Goal: Task Accomplishment & Management: Manage account settings

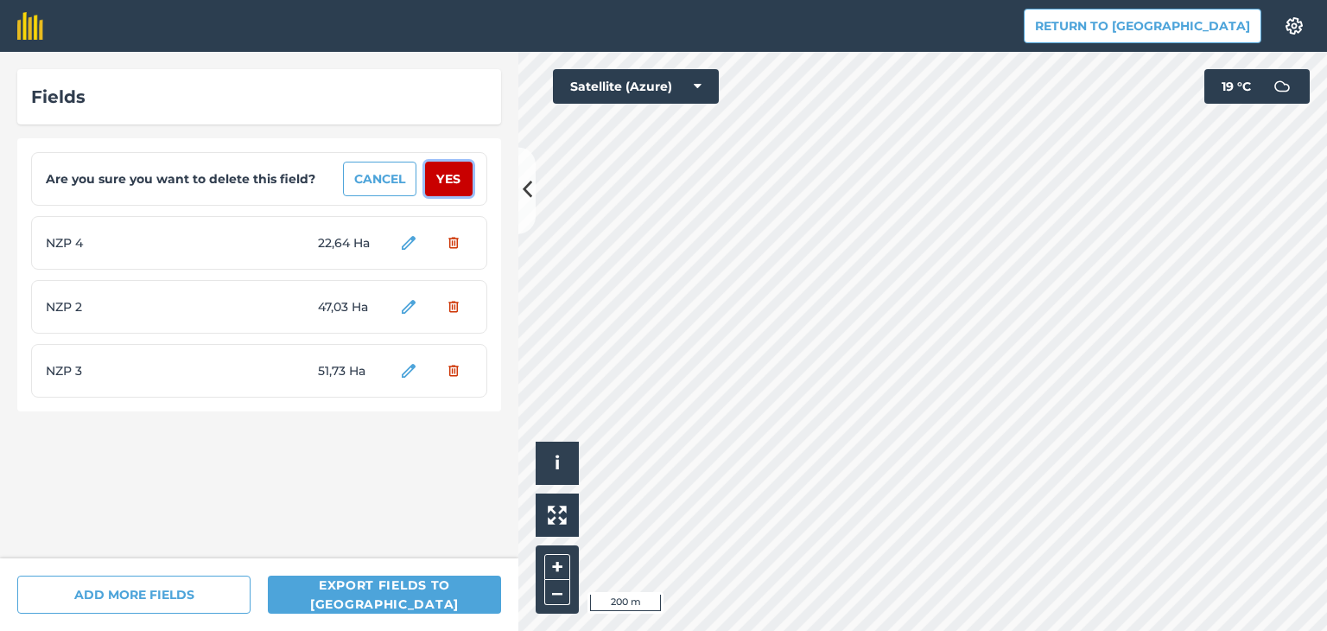
click at [452, 176] on button "Yes" at bounding box center [449, 179] width 48 height 35
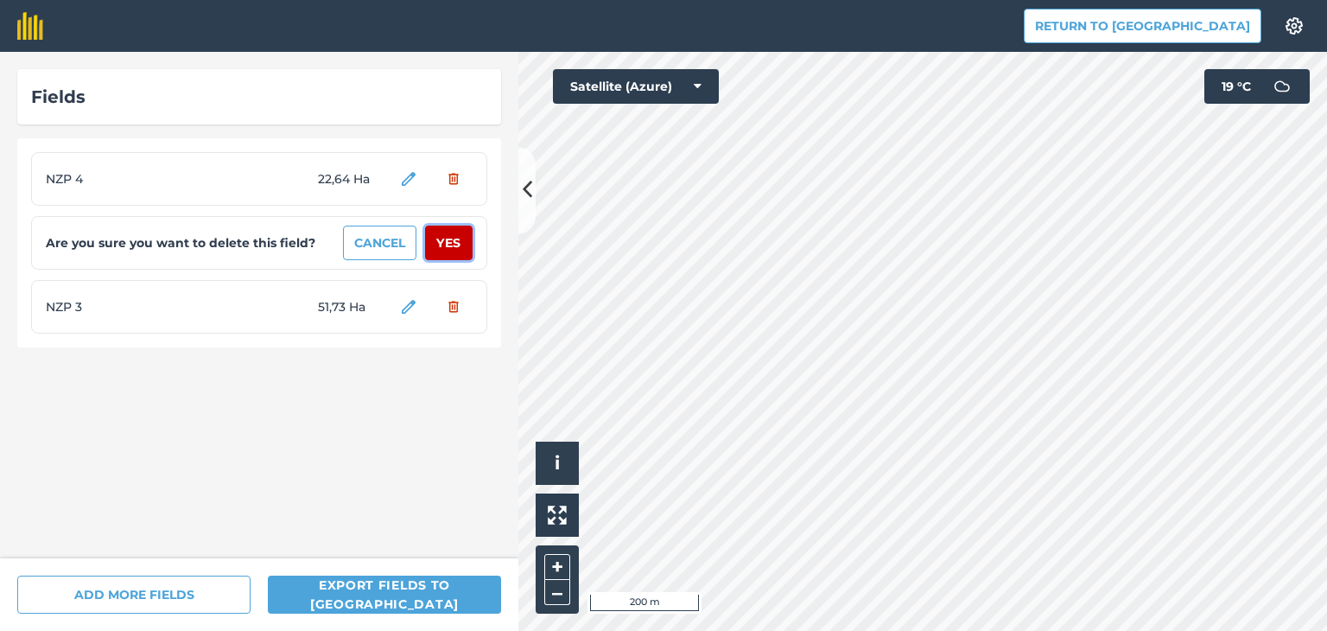
click at [454, 244] on button "Yes" at bounding box center [449, 243] width 48 height 35
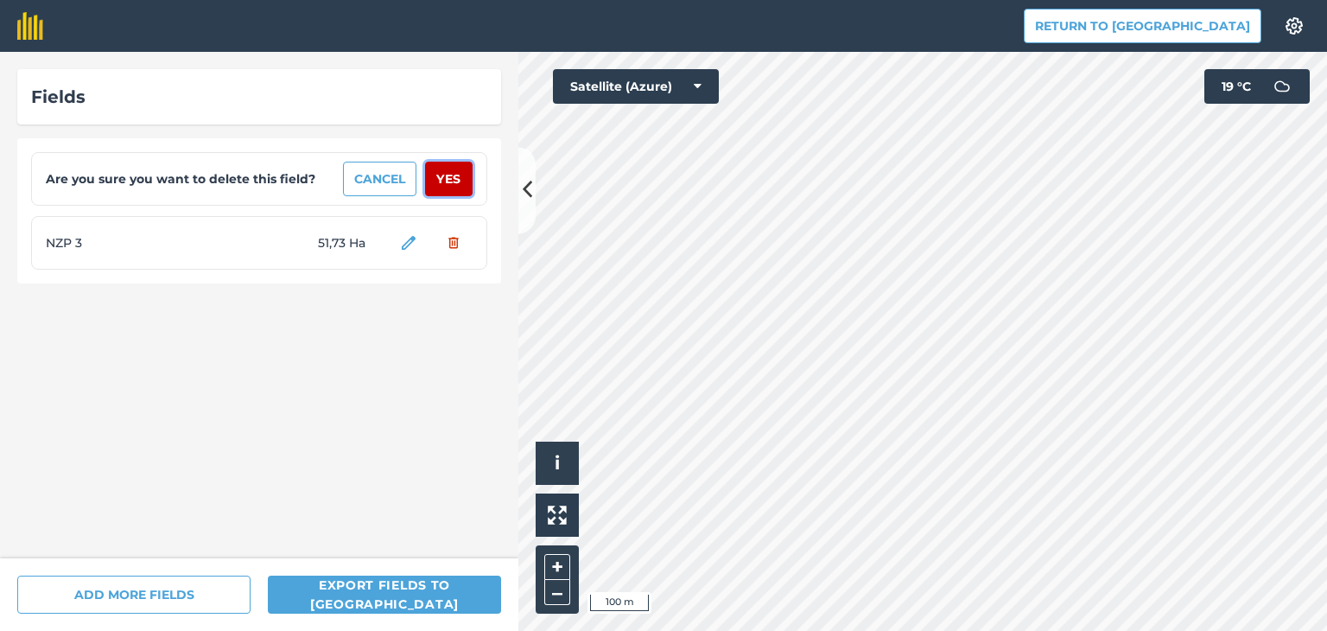
click at [458, 174] on button "Yes" at bounding box center [449, 179] width 48 height 35
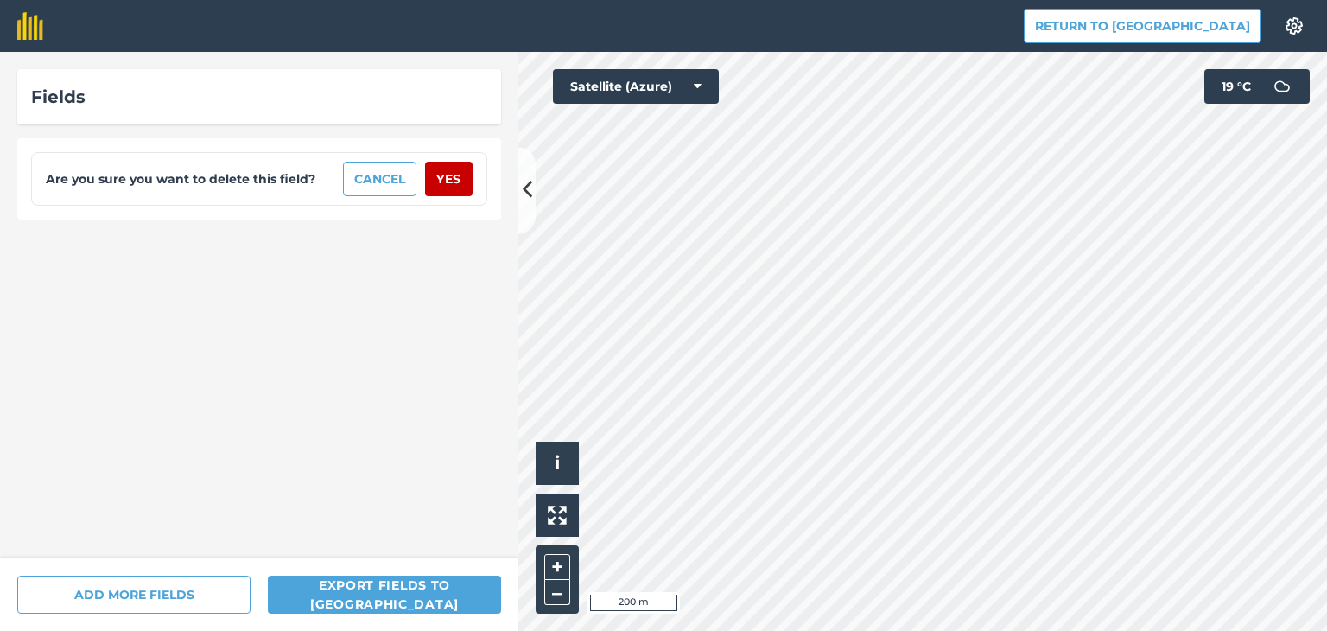
click at [461, 204] on div "Are you sure you want to delete this field? Cancel Yes" at bounding box center [259, 179] width 456 height 54
click at [459, 186] on button "Yes" at bounding box center [449, 179] width 48 height 35
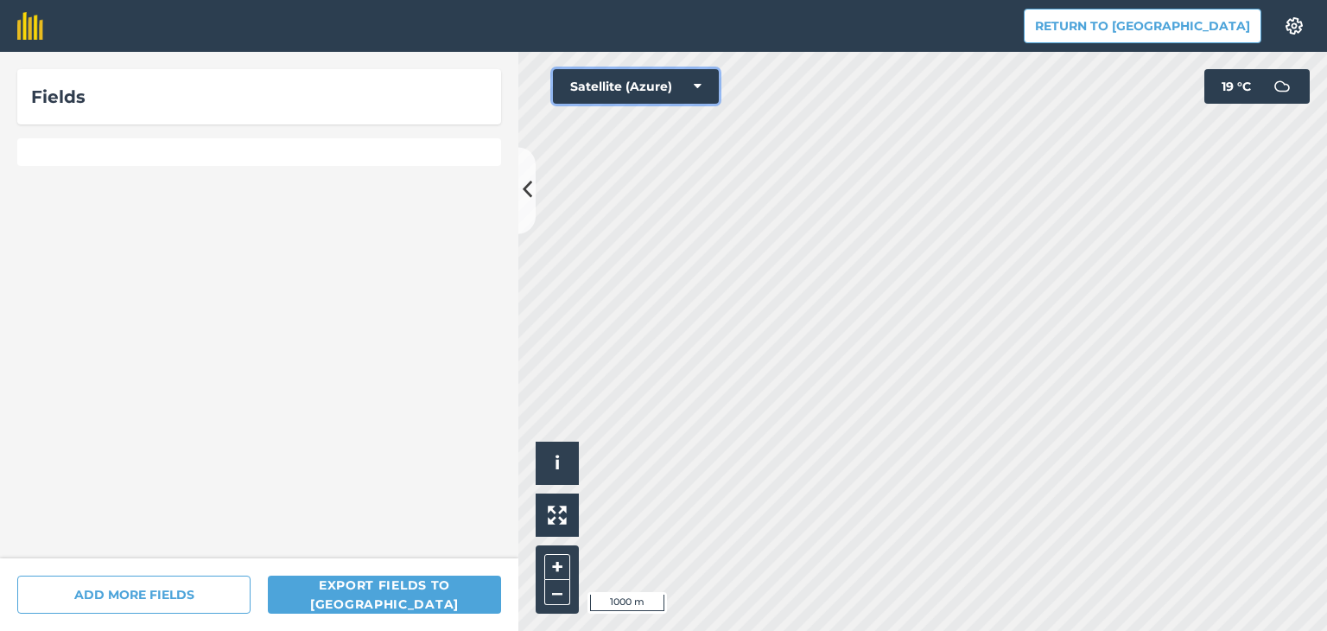
click at [695, 86] on icon at bounding box center [698, 86] width 8 height 17
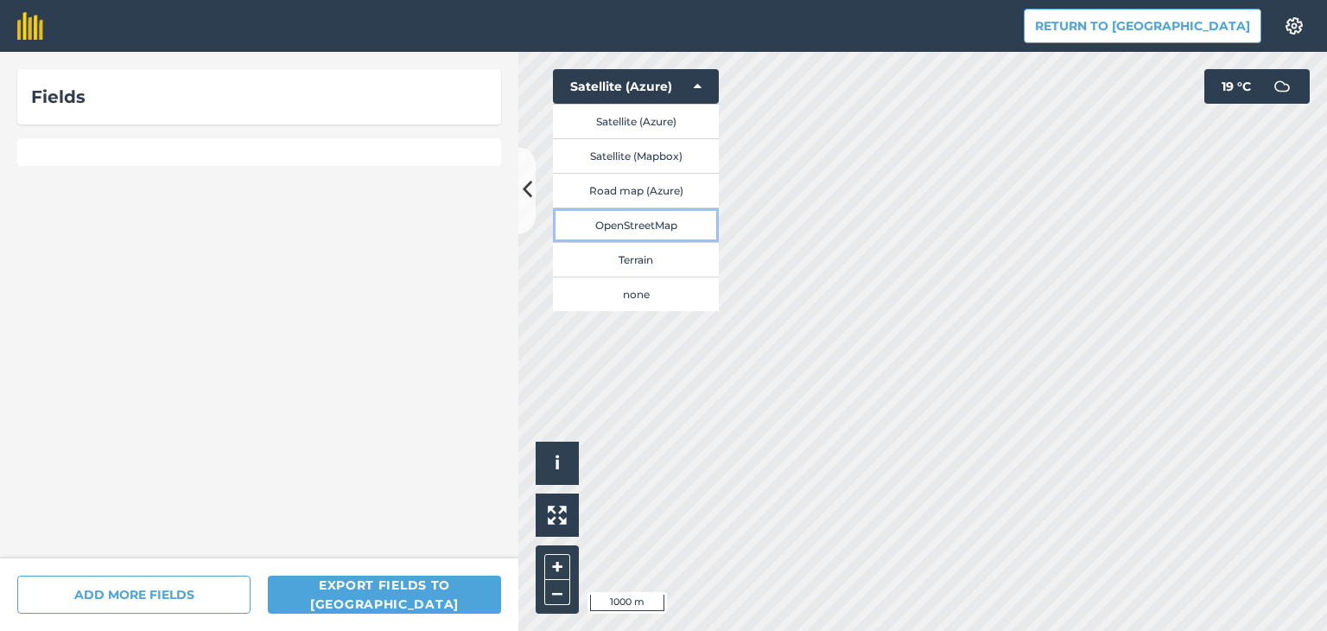
click at [655, 229] on button "OpenStreetMap" at bounding box center [636, 224] width 166 height 35
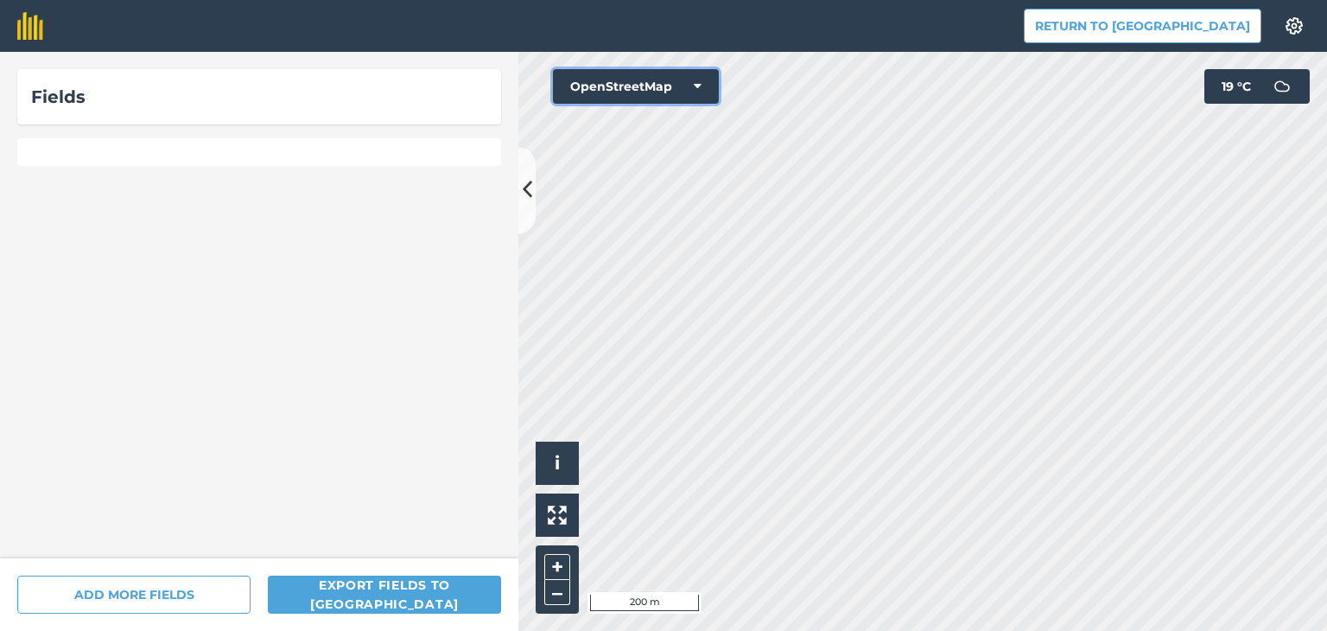
click at [694, 87] on icon at bounding box center [698, 86] width 8 height 17
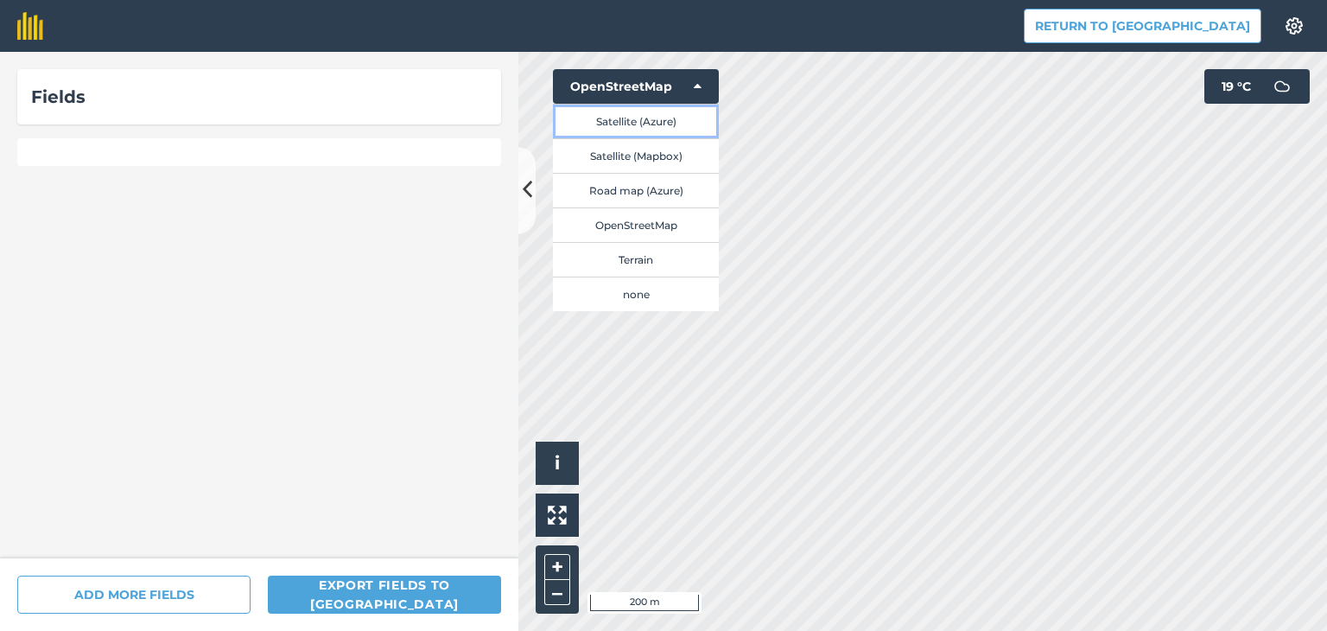
click at [670, 124] on button "Satellite (Azure)" at bounding box center [636, 121] width 166 height 35
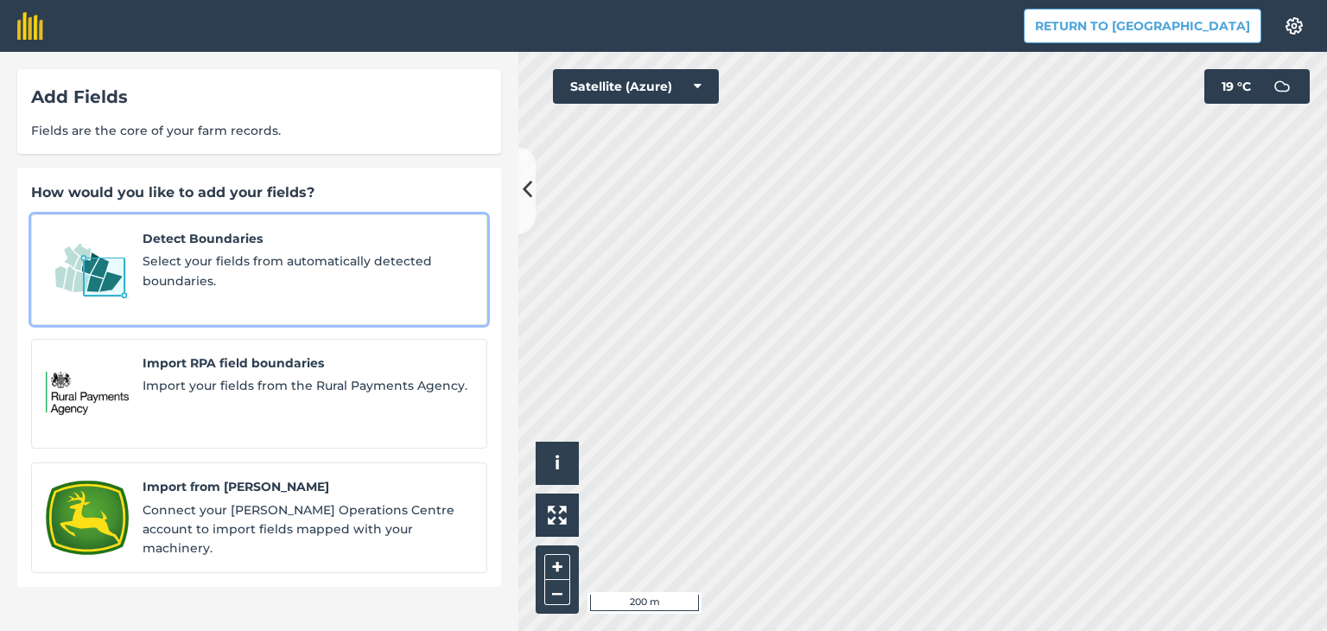
click at [240, 258] on span "Select your fields from automatically detected boundaries." at bounding box center [308, 270] width 330 height 39
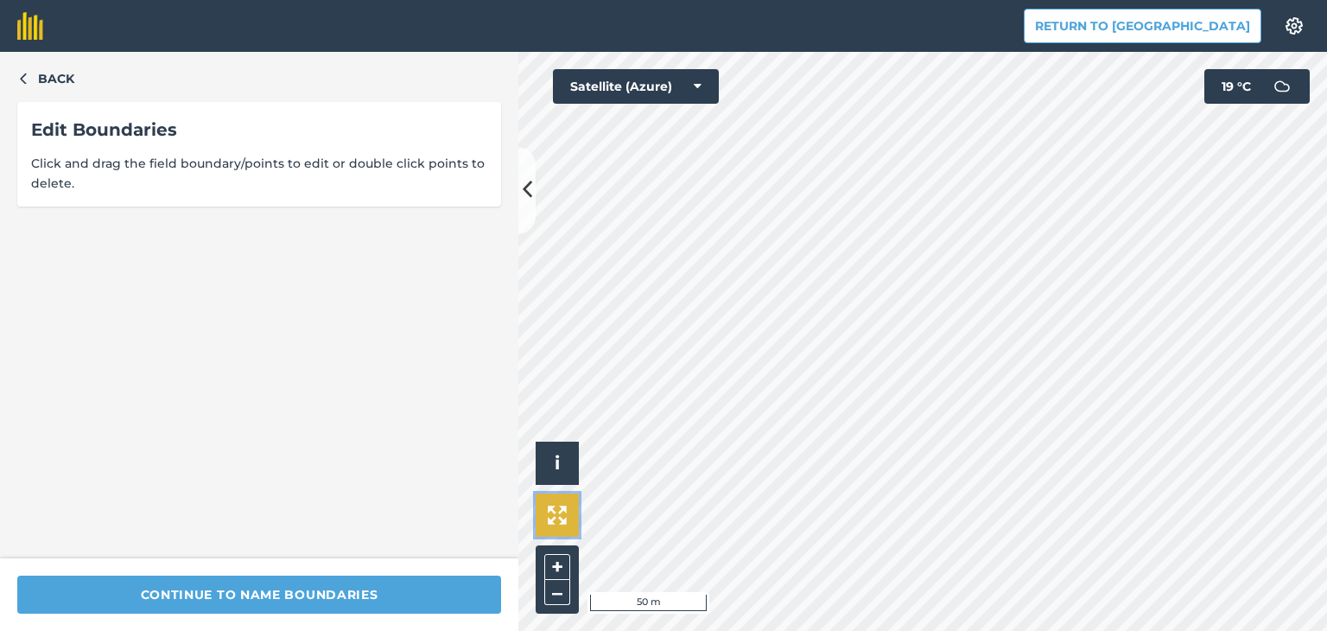
click at [878, 454] on div "Click to start drawing i © 2025 TomTom, Microsoft 50 m + – Satellite (Azure) 19…" at bounding box center [922, 341] width 809 height 579
drag, startPoint x: 564, startPoint y: 499, endPoint x: 844, endPoint y: -10, distance: 580.8
click at [844, 0] on html "Return to Agreena Settings Map printing is not available on our free plan Pleas…" at bounding box center [663, 315] width 1327 height 631
click at [1125, 0] on html "Return to Agreena Settings Map printing is not available on our free plan Pleas…" at bounding box center [663, 315] width 1327 height 631
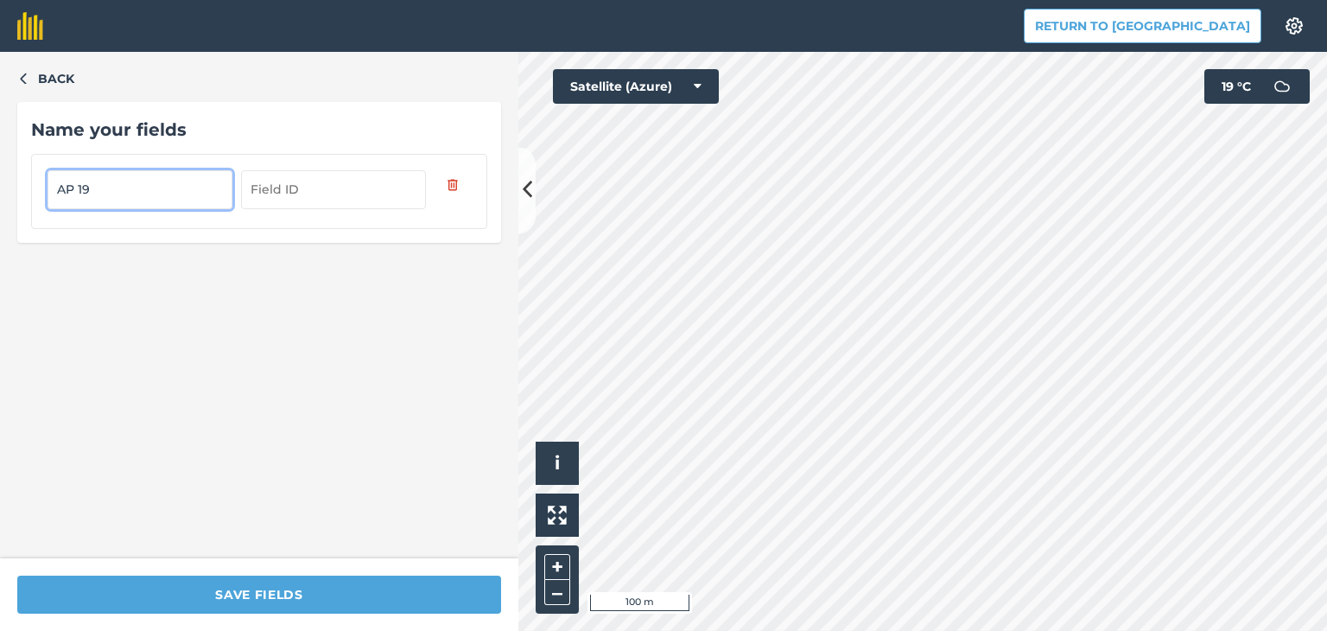
type input "AP 19"
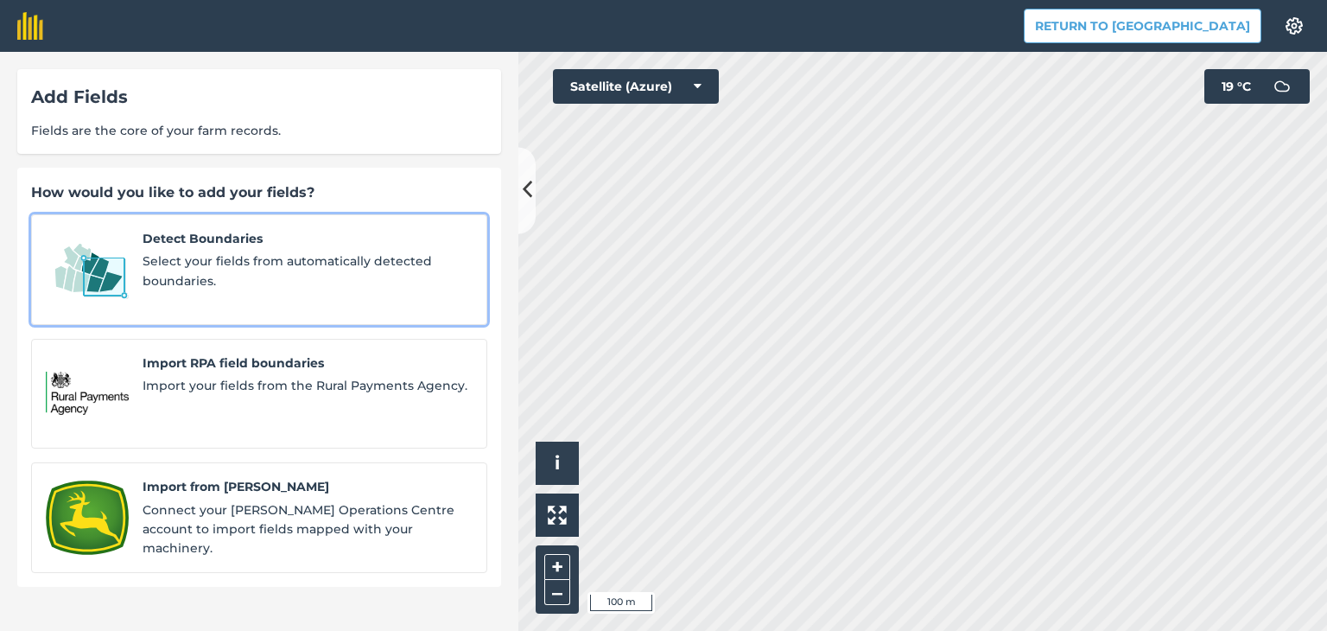
click at [340, 265] on span "Select your fields from automatically detected boundaries." at bounding box center [308, 270] width 330 height 39
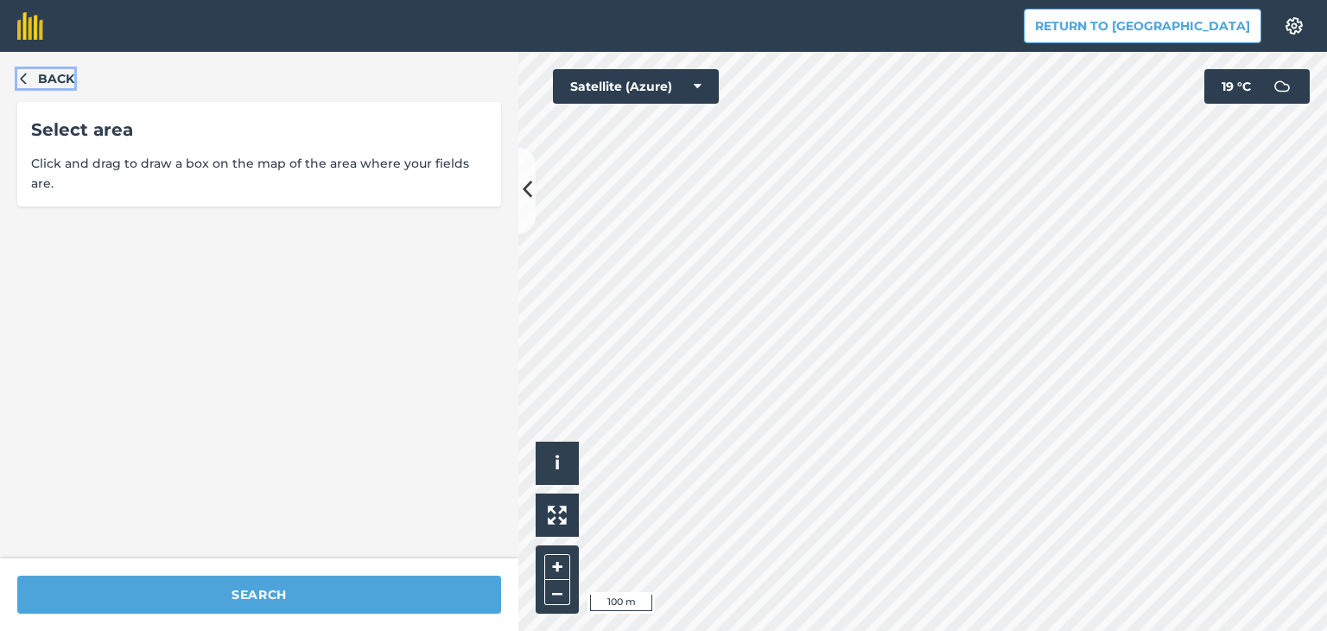
click at [25, 80] on icon "button" at bounding box center [23, 78] width 12 height 12
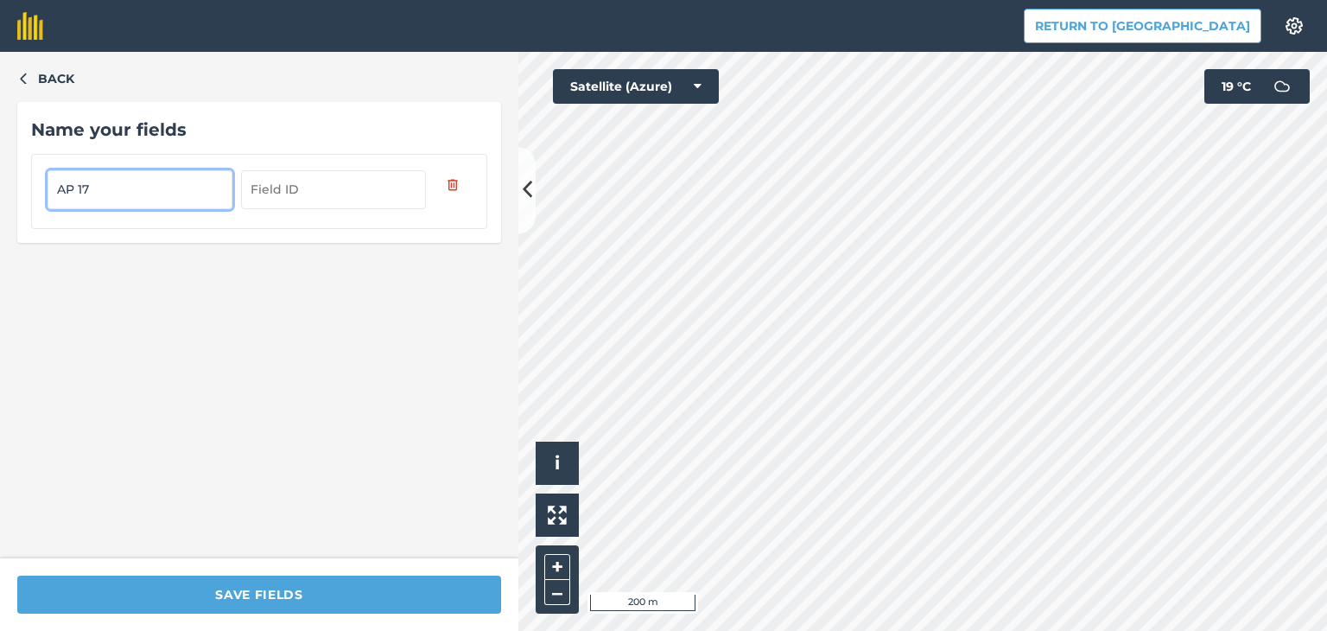
type input "AP 17"
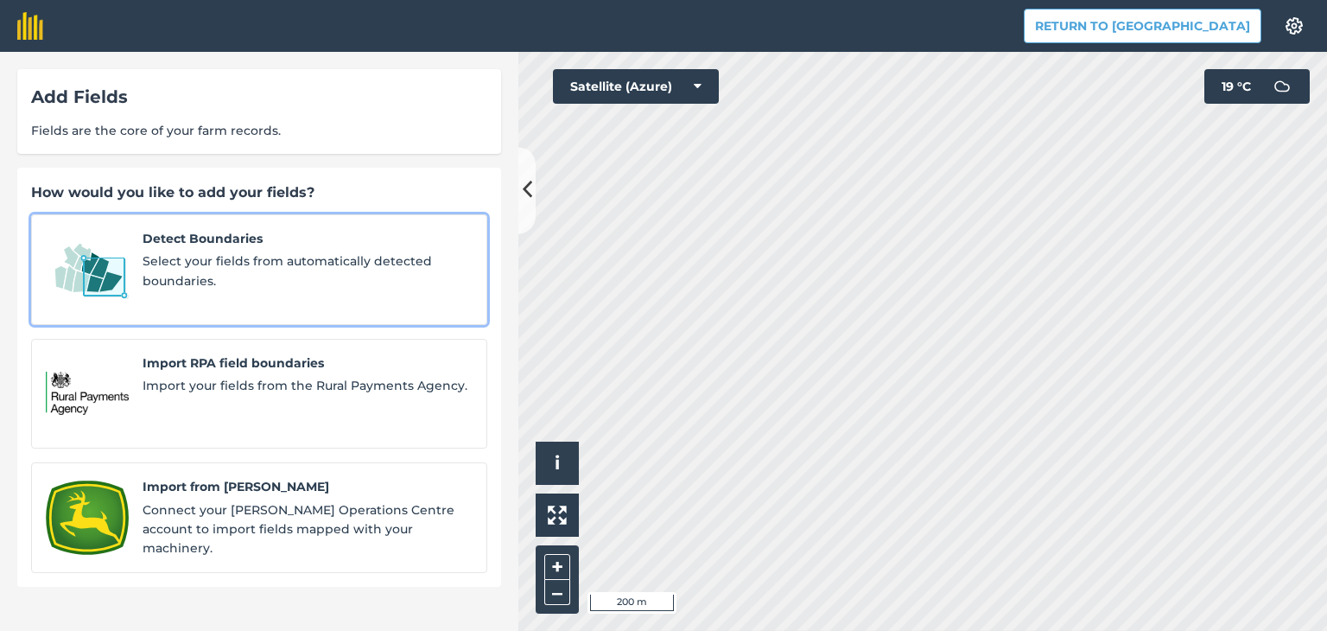
click at [278, 229] on span "Detect Boundaries" at bounding box center [308, 238] width 330 height 19
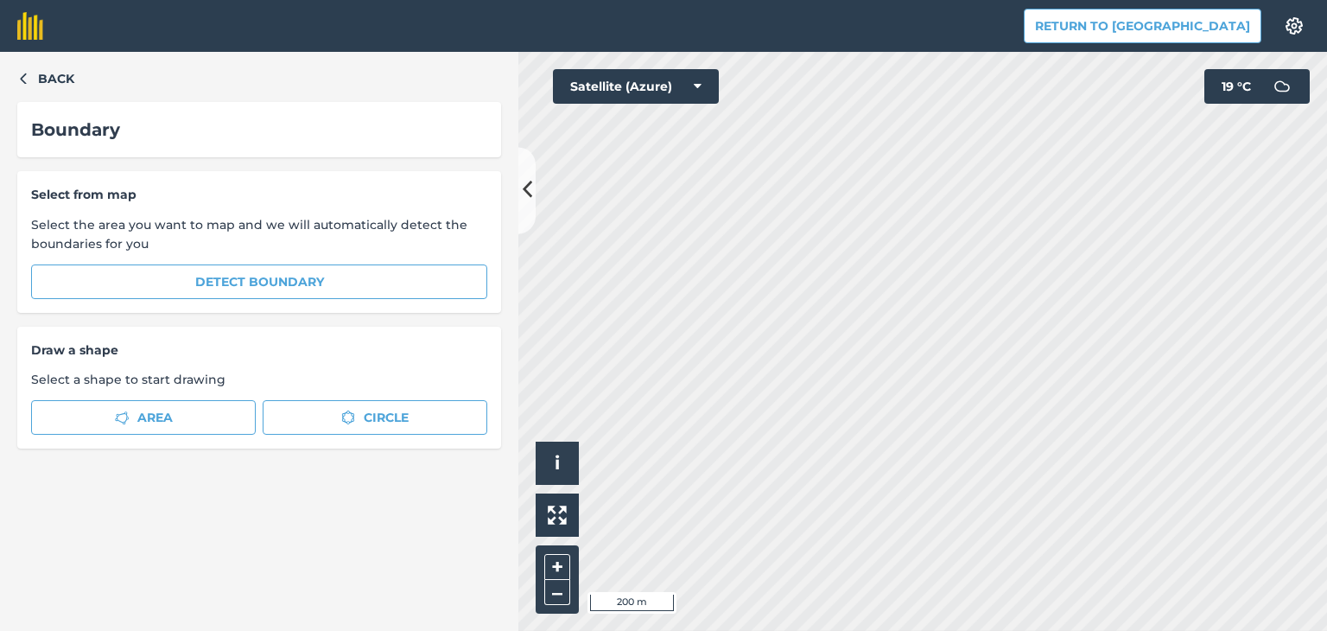
click at [263, 305] on div "Select from map Select the area you want to map and we will automatically detec…" at bounding box center [259, 242] width 484 height 142
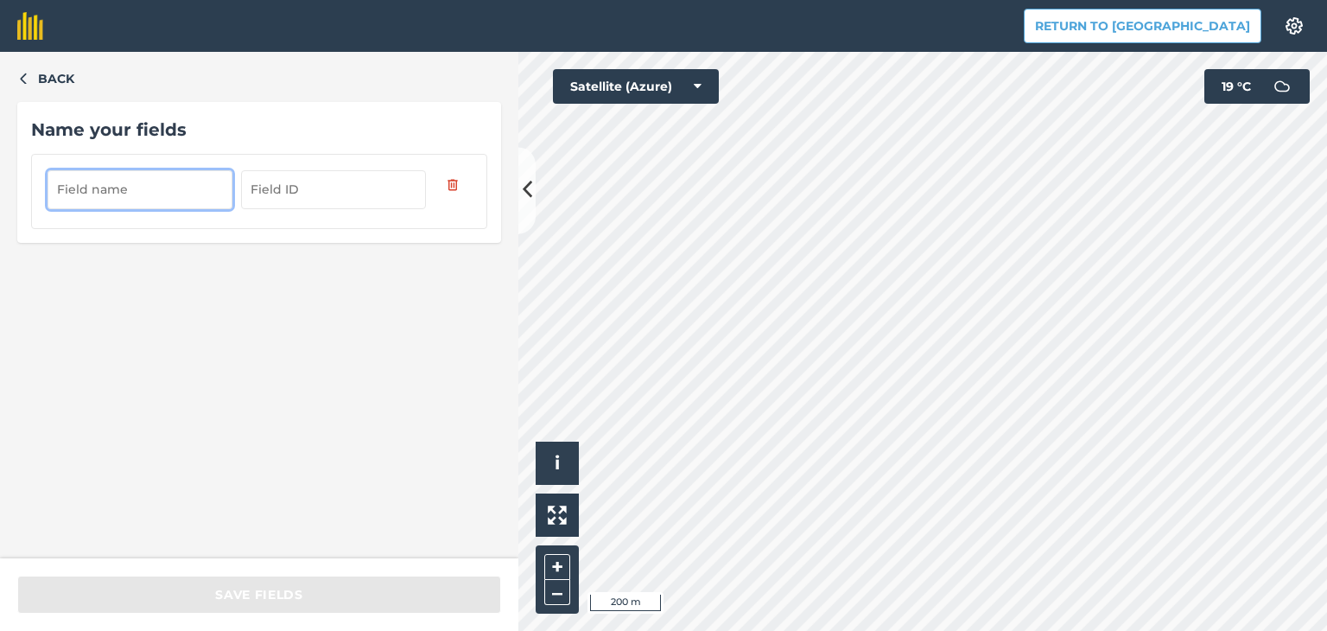
click at [173, 193] on input "text" at bounding box center [140, 189] width 185 height 38
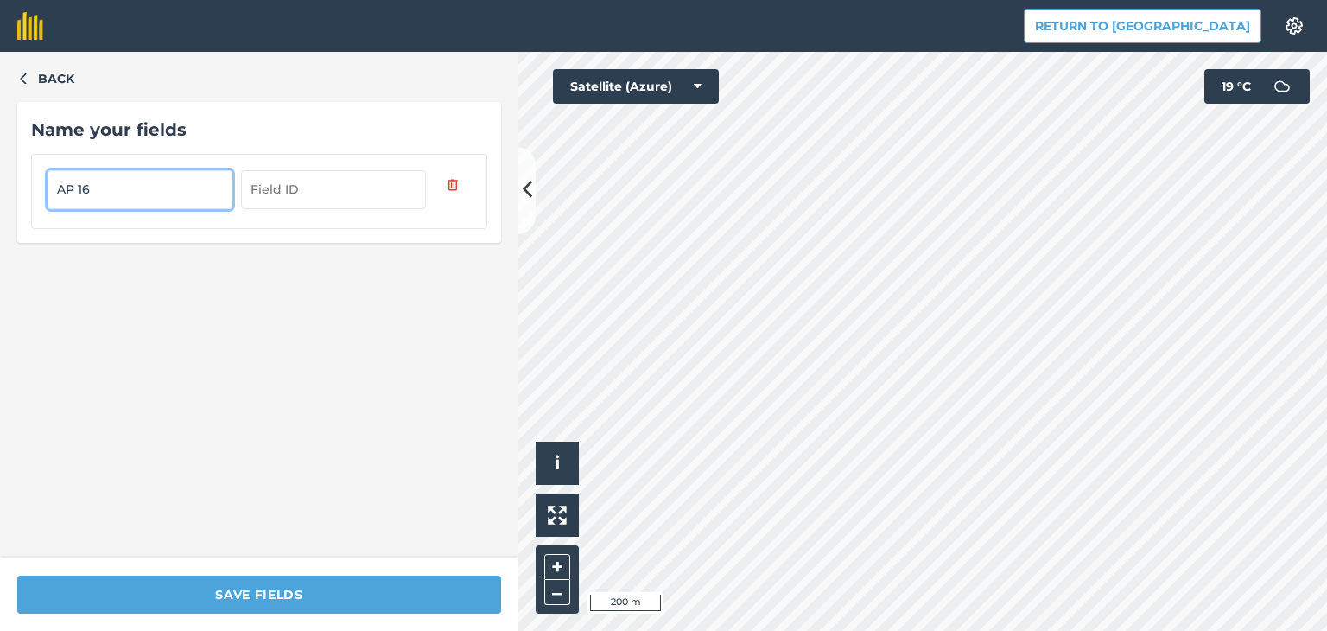
type input "AP 16"
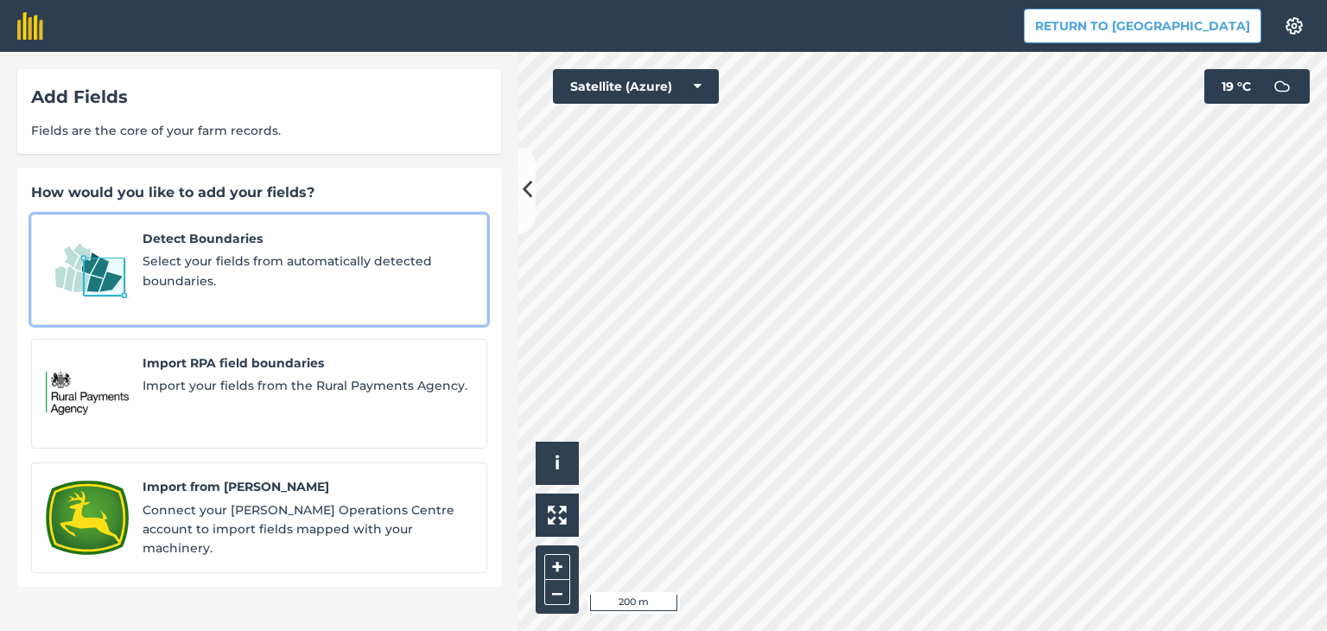
click at [389, 251] on span "Select your fields from automatically detected boundaries." at bounding box center [308, 270] width 330 height 39
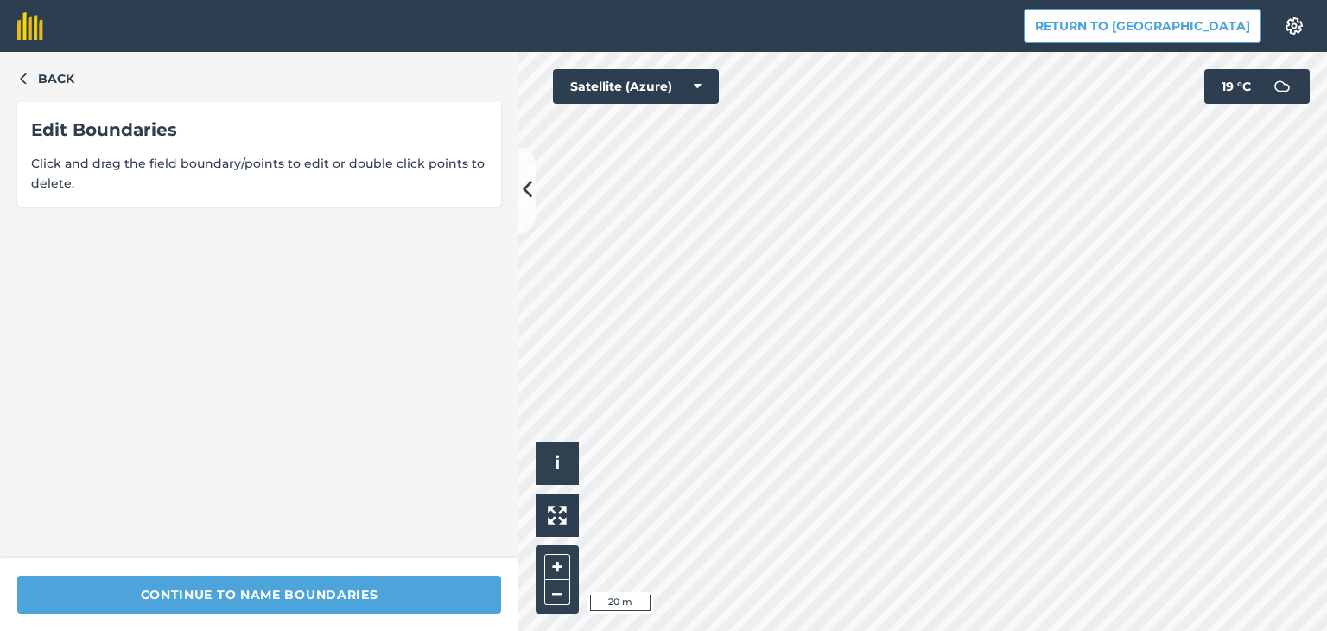
click at [691, 630] on html "Return to Agreena Settings Map printing is not available on our free plan Pleas…" at bounding box center [663, 315] width 1327 height 631
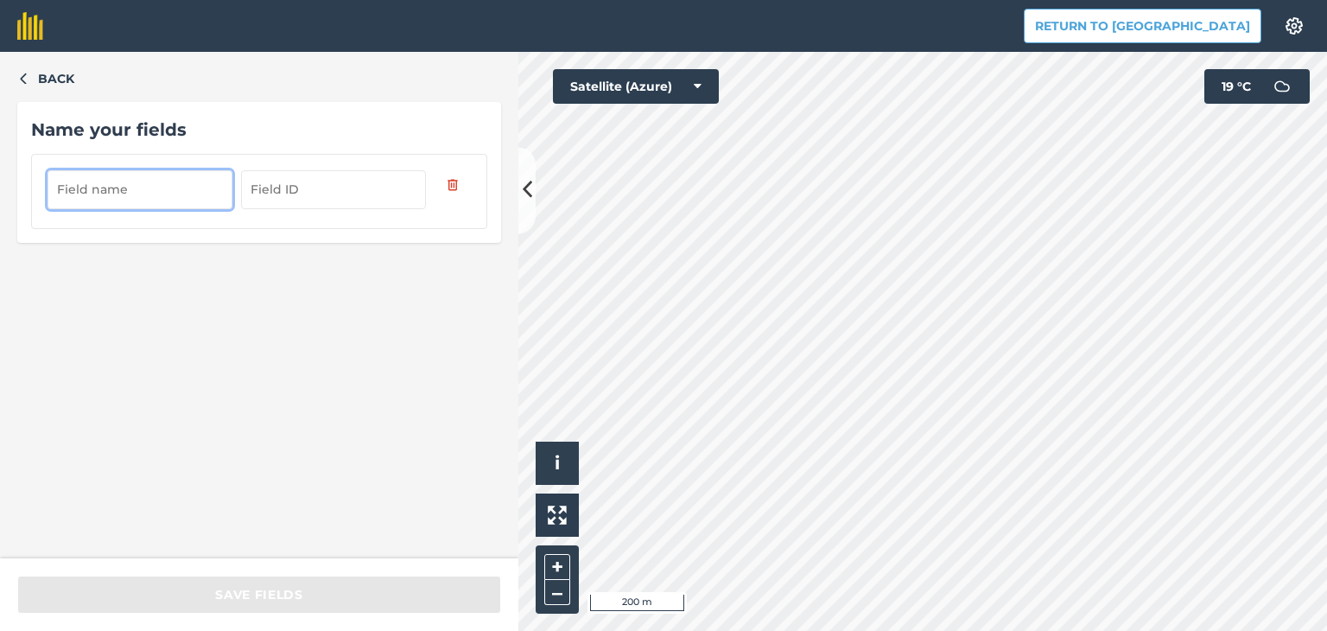
click at [153, 194] on input "text" at bounding box center [140, 189] width 185 height 38
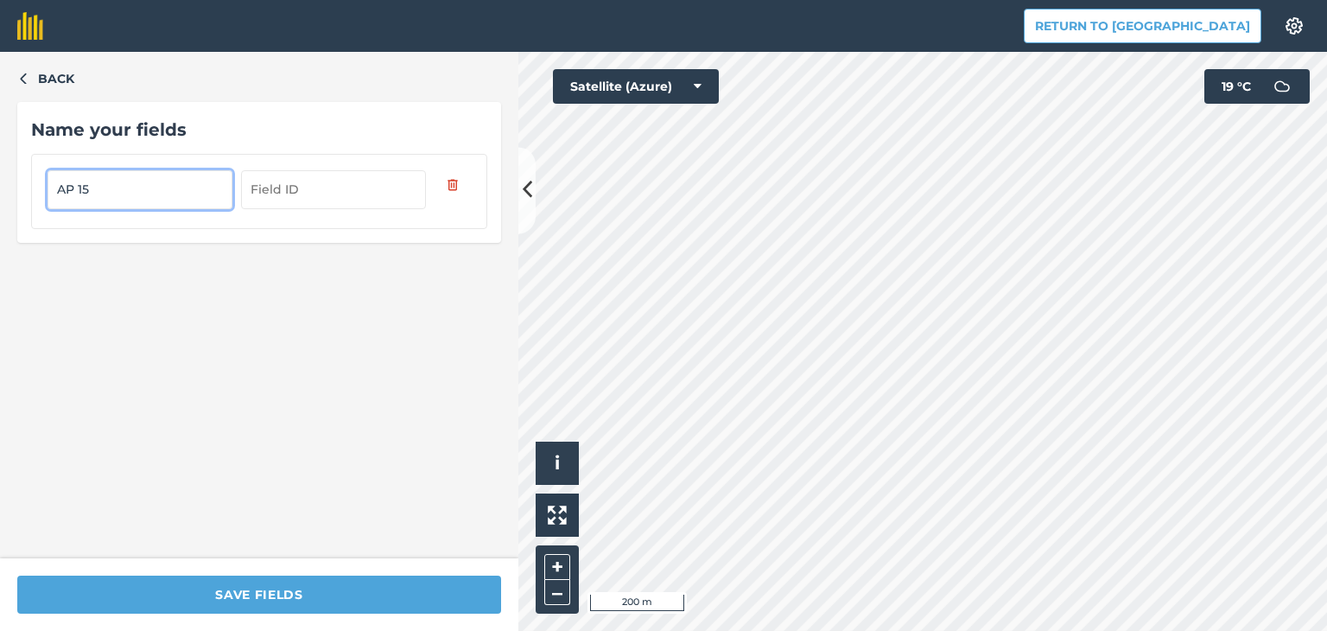
type input "AP 15"
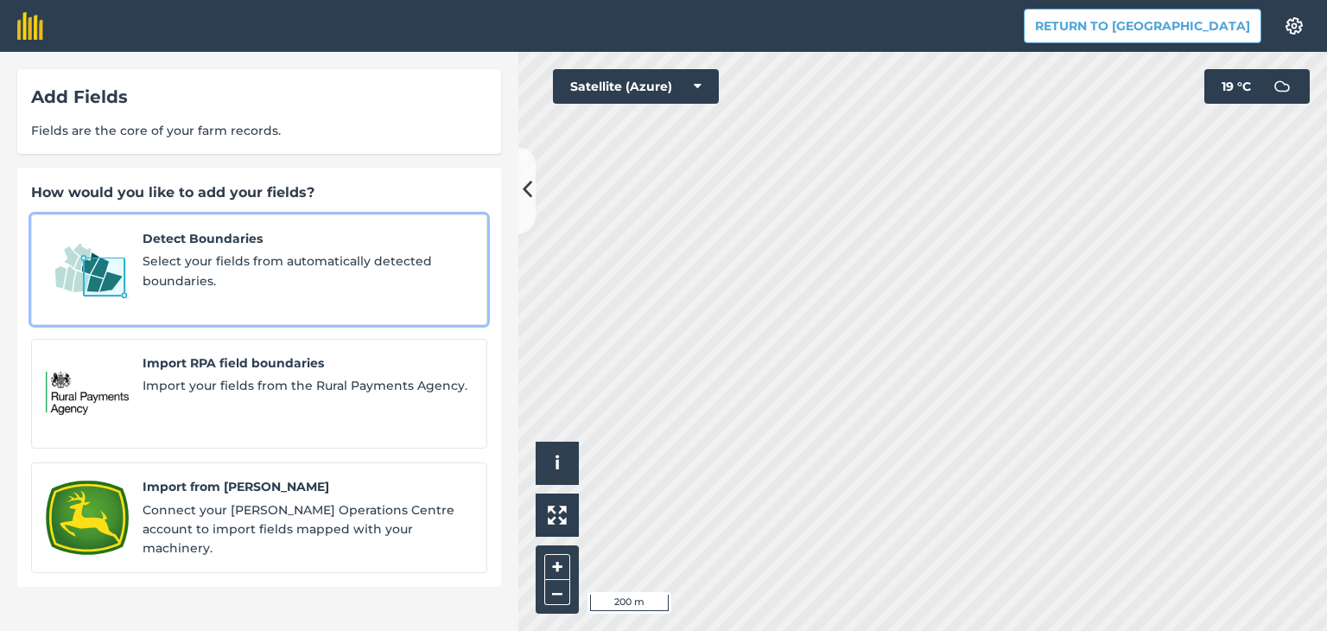
click at [289, 257] on span "Select your fields from automatically detected boundaries." at bounding box center [308, 270] width 330 height 39
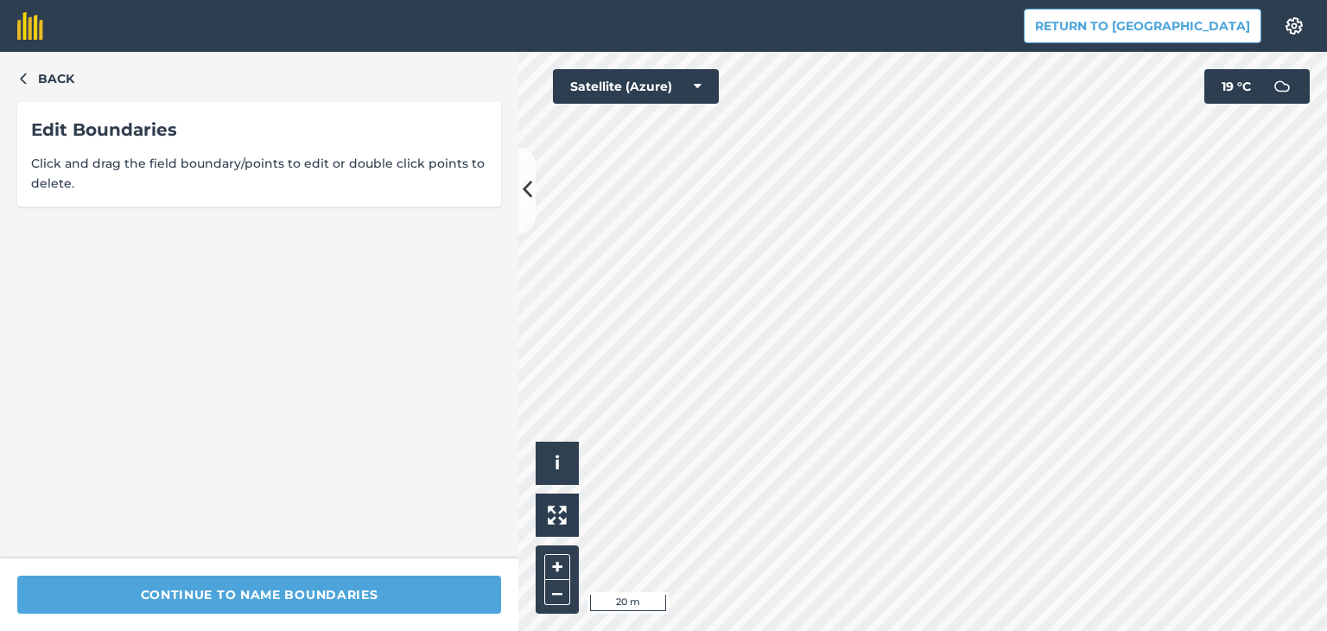
click at [1040, 37] on div "Return to Agreena Settings Map printing is not available on our free plan Pleas…" at bounding box center [663, 315] width 1327 height 631
click at [955, 38] on div "Return to Agreena Settings Map printing is not available on our free plan Pleas…" at bounding box center [663, 315] width 1327 height 631
click at [1003, 0] on html "Return to Agreena Settings Map printing is not available on our free plan Pleas…" at bounding box center [663, 315] width 1327 height 631
click at [944, 36] on div "Return to Agreena Settings Map printing is not available on our free plan Pleas…" at bounding box center [663, 315] width 1327 height 631
click at [866, 630] on html "Return to Agreena Settings Map printing is not available on our free plan Pleas…" at bounding box center [663, 315] width 1327 height 631
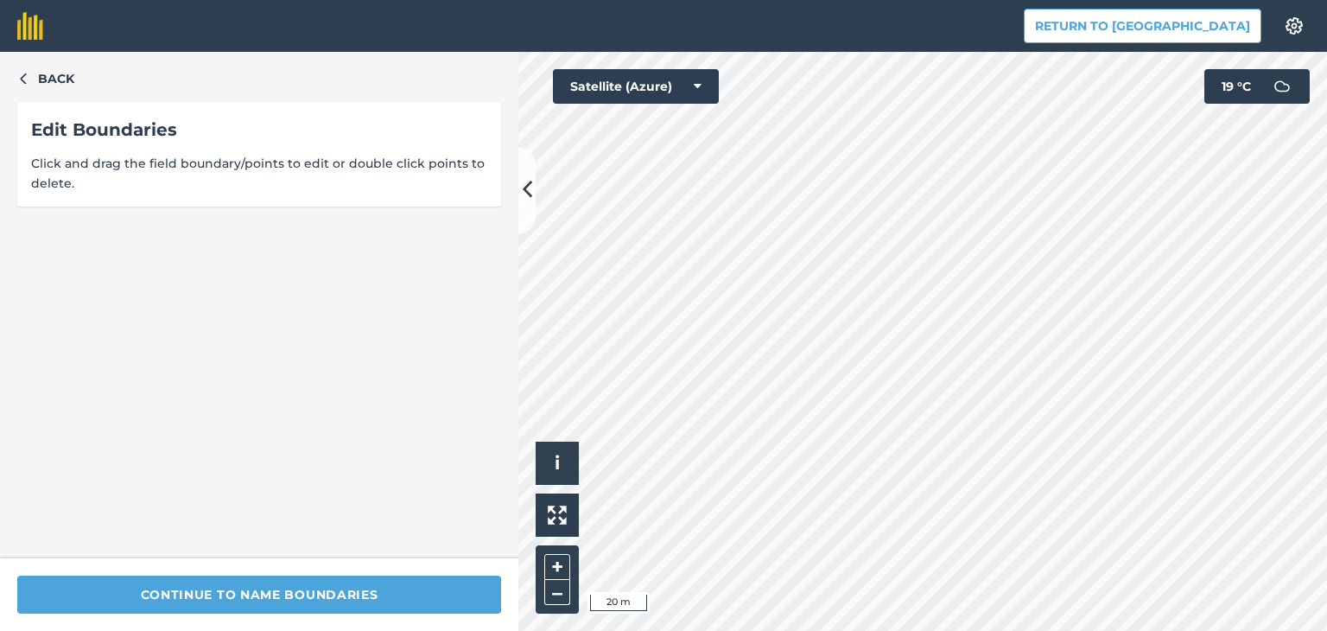
click at [802, 630] on html "Return to Agreena Settings Map printing is not available on our free plan Pleas…" at bounding box center [663, 315] width 1327 height 631
click at [809, 630] on html "Return to Agreena Settings Map printing is not available on our free plan Pleas…" at bounding box center [663, 315] width 1327 height 631
click at [890, 630] on html "Return to Agreena Settings Map printing is not available on our free plan Pleas…" at bounding box center [663, 315] width 1327 height 631
click at [1014, 630] on html "Return to Agreena Settings Map printing is not available on our free plan Pleas…" at bounding box center [663, 315] width 1327 height 631
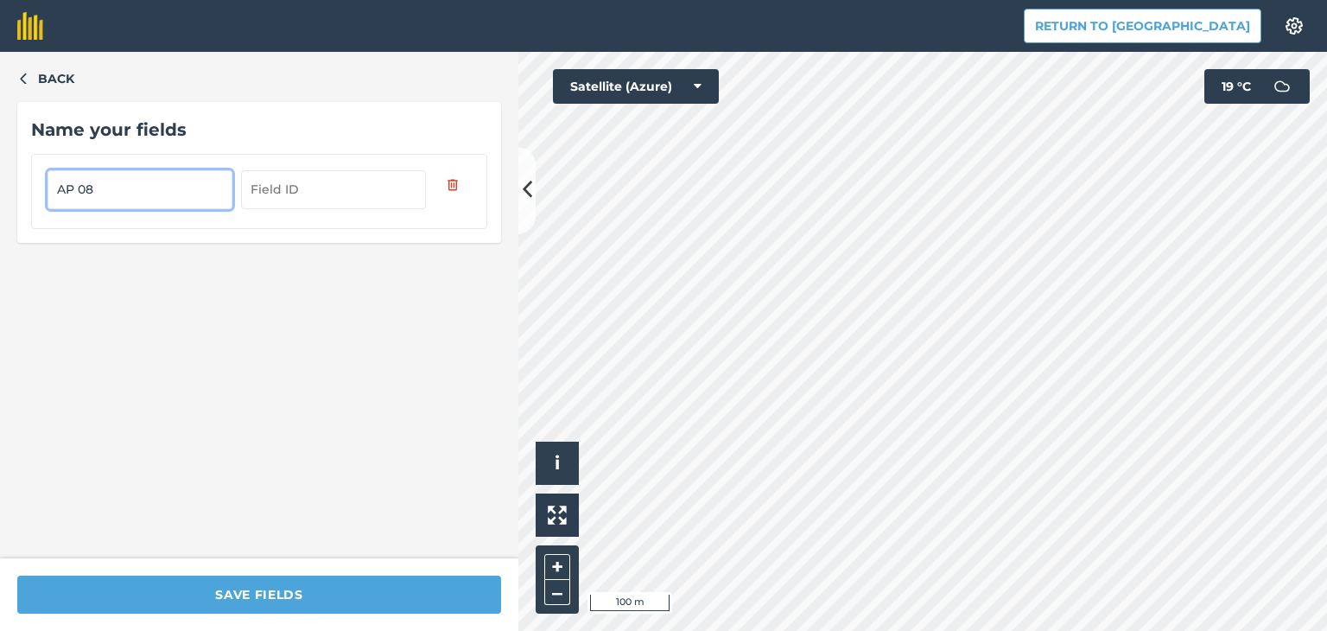
type input "AP 08"
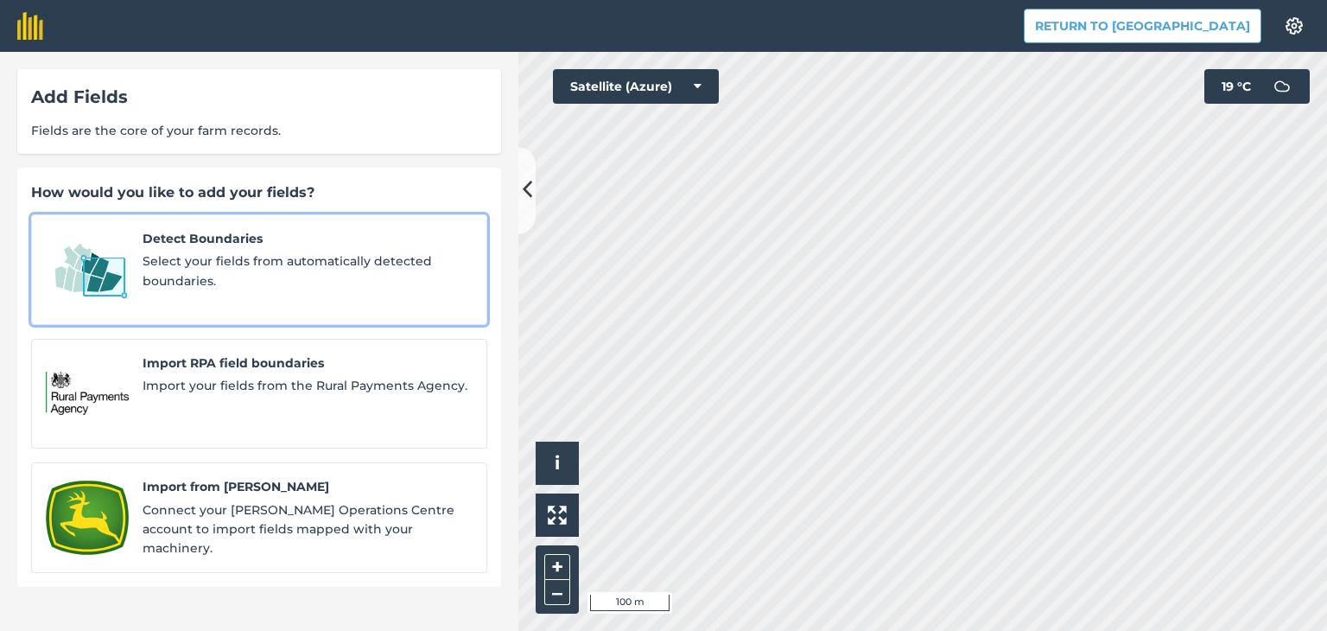
click at [299, 270] on span "Select your fields from automatically detected boundaries." at bounding box center [308, 270] width 330 height 39
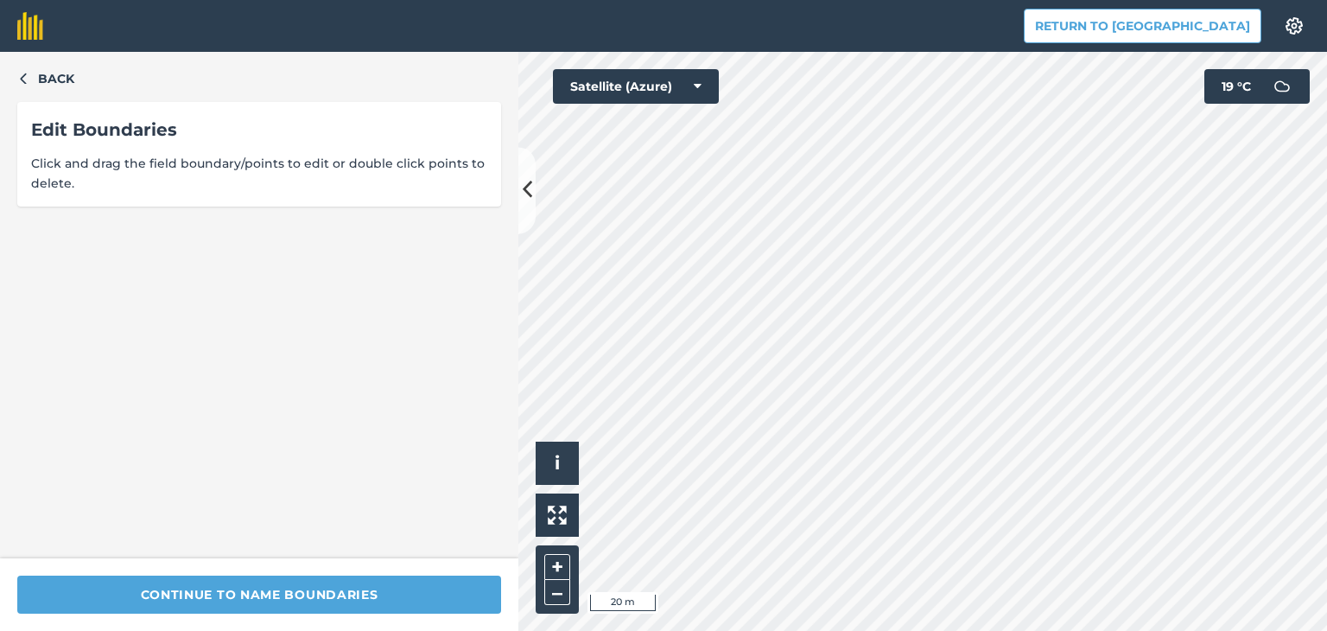
click at [1109, 11] on div "Return to Agreena Settings Map printing is not available on our free plan Pleas…" at bounding box center [663, 315] width 1327 height 631
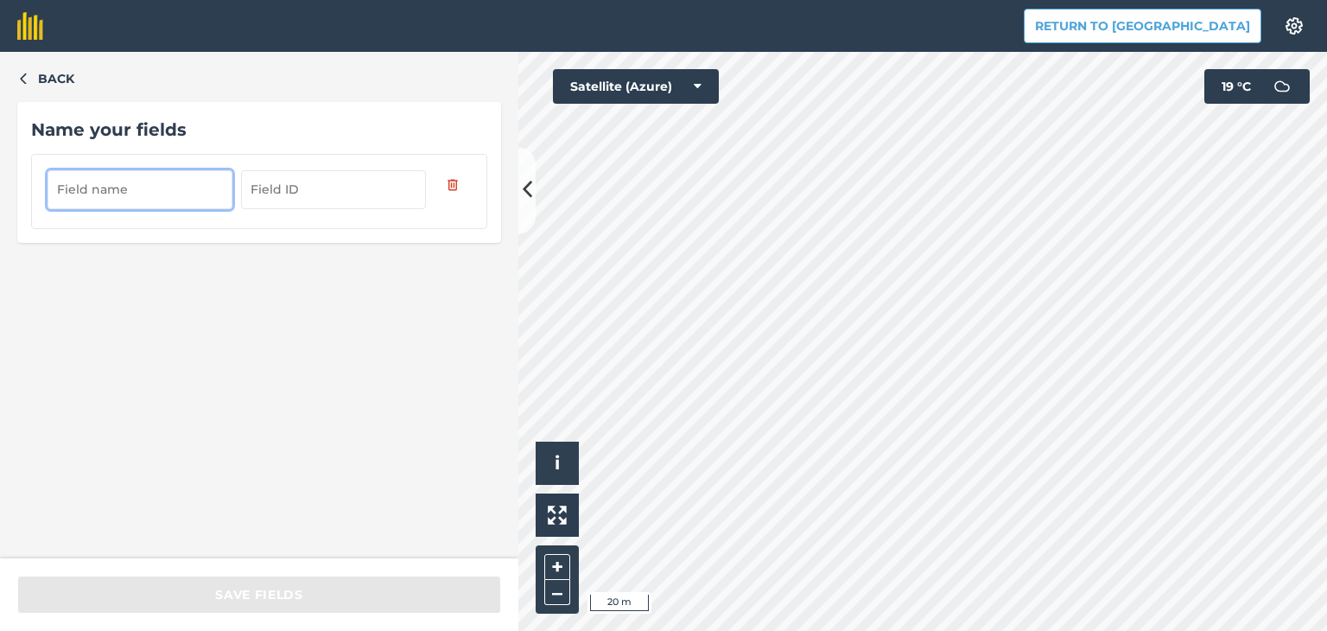
click at [202, 188] on input "text" at bounding box center [140, 189] width 185 height 38
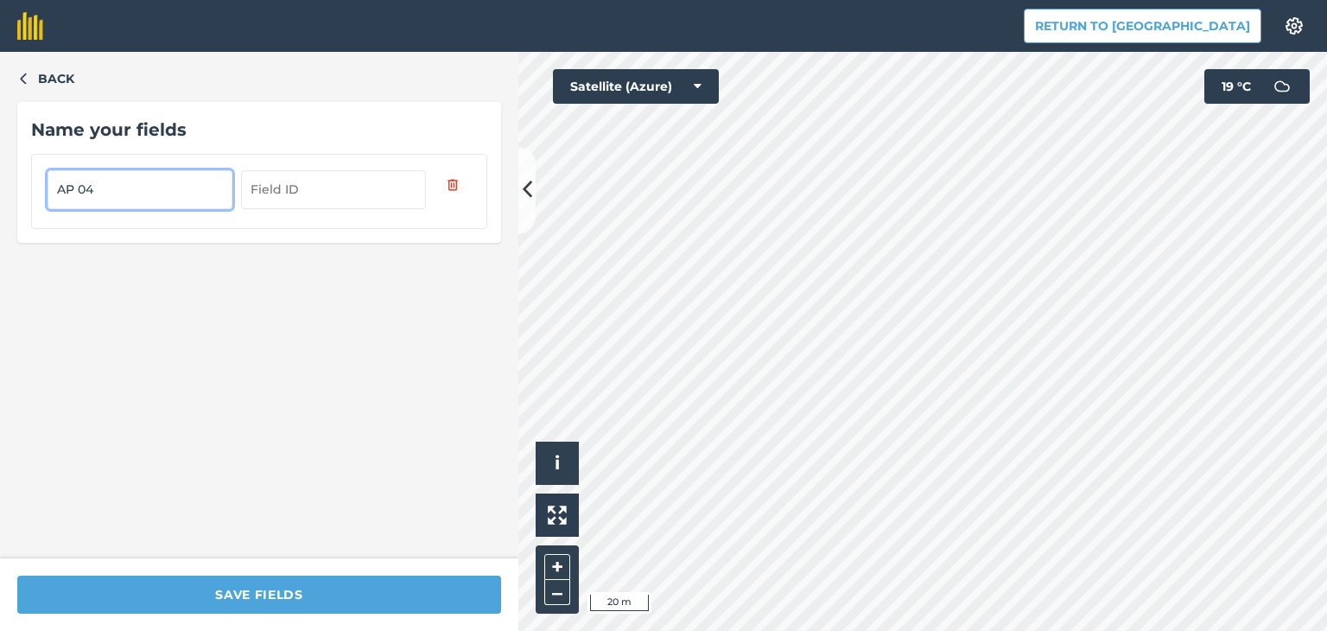
type input "AP 04"
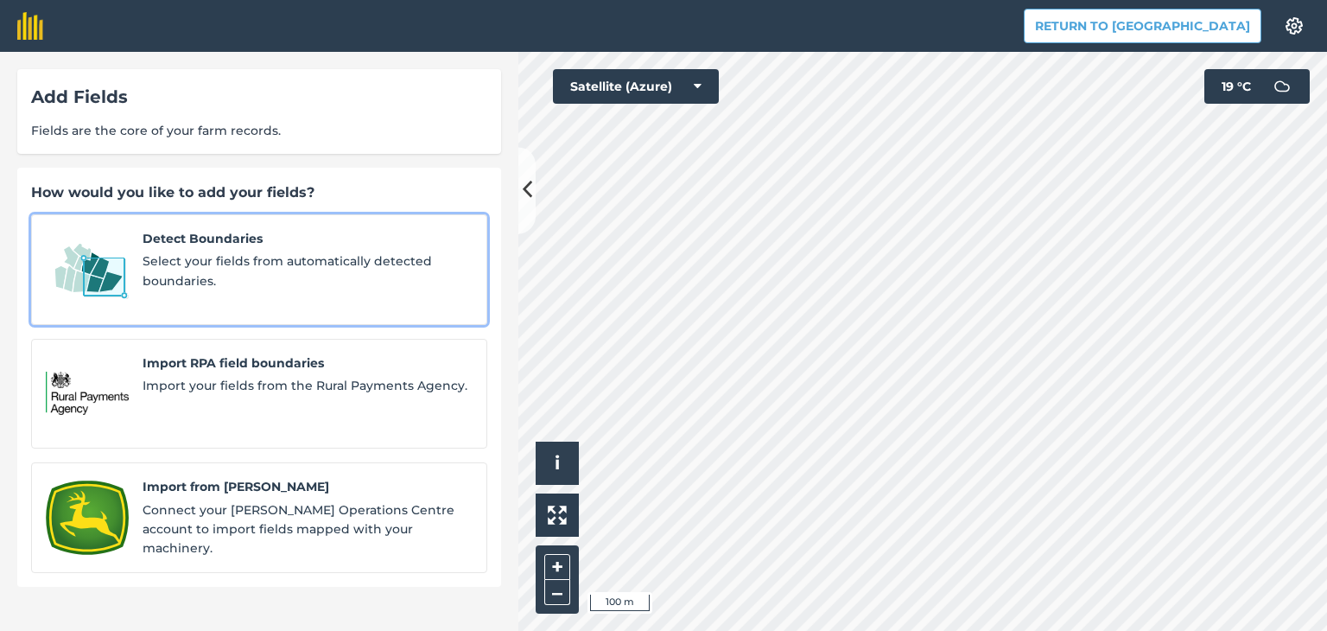
click at [200, 261] on span "Select your fields from automatically detected boundaries." at bounding box center [308, 270] width 330 height 39
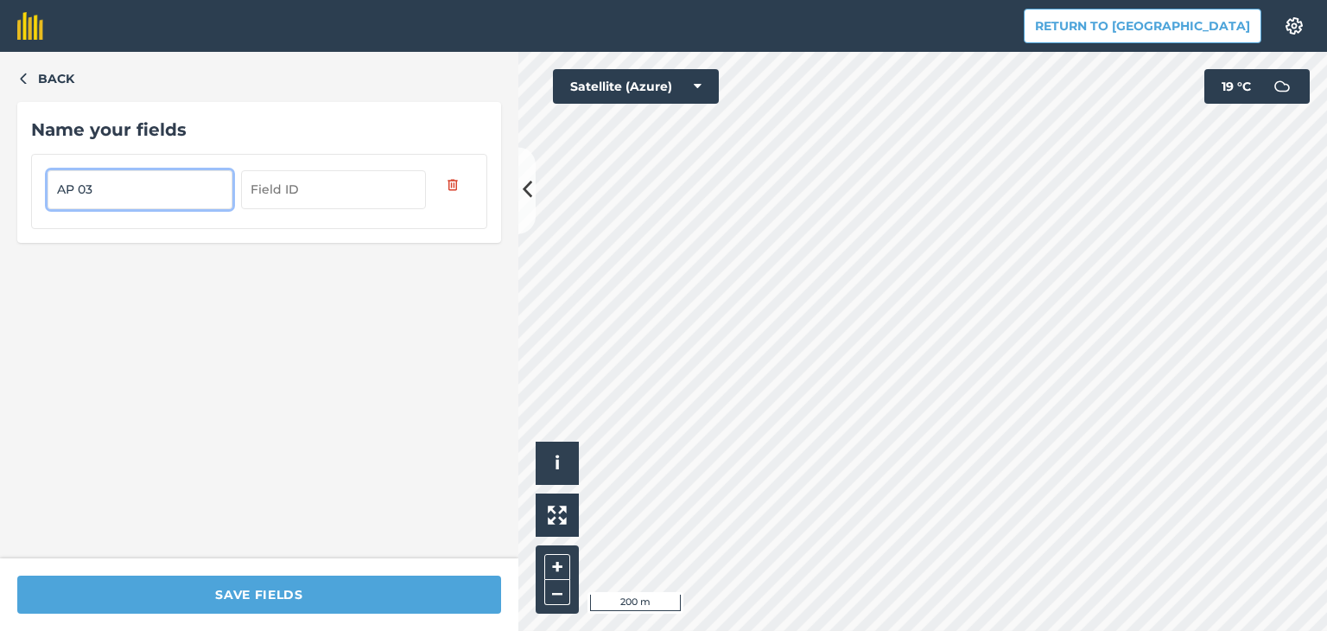
type input "AP 03"
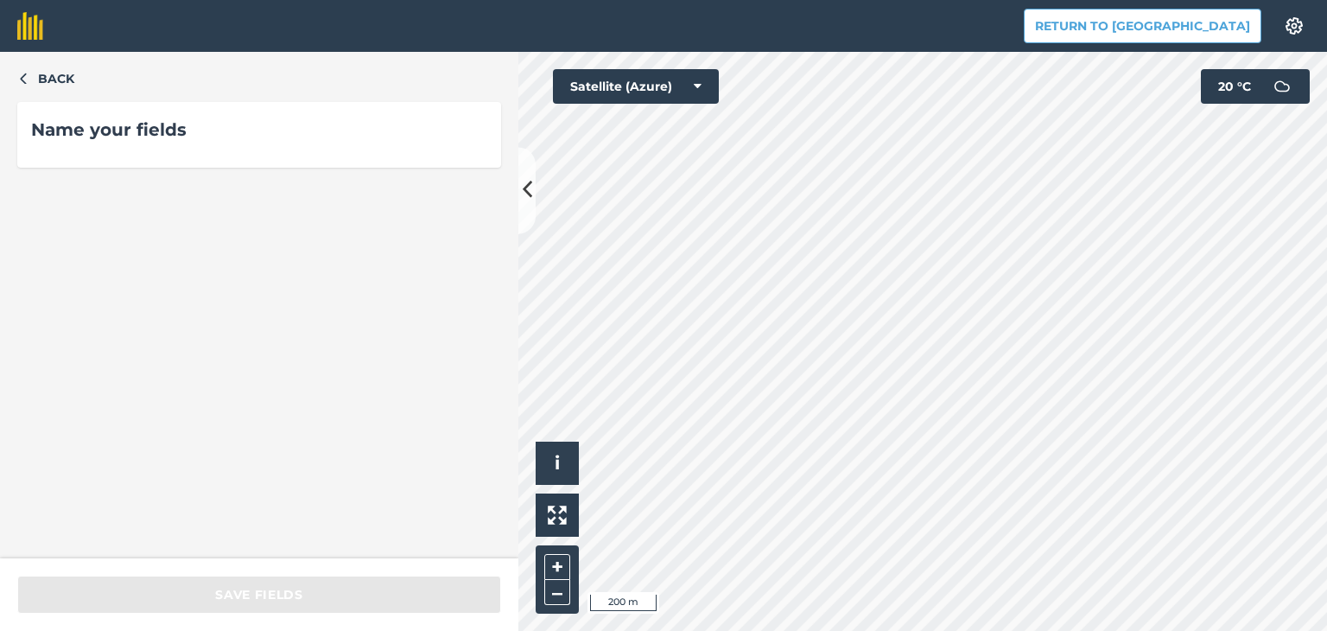
click at [478, 146] on div "Back Name your fields Save fields Hello i © 2025 TomTom, Microsoft 200 m + – Sa…" at bounding box center [663, 341] width 1327 height 579
click at [20, 76] on icon "button" at bounding box center [23, 78] width 12 height 12
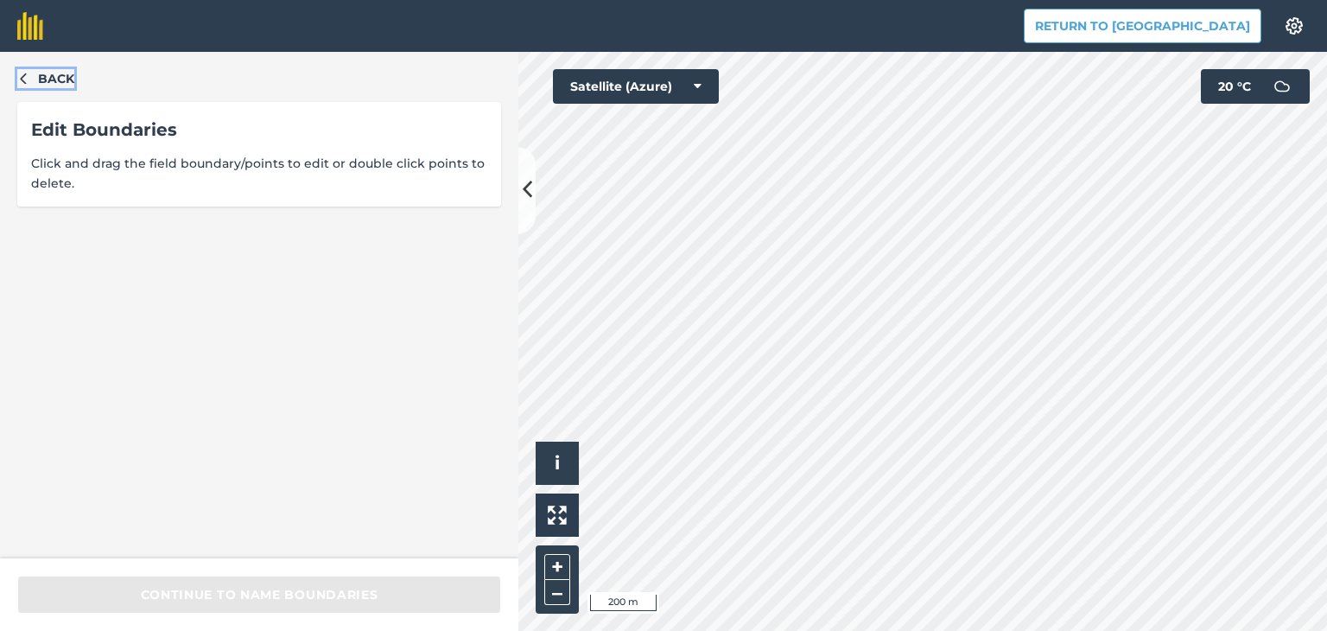
click at [20, 76] on icon "button" at bounding box center [23, 78] width 12 height 12
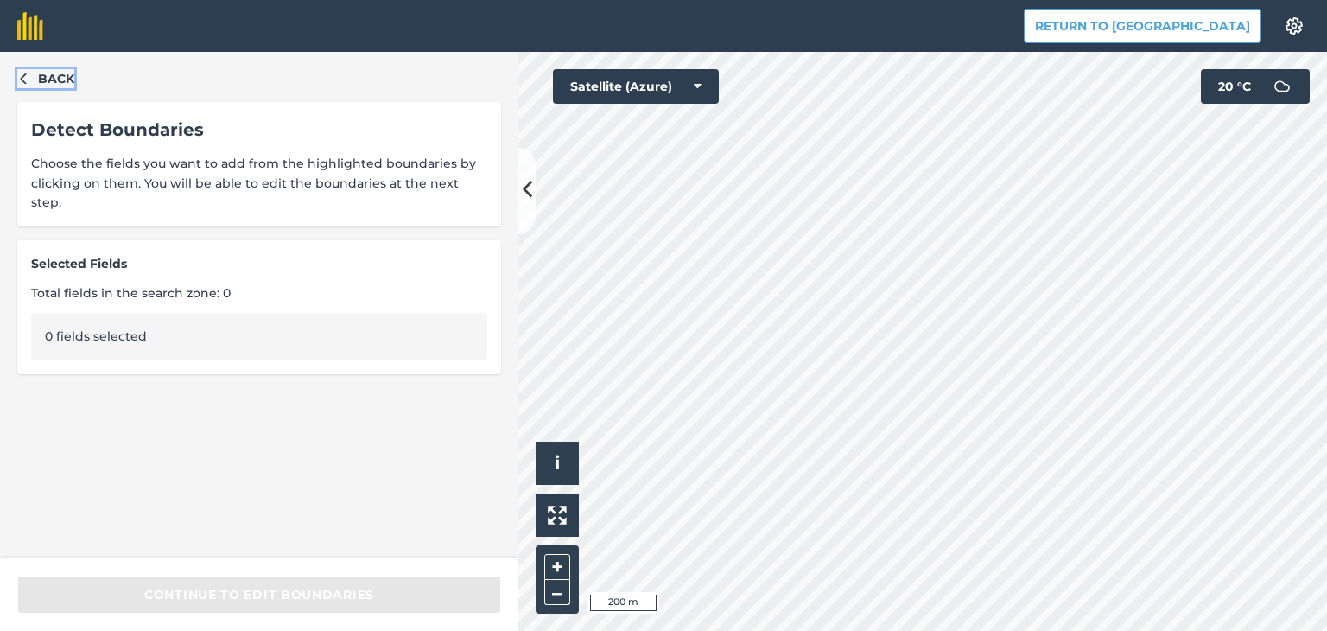
click at [20, 76] on icon "button" at bounding box center [23, 78] width 12 height 12
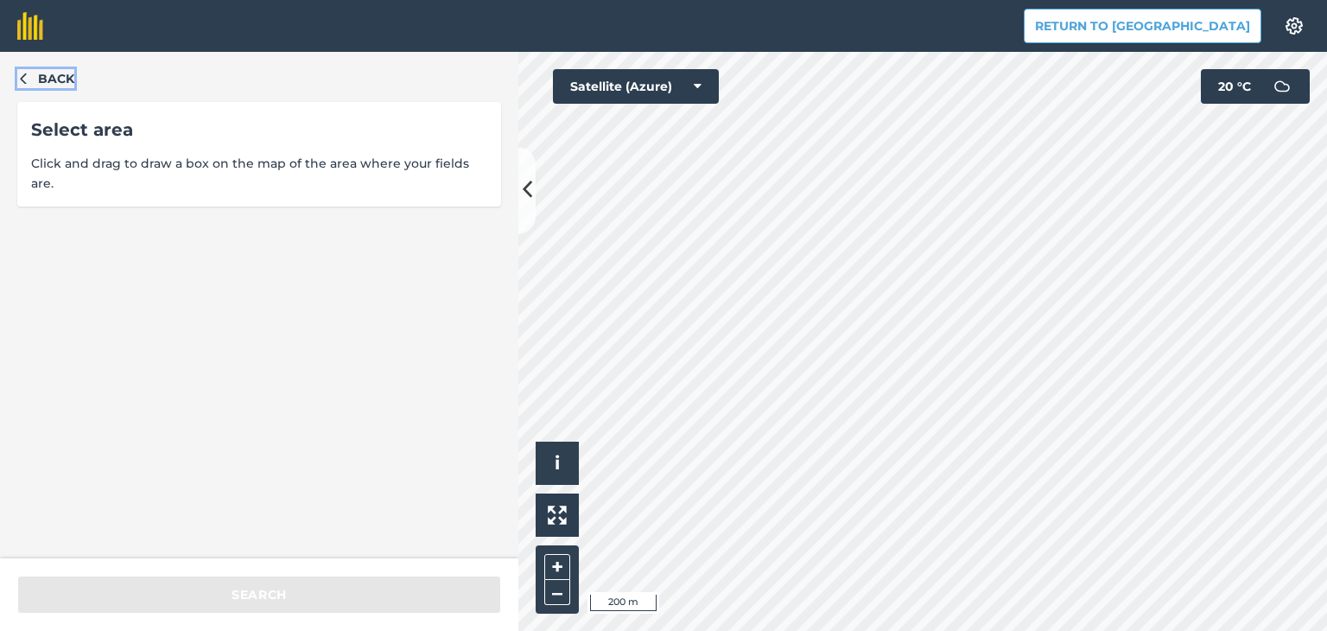
click at [20, 76] on icon "button" at bounding box center [23, 78] width 12 height 12
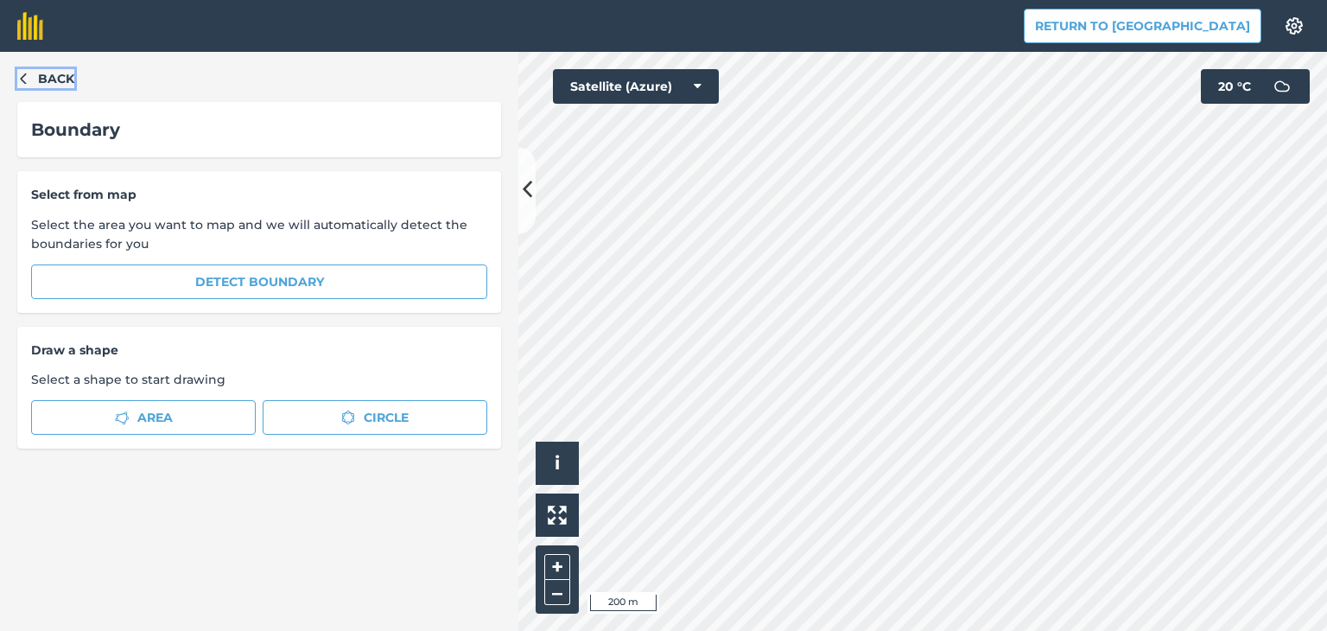
click at [20, 76] on icon "button" at bounding box center [23, 78] width 12 height 12
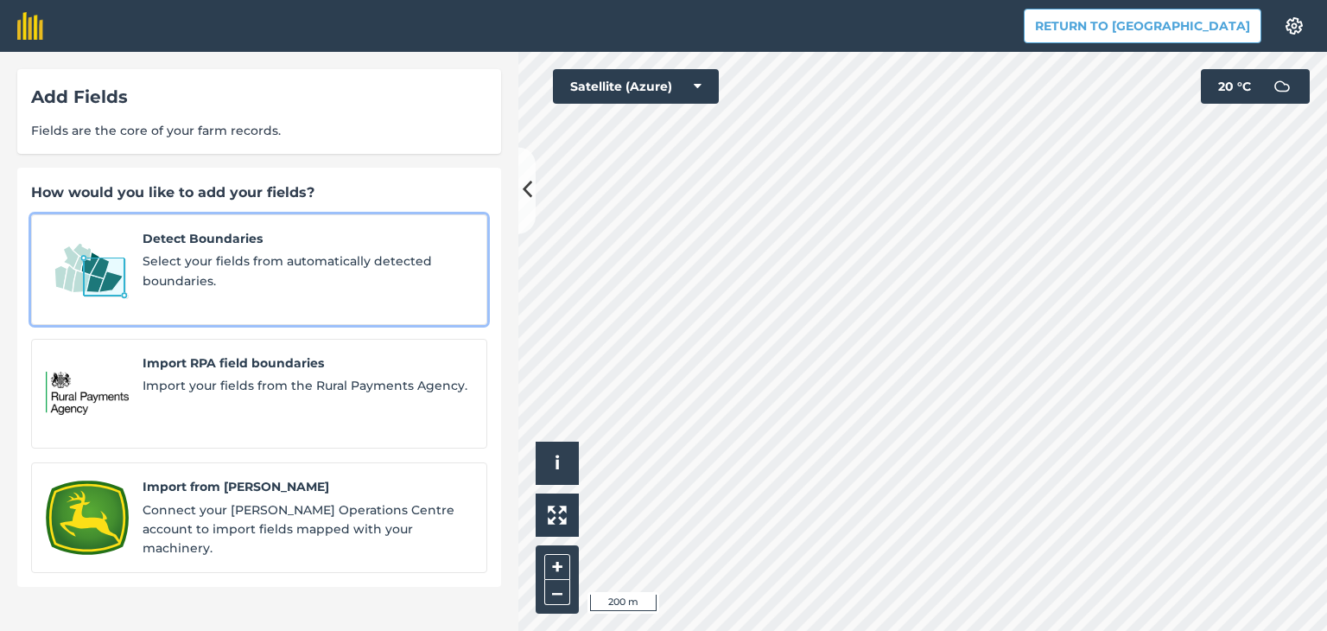
click at [208, 260] on span "Select your fields from automatically detected boundaries." at bounding box center [308, 270] width 330 height 39
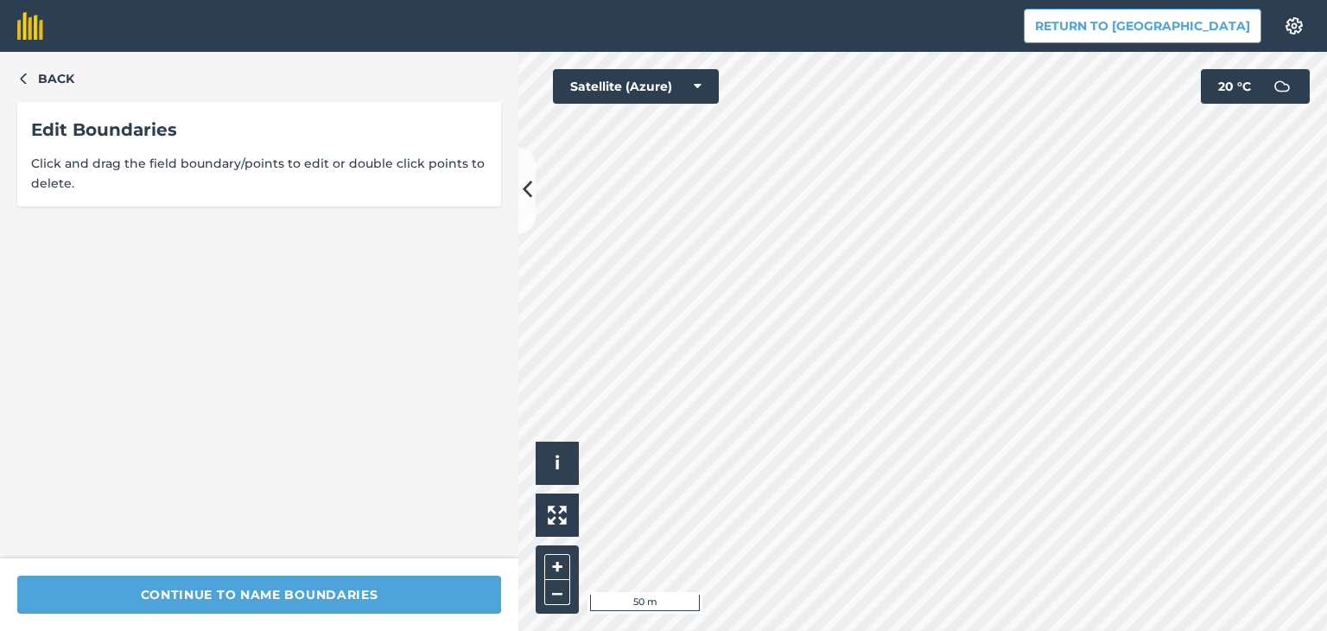
click at [836, 48] on div "Return to Agreena Settings Map printing is not available on our free plan Pleas…" at bounding box center [663, 315] width 1327 height 631
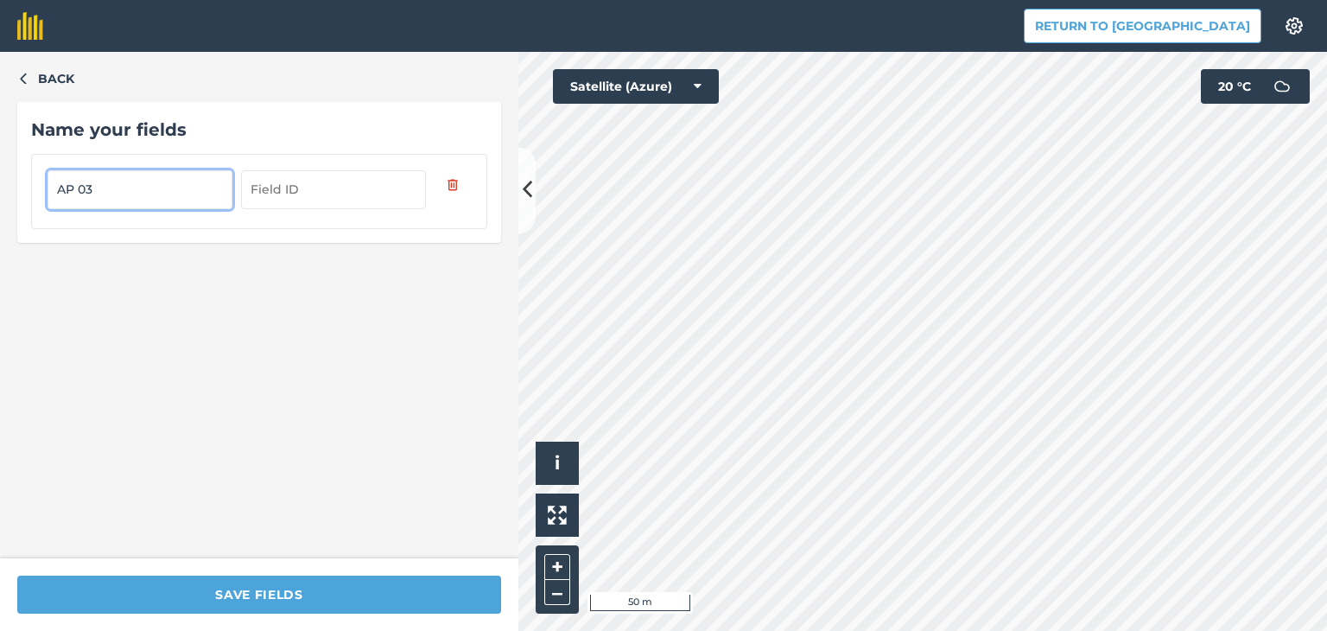
type input "AP 03"
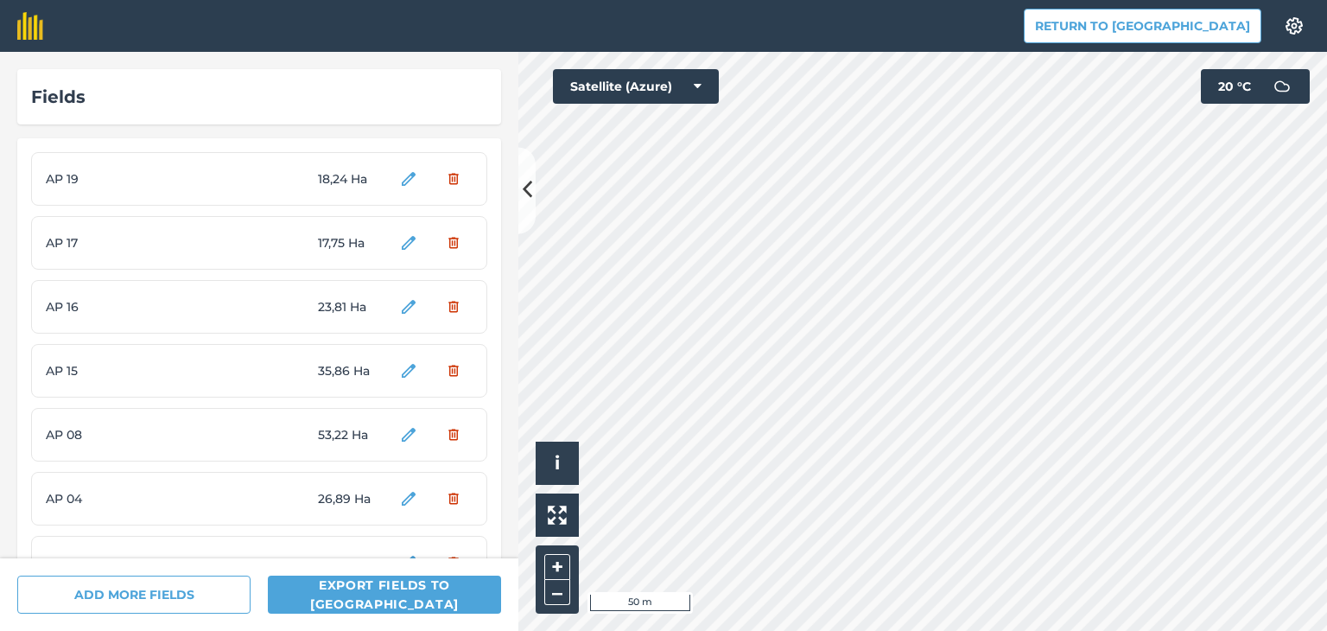
scroll to position [62, 0]
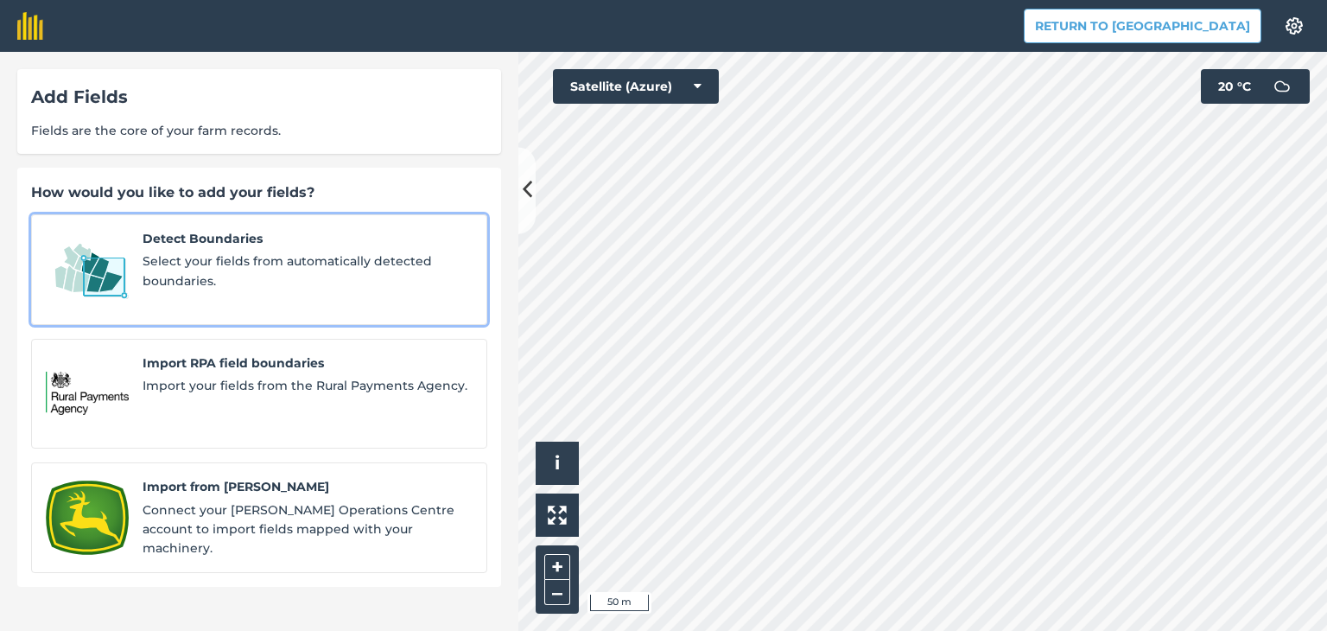
click at [373, 281] on span "Select your fields from automatically detected boundaries." at bounding box center [308, 270] width 330 height 39
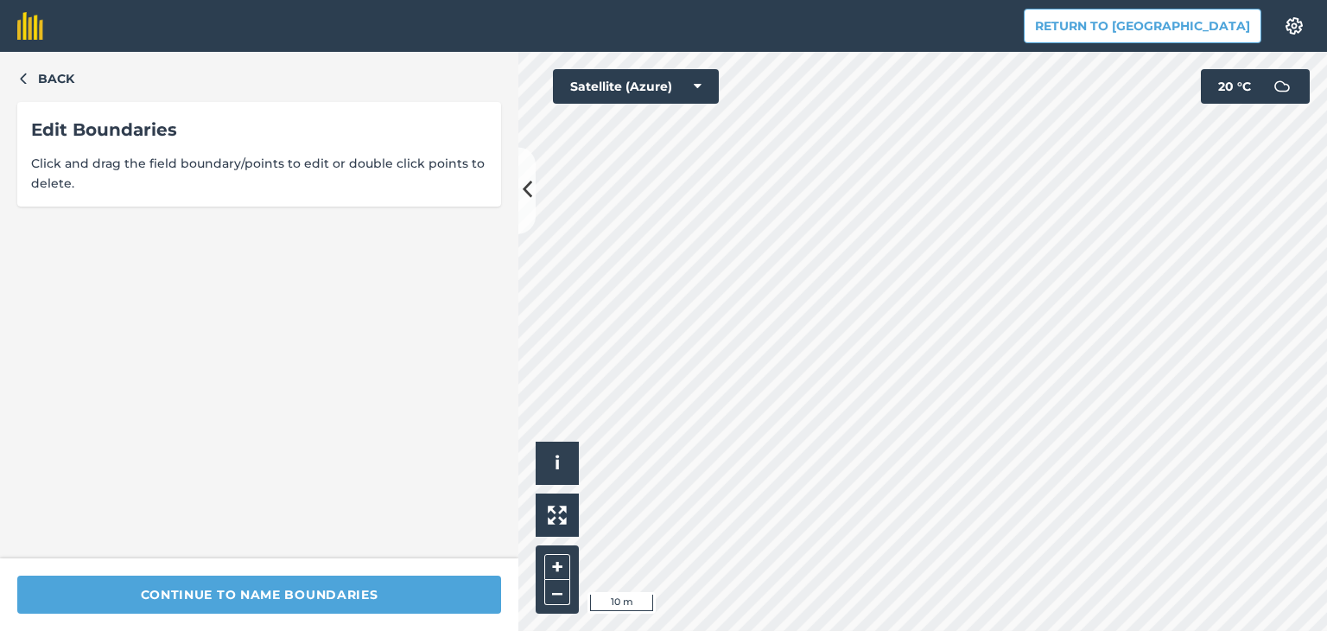
click at [1121, 3] on div "Return to Agreena Settings Map printing is not available on our free plan Pleas…" at bounding box center [663, 315] width 1327 height 631
click at [1202, 80] on div "Click to start drawing i © 2025 TomTom, Microsoft 10 m + – Satellite (Azure) 20…" at bounding box center [922, 341] width 809 height 579
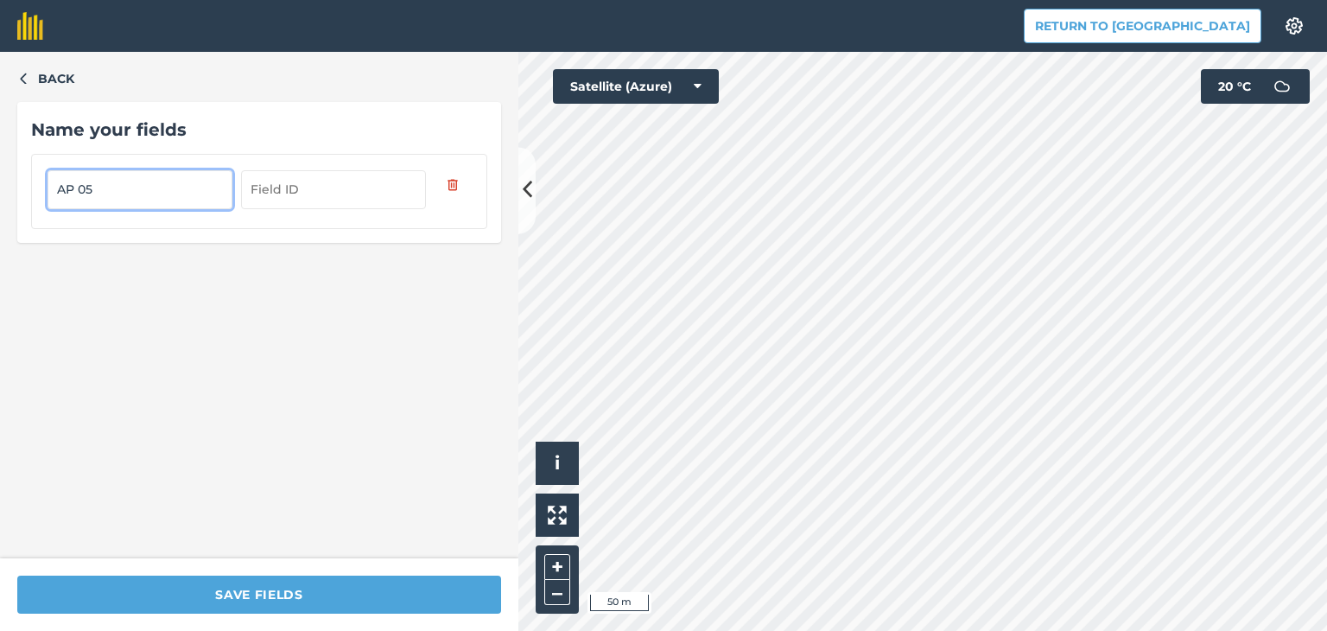
type input "AP 05"
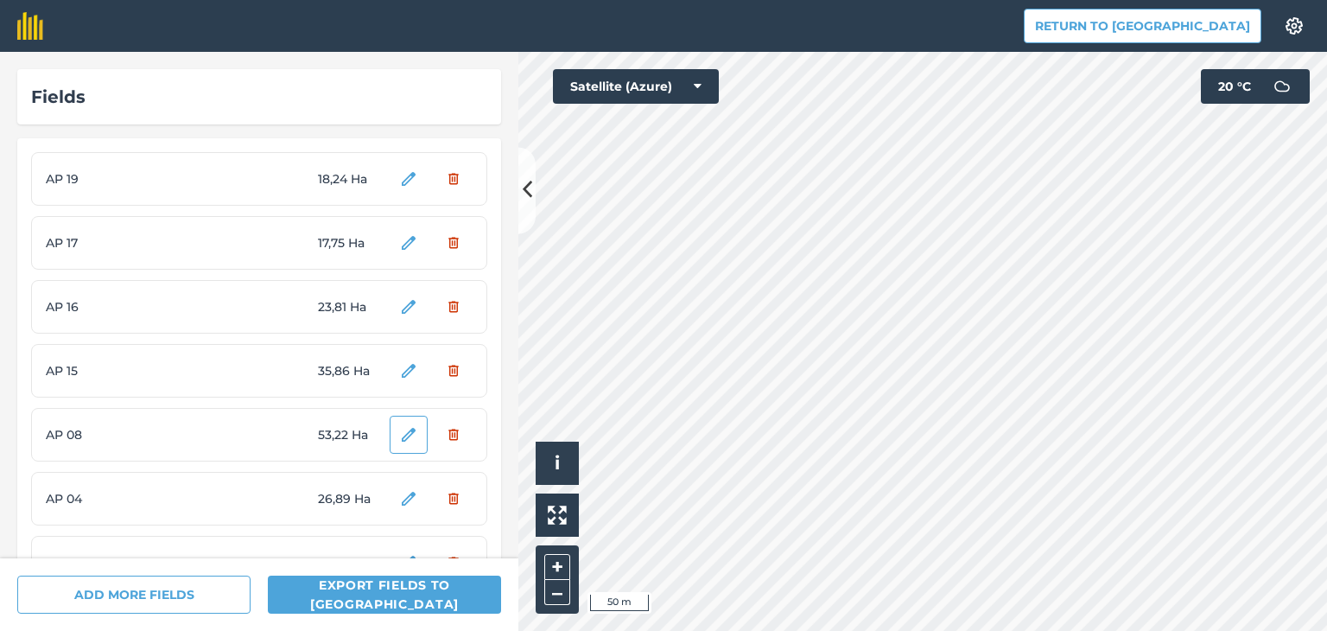
scroll to position [126, 0]
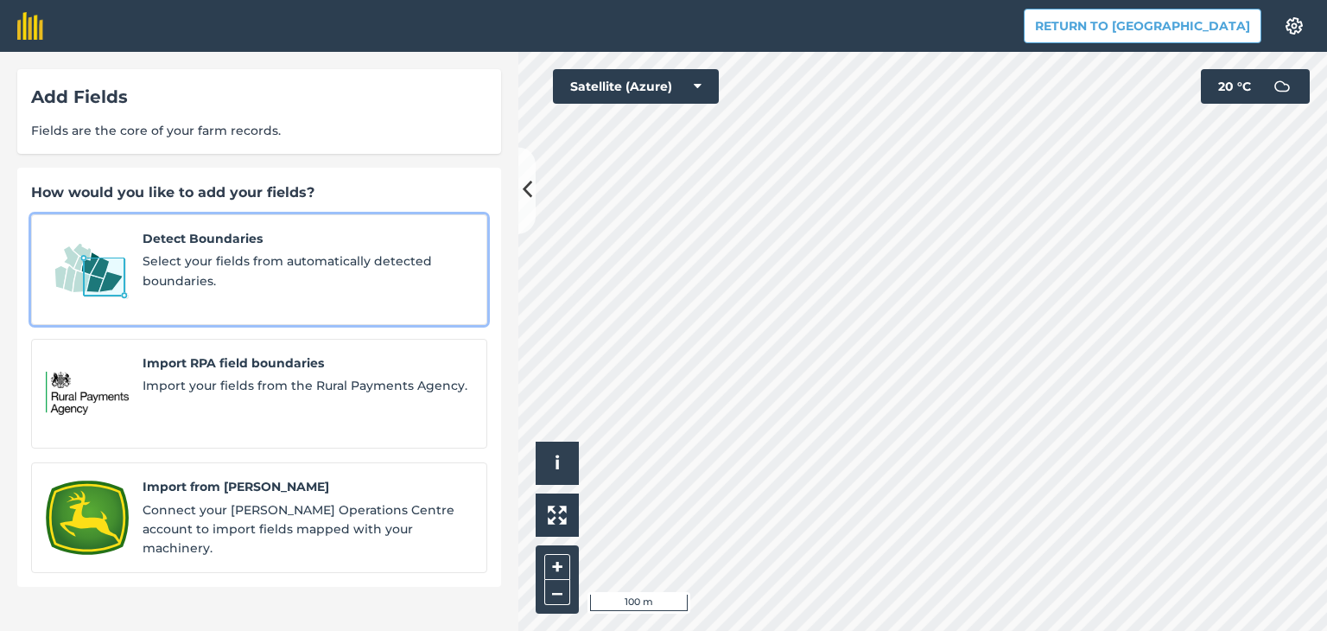
click at [294, 263] on span "Select your fields from automatically detected boundaries." at bounding box center [308, 270] width 330 height 39
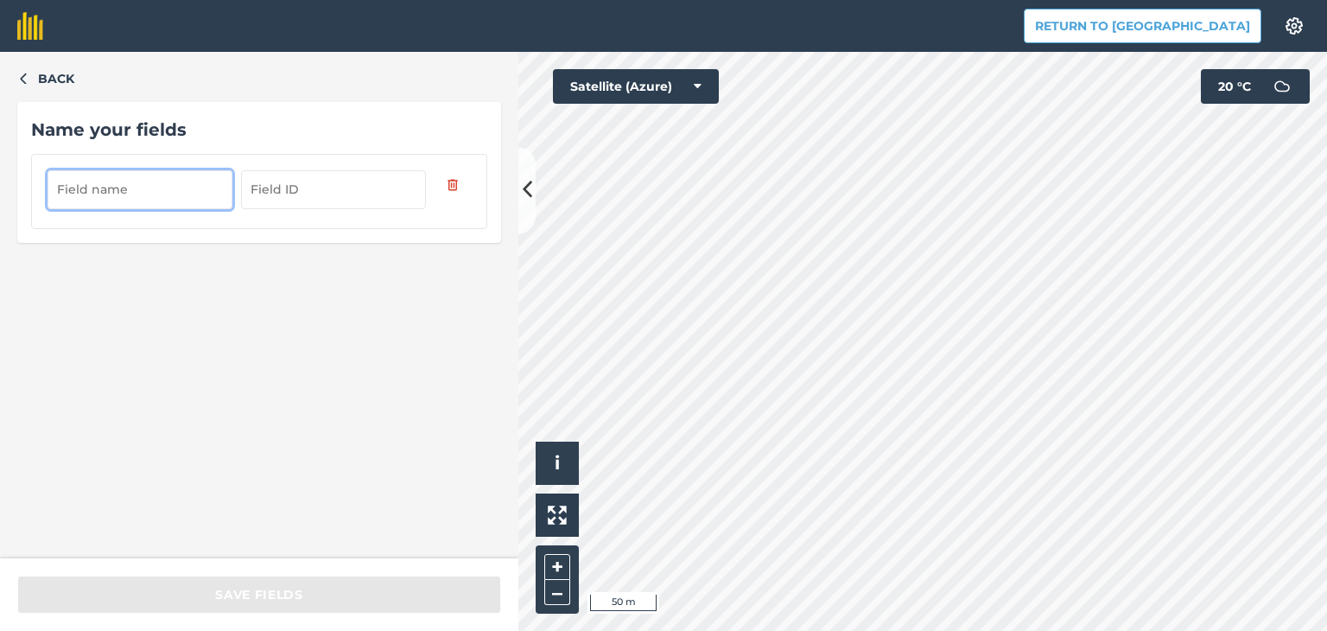
click at [169, 185] on input "text" at bounding box center [140, 189] width 185 height 38
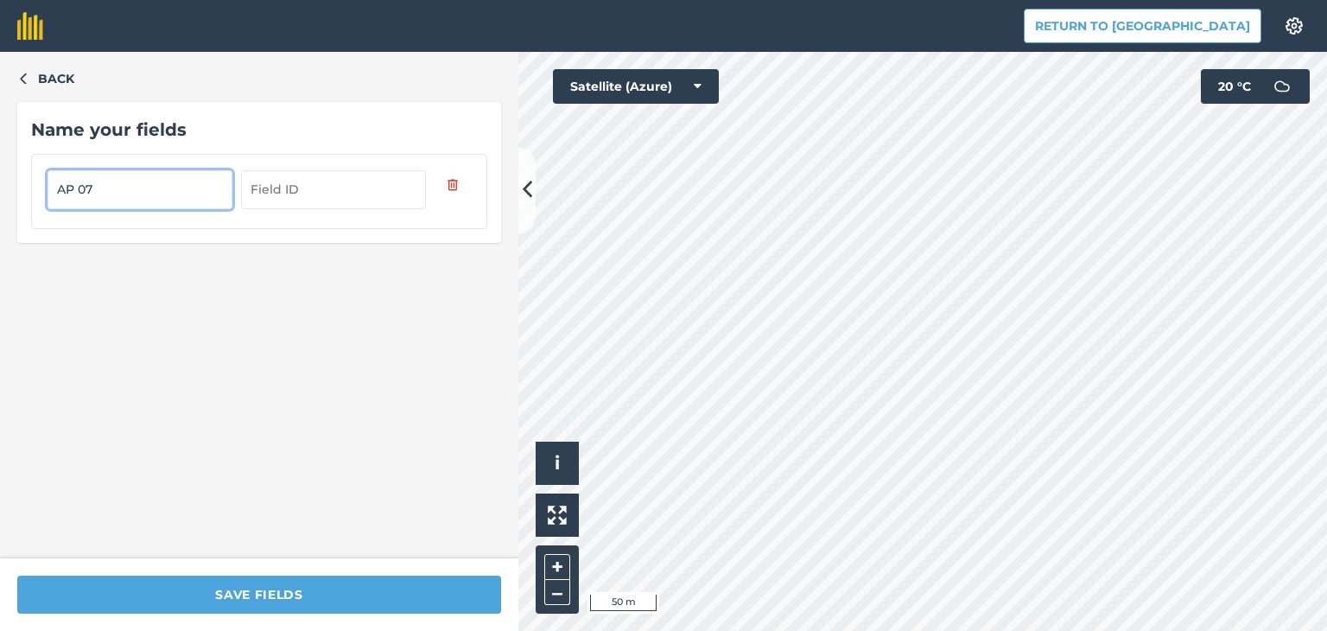
type input "AP 07"
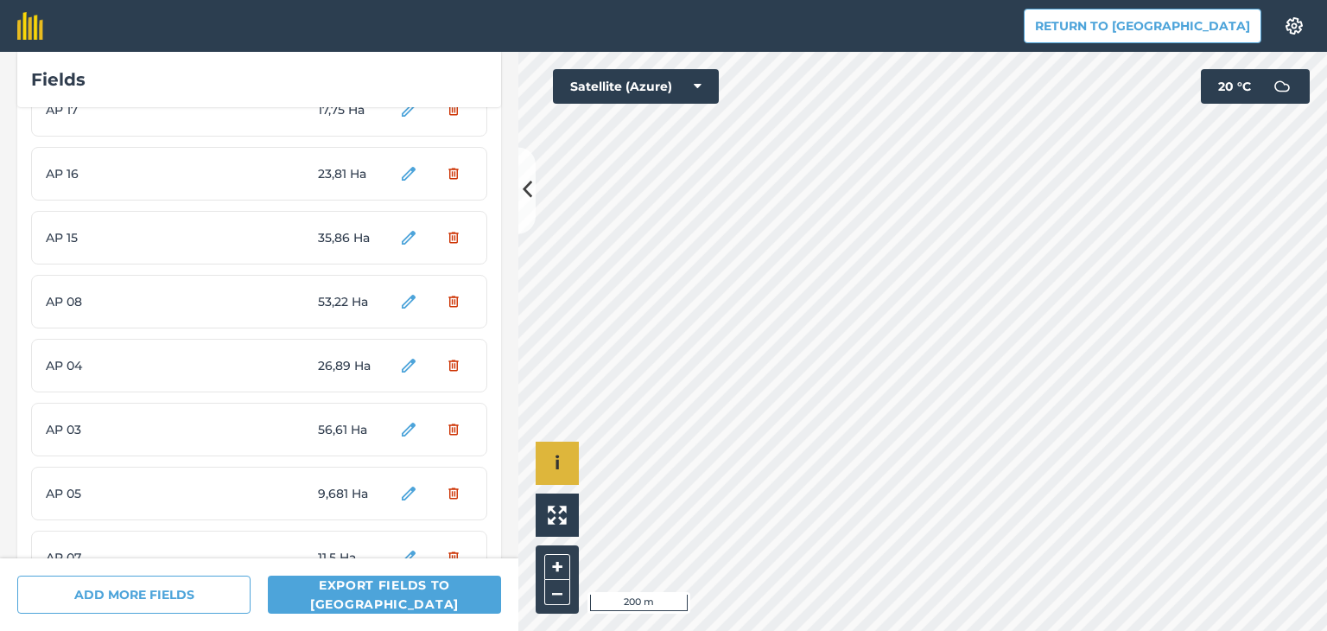
scroll to position [104, 0]
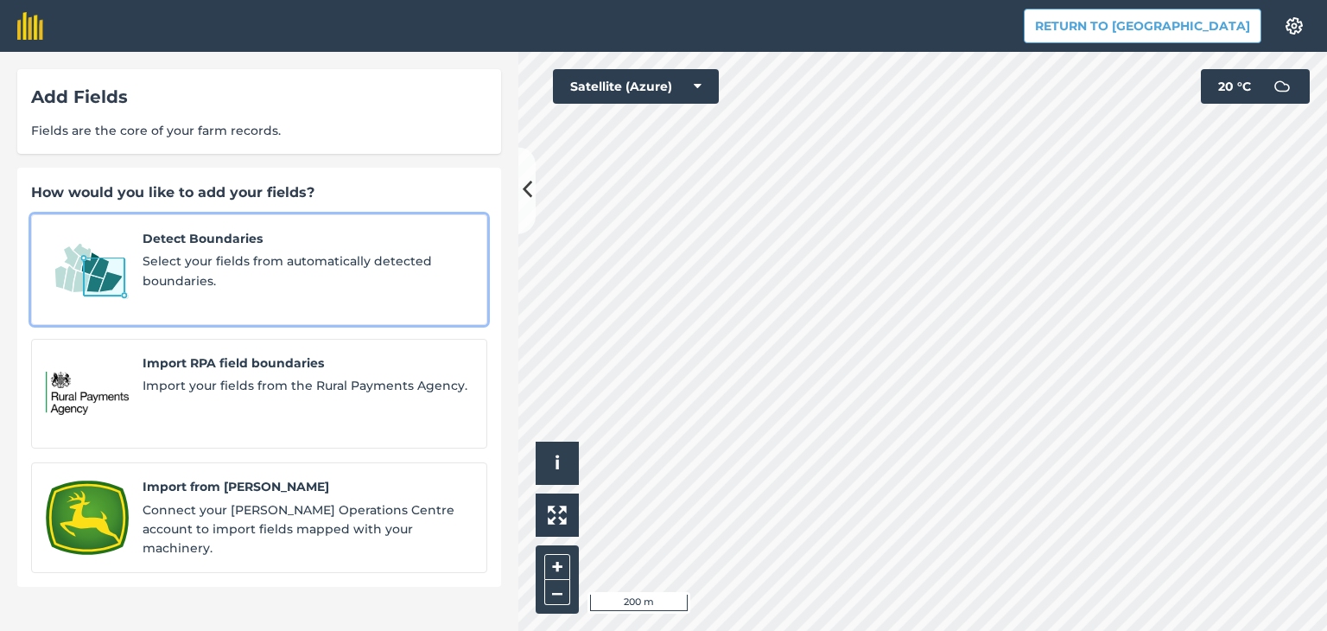
click at [206, 264] on span "Select your fields from automatically detected boundaries." at bounding box center [308, 270] width 330 height 39
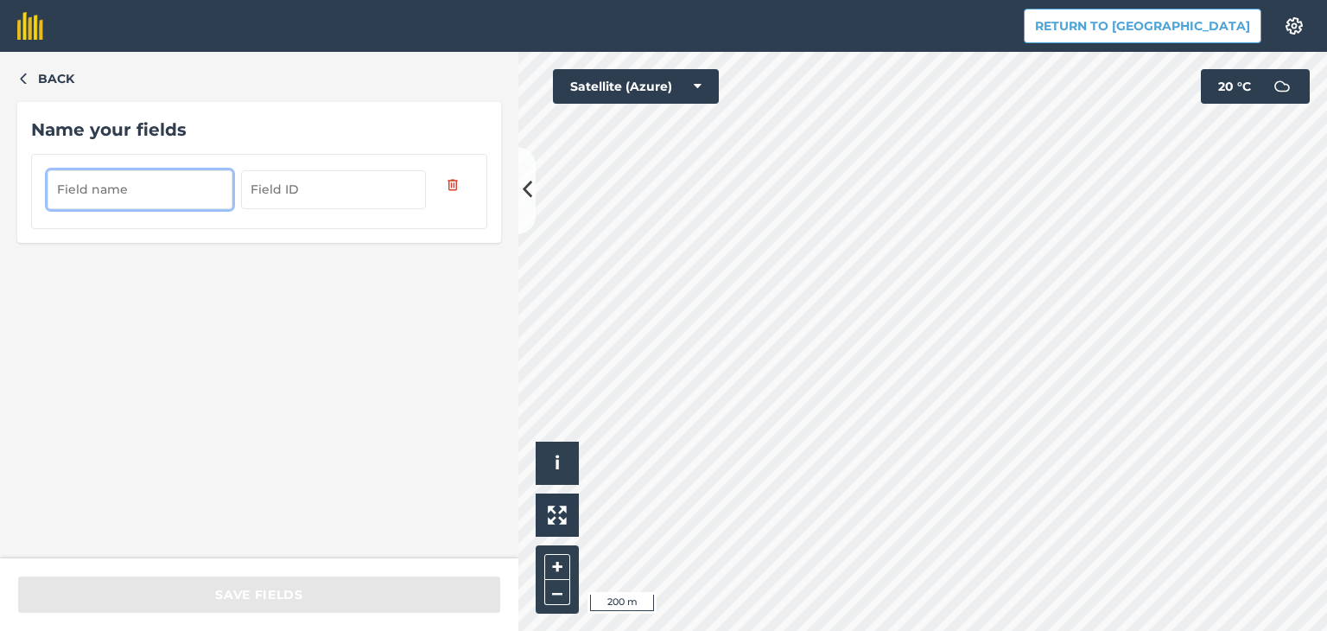
click at [156, 193] on input "text" at bounding box center [140, 189] width 185 height 38
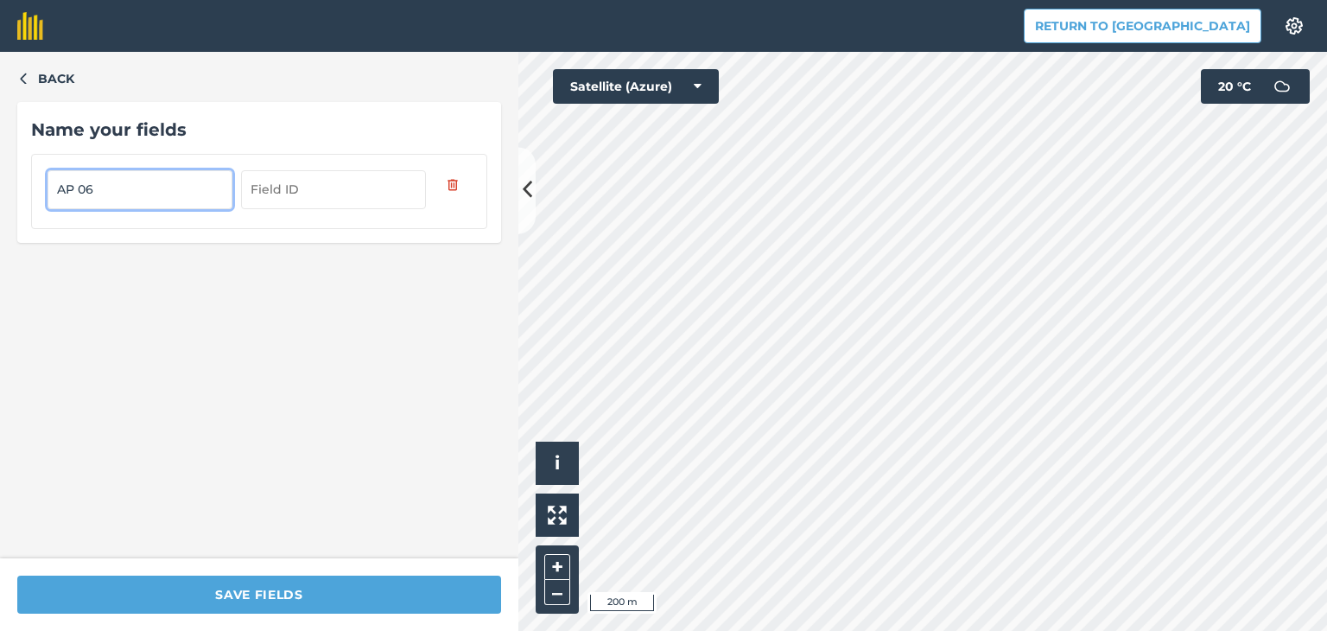
type input "AP 06"
click at [515, 409] on div "Back Name your fields AP 06 Save fields Click to start drawing i © 2025 TomTom,…" at bounding box center [663, 341] width 1327 height 579
click at [22, 67] on div "Back Name your fields AP 06" at bounding box center [259, 305] width 518 height 506
click at [22, 80] on icon "button" at bounding box center [23, 78] width 12 height 12
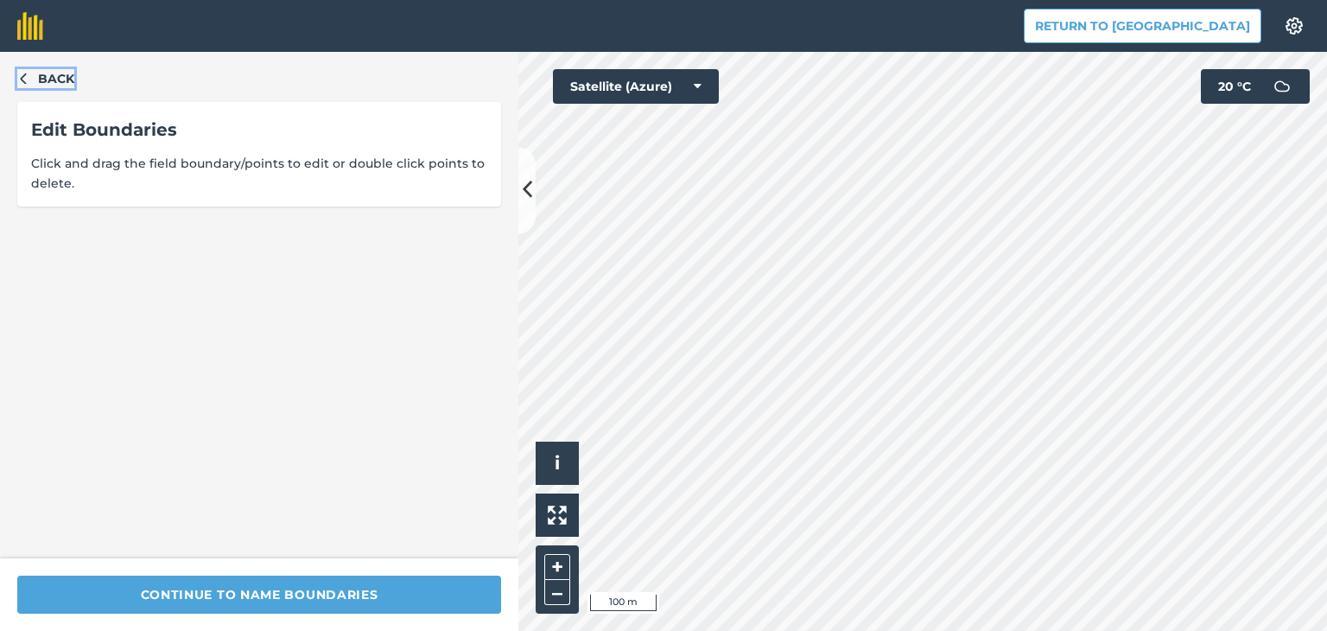
click at [22, 80] on icon "button" at bounding box center [23, 78] width 6 height 11
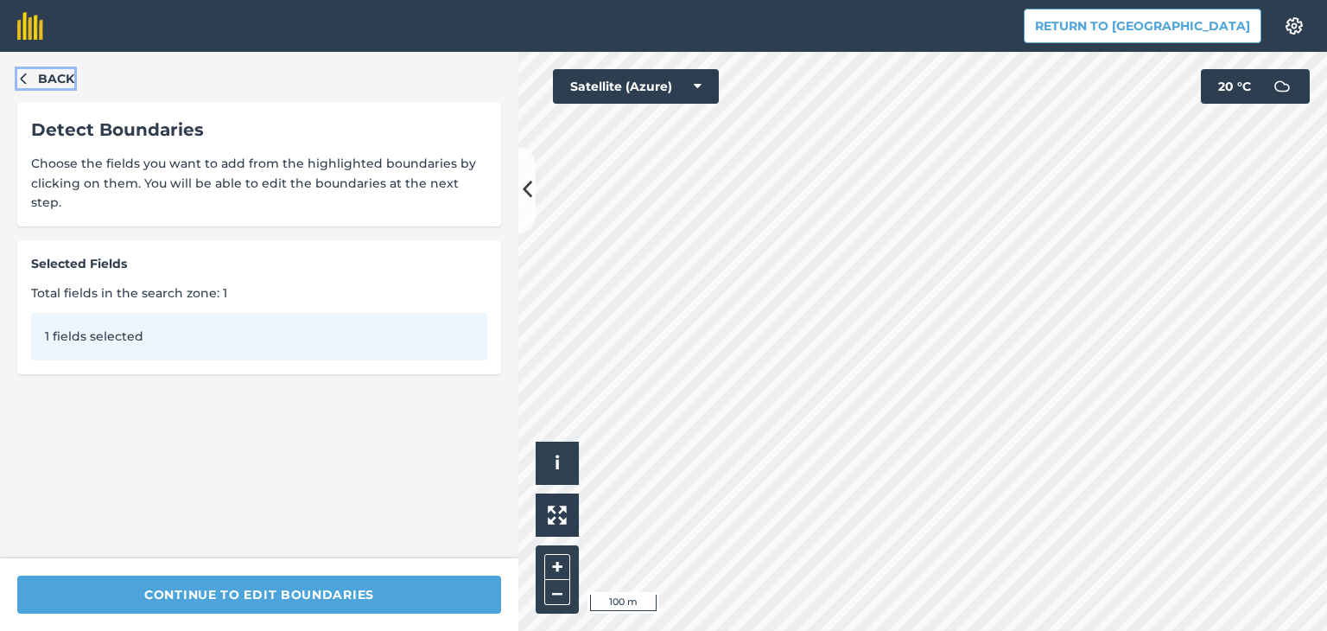
click at [22, 80] on icon "button" at bounding box center [23, 78] width 6 height 11
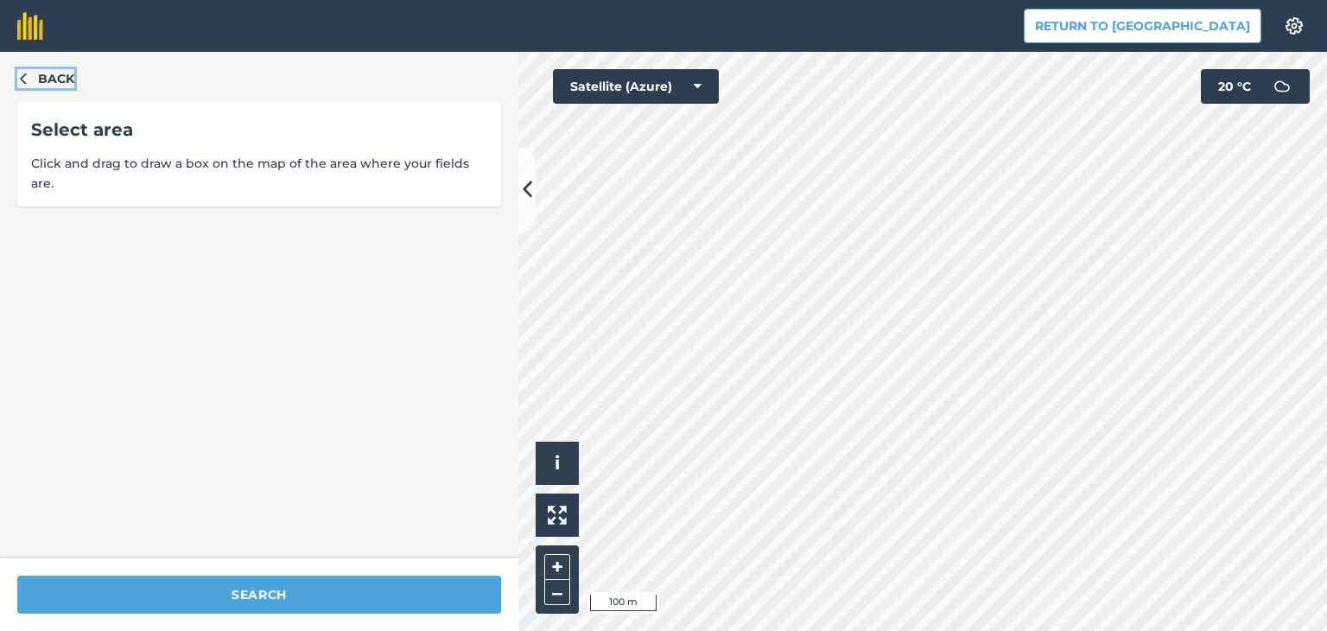
click at [22, 80] on icon "button" at bounding box center [23, 78] width 6 height 11
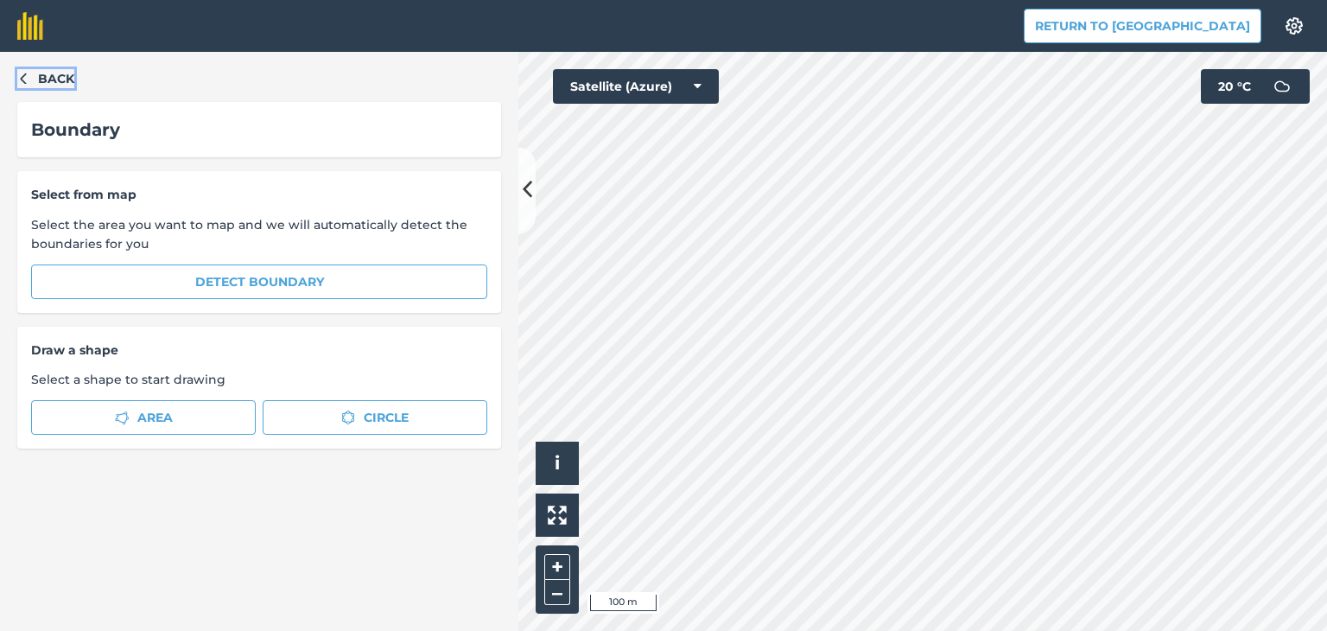
click at [22, 80] on icon "button" at bounding box center [23, 78] width 6 height 11
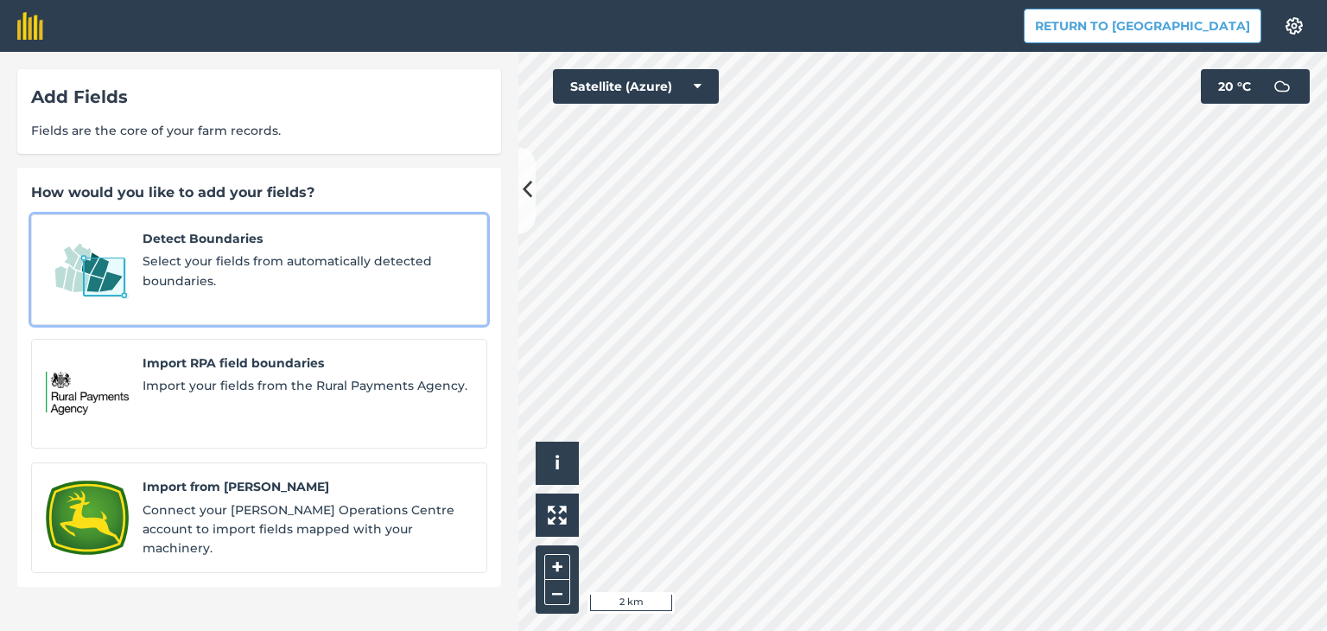
click at [200, 261] on span "Select your fields from automatically detected boundaries." at bounding box center [308, 270] width 330 height 39
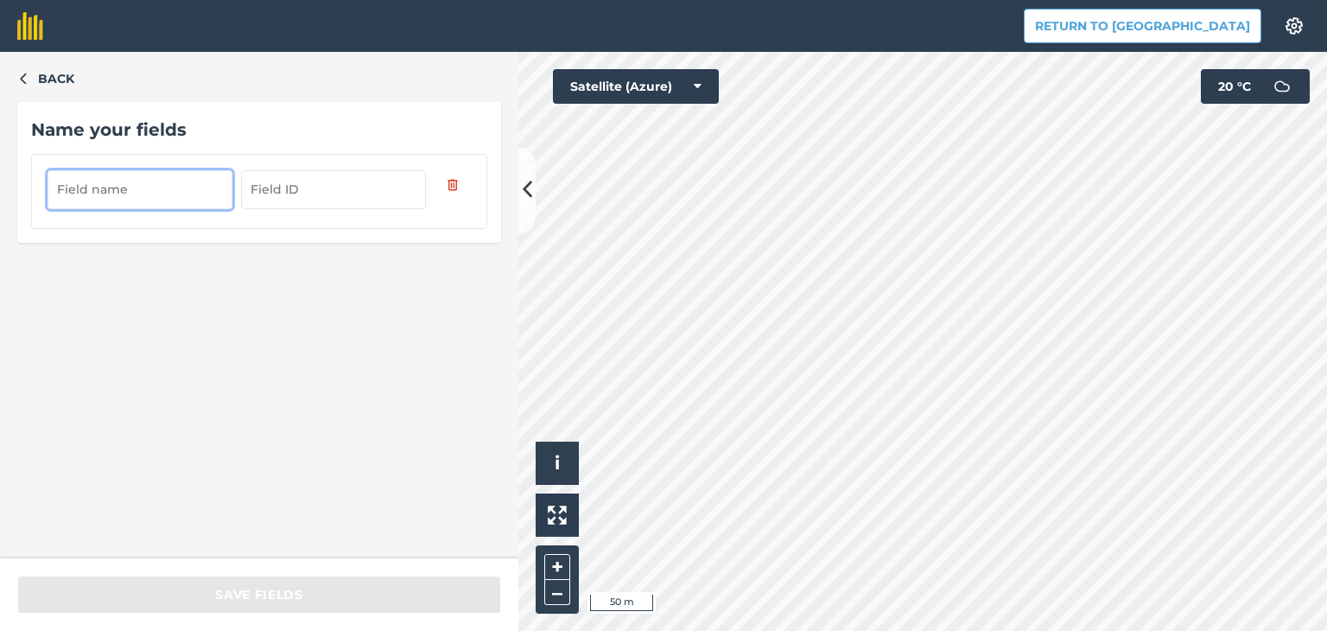
click at [172, 192] on input "text" at bounding box center [140, 189] width 185 height 38
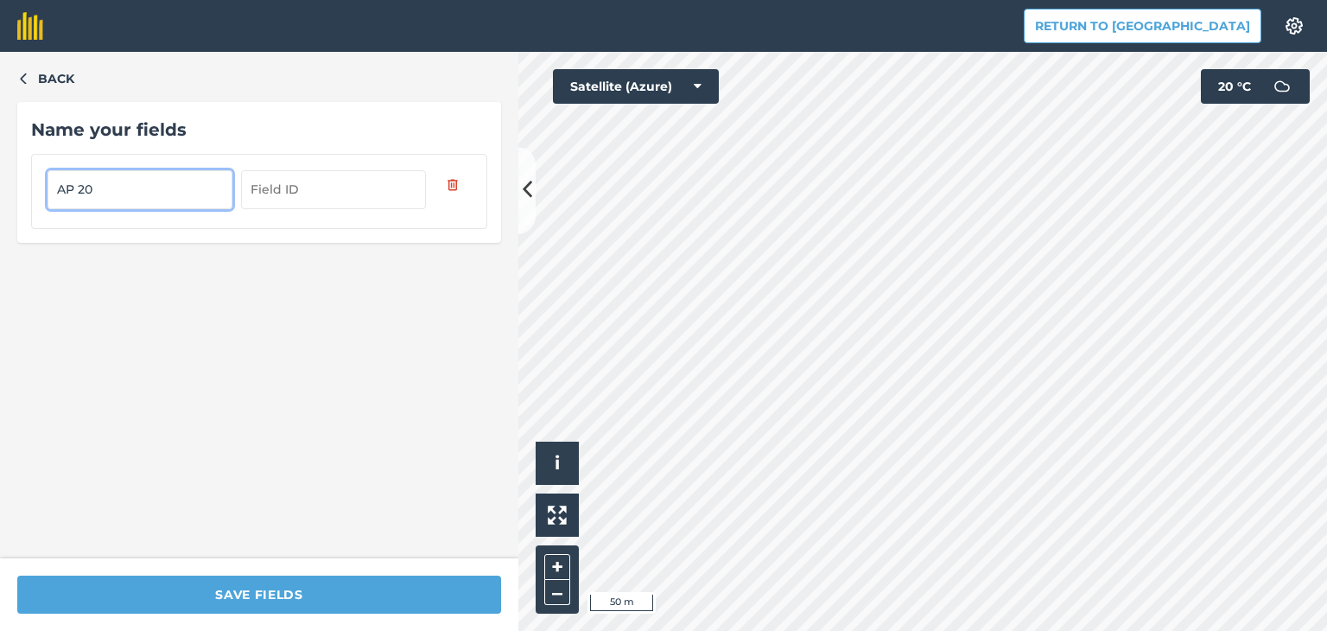
type input "AP 20"
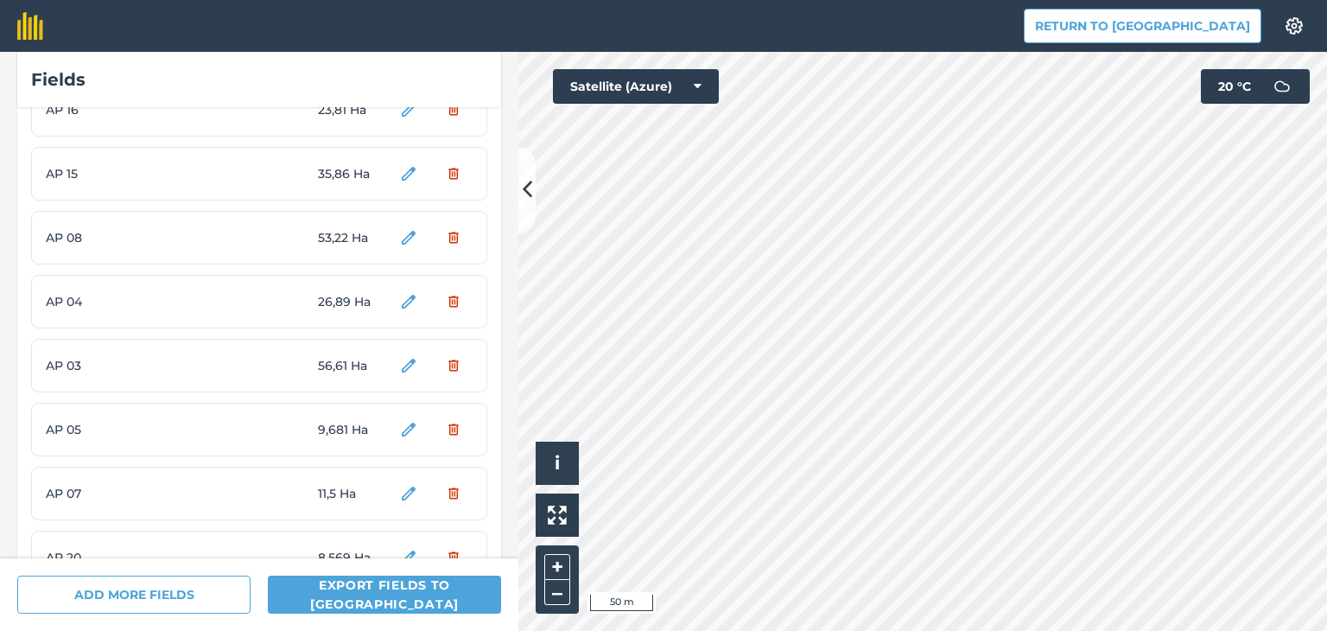
scroll to position [254, 0]
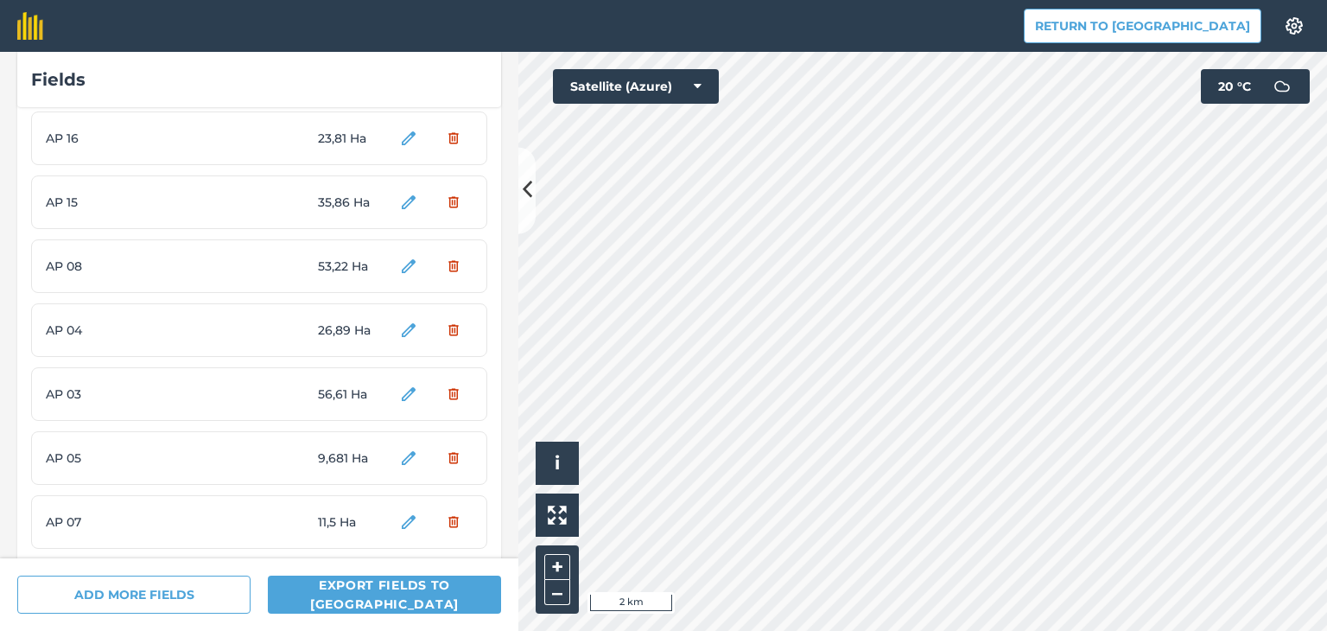
scroll to position [254, 0]
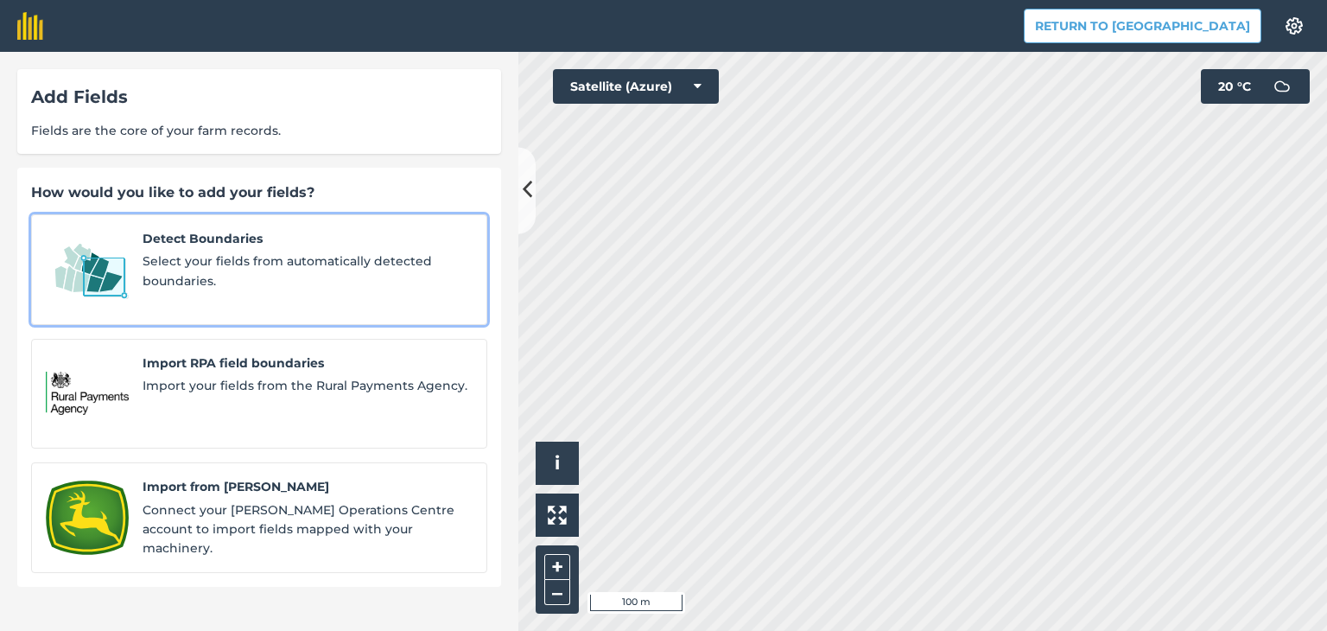
click at [251, 246] on span "Detect Boundaries" at bounding box center [308, 238] width 330 height 19
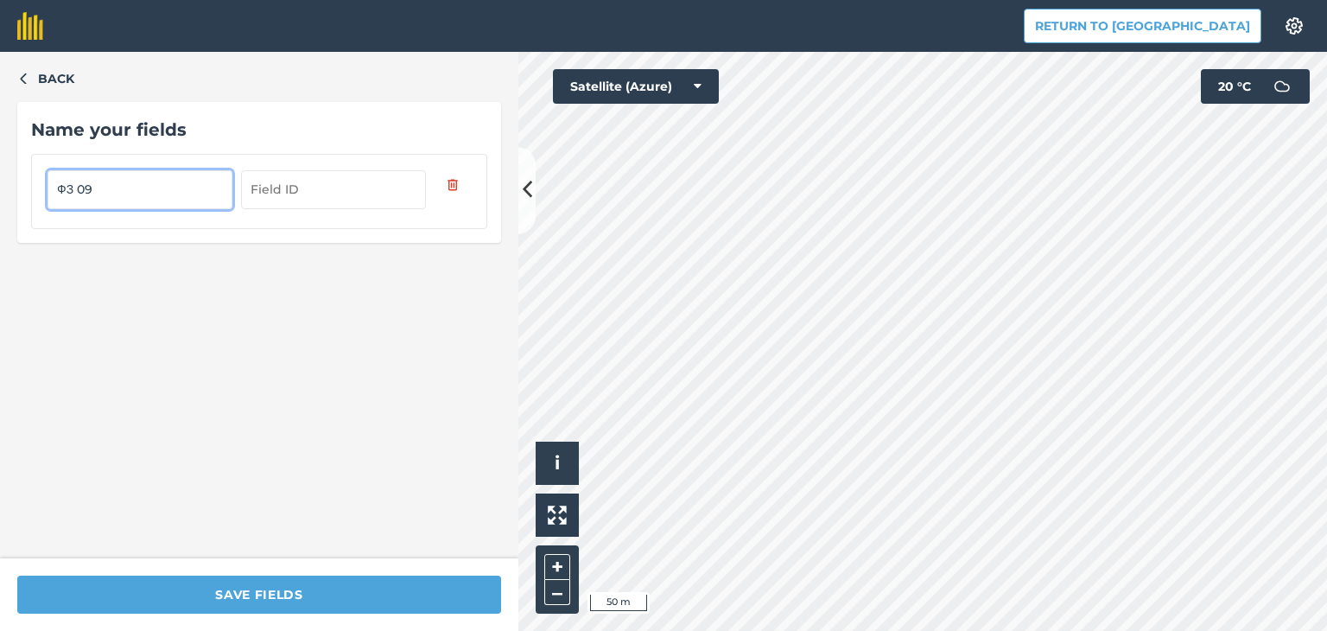
drag, startPoint x: 126, startPoint y: 174, endPoint x: 31, endPoint y: 186, distance: 95.8
click at [31, 186] on div "ФЗ 09" at bounding box center [259, 191] width 456 height 74
type input "AP 09"
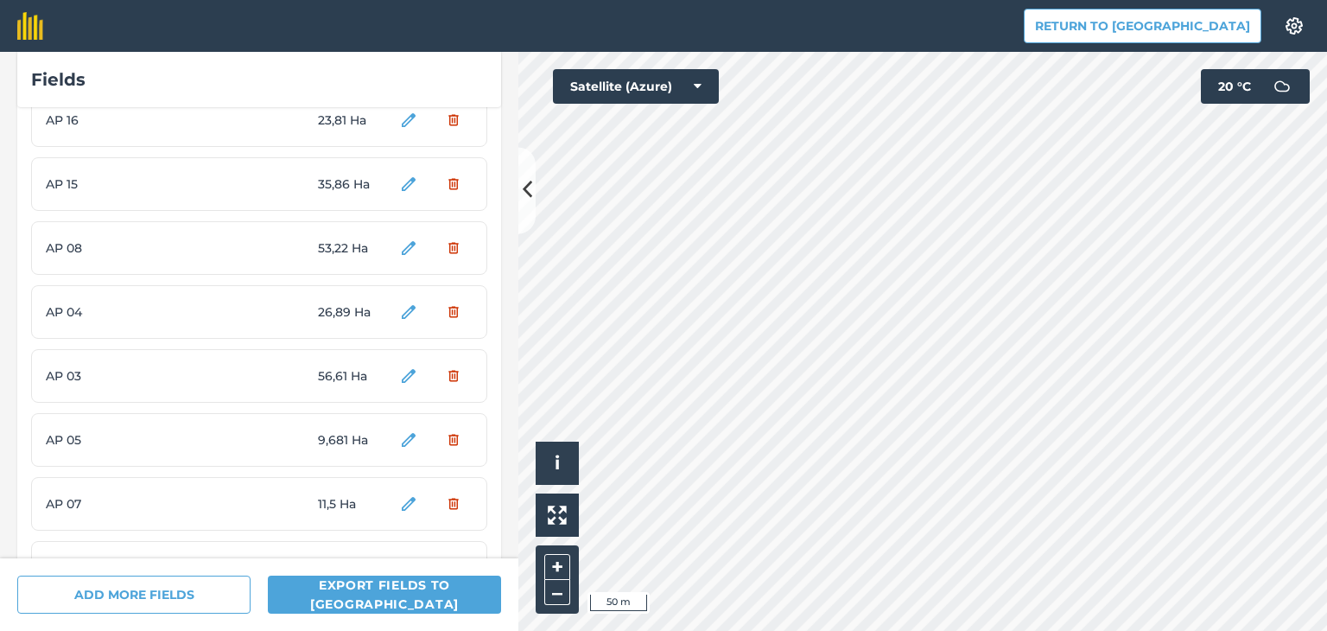
scroll to position [318, 0]
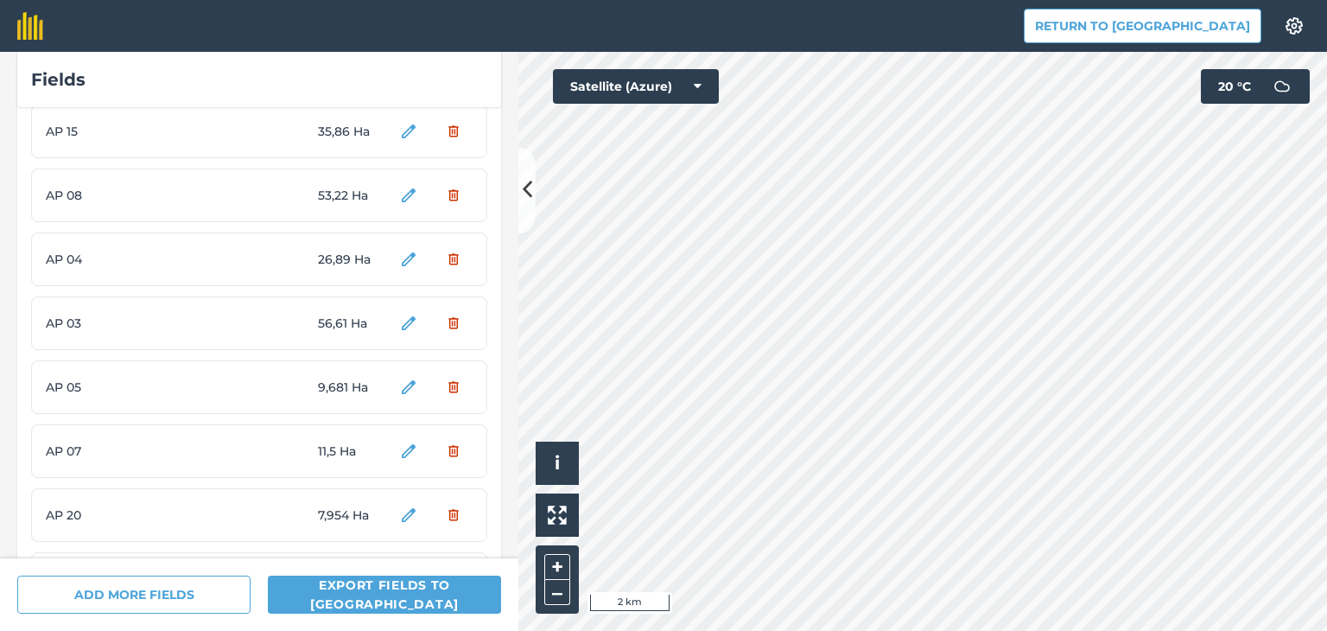
scroll to position [318, 0]
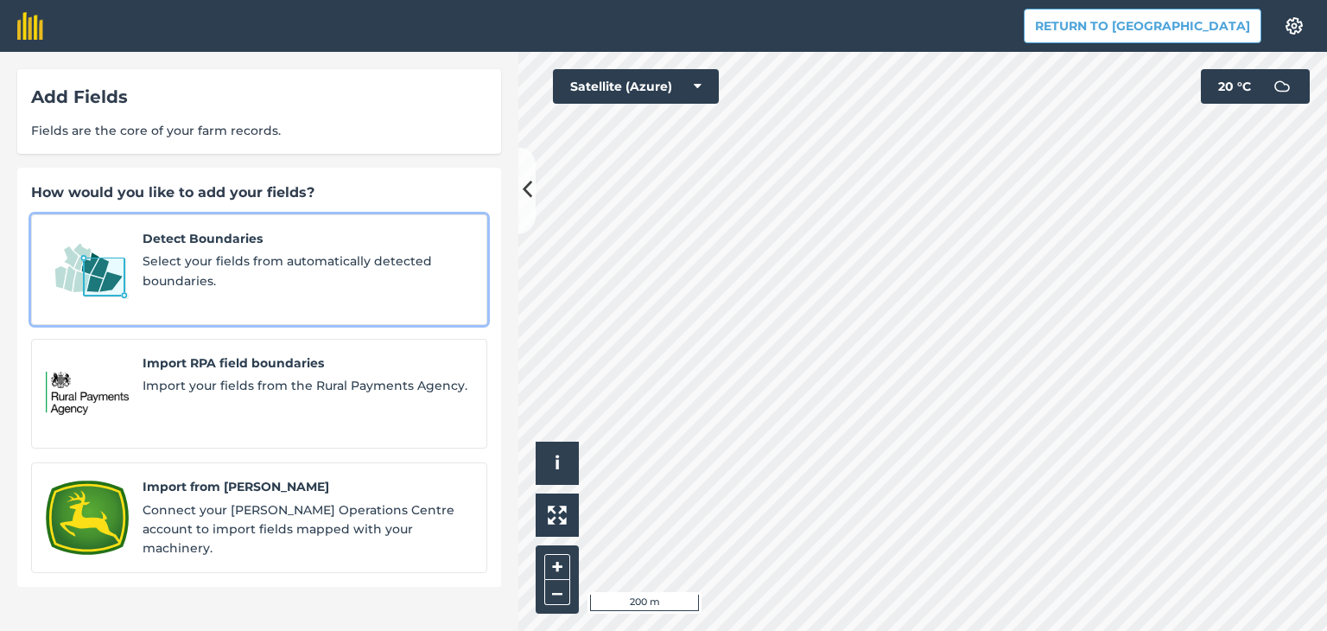
click at [274, 241] on span "Detect Boundaries" at bounding box center [308, 238] width 330 height 19
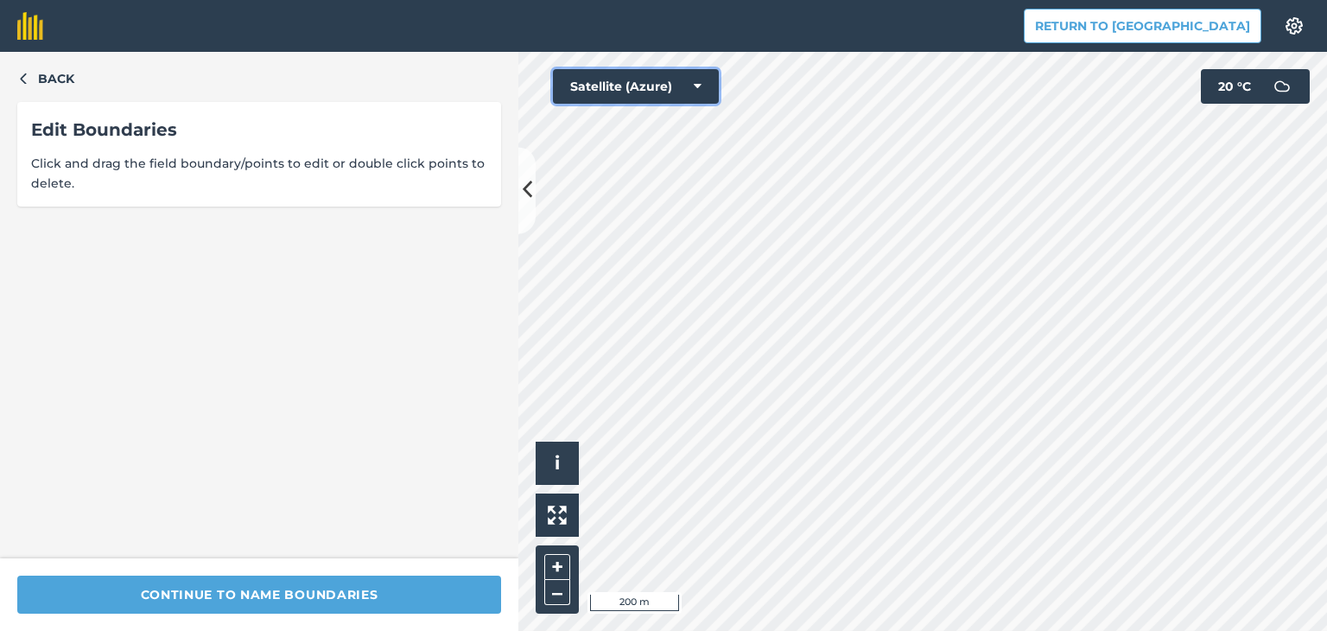
click at [703, 77] on button "Satellite (Azure)" at bounding box center [636, 86] width 166 height 35
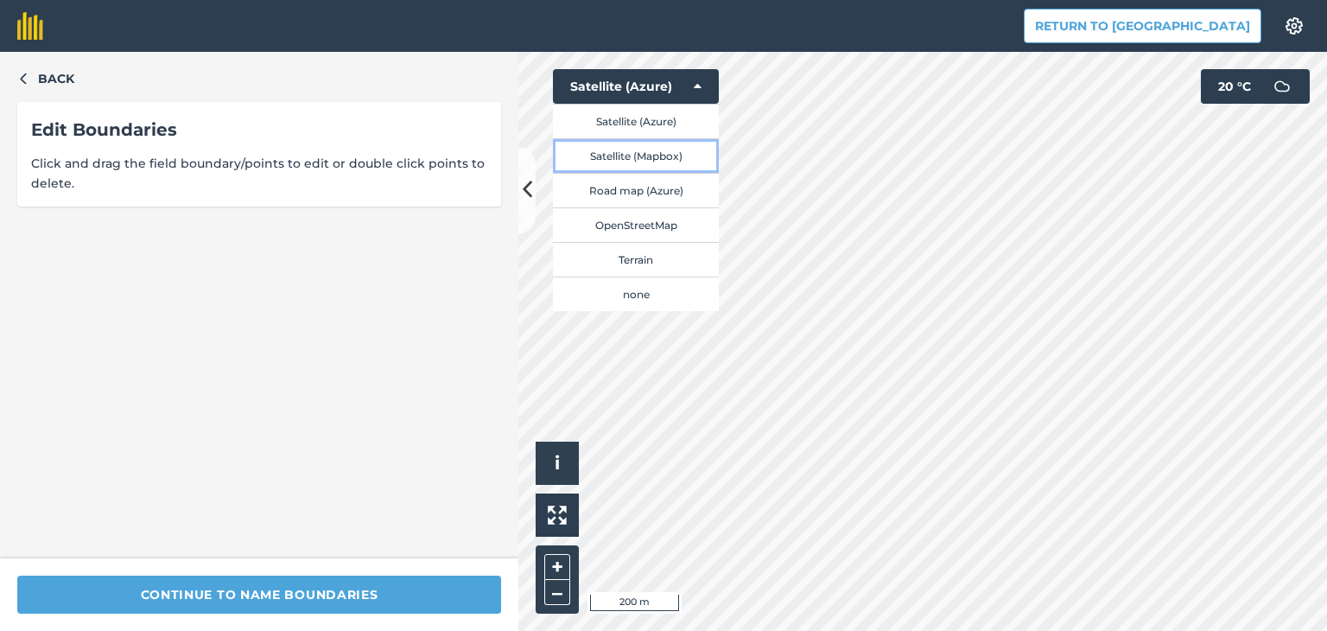
click at [656, 151] on button "Satellite (Mapbox)" at bounding box center [636, 155] width 166 height 35
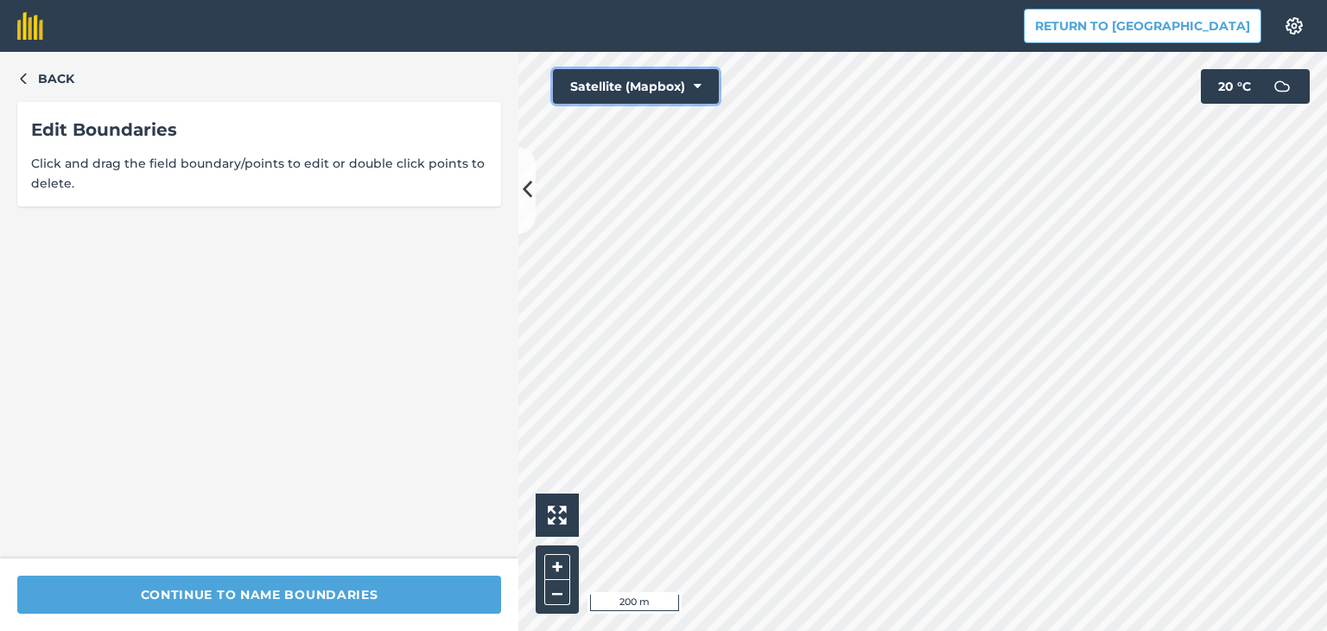
click at [695, 91] on icon at bounding box center [698, 86] width 8 height 17
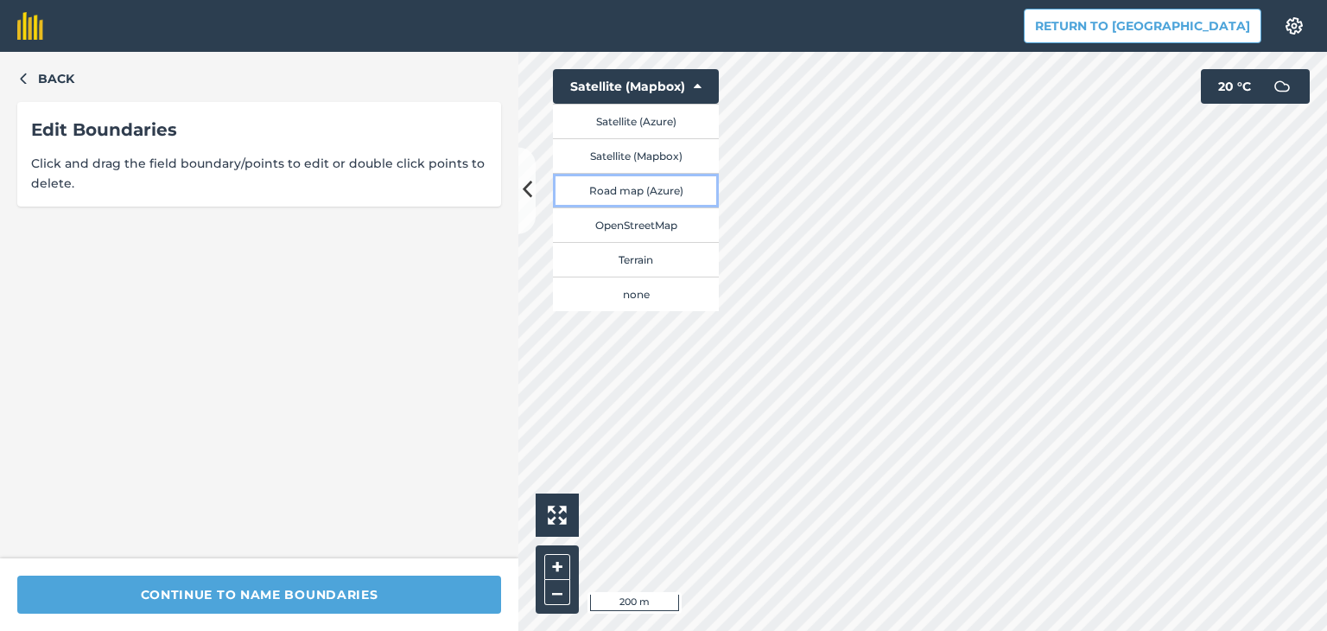
click at [667, 190] on button "Road map (Azure)" at bounding box center [636, 190] width 166 height 35
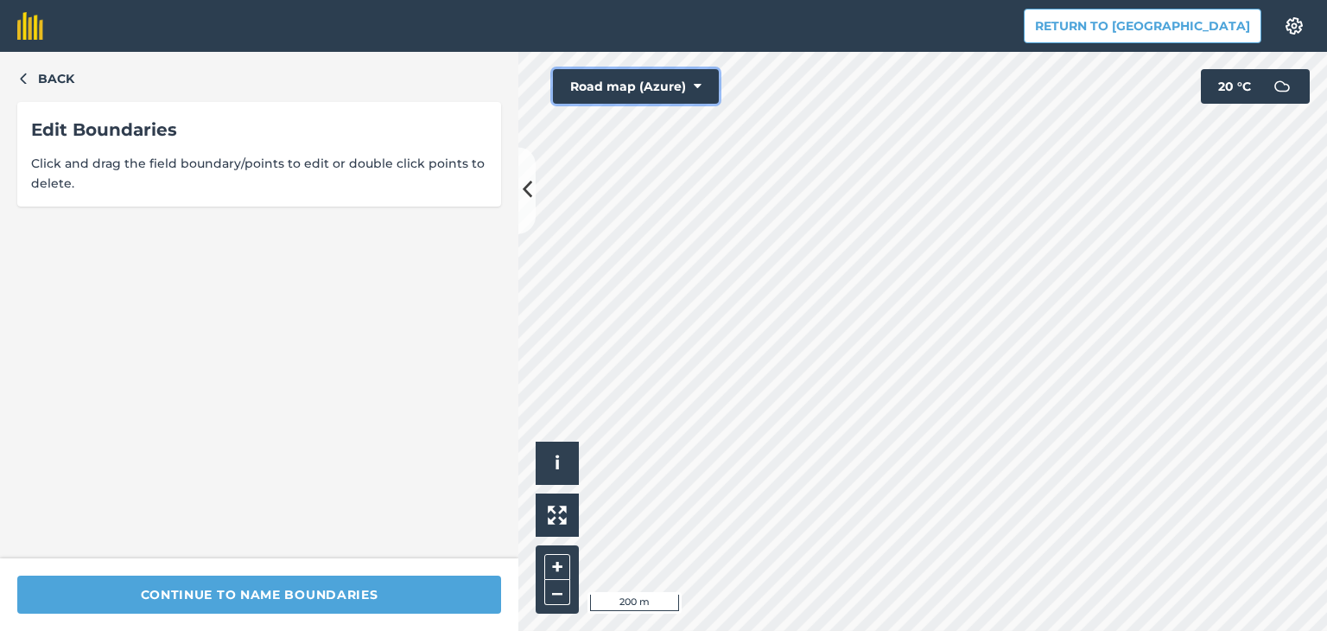
click at [702, 84] on button "Road map (Azure)" at bounding box center [636, 86] width 166 height 35
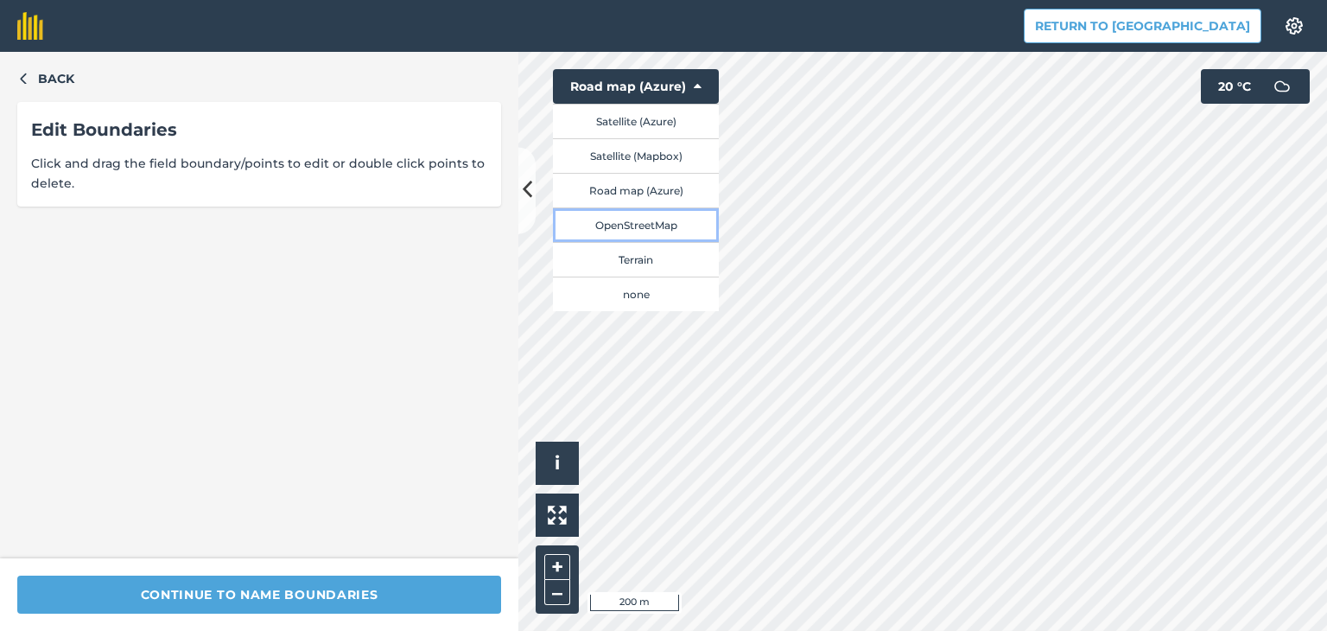
click at [661, 224] on button "OpenStreetMap" at bounding box center [636, 224] width 166 height 35
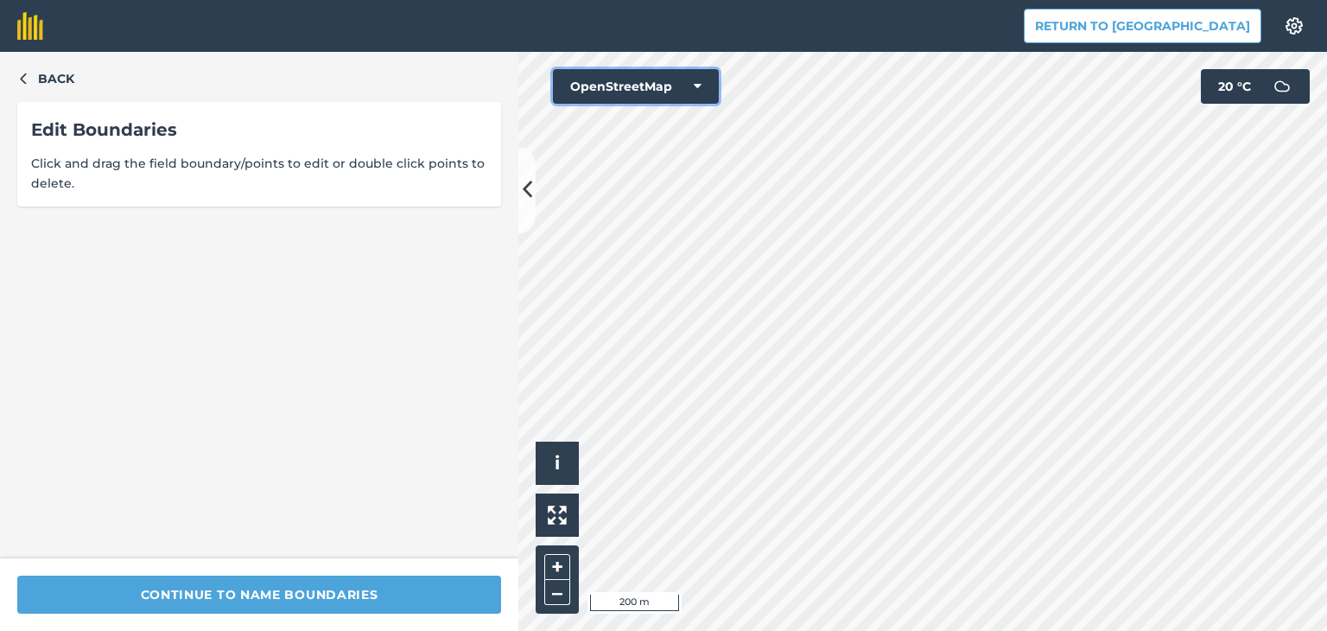
click at [702, 78] on button "OpenStreetMap" at bounding box center [636, 86] width 166 height 35
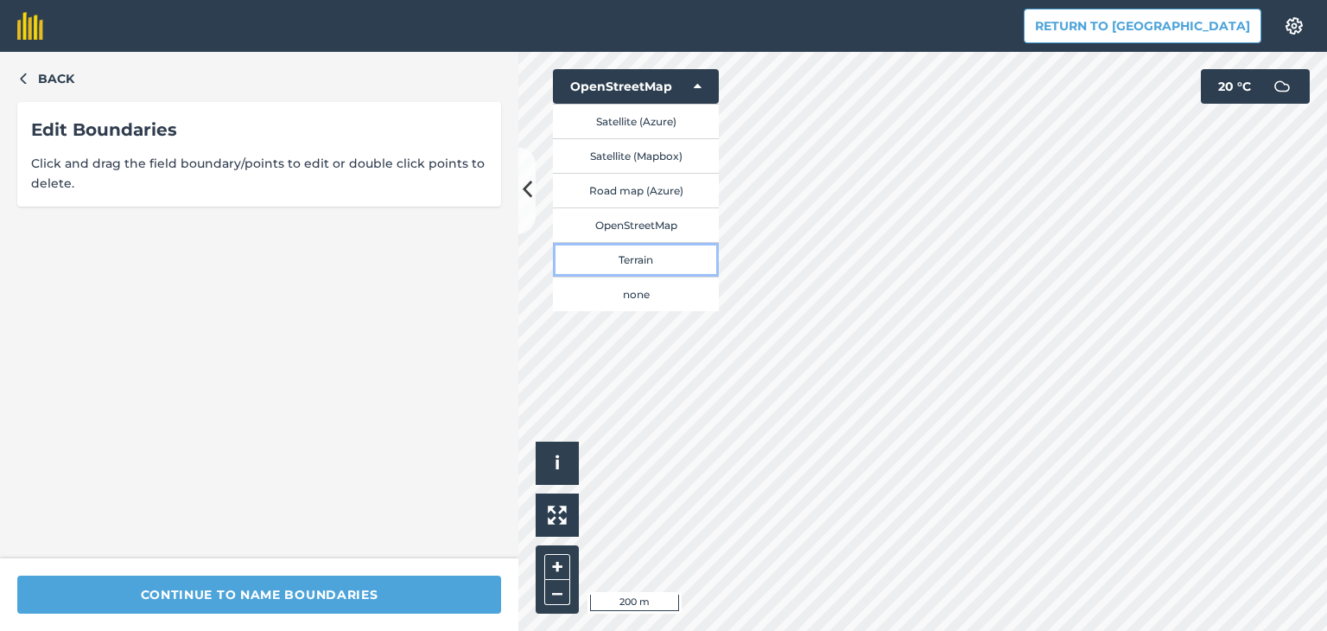
click at [661, 264] on button "Terrain" at bounding box center [636, 259] width 166 height 35
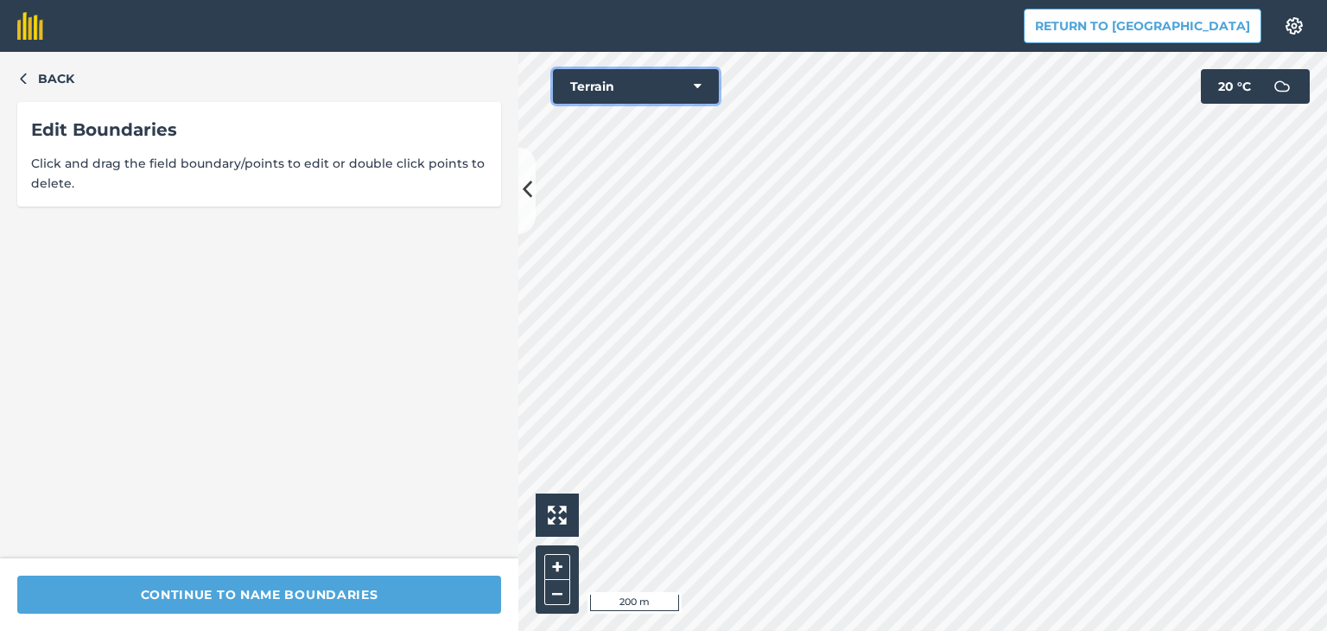
click at [696, 81] on icon at bounding box center [698, 86] width 8 height 17
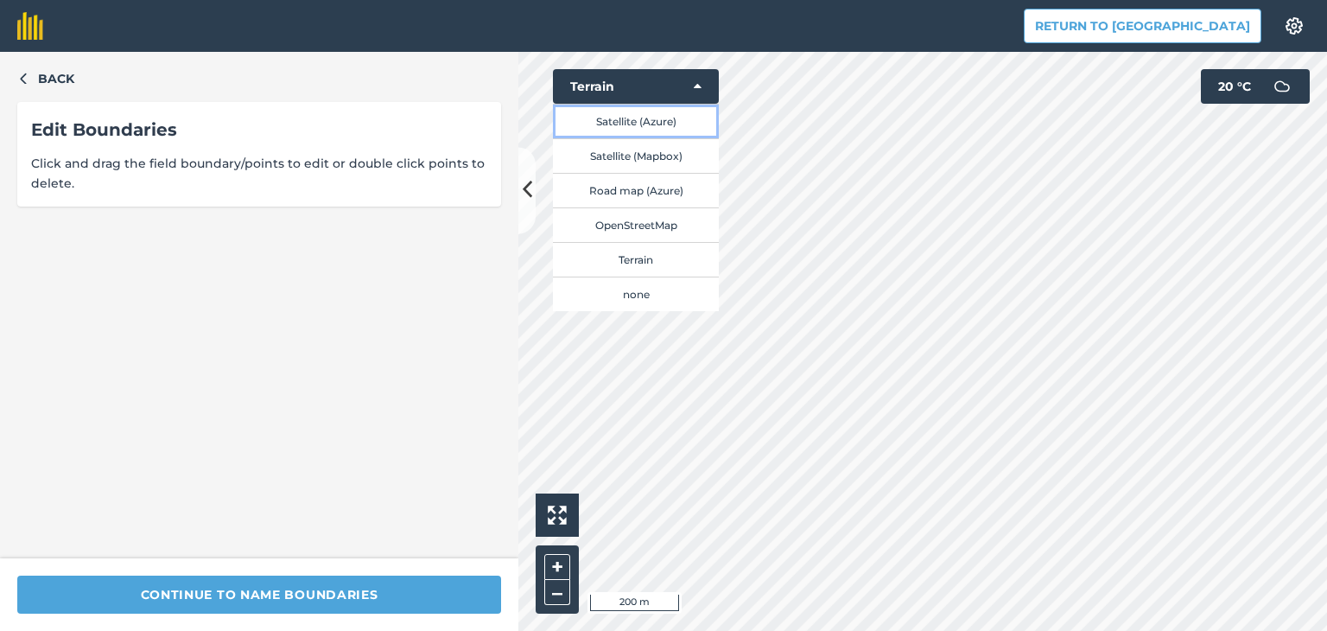
click at [643, 130] on button "Satellite (Azure)" at bounding box center [636, 121] width 166 height 35
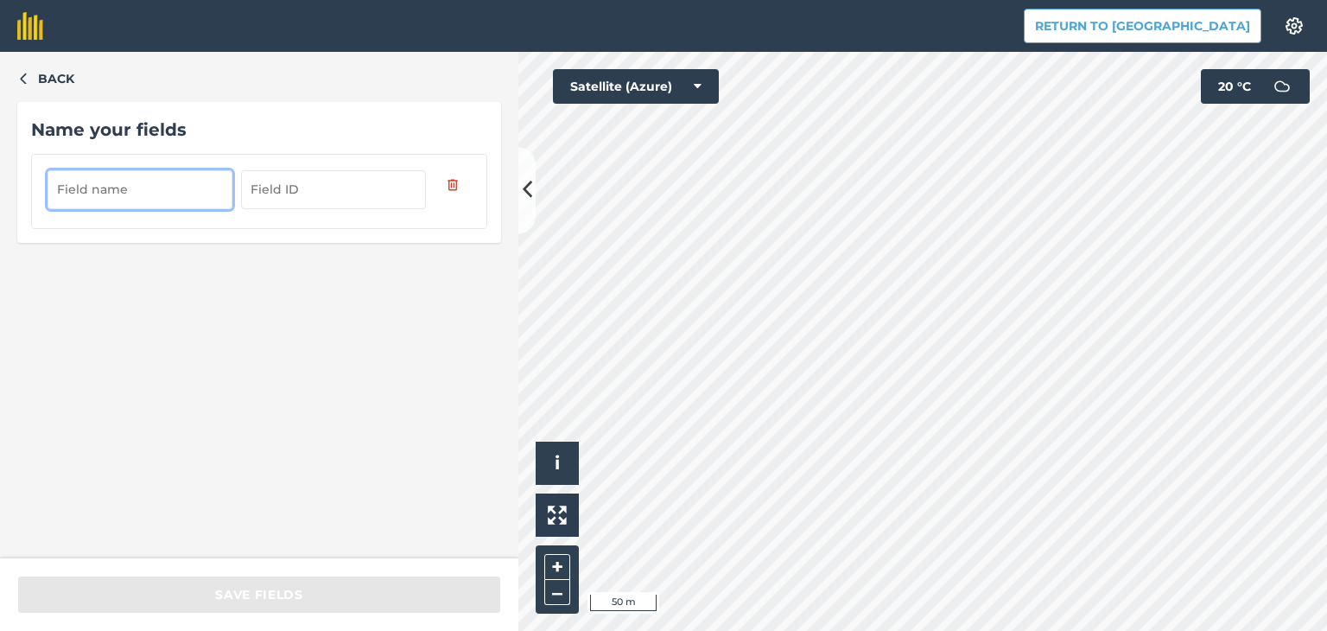
click at [146, 200] on input "text" at bounding box center [140, 189] width 185 height 38
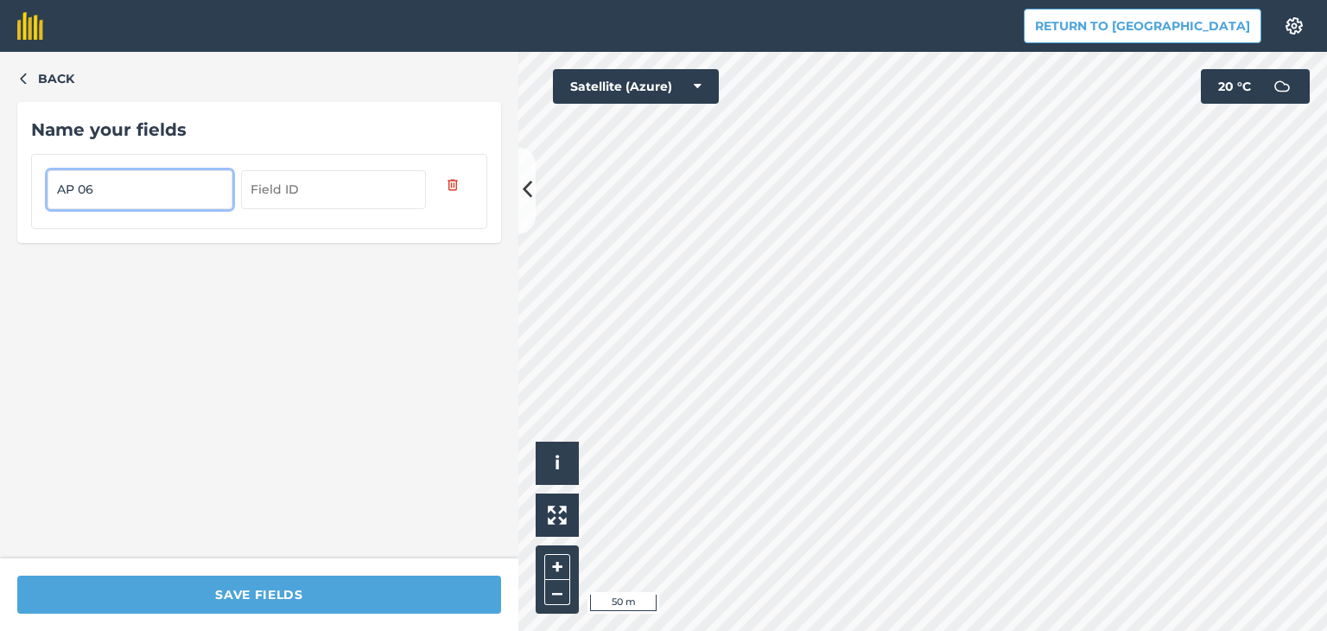
type input "AP 06"
click at [20, 83] on icon "button" at bounding box center [23, 78] width 12 height 12
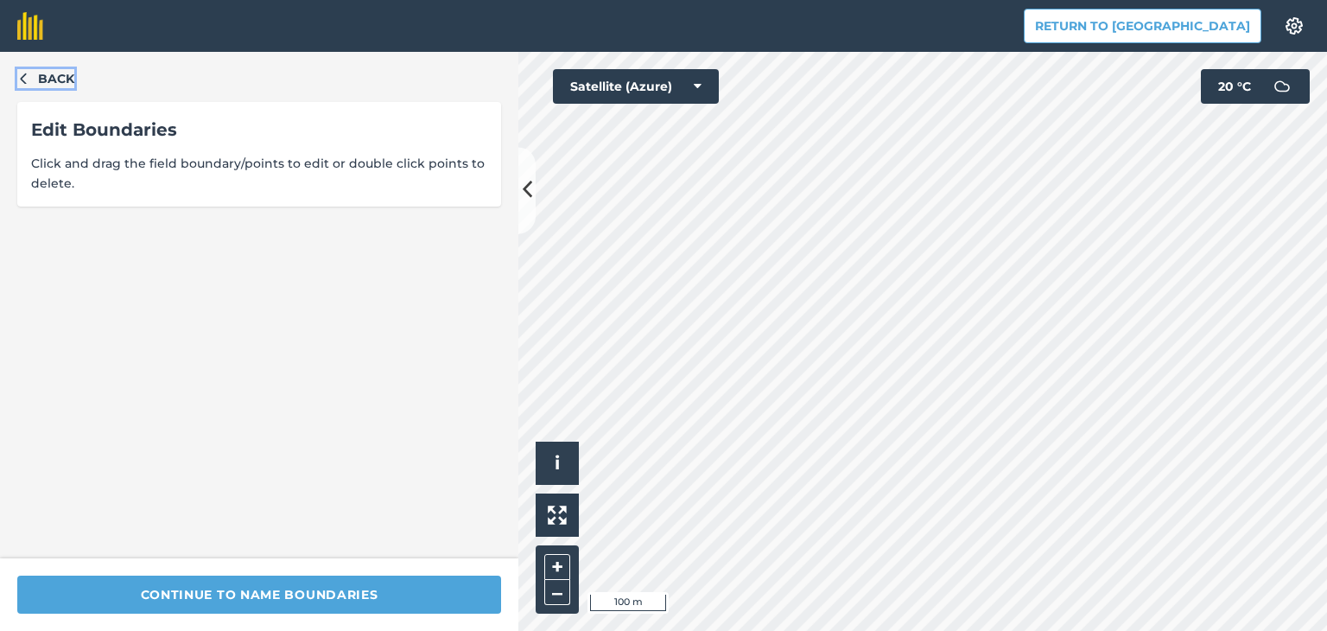
click at [22, 81] on icon "button" at bounding box center [23, 78] width 12 height 12
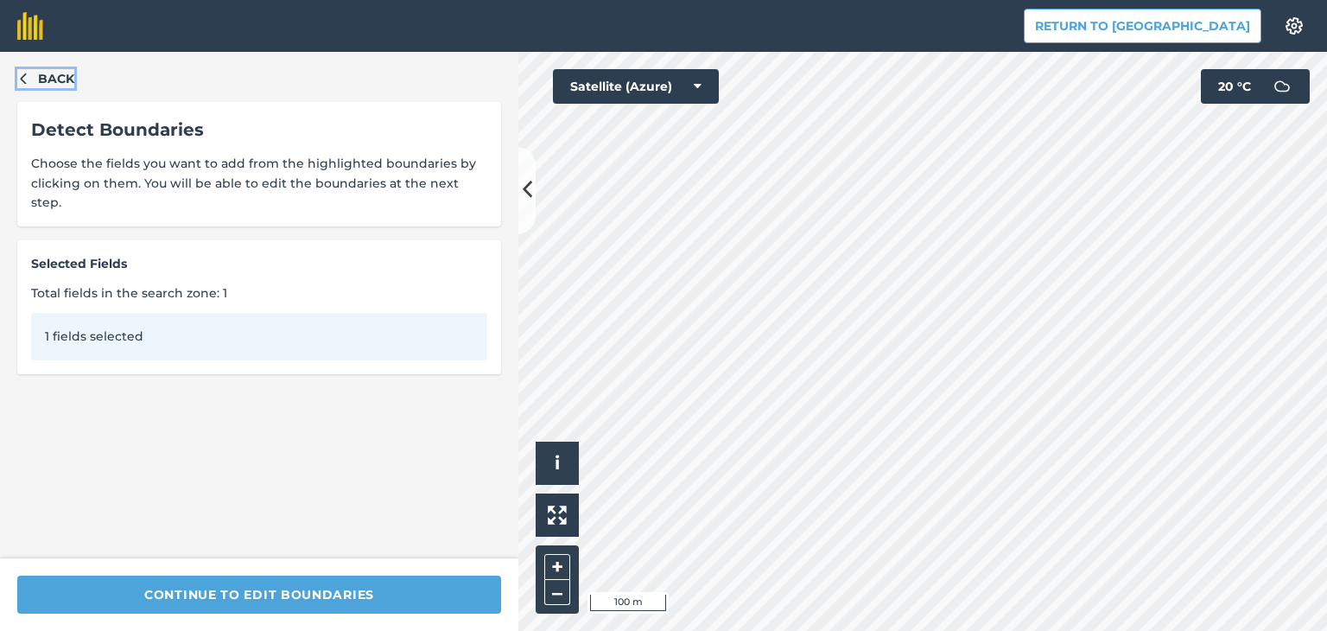
click at [22, 81] on icon "button" at bounding box center [23, 78] width 12 height 12
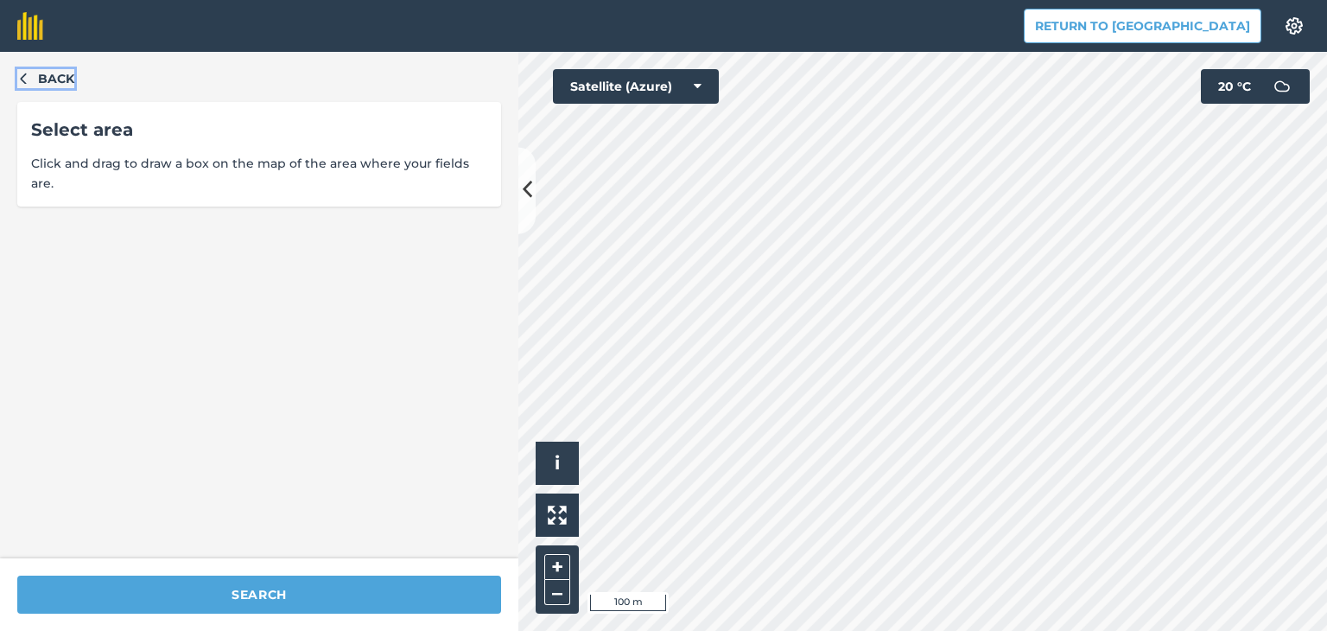
click at [22, 81] on icon "button" at bounding box center [23, 78] width 12 height 12
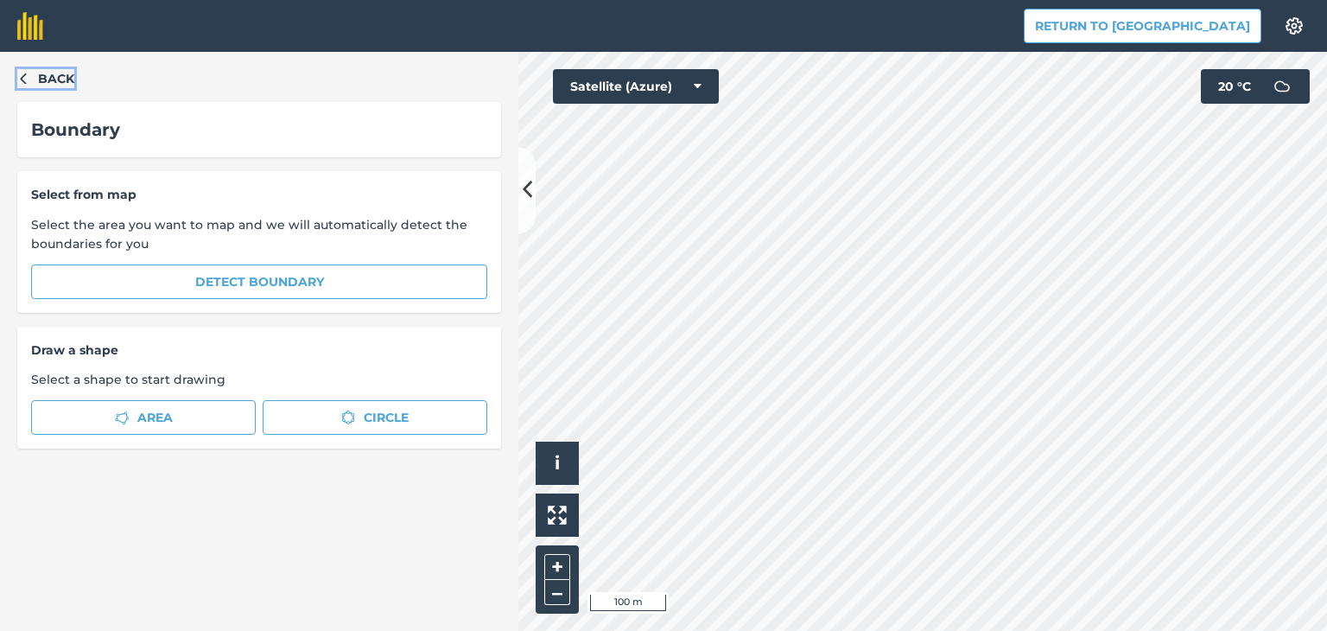
click at [22, 81] on icon "button" at bounding box center [23, 78] width 12 height 12
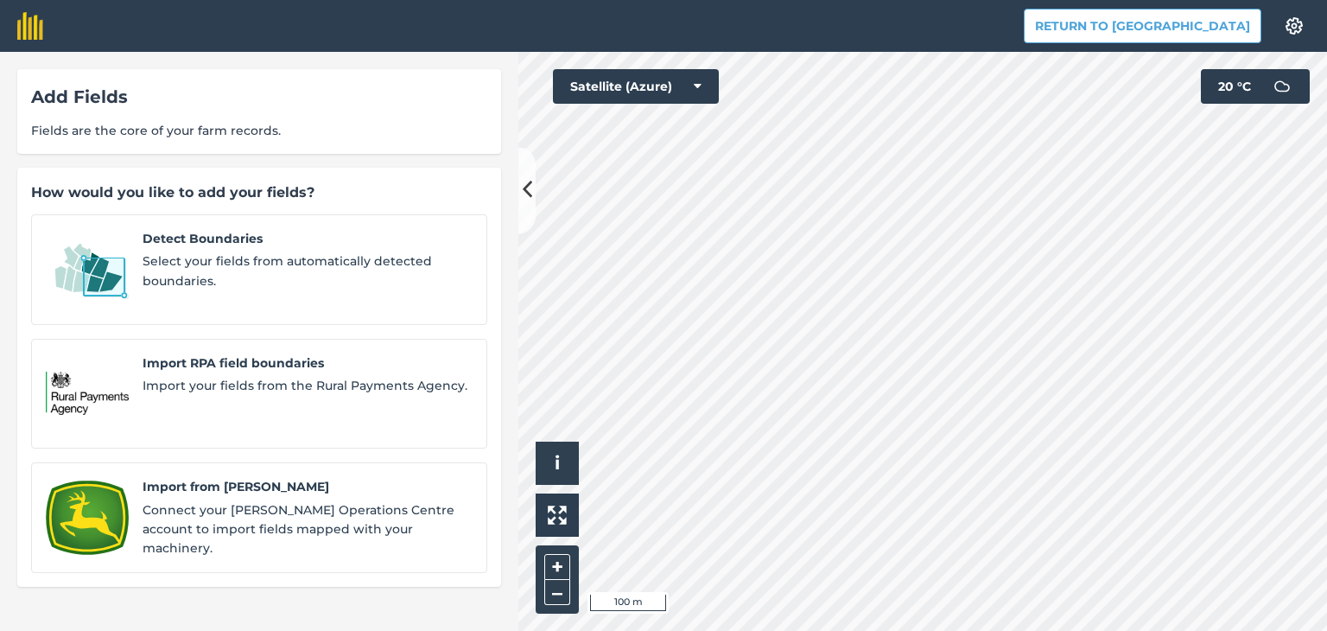
click at [22, 81] on div "Add Fields Fields are the core of your farm records." at bounding box center [259, 111] width 484 height 85
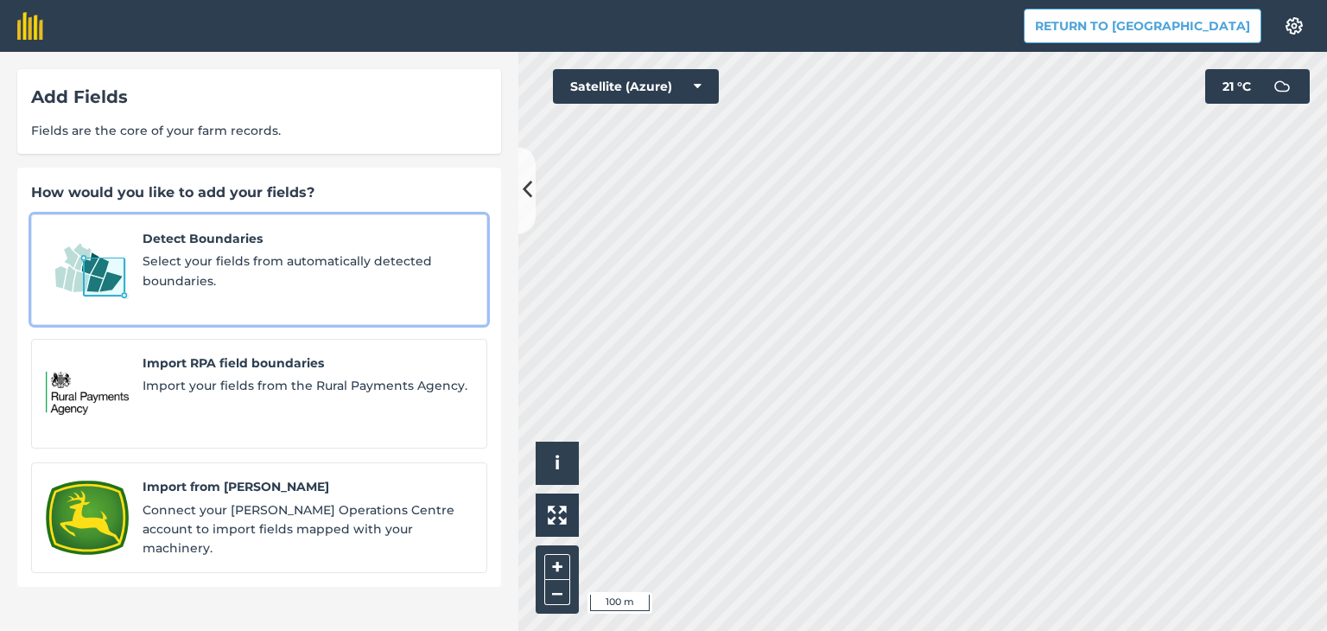
click at [306, 253] on span "Select your fields from automatically detected boundaries." at bounding box center [308, 270] width 330 height 39
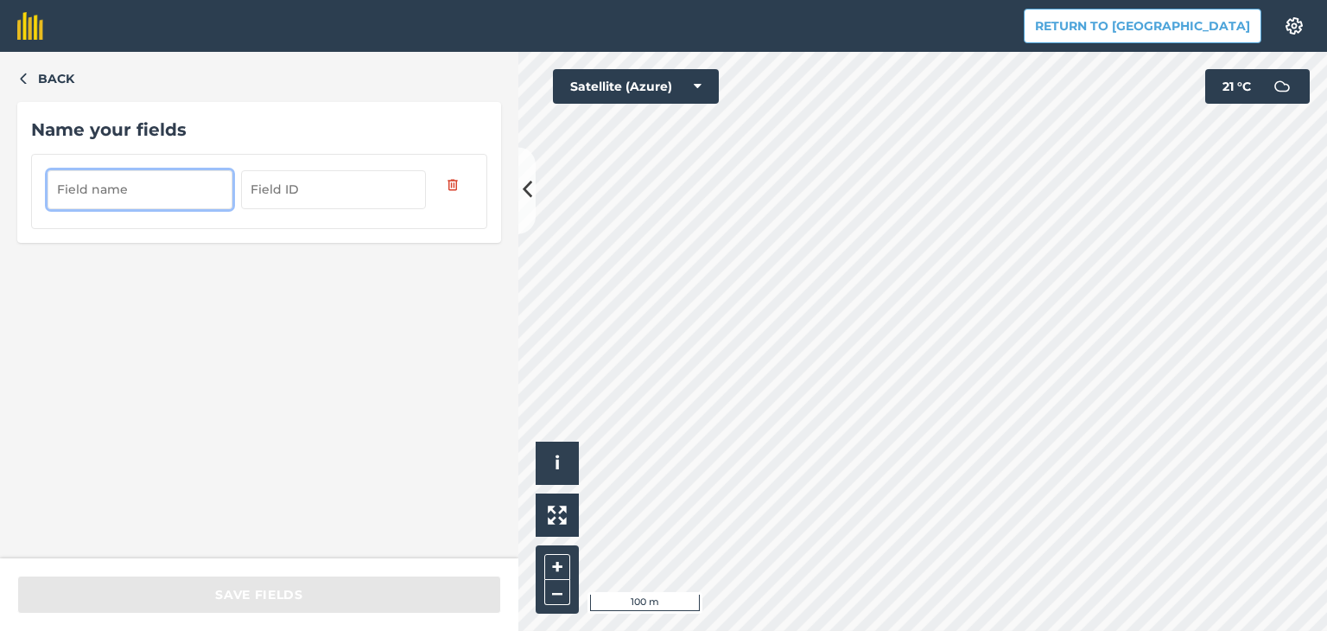
click at [176, 190] on input "text" at bounding box center [140, 189] width 185 height 38
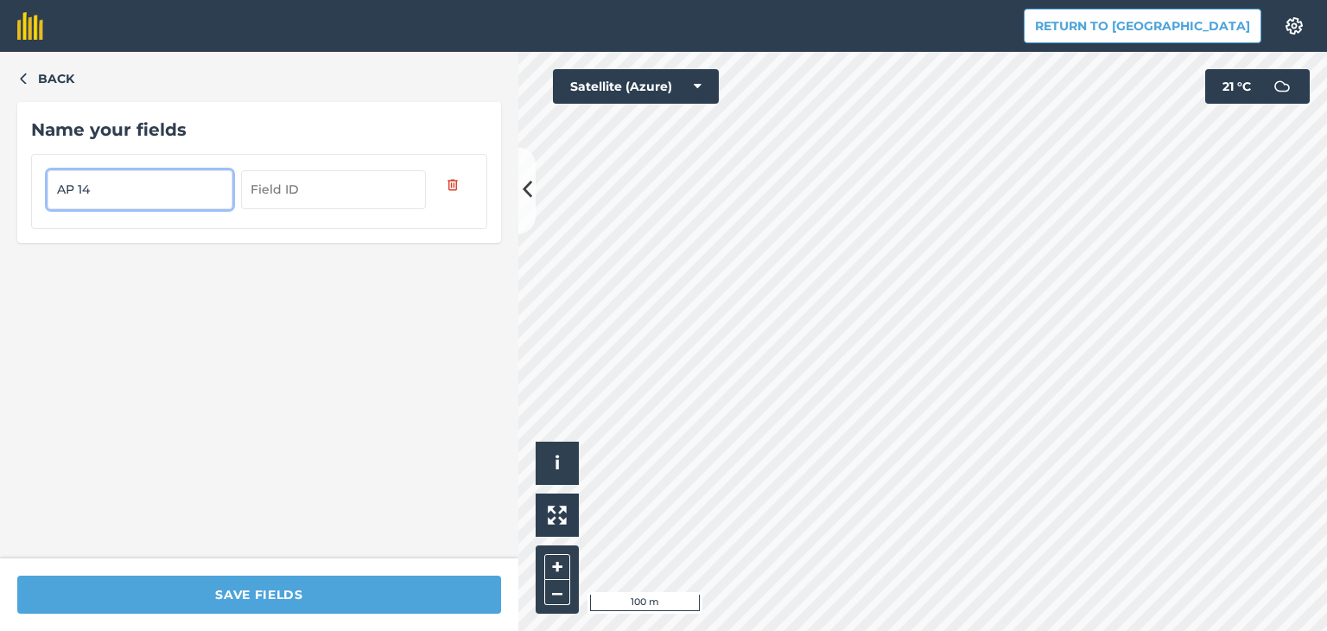
type input "AP 14"
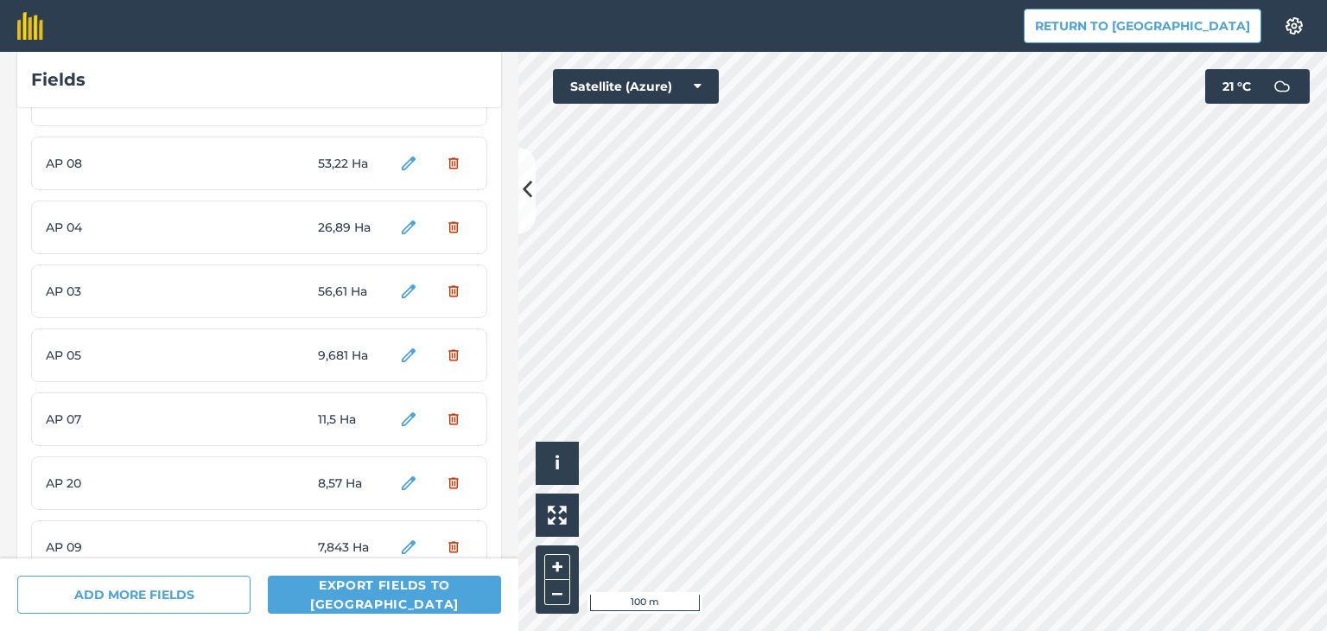
scroll to position [382, 0]
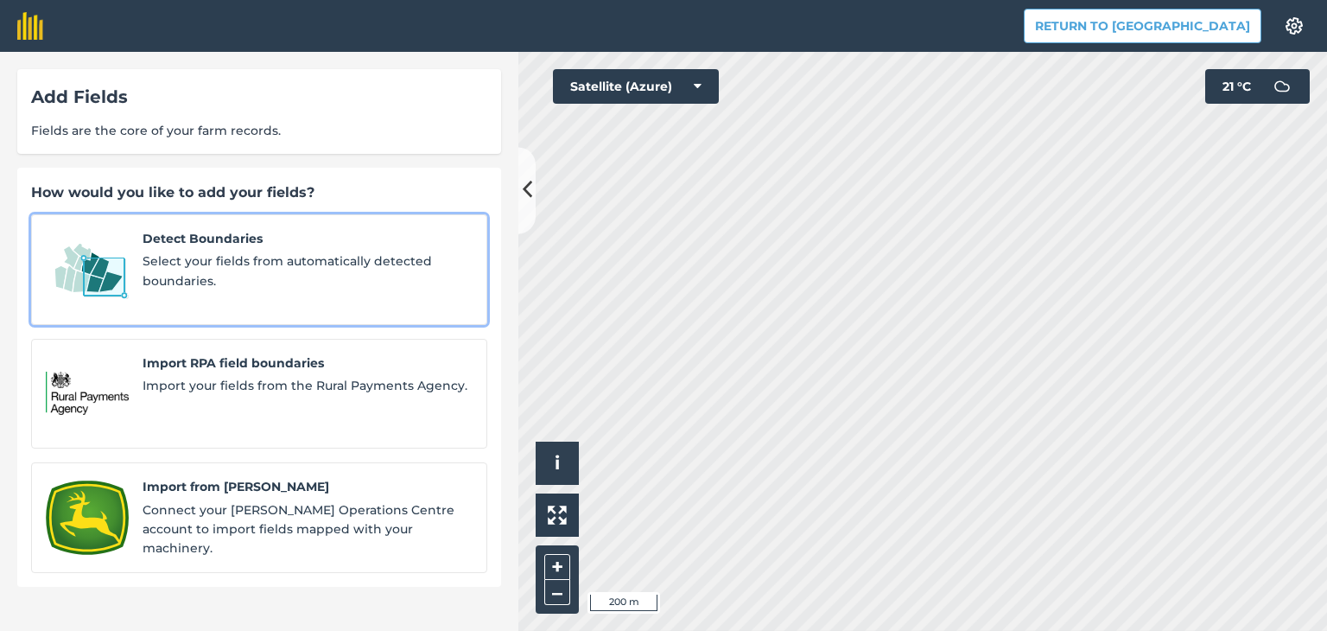
click at [342, 260] on span "Select your fields from automatically detected boundaries." at bounding box center [308, 270] width 330 height 39
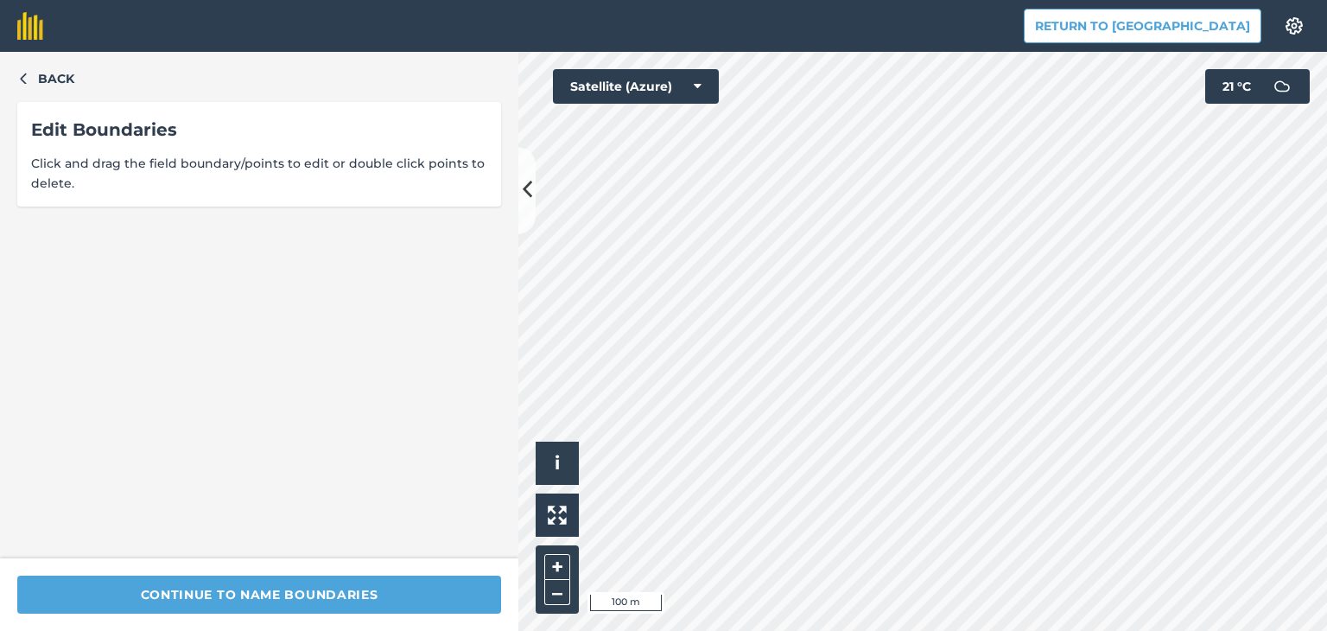
click at [694, 103] on div "Click to start drawing i © 2025 TomTom, Microsoft 100 m + – Satellite (Azure) 2…" at bounding box center [922, 341] width 809 height 579
click at [1242, 95] on div "Click to start drawing i © 2025 TomTom, Microsoft 100 m + – Satellite (Azure) 2…" at bounding box center [922, 341] width 809 height 579
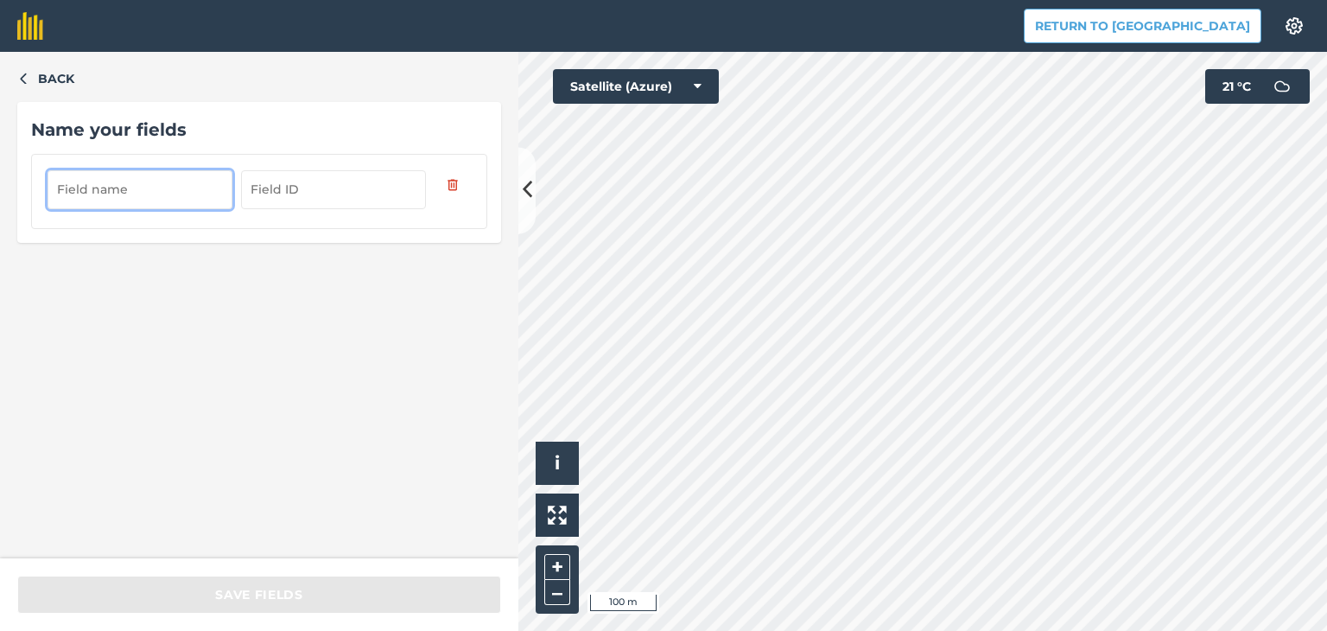
click at [180, 191] on input "text" at bounding box center [140, 189] width 185 height 38
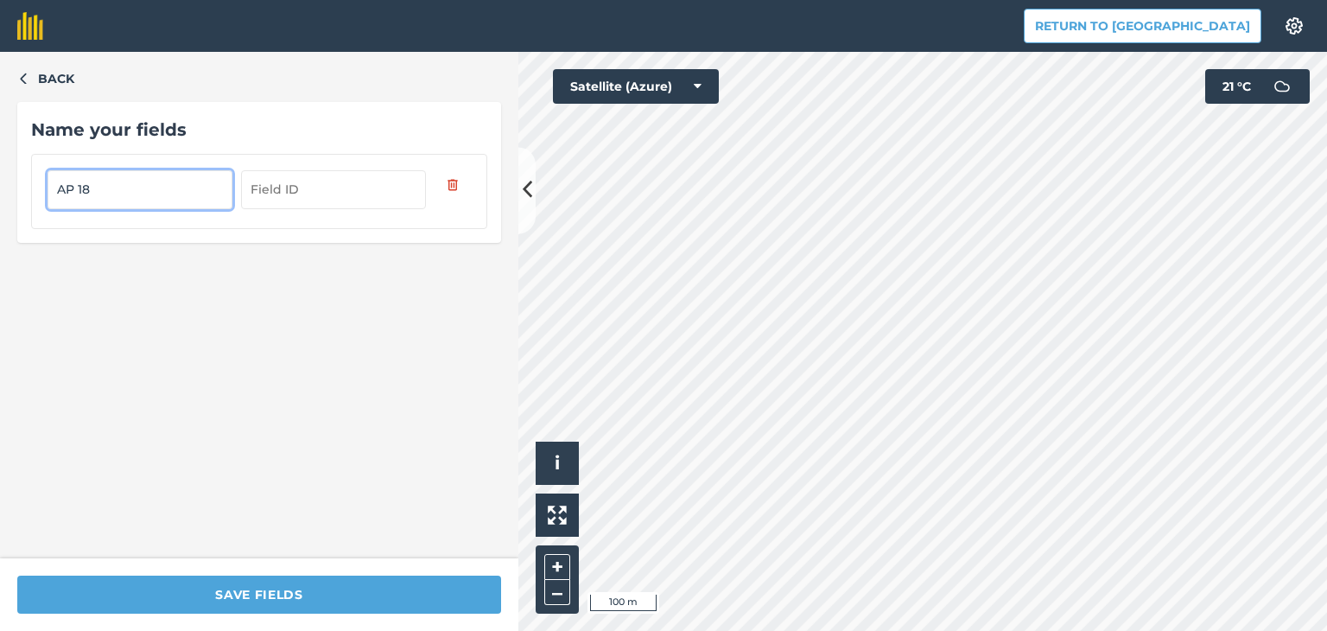
type input "AP 18"
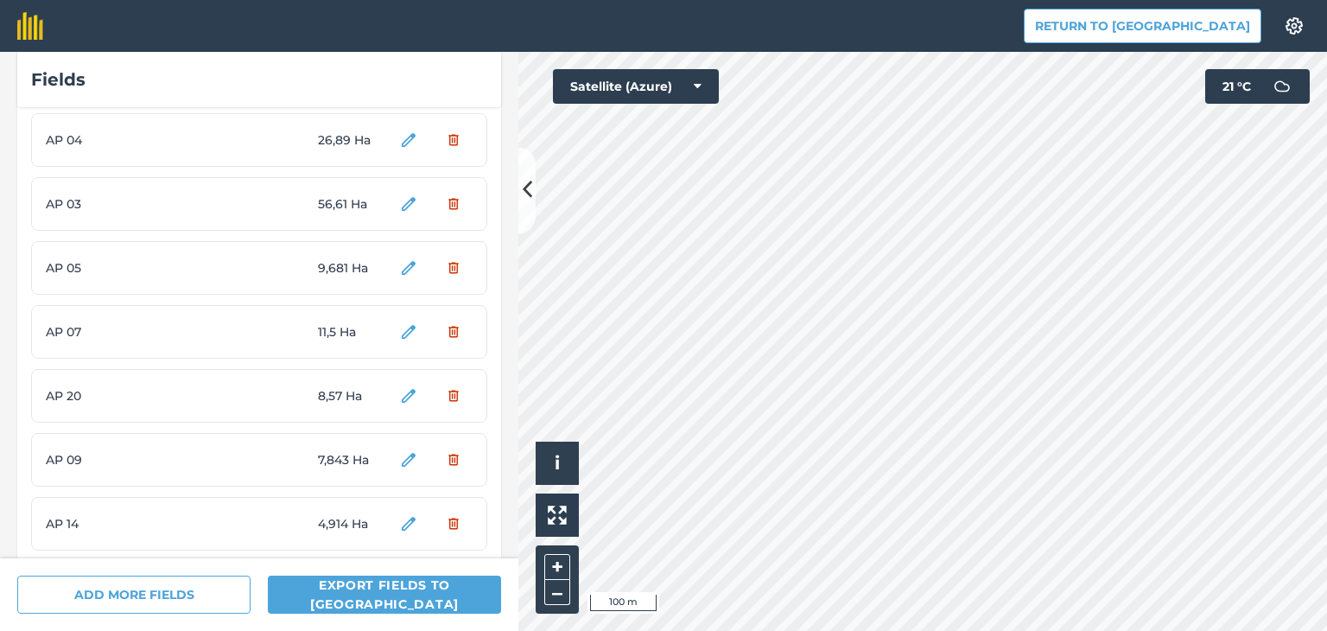
scroll to position [446, 0]
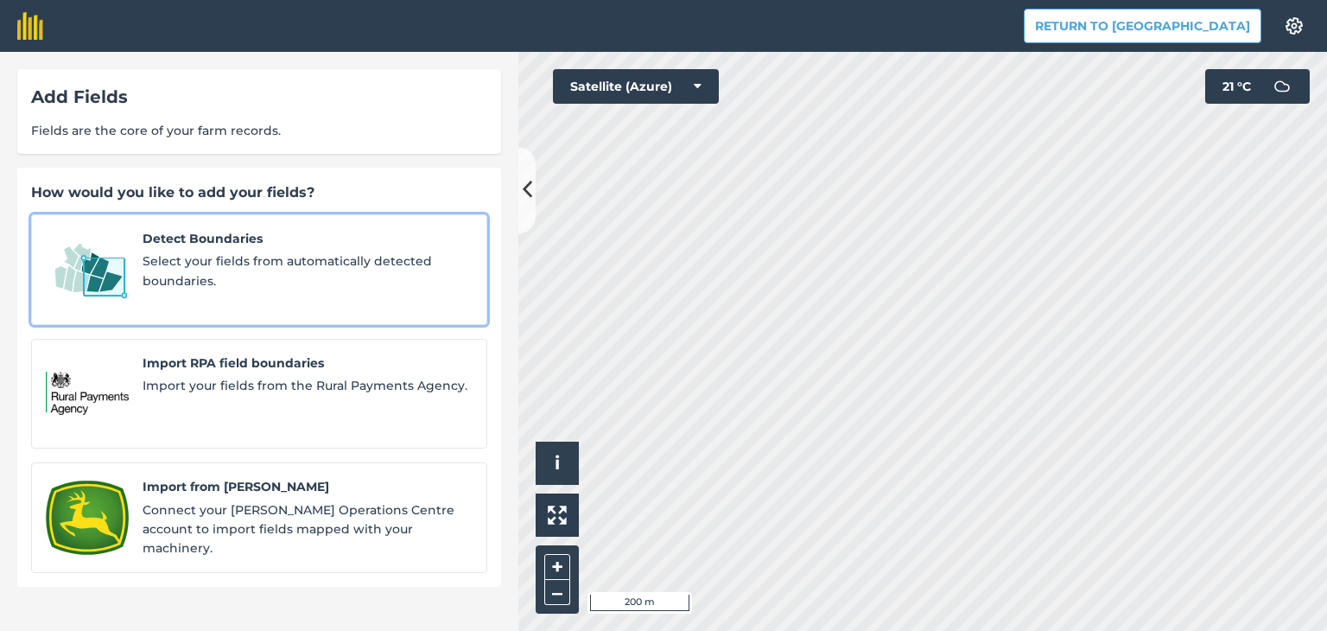
click at [287, 260] on span "Select your fields from automatically detected boundaries." at bounding box center [308, 270] width 330 height 39
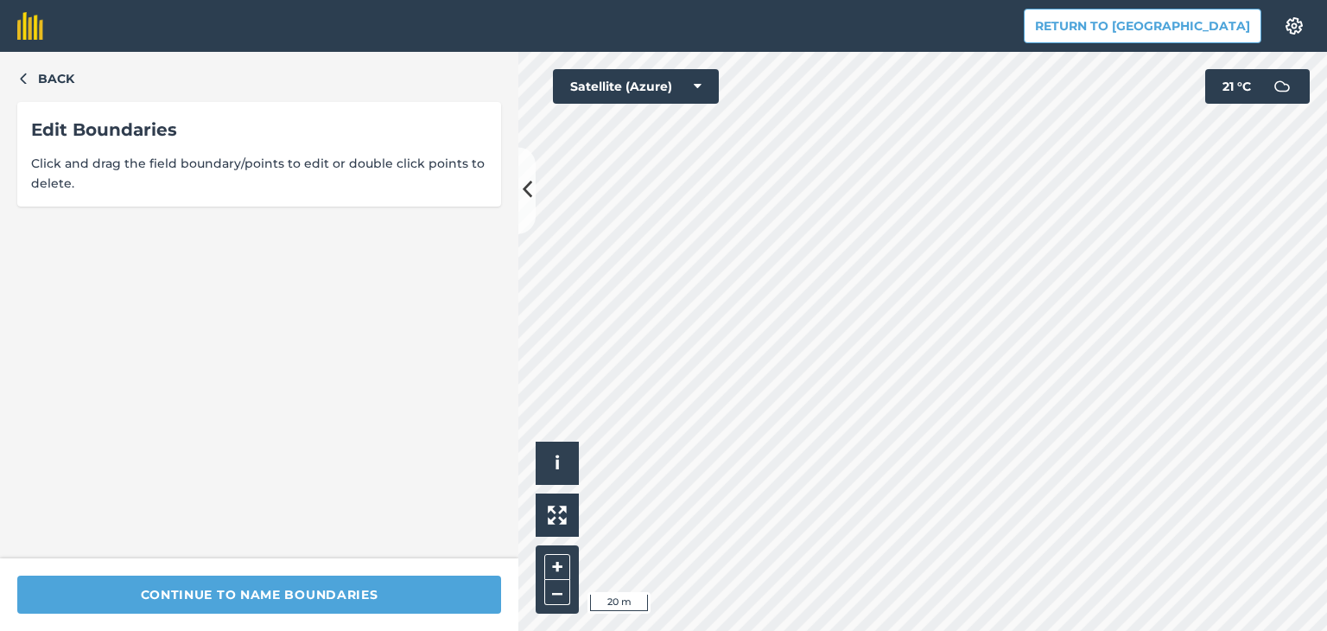
click at [1103, 0] on html "Return to Agreena Settings Map printing is not available on our free plan Pleas…" at bounding box center [663, 315] width 1327 height 631
click at [1038, 46] on div "Return to Agreena Settings Map printing is not available on our free plan Pleas…" at bounding box center [663, 315] width 1327 height 631
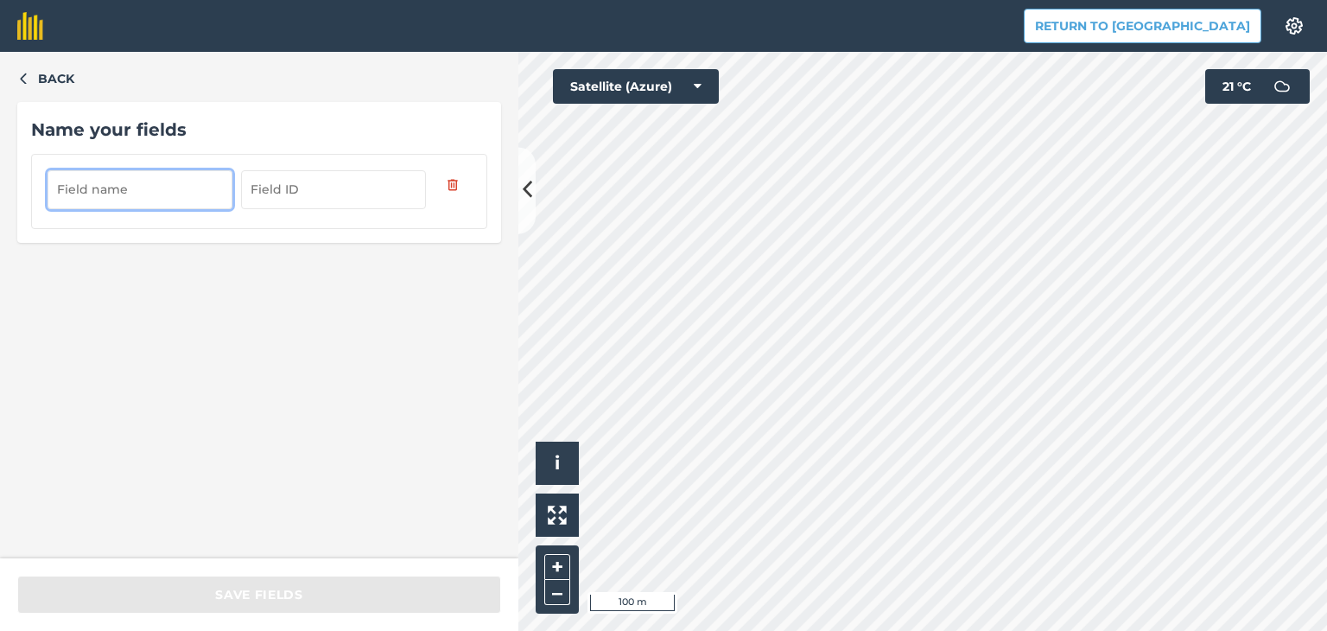
click at [192, 193] on input "text" at bounding box center [140, 189] width 185 height 38
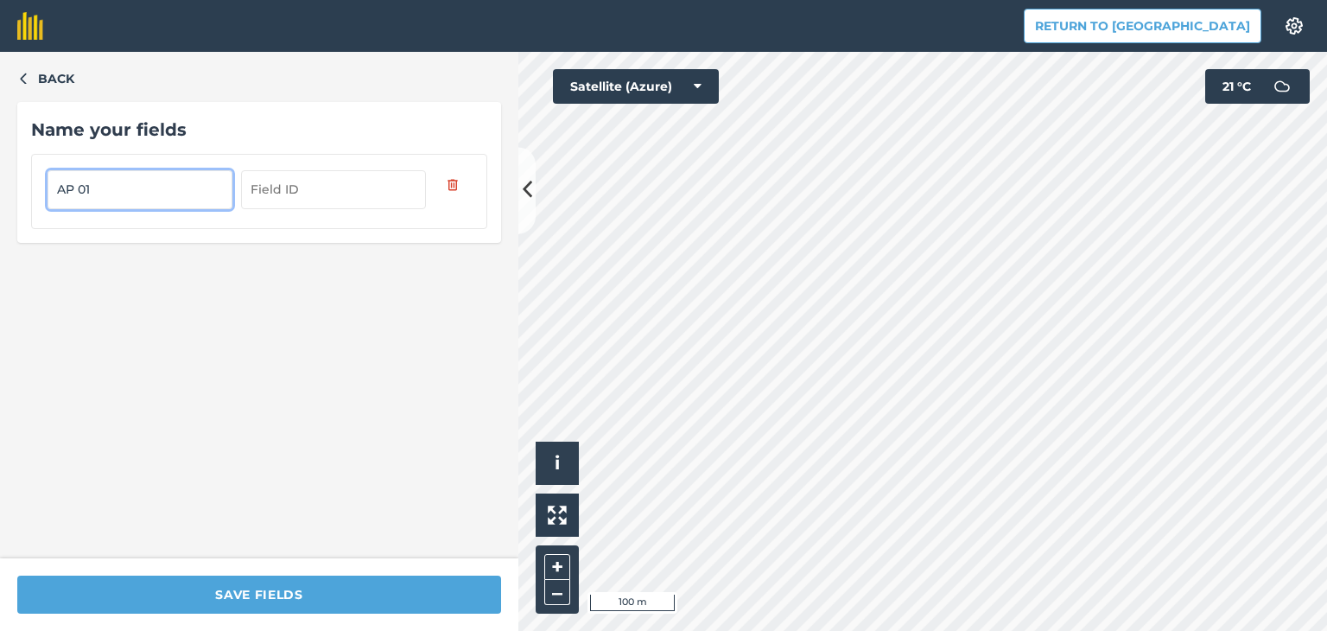
type input "AP 01"
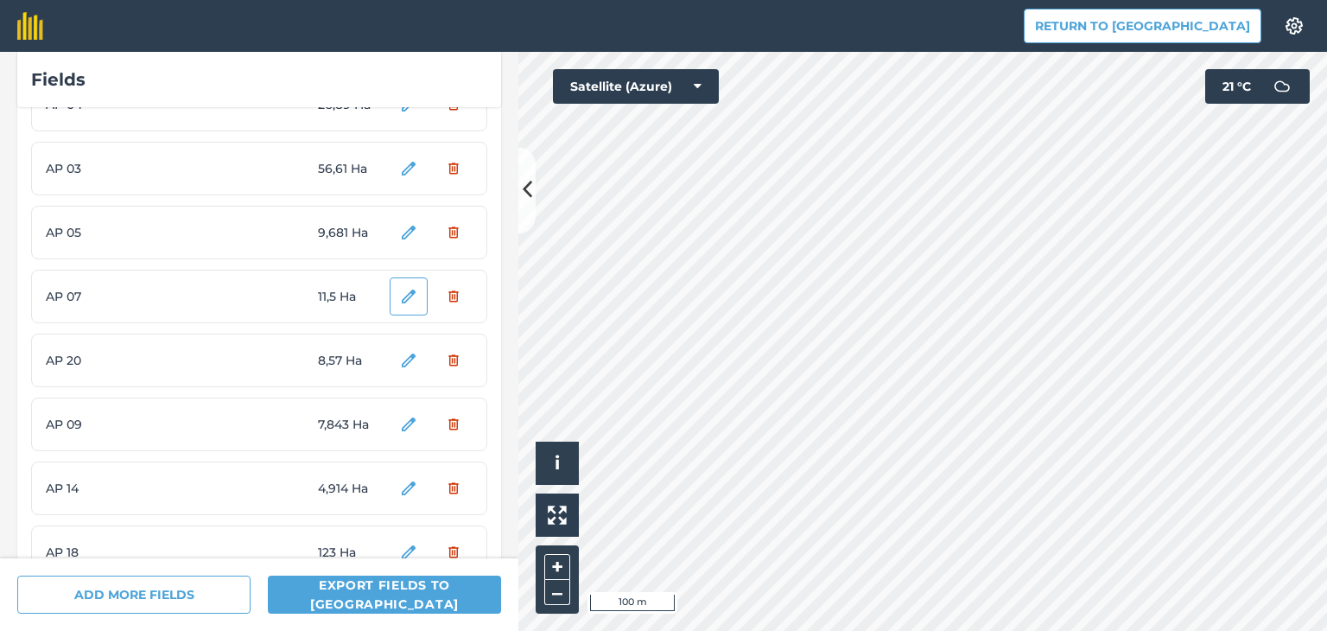
scroll to position [510, 0]
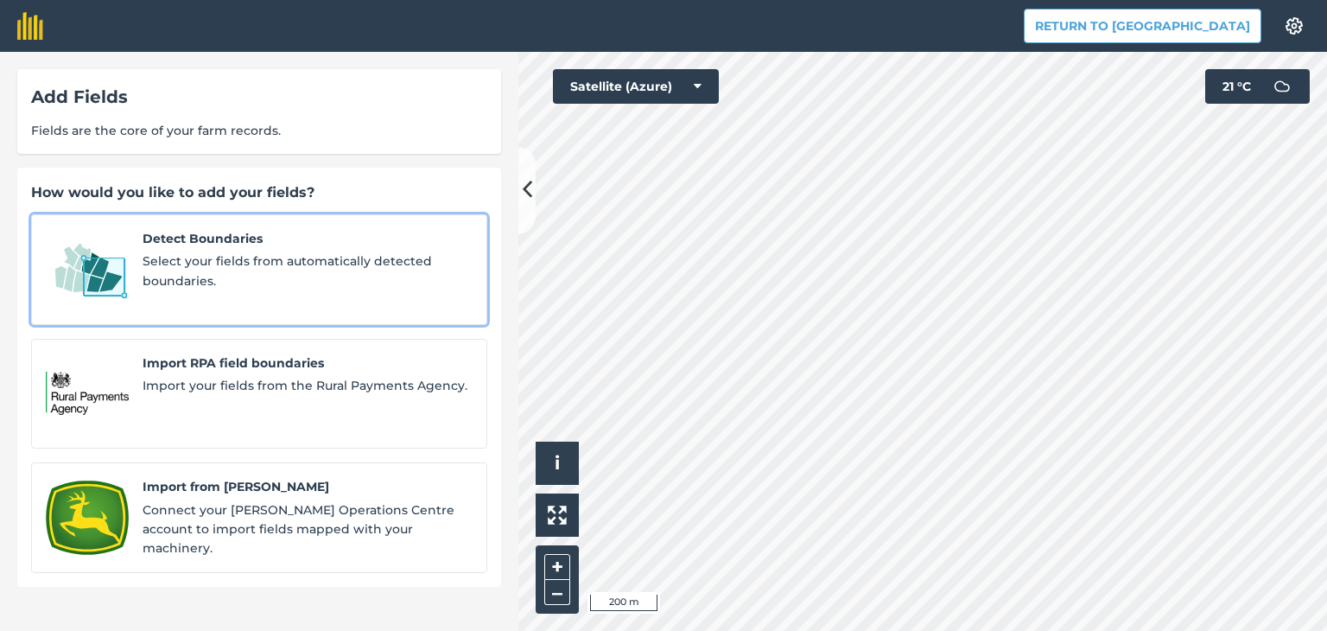
click at [232, 276] on span "Select your fields from automatically detected boundaries." at bounding box center [308, 270] width 330 height 39
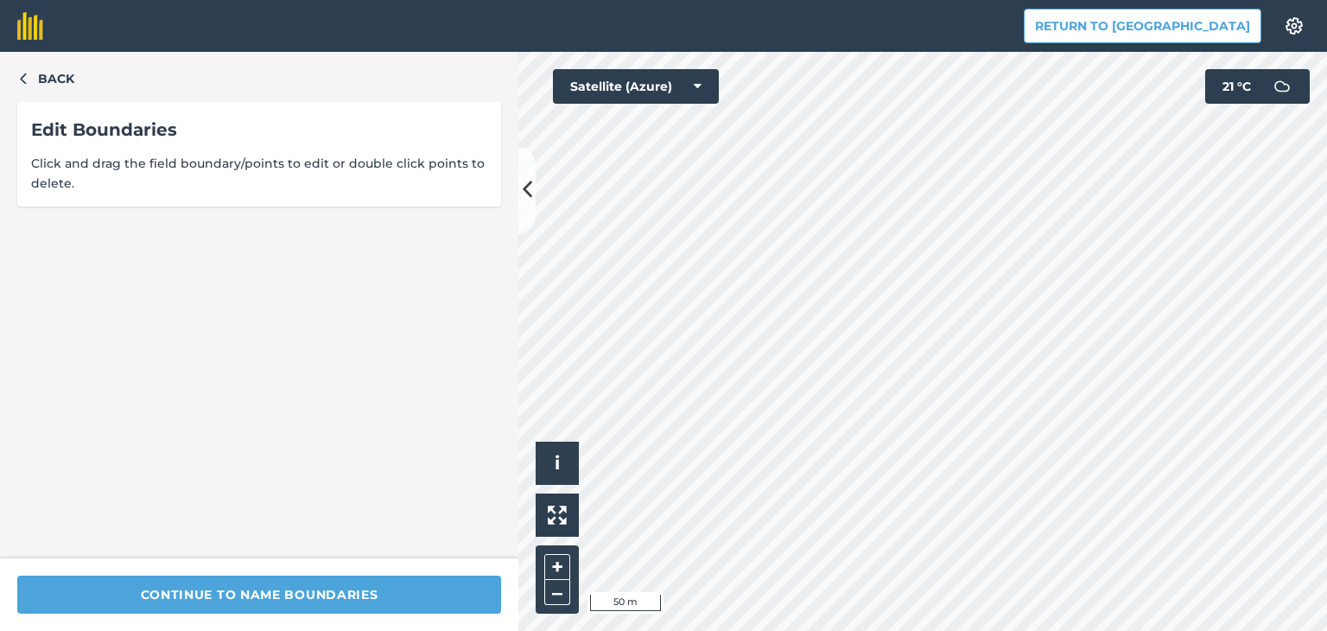
click at [1035, 39] on div "Return to Agreena Settings Map printing is not available on our free plan Pleas…" at bounding box center [663, 315] width 1327 height 631
click at [1009, 28] on div "Return to Agreena Settings Map printing is not available on our free plan Pleas…" at bounding box center [663, 315] width 1327 height 631
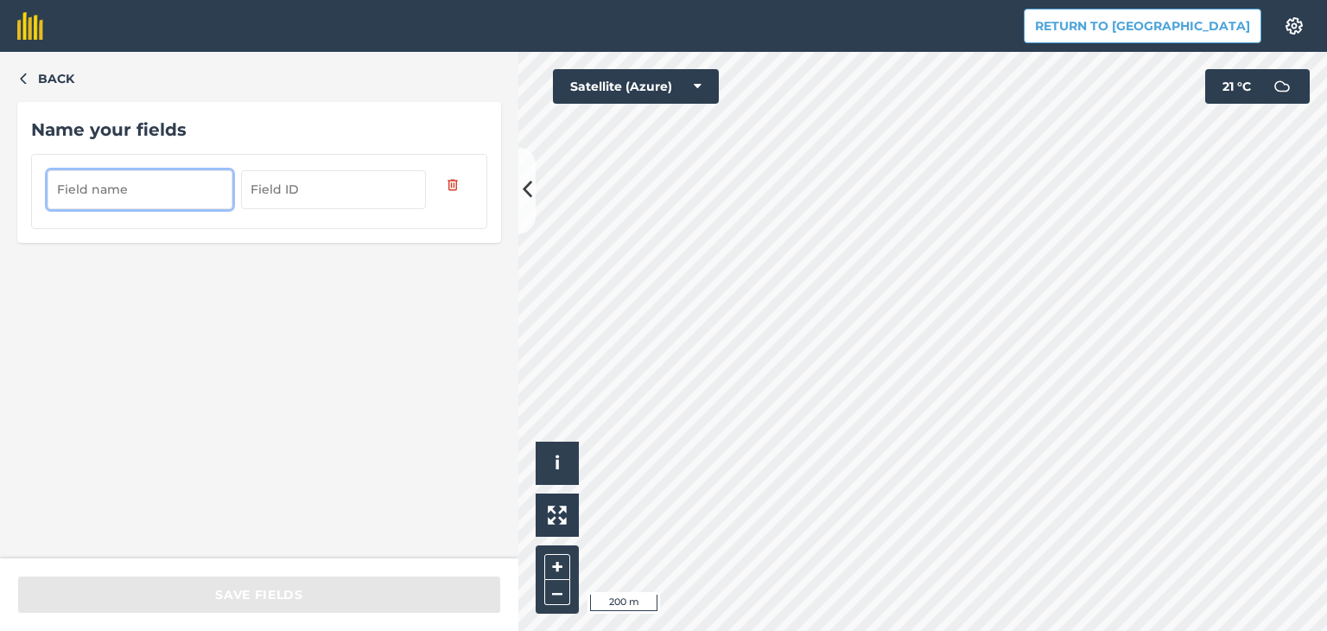
click at [111, 195] on input "text" at bounding box center [140, 189] width 185 height 38
click at [153, 181] on input "text" at bounding box center [140, 189] width 185 height 38
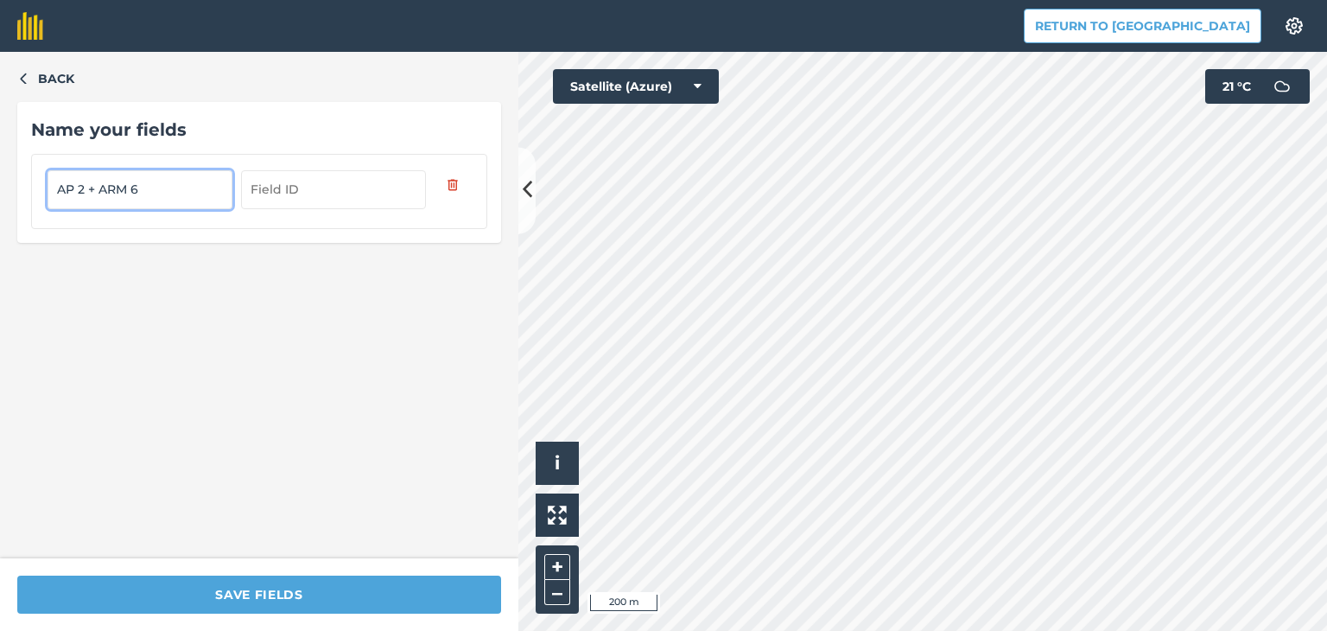
type input "AP 2 + ARM 6"
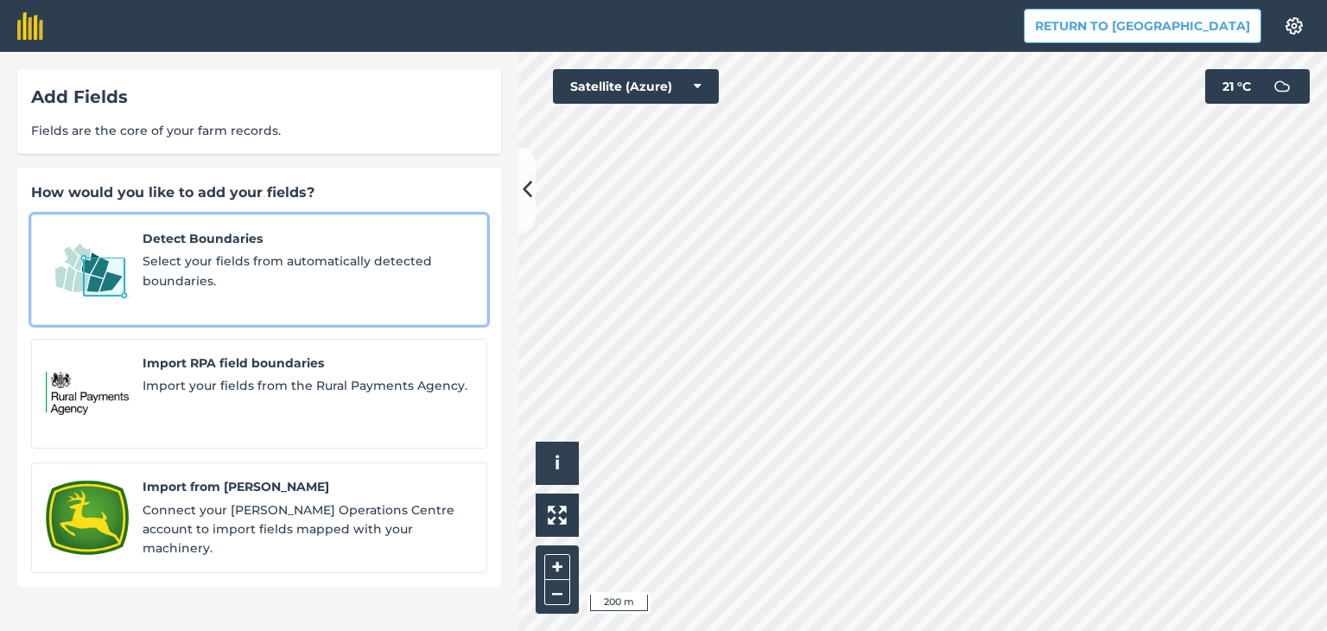
click at [298, 273] on span "Select your fields from automatically detected boundaries." at bounding box center [308, 270] width 330 height 39
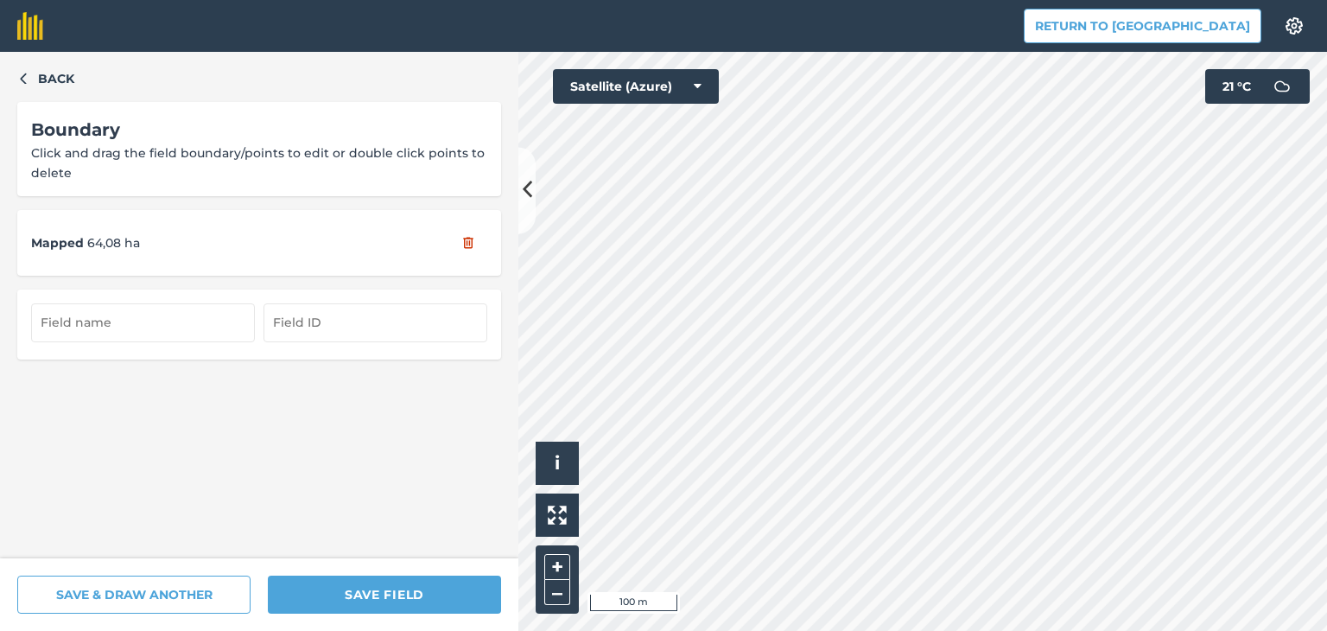
click at [923, 41] on div "Return to Agreena Settings Map printing is not available on our free plan Pleas…" at bounding box center [663, 315] width 1327 height 631
click at [1242, 68] on div "Click to start drawing i © 2025 TomTom, Microsoft 20 m + – Satellite (Azure) 21…" at bounding box center [922, 341] width 809 height 579
click at [1034, 630] on html "Return to Agreena Settings Map printing is not available on our free plan Pleas…" at bounding box center [663, 315] width 1327 height 631
click at [178, 330] on input "text" at bounding box center [143, 322] width 224 height 38
type input "AP 06"
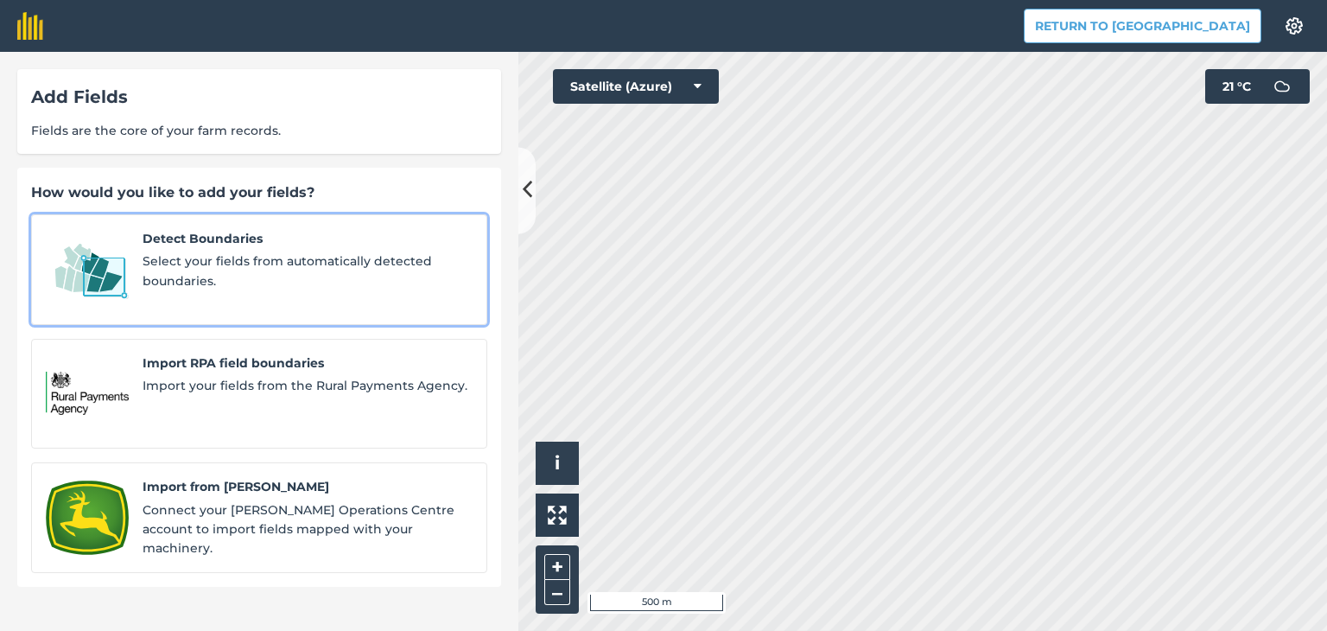
click at [308, 270] on span "Select your fields from automatically detected boundaries." at bounding box center [308, 270] width 330 height 39
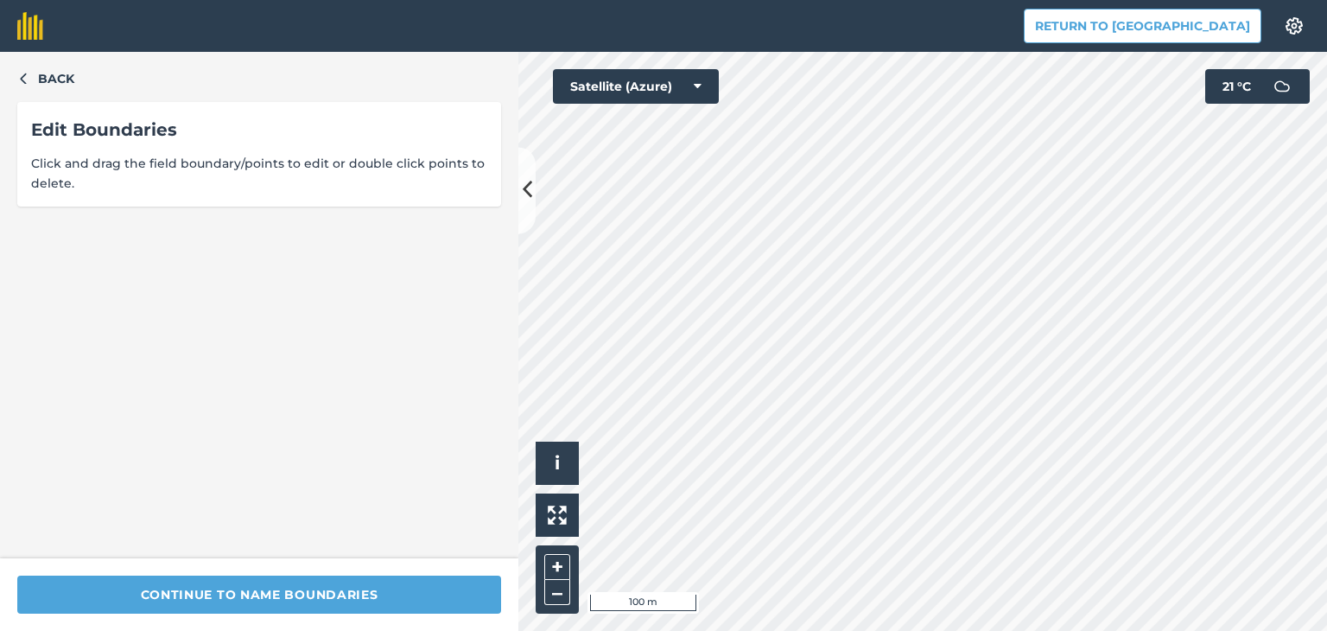
click at [1167, 29] on div "Return to Agreena Settings Map printing is not available on our free plan Pleas…" at bounding box center [663, 315] width 1327 height 631
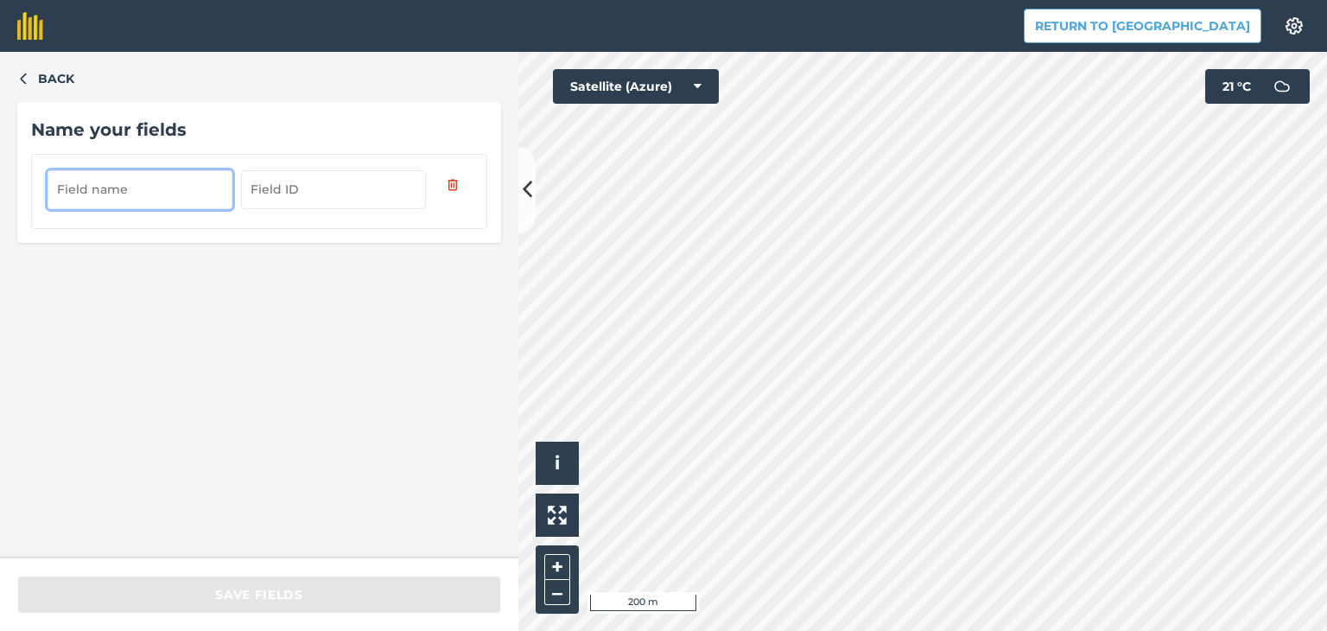
click at [137, 181] on input "text" at bounding box center [140, 189] width 185 height 38
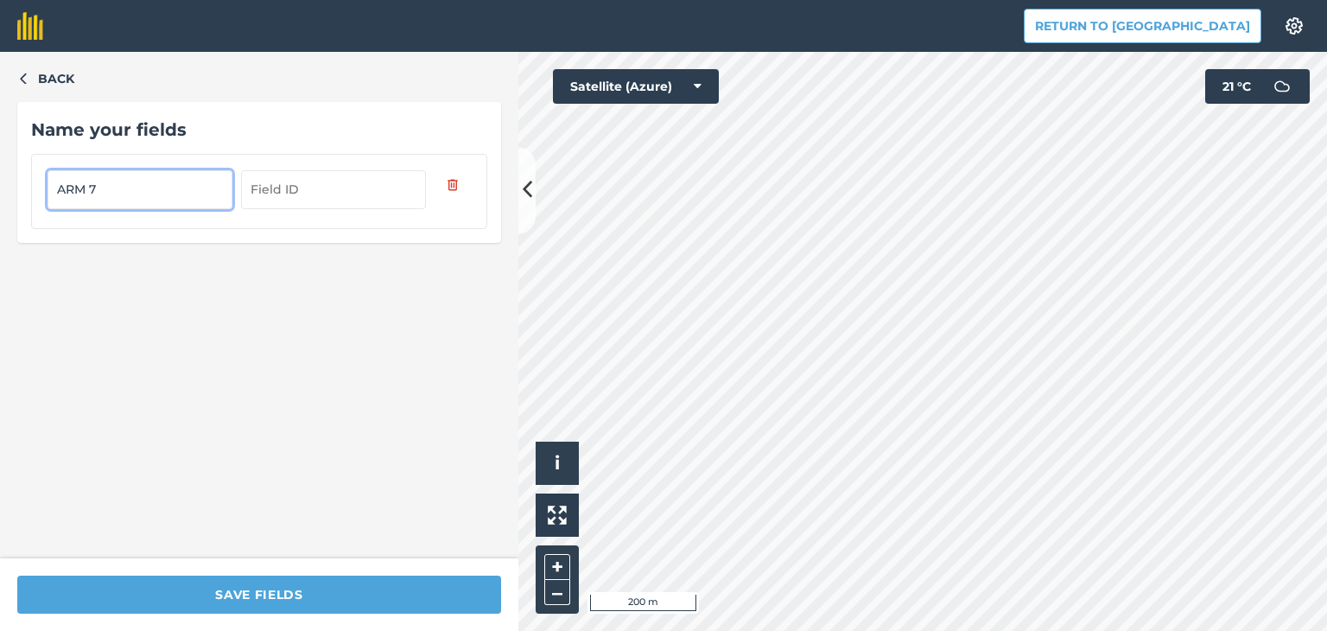
type input "ARM 7"
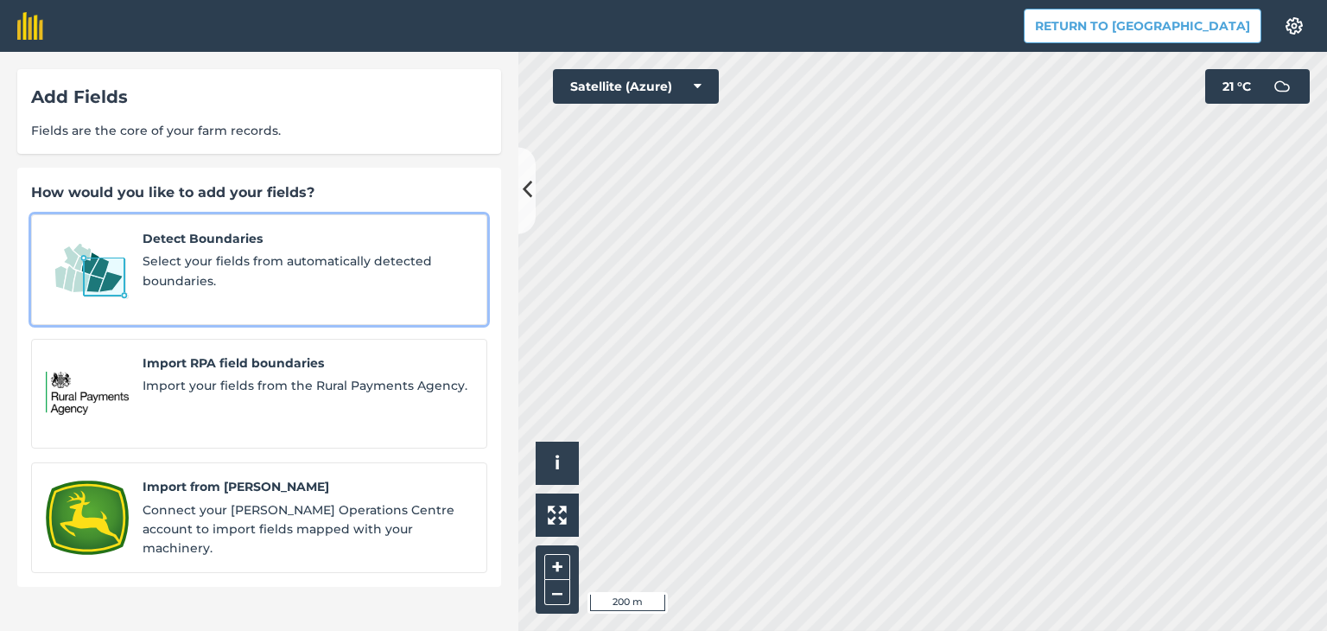
click at [342, 246] on span "Detect Boundaries" at bounding box center [308, 238] width 330 height 19
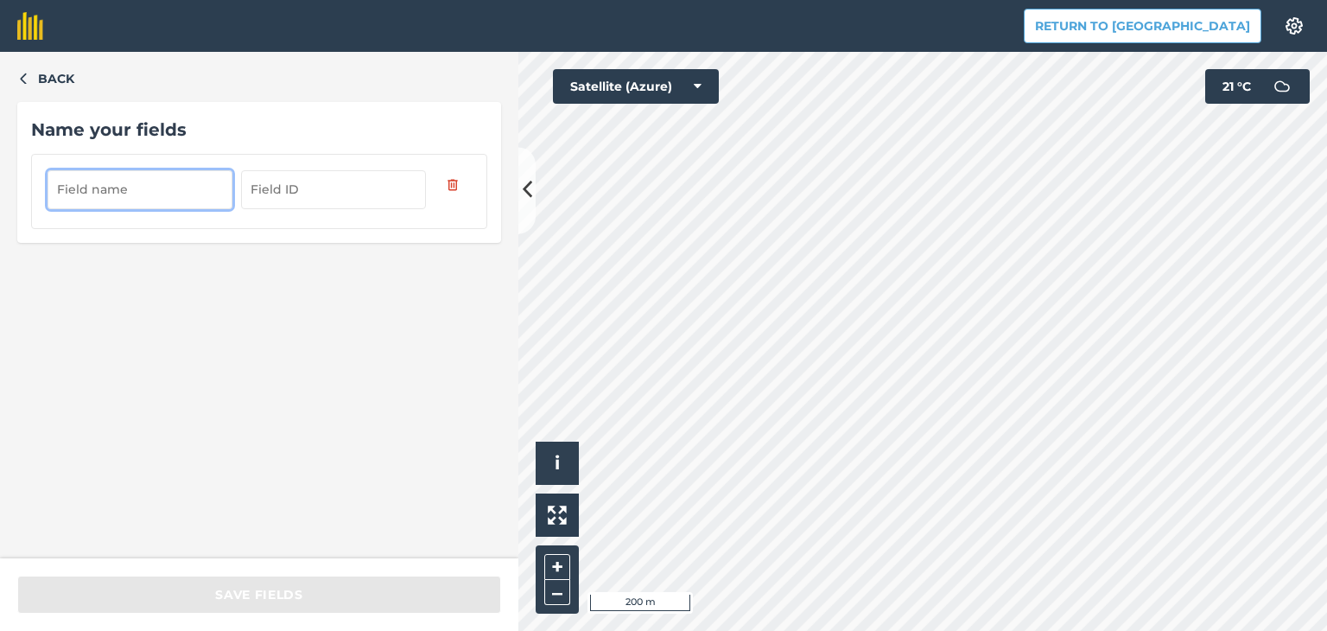
click at [154, 192] on input "text" at bounding box center [140, 189] width 185 height 38
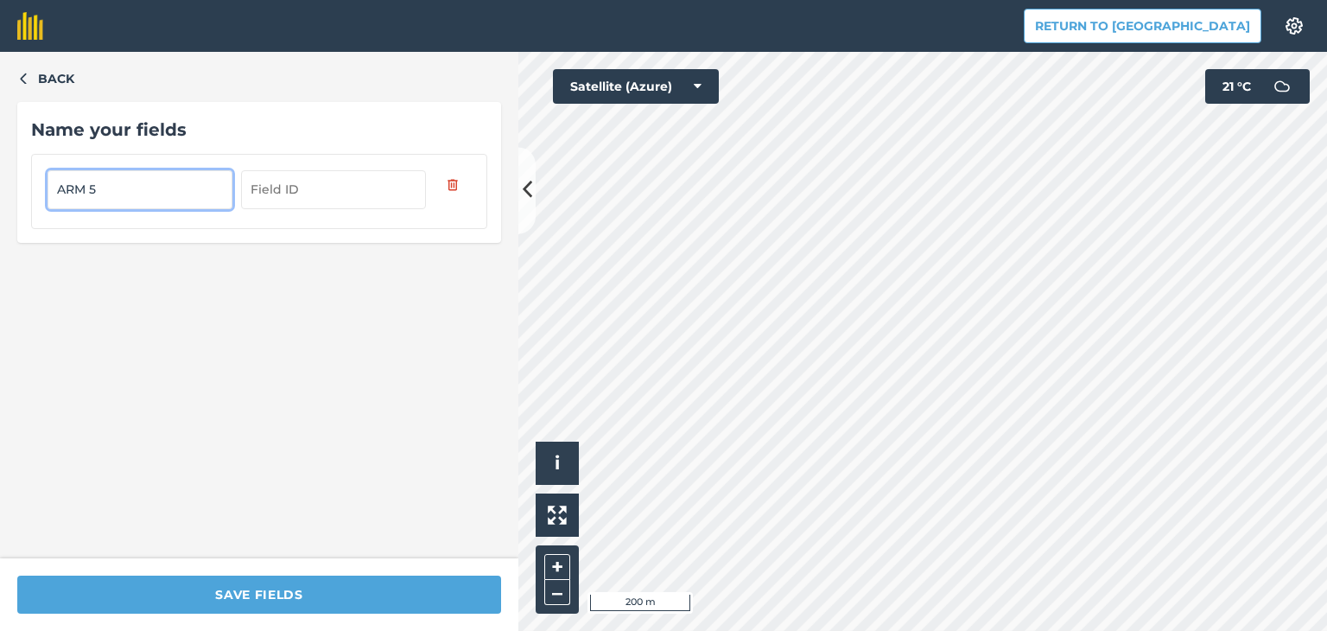
type input "ARM 5"
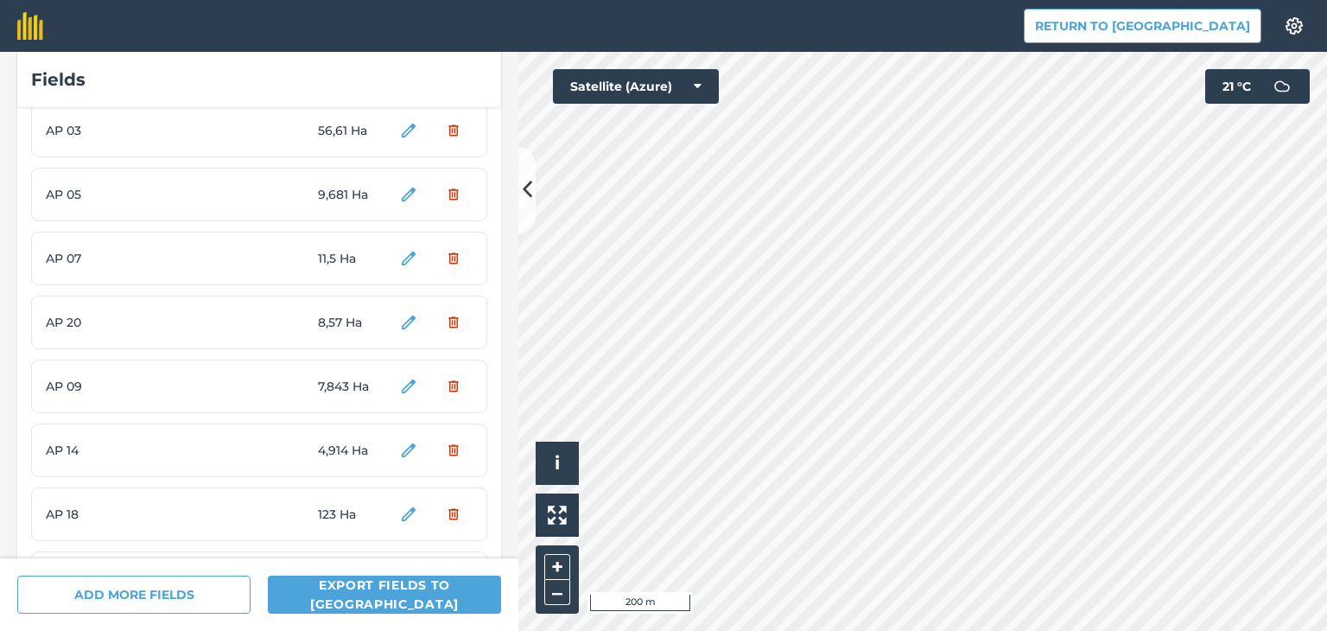
scroll to position [766, 0]
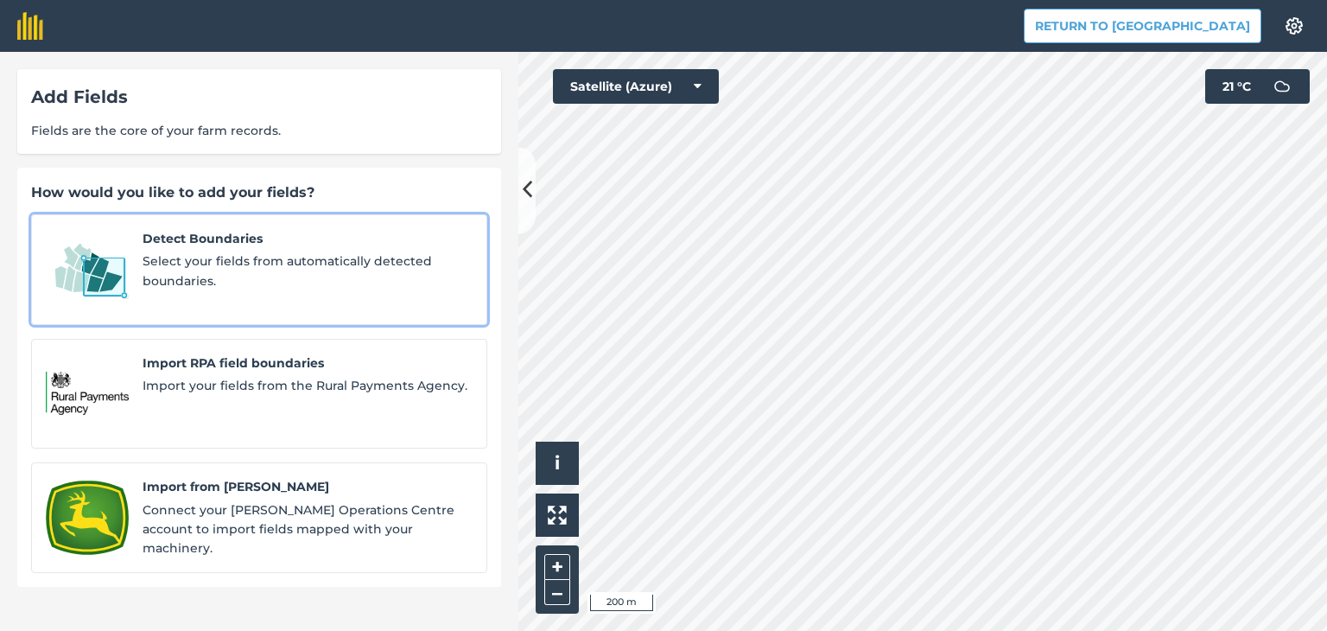
click at [283, 254] on span "Select your fields from automatically detected boundaries." at bounding box center [308, 270] width 330 height 39
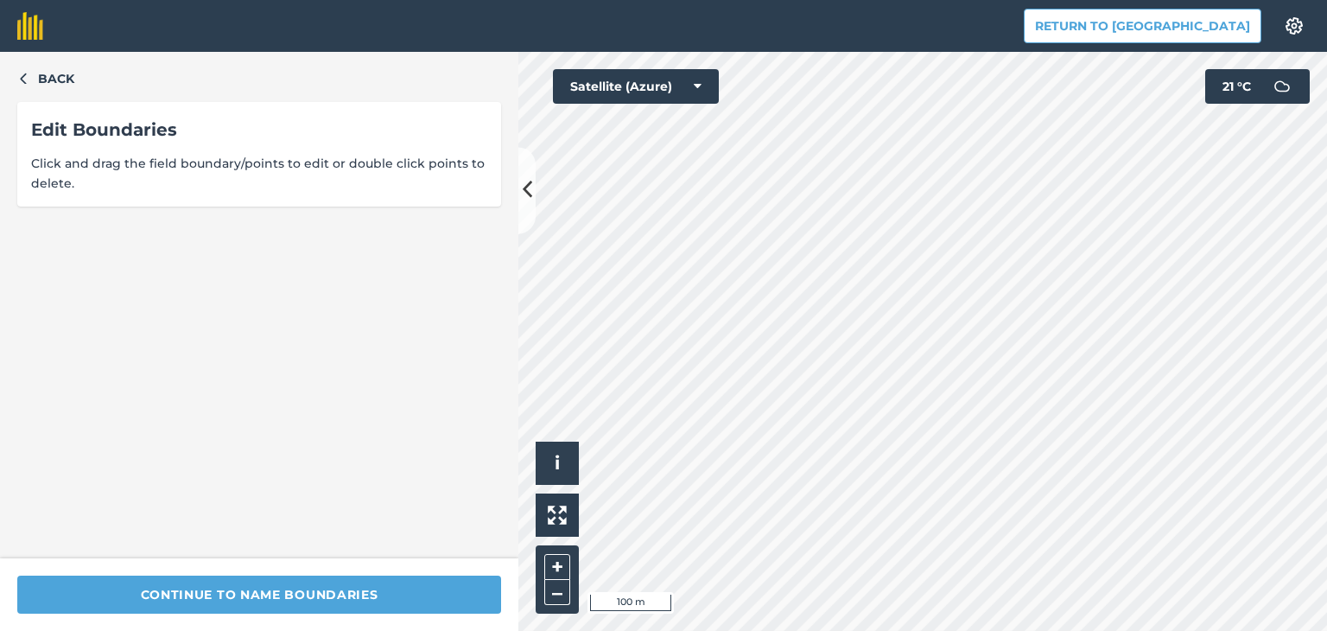
click at [1230, 82] on div "Click to start drawing i © 2025 TomTom, Microsoft 100 m + – Satellite (Azure) 2…" at bounding box center [922, 341] width 809 height 579
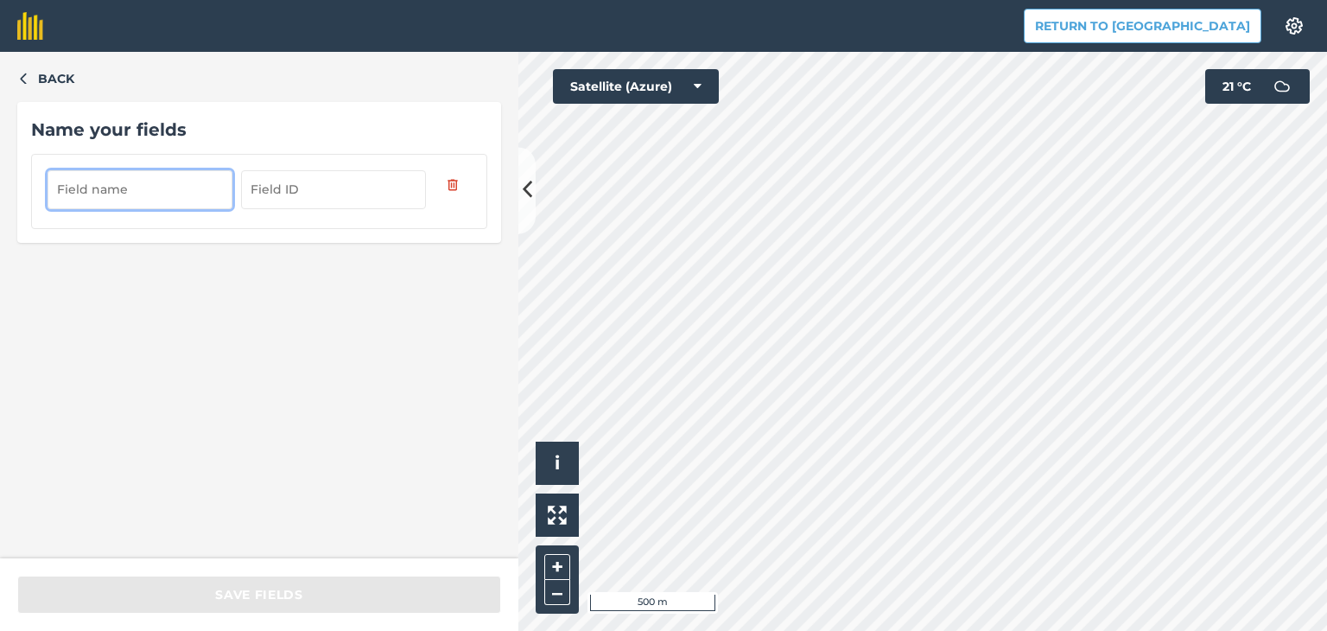
click at [143, 186] on input "text" at bounding box center [140, 189] width 185 height 38
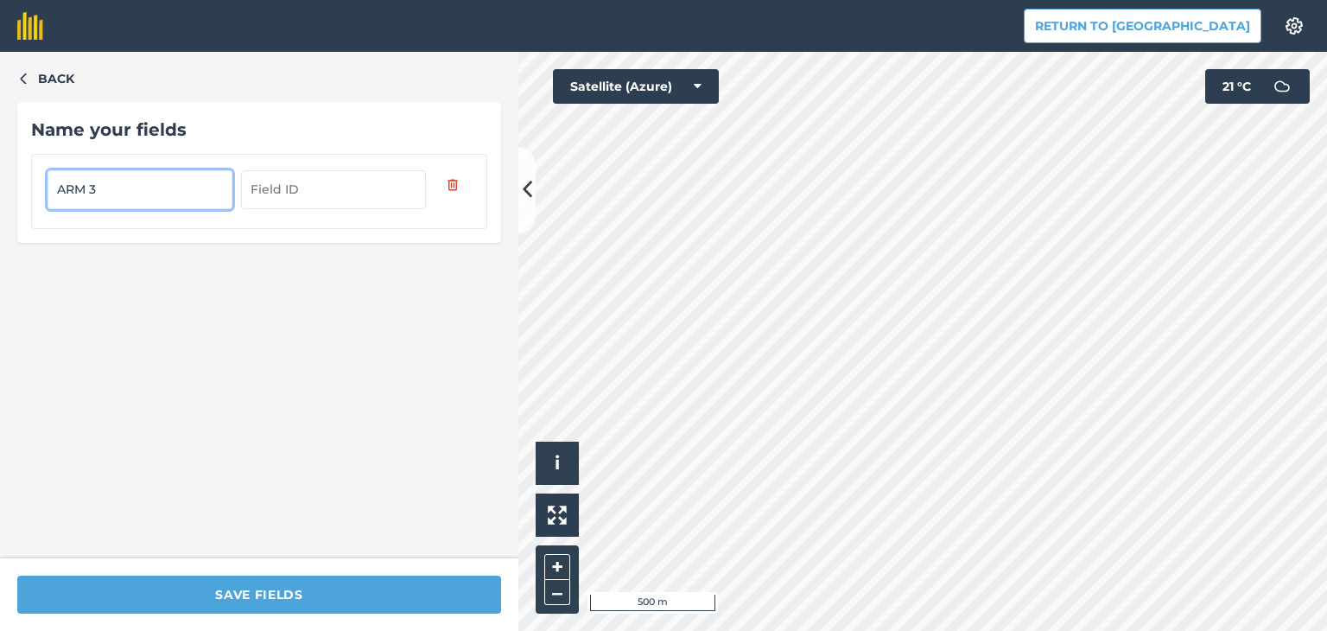
type input "ARM 3"
click at [31, 77] on button "Back" at bounding box center [45, 78] width 57 height 19
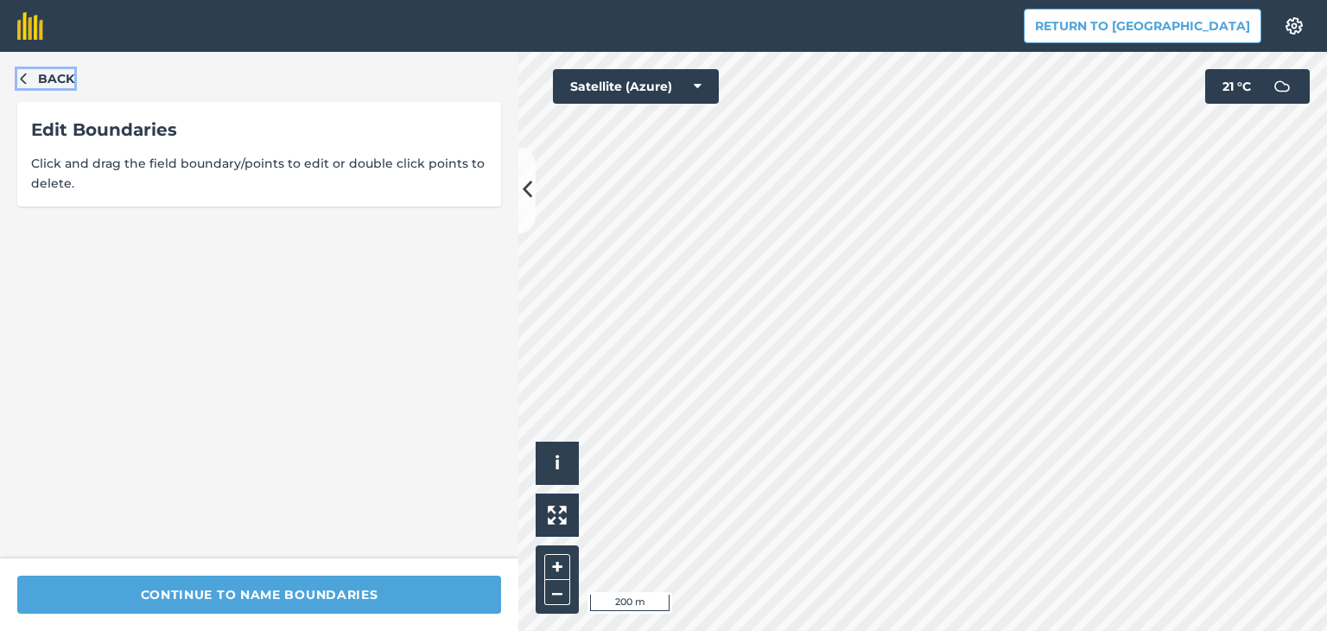
click at [21, 77] on icon "button" at bounding box center [23, 78] width 12 height 12
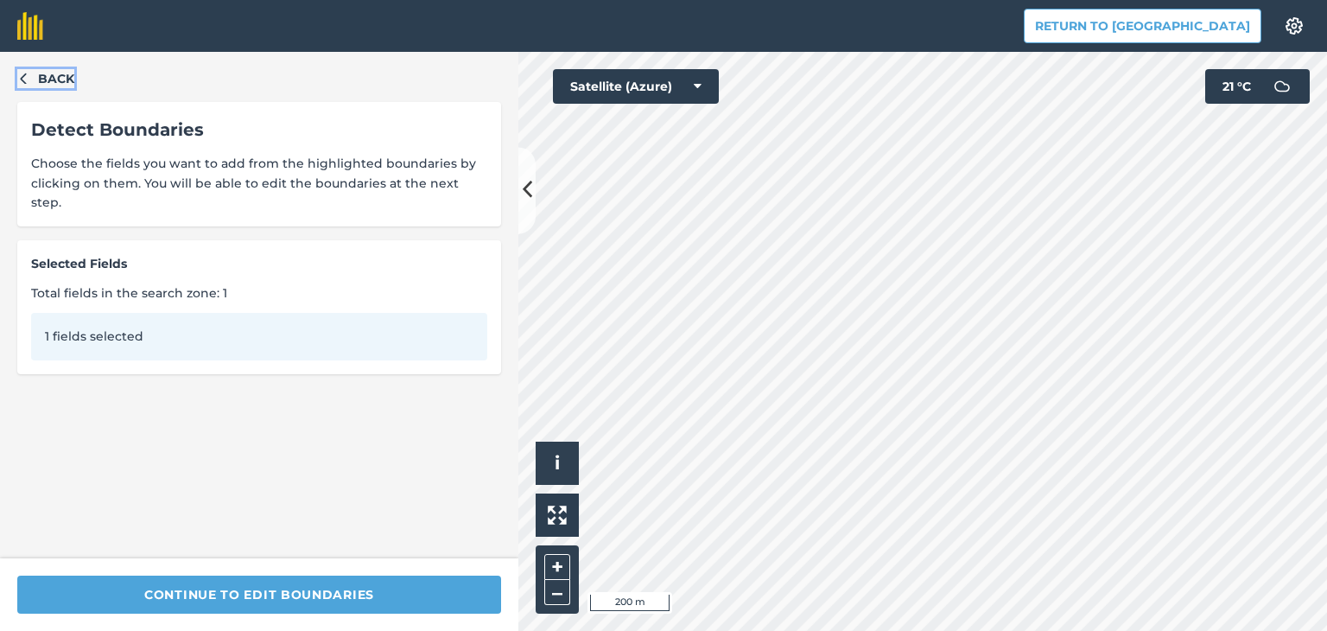
click at [21, 77] on icon "button" at bounding box center [23, 78] width 12 height 12
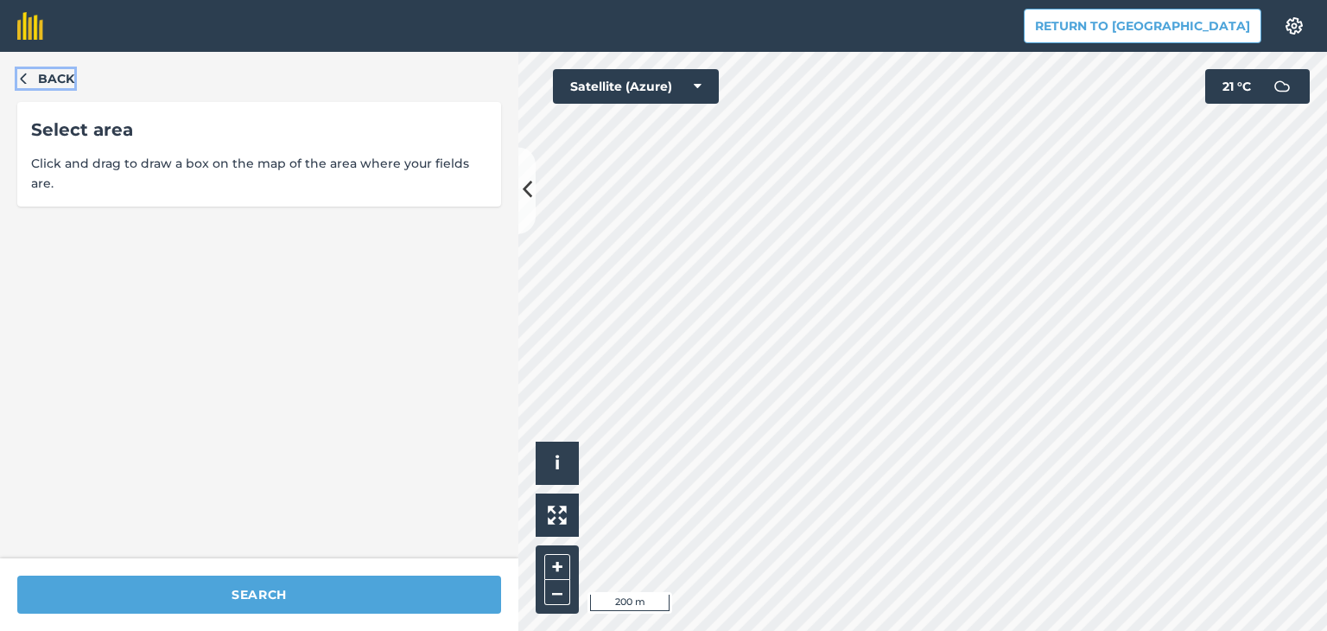
click at [21, 77] on icon "button" at bounding box center [23, 78] width 12 height 12
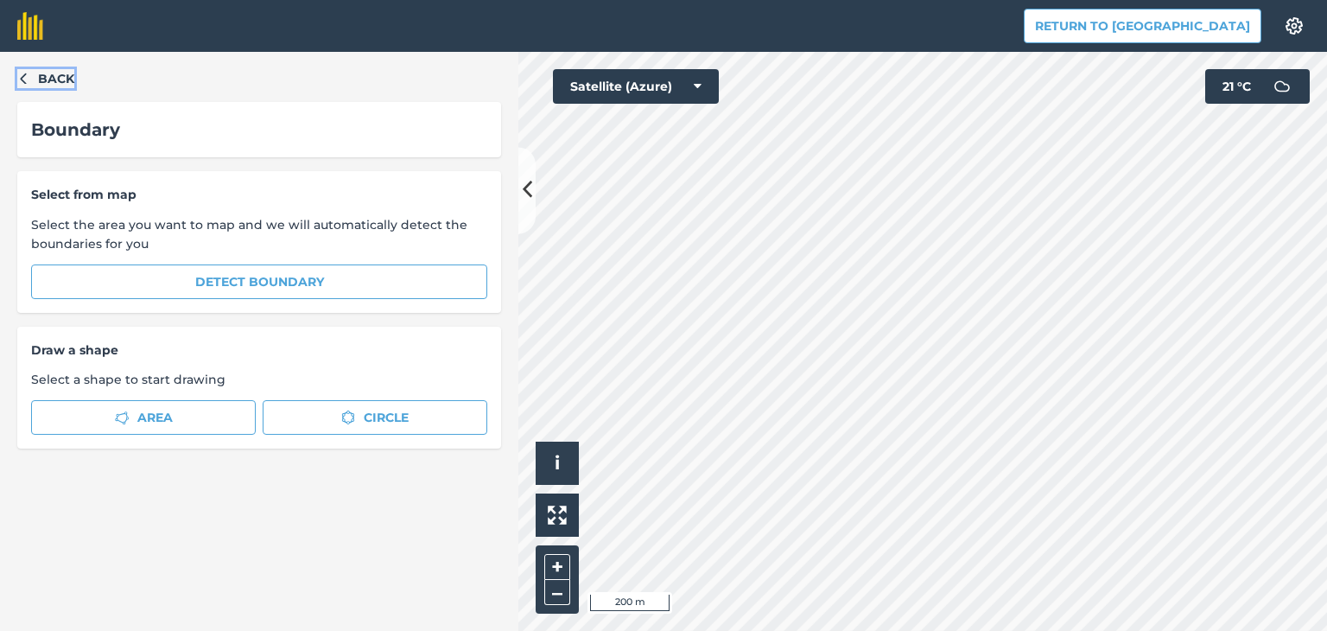
click at [21, 77] on icon "button" at bounding box center [23, 78] width 12 height 12
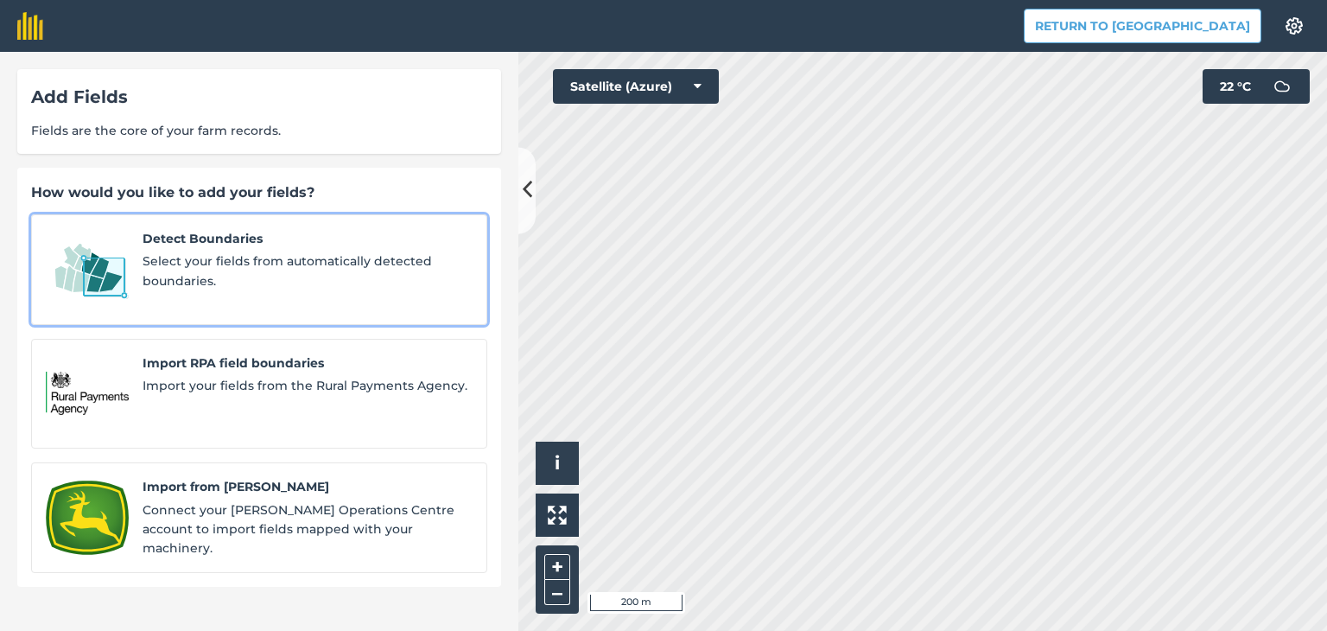
click at [257, 236] on span "Detect Boundaries" at bounding box center [308, 238] width 330 height 19
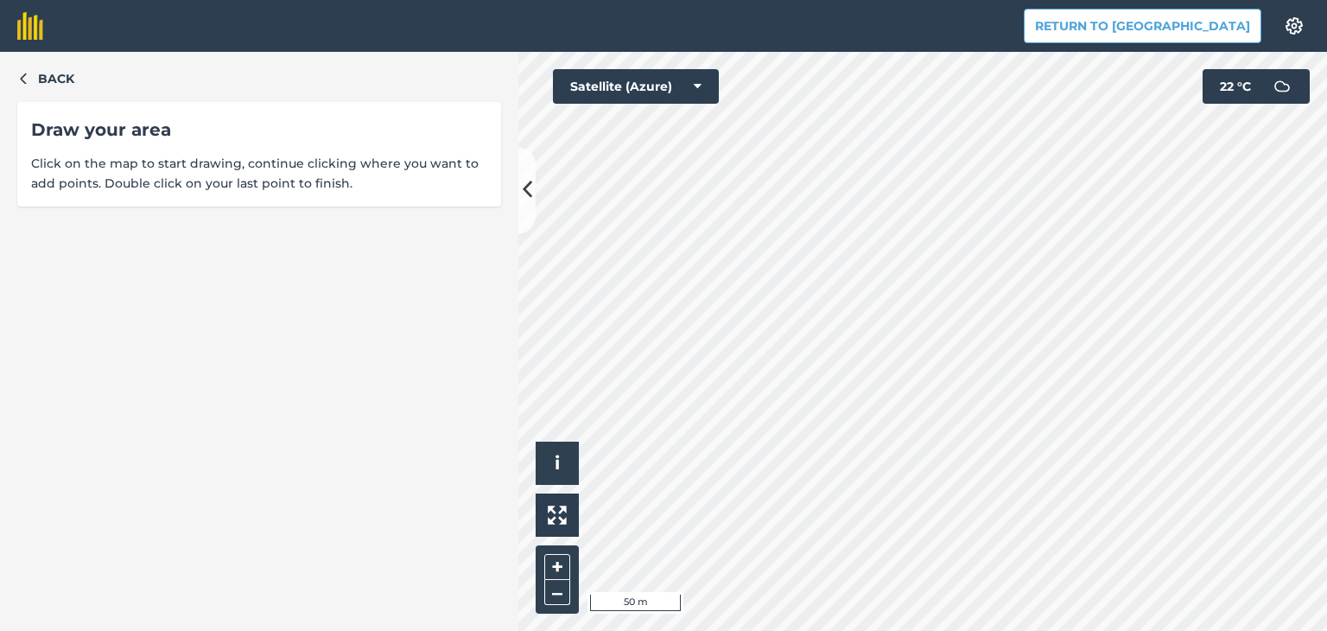
click at [897, 29] on div "Return to Agreena Settings Map printing is not available on our free plan Pleas…" at bounding box center [663, 315] width 1327 height 631
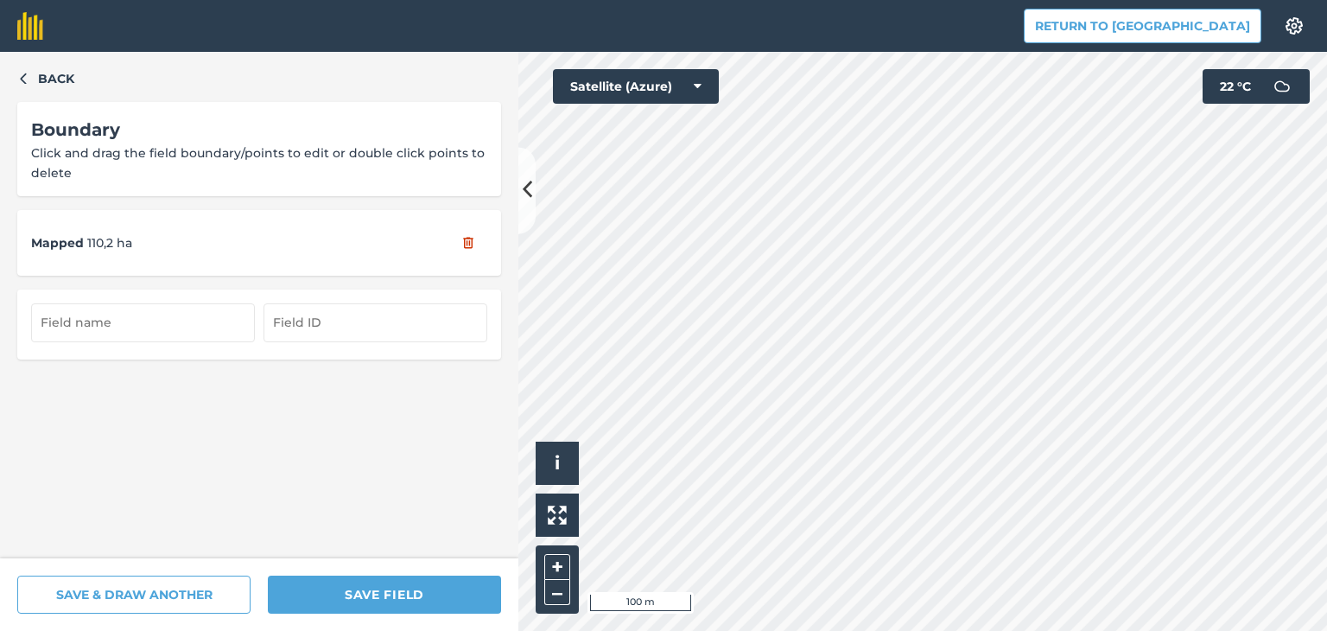
click at [498, 232] on div "Back Boundary Click and drag the field boundary/points to edit or double click …" at bounding box center [663, 341] width 1327 height 579
click at [906, 0] on html "Return to Agreena Settings Map printing is not available on our free plan Pleas…" at bounding box center [663, 315] width 1327 height 631
click at [166, 318] on input "text" at bounding box center [143, 322] width 224 height 38
type input "ARM 3"
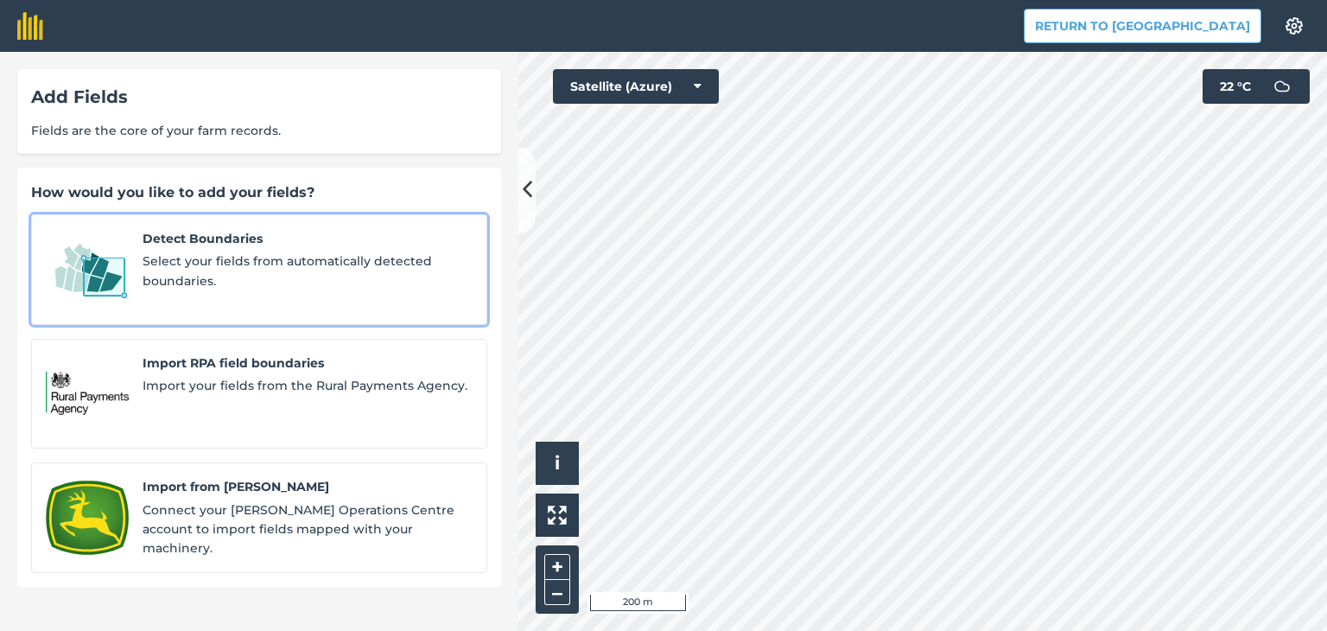
click at [175, 254] on span "Select your fields from automatically detected boundaries." at bounding box center [308, 270] width 330 height 39
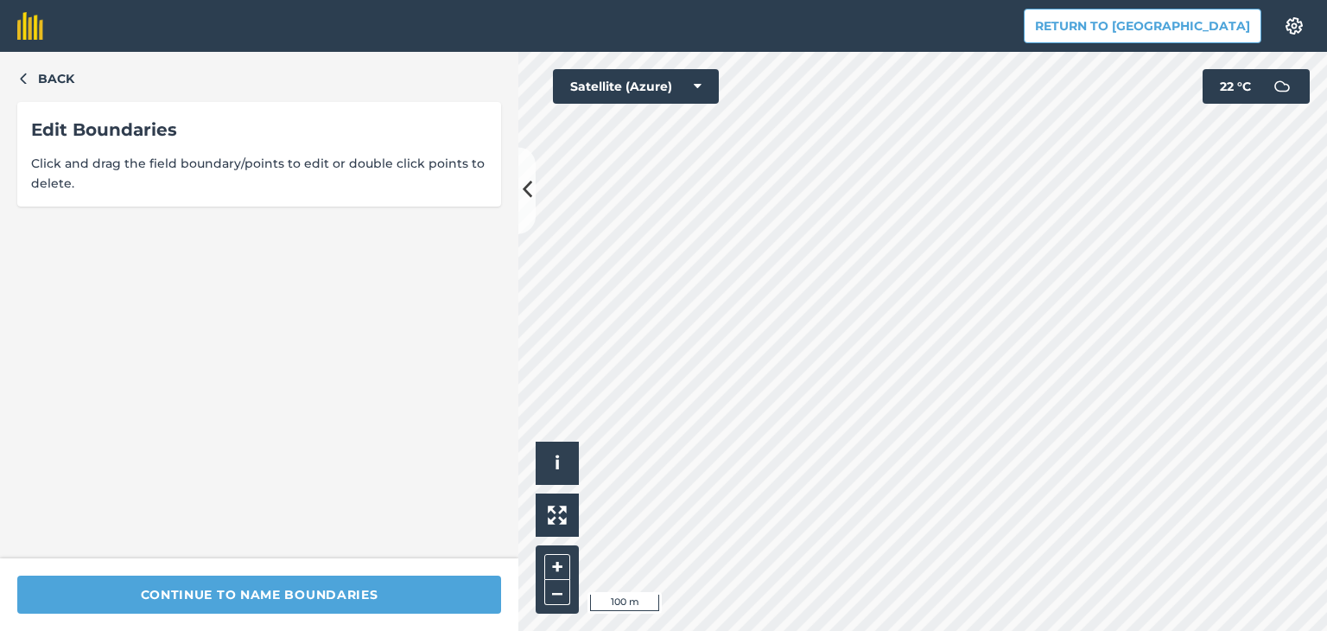
click at [1119, 0] on html "Return to Agreena Settings Map printing is not available on our free plan Pleas…" at bounding box center [663, 315] width 1327 height 631
click at [477, 497] on div "Back Edit Boundaries Click and drag the field boundary/points to edit or double…" at bounding box center [663, 341] width 1327 height 579
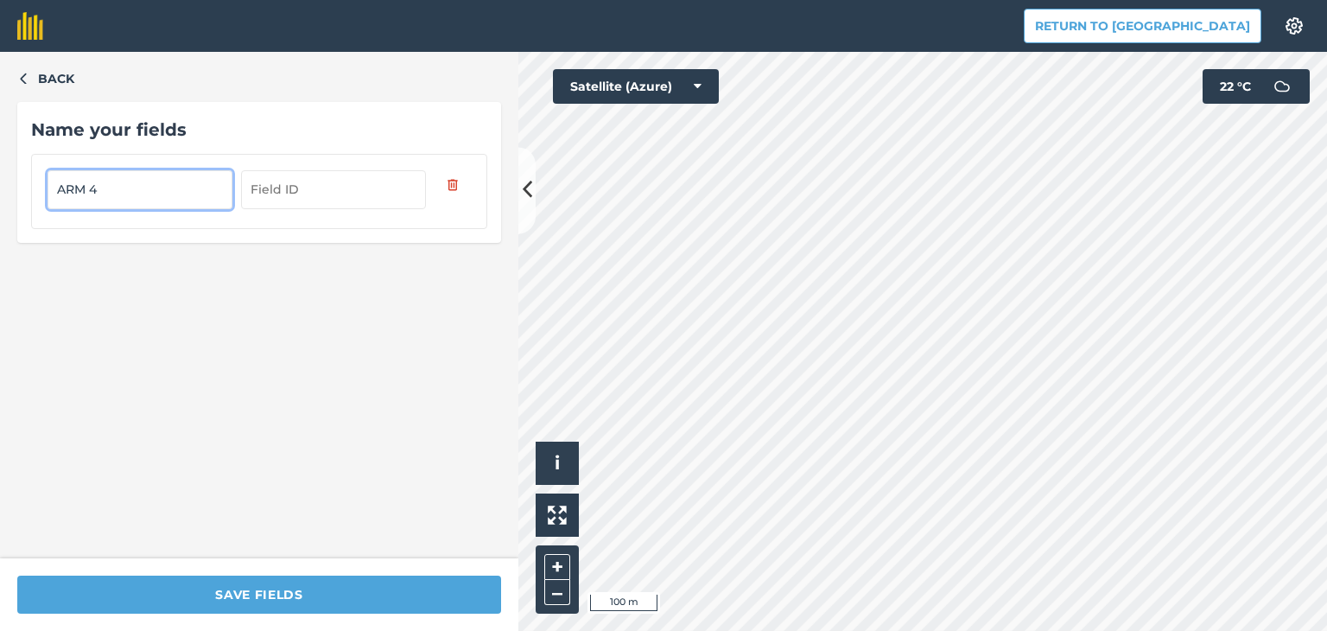
type input "ARM 4"
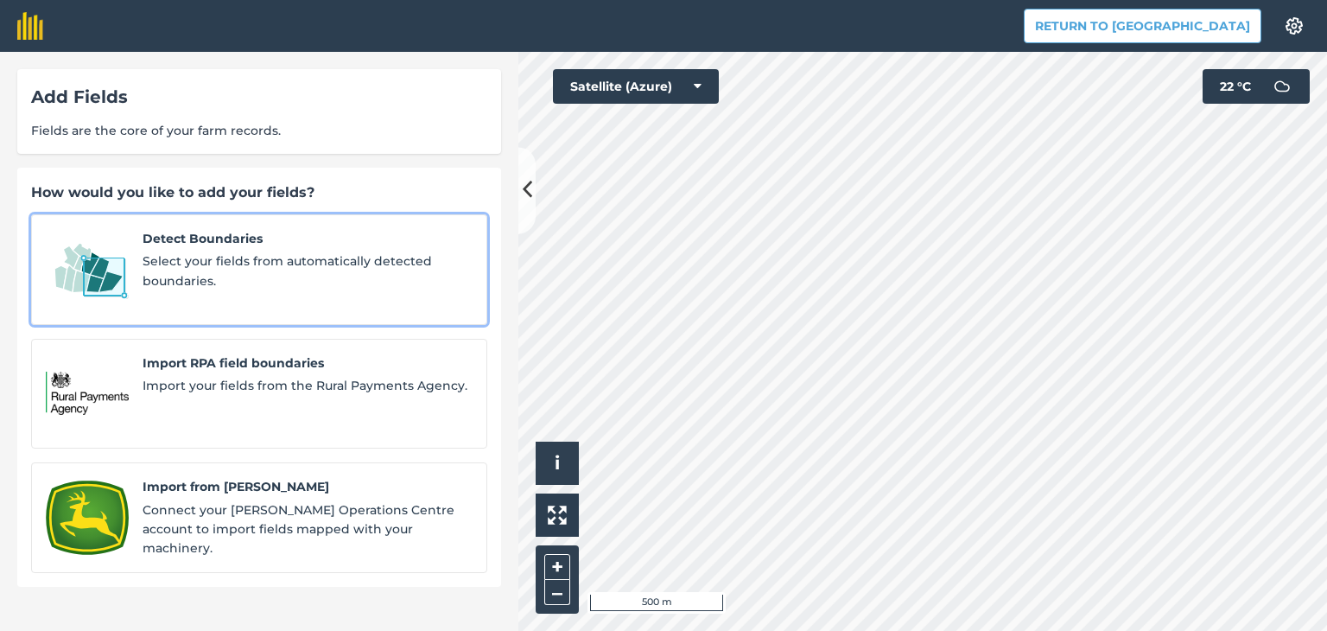
click at [260, 245] on span "Detect Boundaries" at bounding box center [308, 238] width 330 height 19
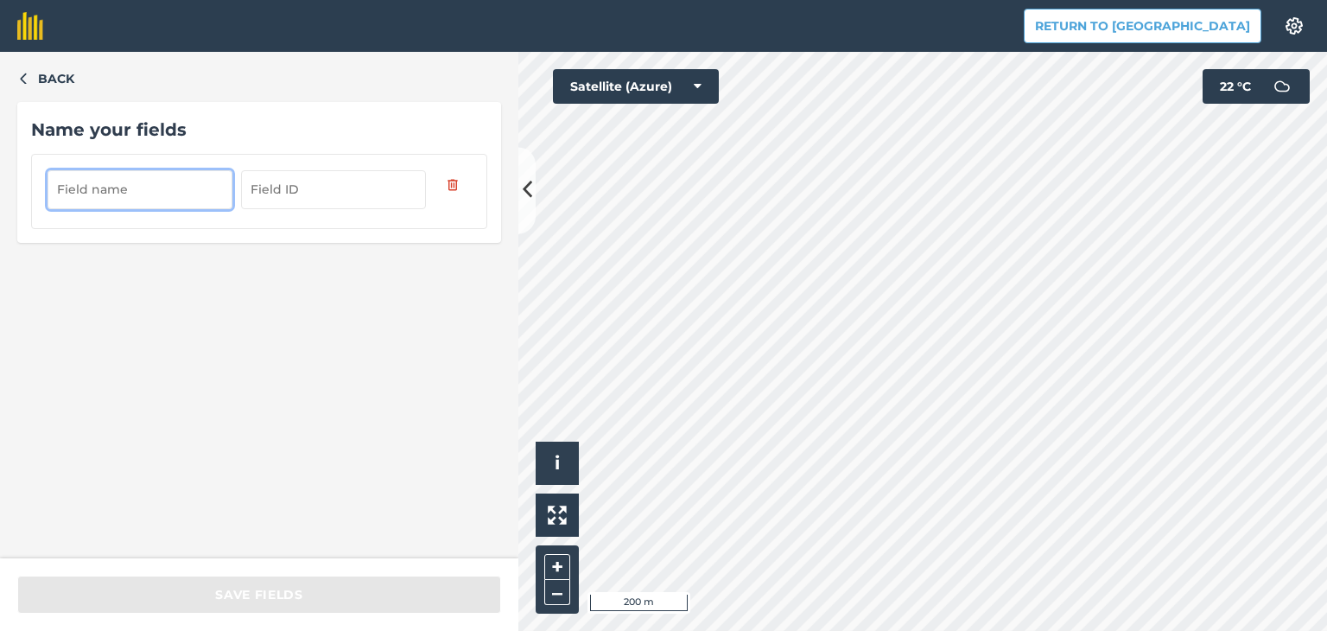
click at [159, 194] on input "text" at bounding box center [140, 189] width 185 height 38
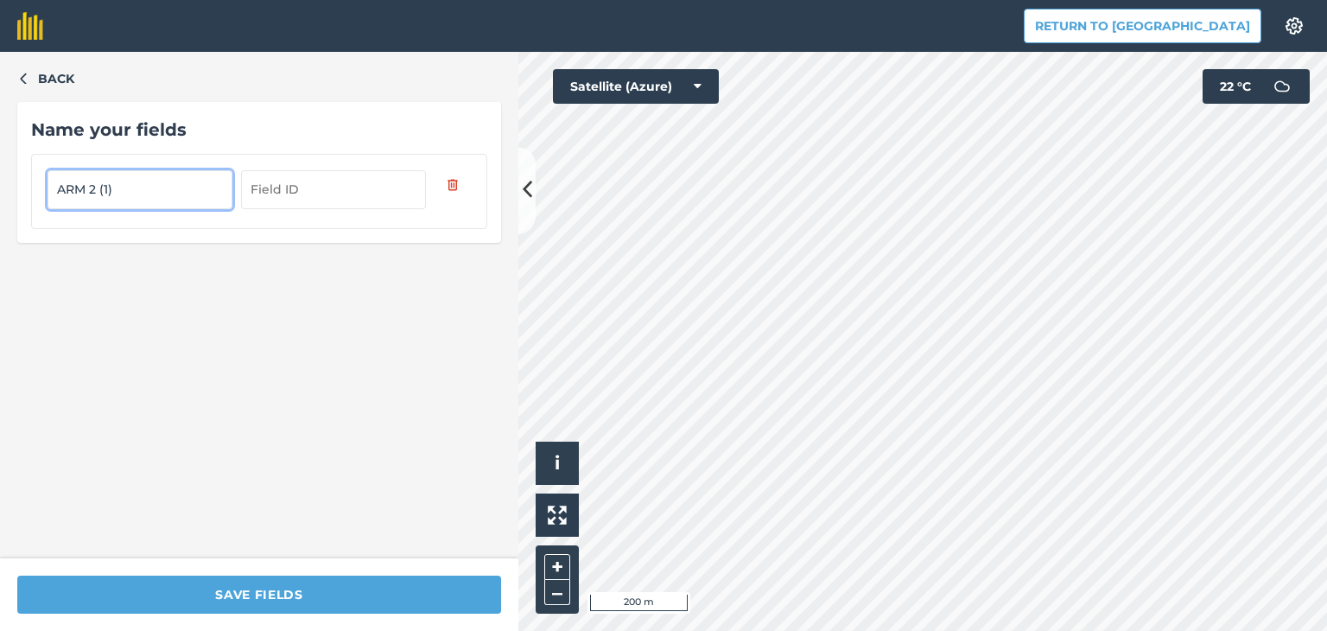
type input "ARM 2 (1)"
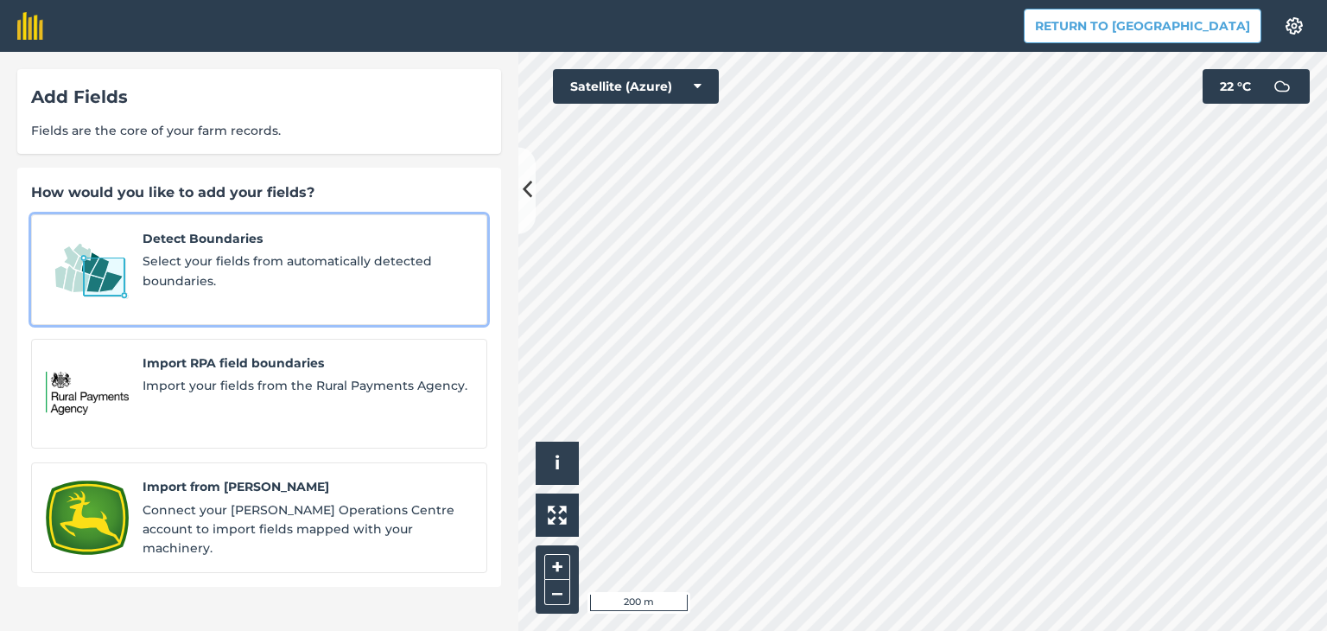
click at [242, 242] on span "Detect Boundaries" at bounding box center [308, 238] width 330 height 19
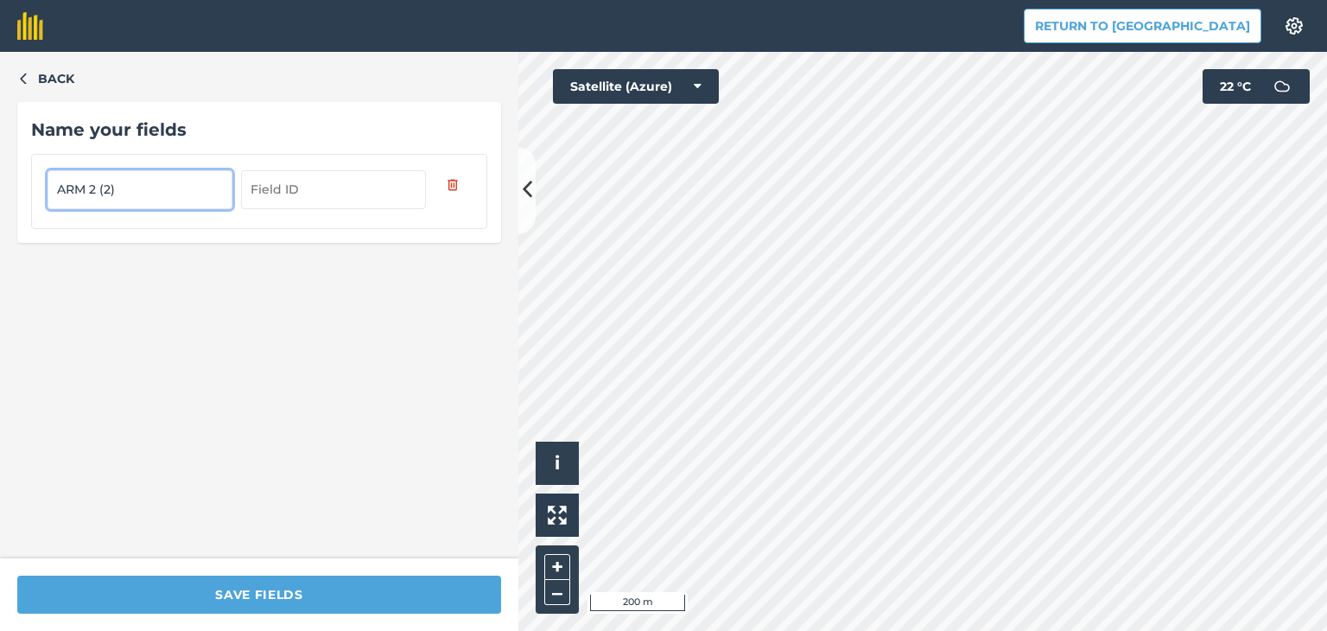
type input "ARM 2 (2)"
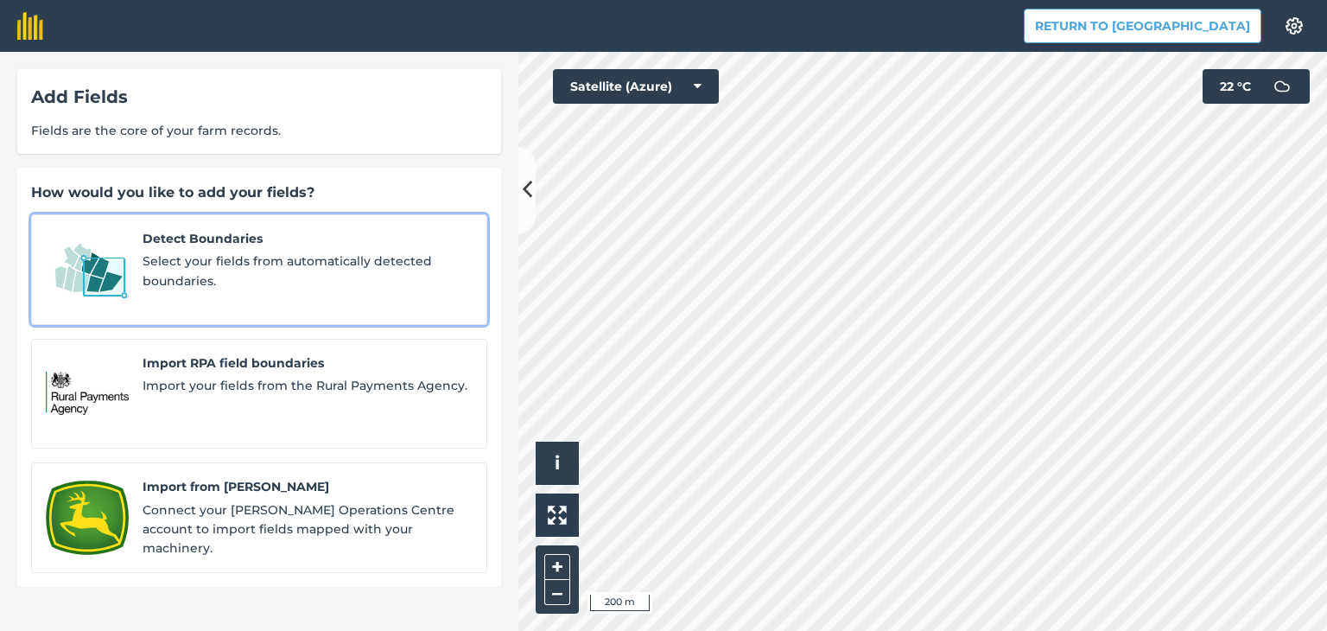
click at [270, 275] on span "Select your fields from automatically detected boundaries." at bounding box center [308, 270] width 330 height 39
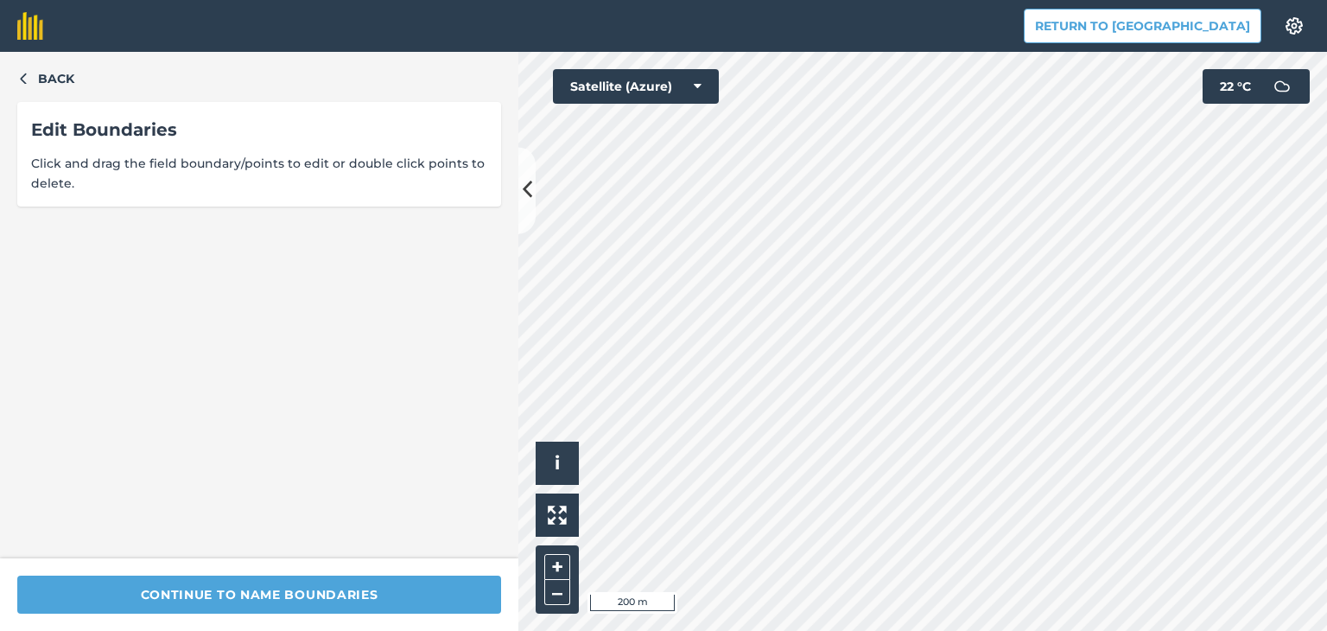
click at [1116, 42] on div "Return to Agreena Settings Map printing is not available on our free plan Pleas…" at bounding box center [663, 315] width 1327 height 631
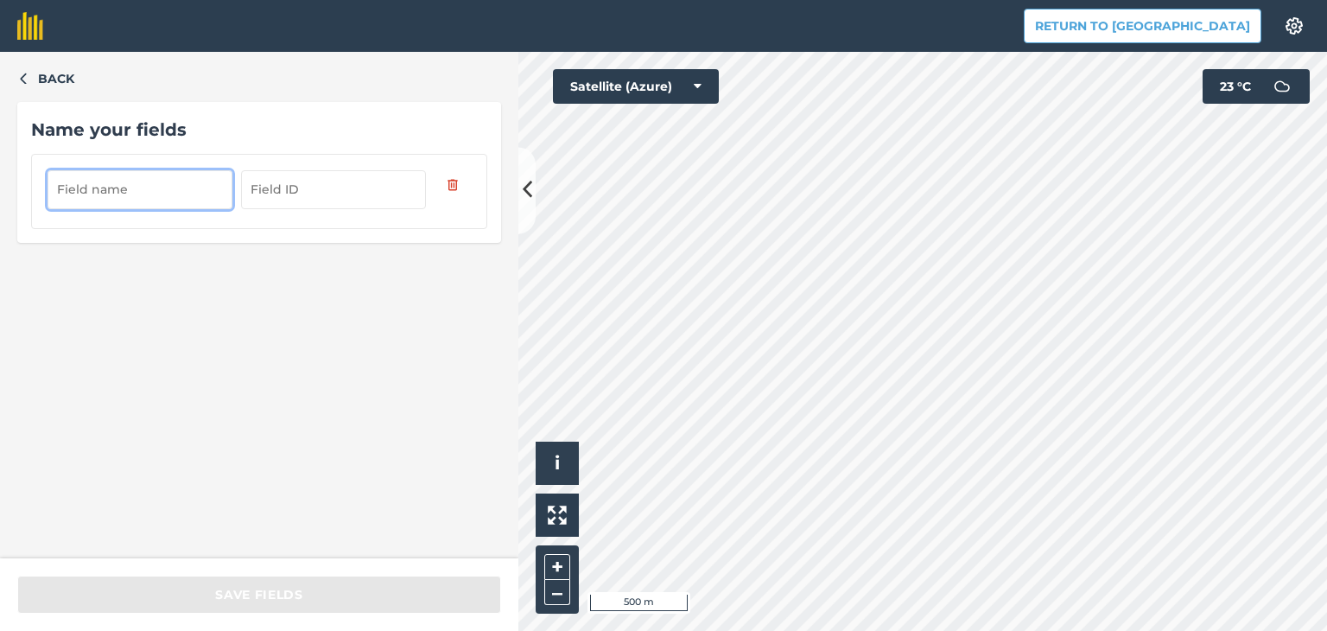
click at [180, 184] on input "text" at bounding box center [140, 189] width 185 height 38
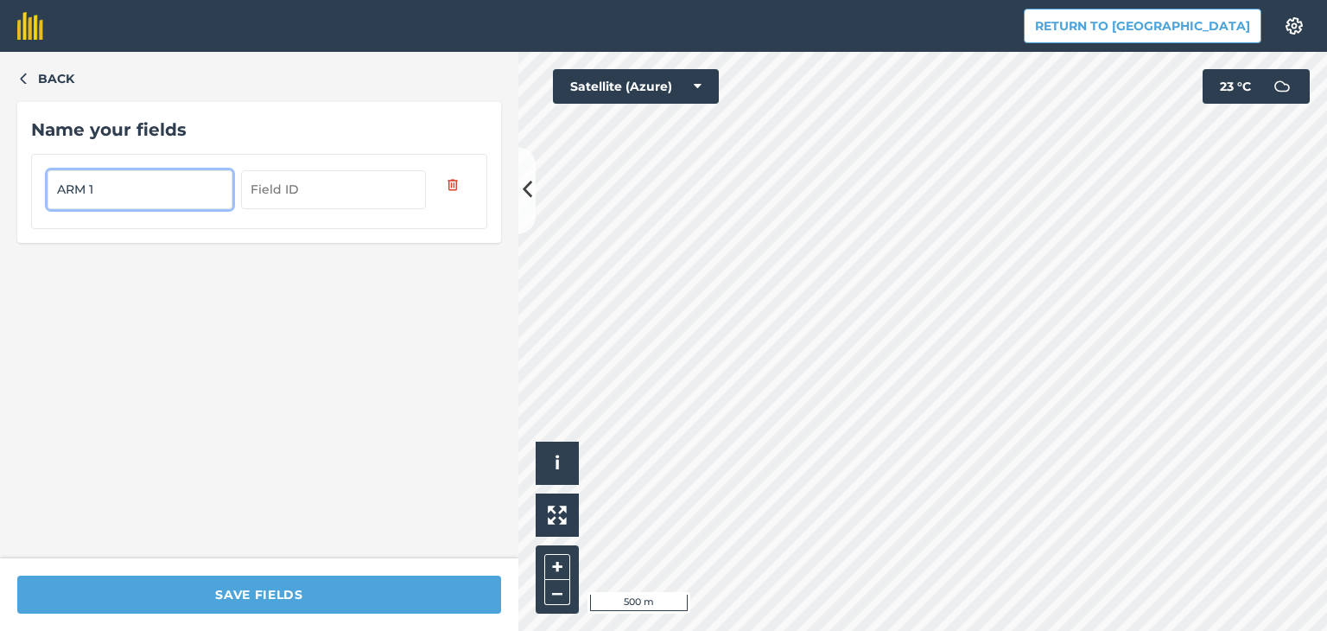
type input "ARM 1"
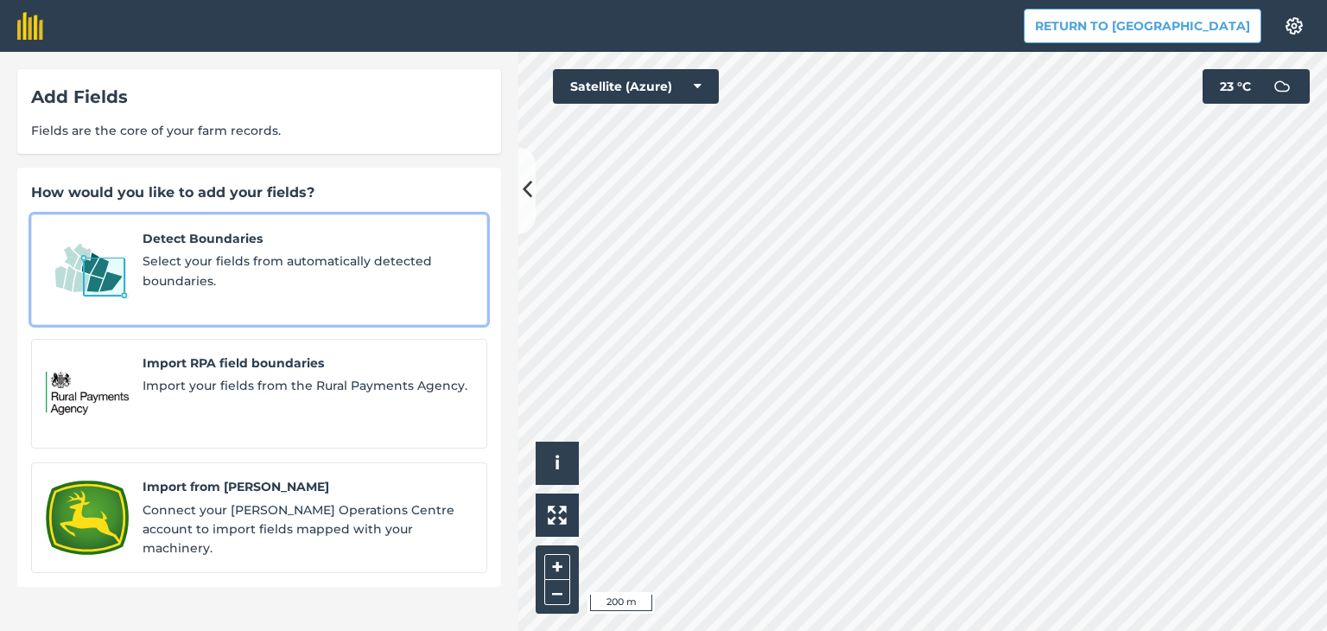
click at [235, 267] on span "Select your fields from automatically detected boundaries." at bounding box center [308, 270] width 330 height 39
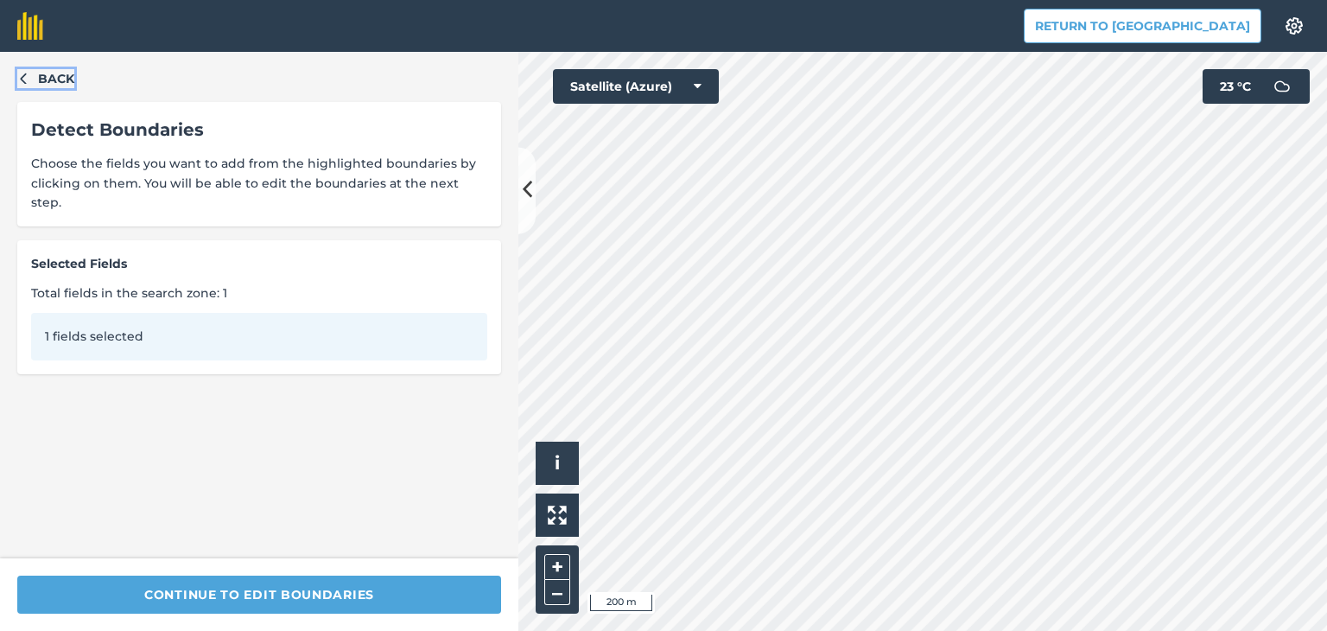
click at [26, 70] on button "Back" at bounding box center [45, 78] width 57 height 19
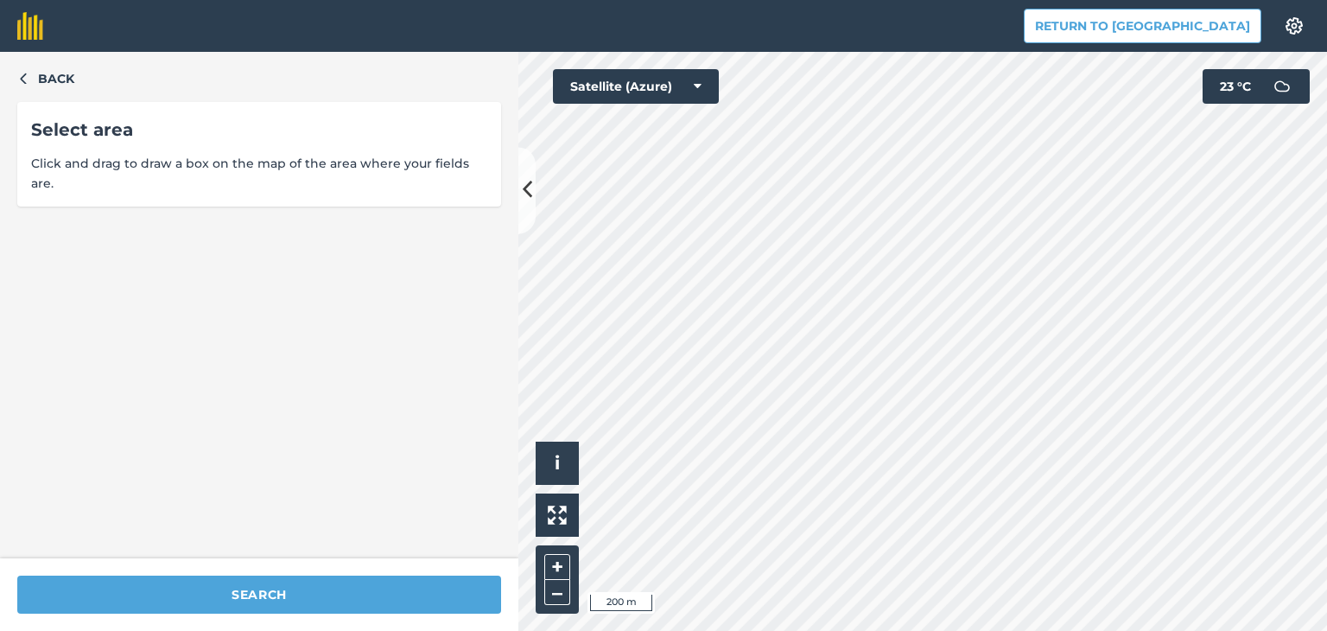
click at [23, 61] on div "Back Select area Click and drag to draw a box on the map of the area where your…" at bounding box center [259, 305] width 518 height 506
click at [22, 73] on icon "button" at bounding box center [23, 78] width 12 height 12
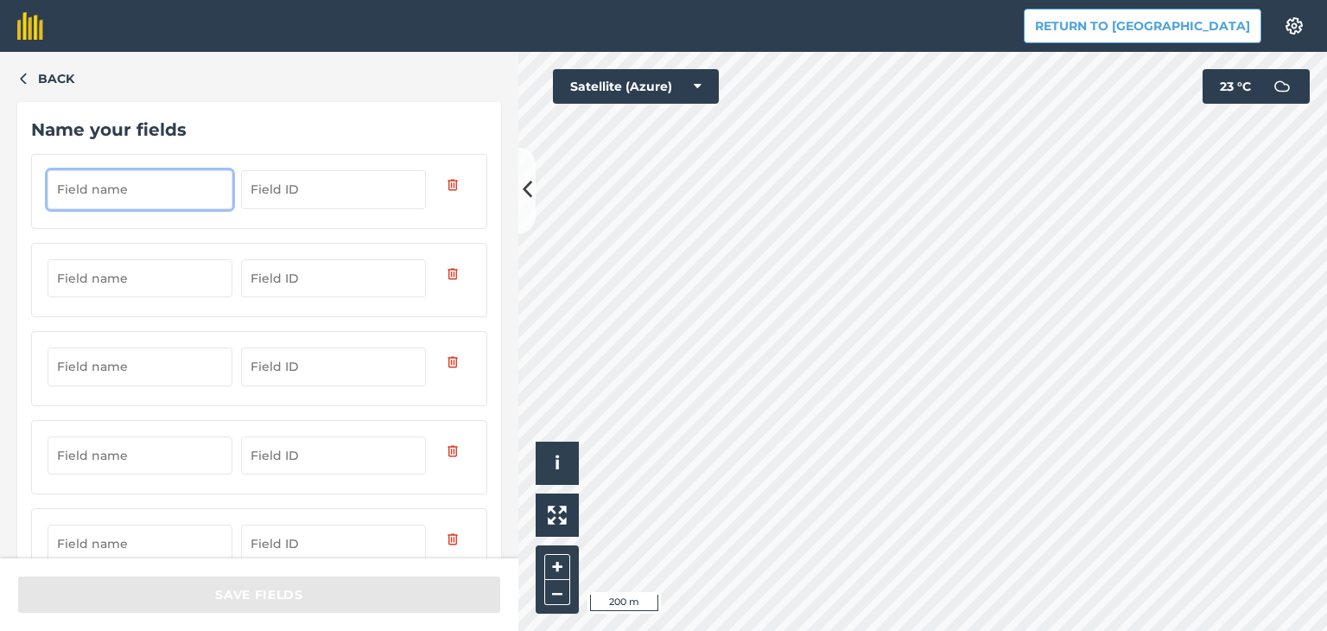
click at [174, 177] on input "text" at bounding box center [140, 189] width 185 height 38
type input "ARM 10 (1)"
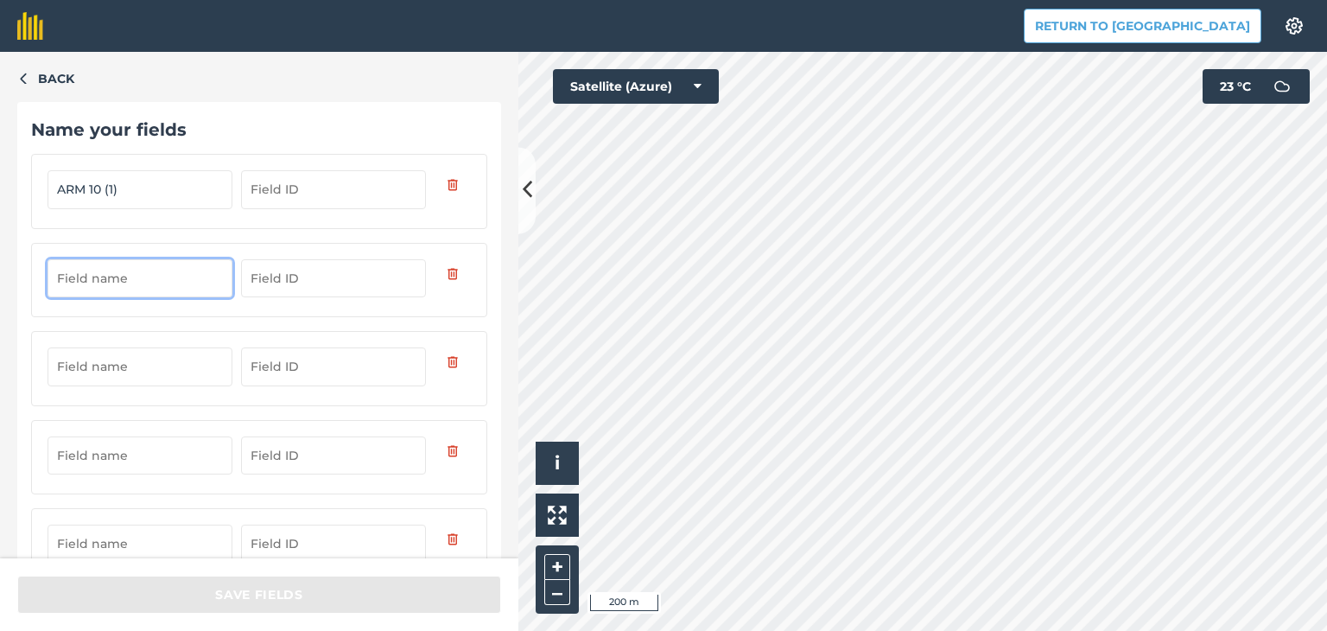
click at [135, 287] on input "text" at bounding box center [140, 278] width 185 height 38
type input "ARM 10 (2)"
click at [128, 367] on input "text" at bounding box center [140, 366] width 185 height 38
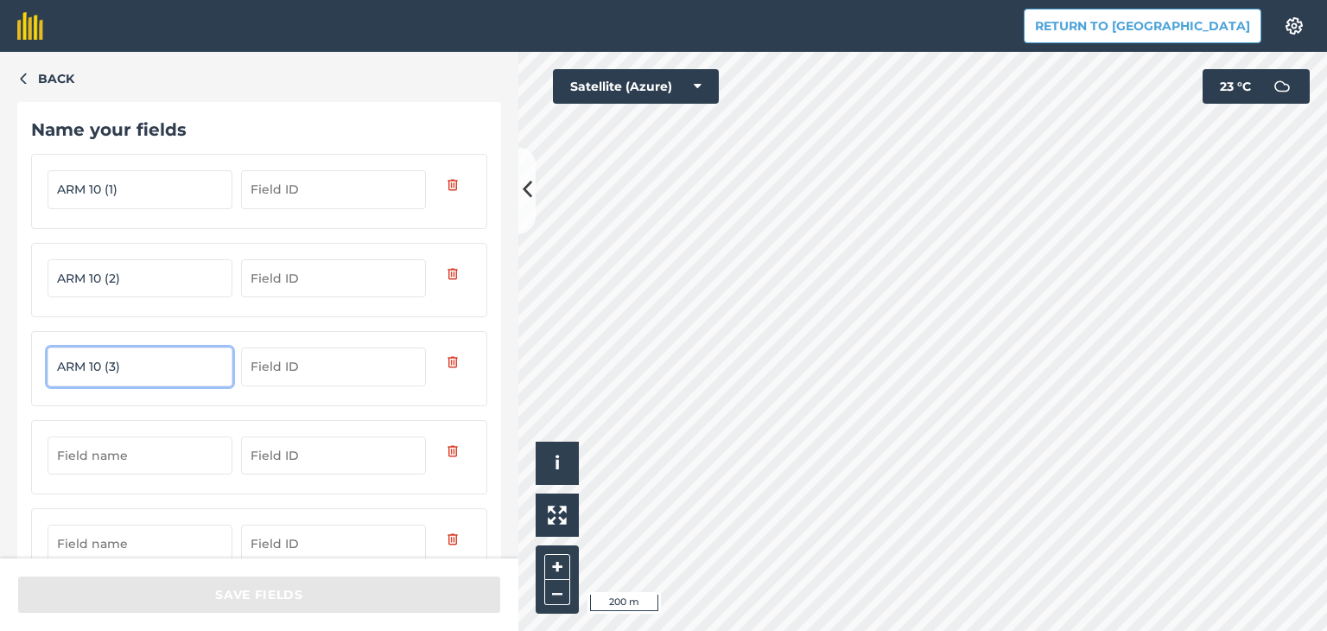
type input "ARM 10 (3)"
click at [143, 454] on input "text" at bounding box center [140, 455] width 185 height 38
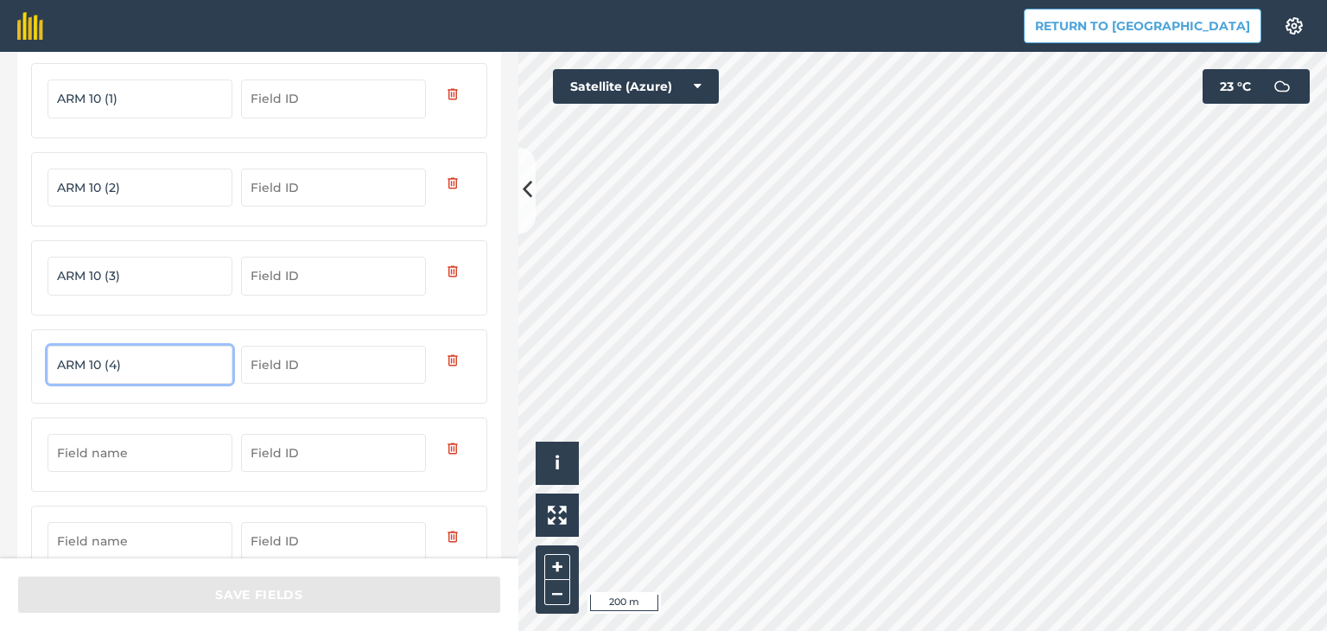
scroll to position [140, 0]
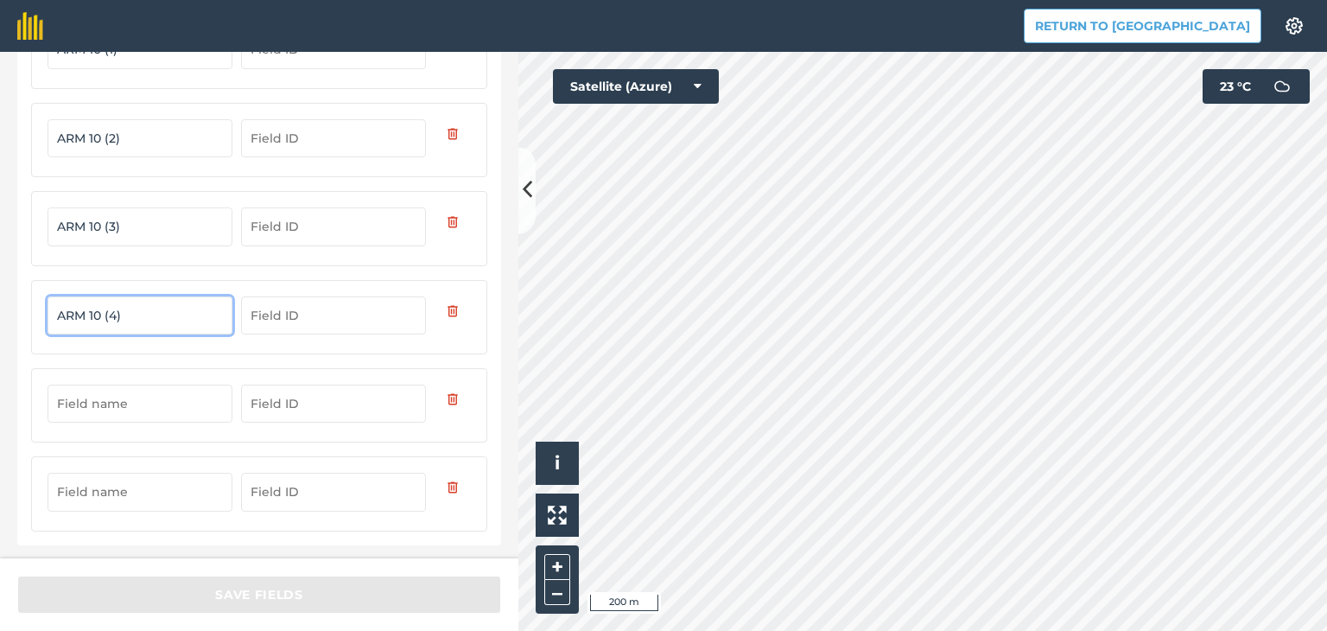
type input "ARM 10 (4)"
click at [118, 398] on input "text" at bounding box center [140, 404] width 185 height 38
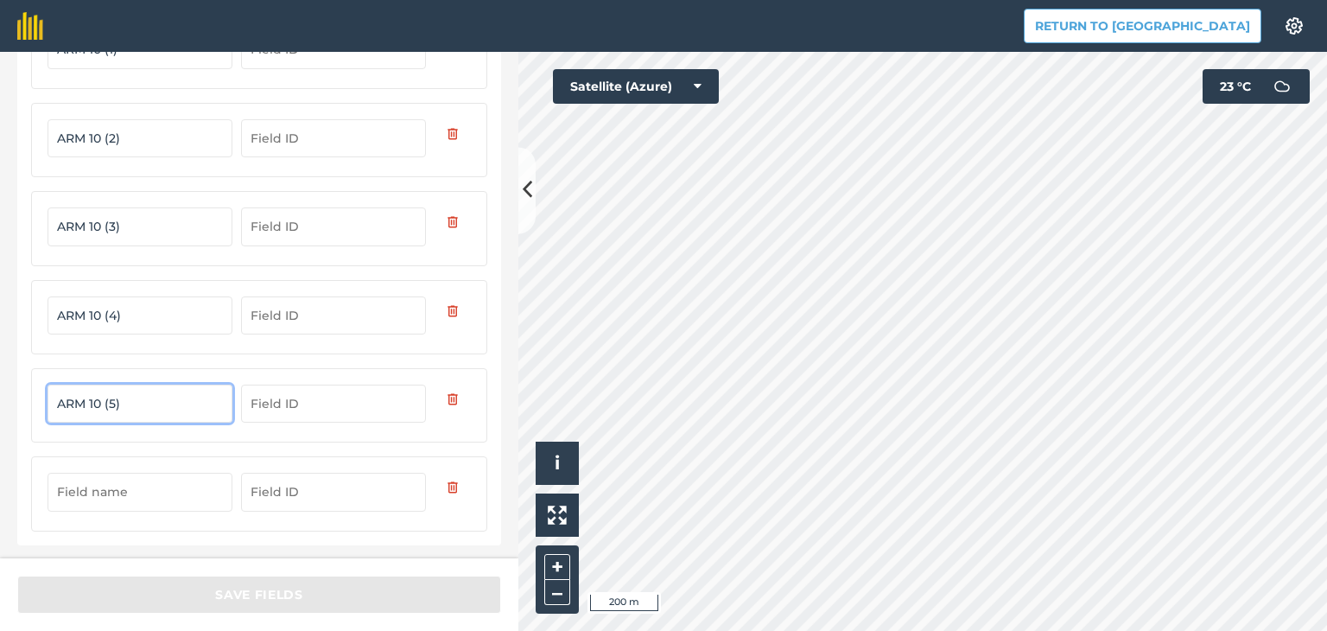
type input "ARM 10 (5)"
click at [151, 502] on input "text" at bounding box center [140, 492] width 185 height 38
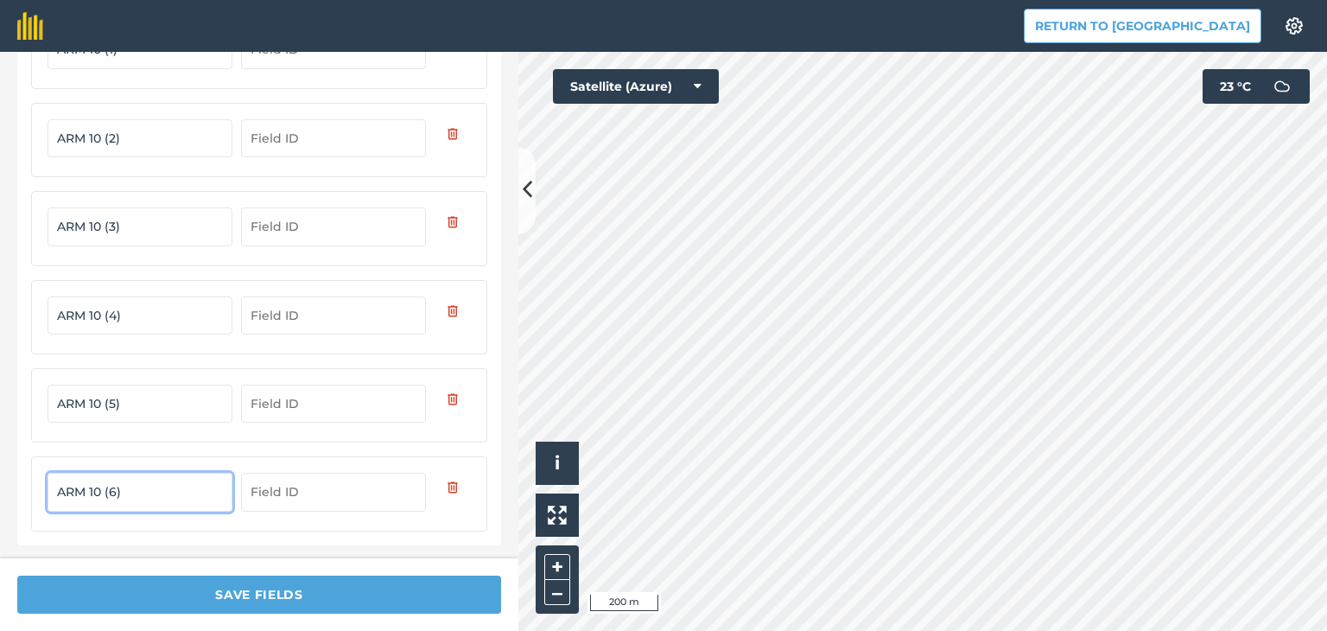
type input "ARM 10 (6)"
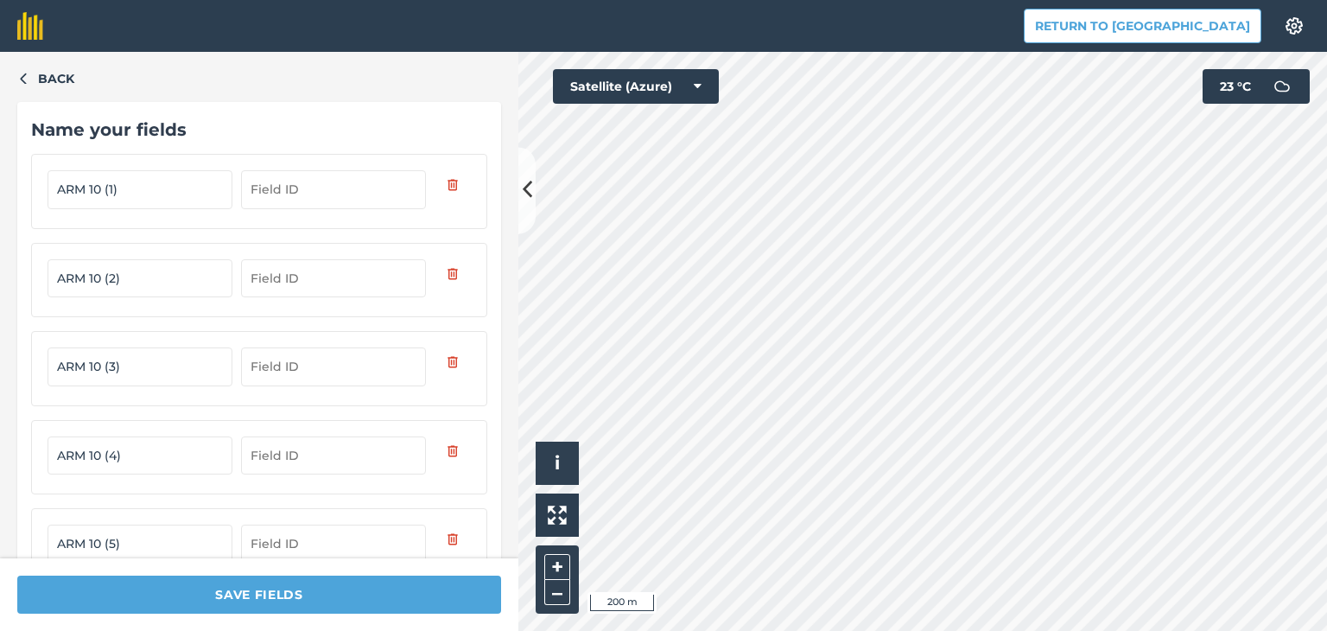
click at [33, 88] on div "Back Name your fields ARM 10 (1) ARM 10 (2) ARM 10 (3) ARM 10 (4) ARM 10 (5) AR…" at bounding box center [259, 305] width 518 height 506
click at [26, 84] on icon "button" at bounding box center [23, 78] width 6 height 11
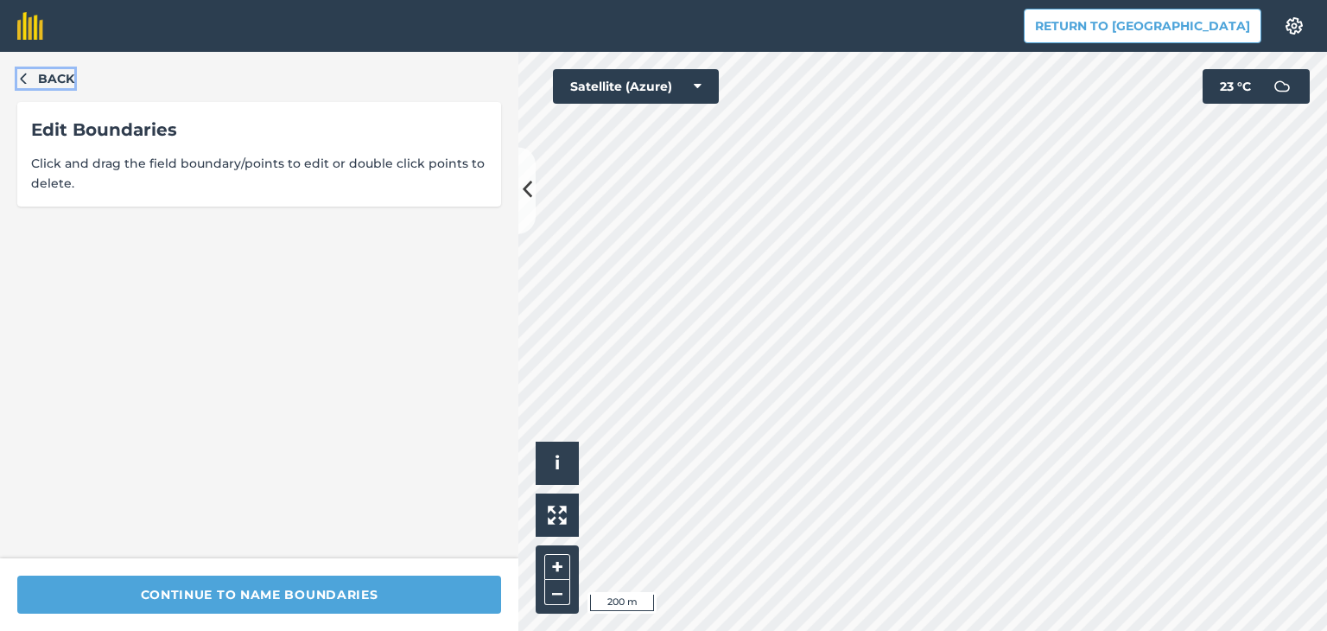
click at [26, 84] on icon "button" at bounding box center [23, 78] width 6 height 11
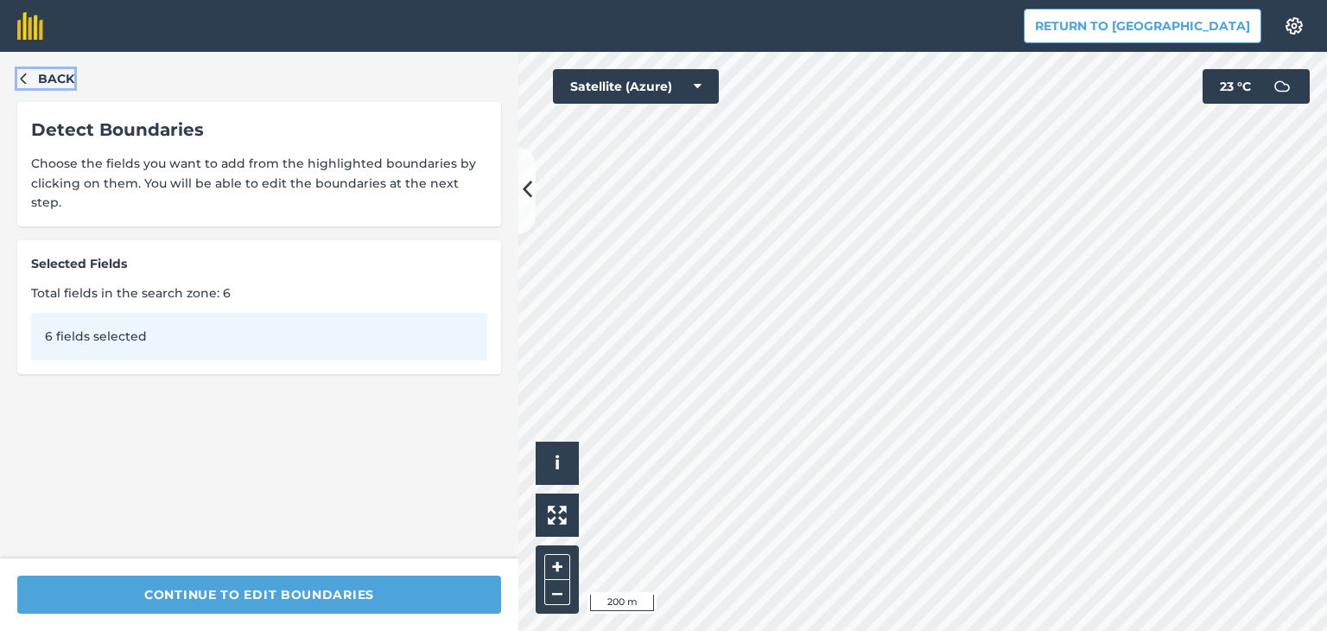
click at [26, 84] on icon "button" at bounding box center [23, 78] width 6 height 11
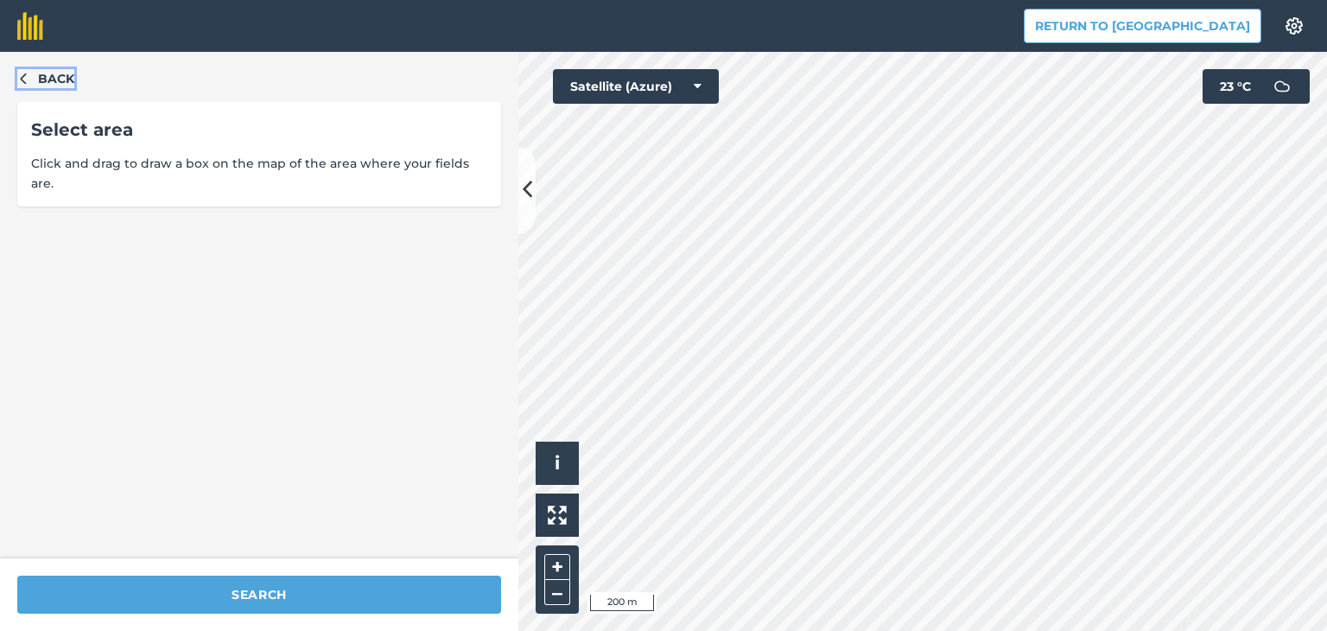
click at [26, 84] on icon "button" at bounding box center [23, 78] width 6 height 11
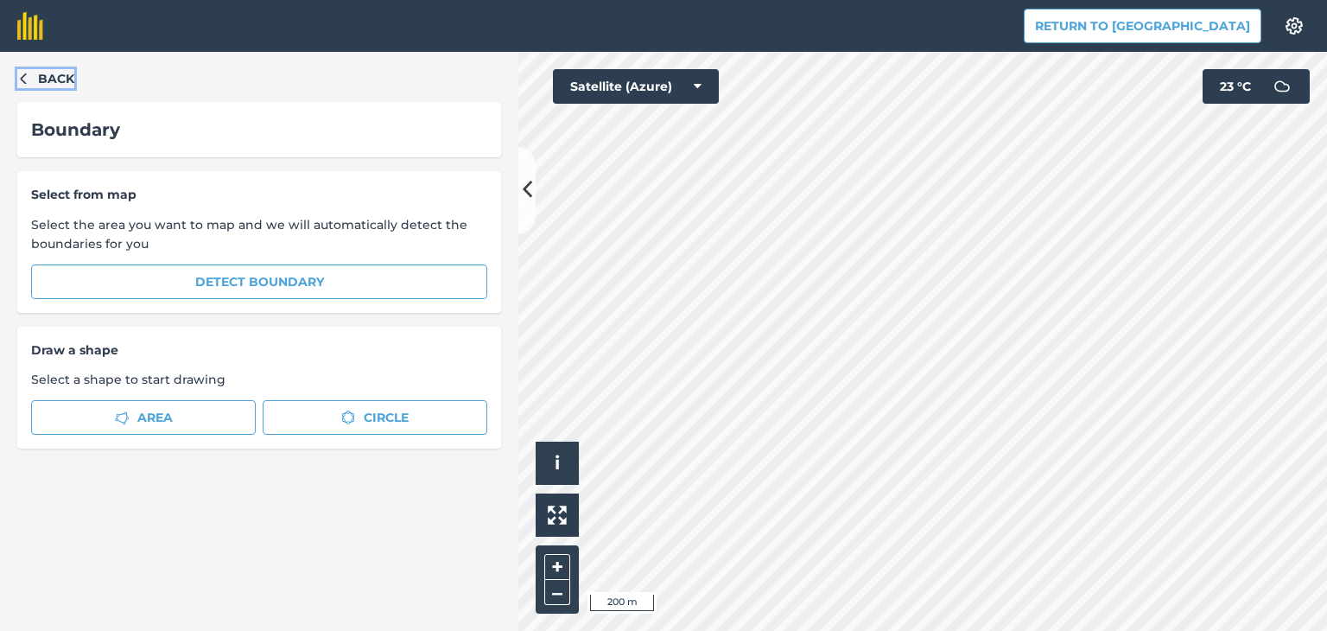
click at [26, 84] on icon "button" at bounding box center [23, 78] width 6 height 11
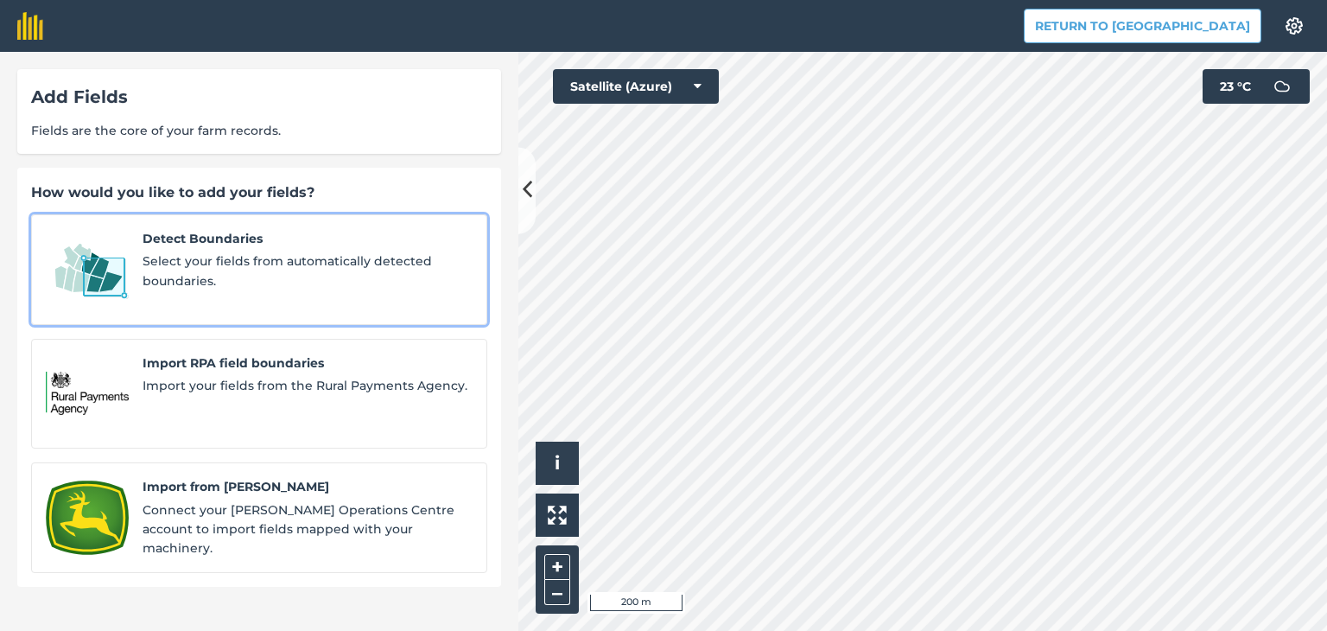
click at [219, 253] on span "Select your fields from automatically detected boundaries." at bounding box center [308, 270] width 330 height 39
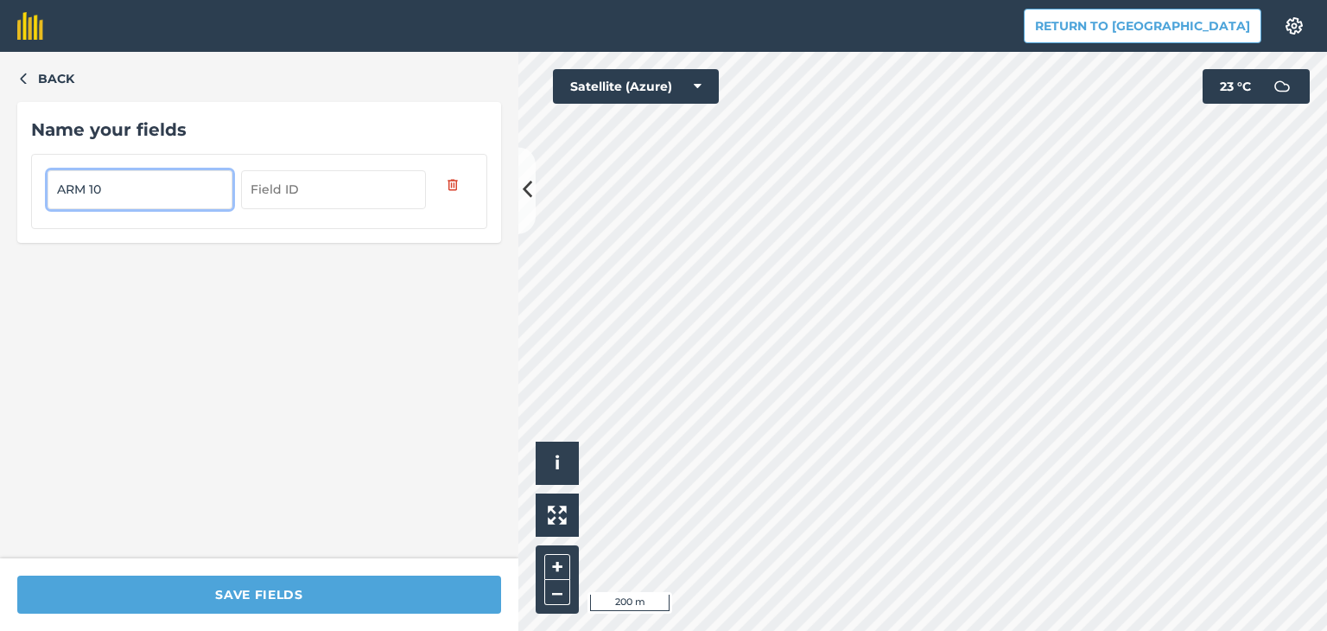
type input "ARM 10"
click at [26, 84] on button "Back" at bounding box center [45, 78] width 57 height 19
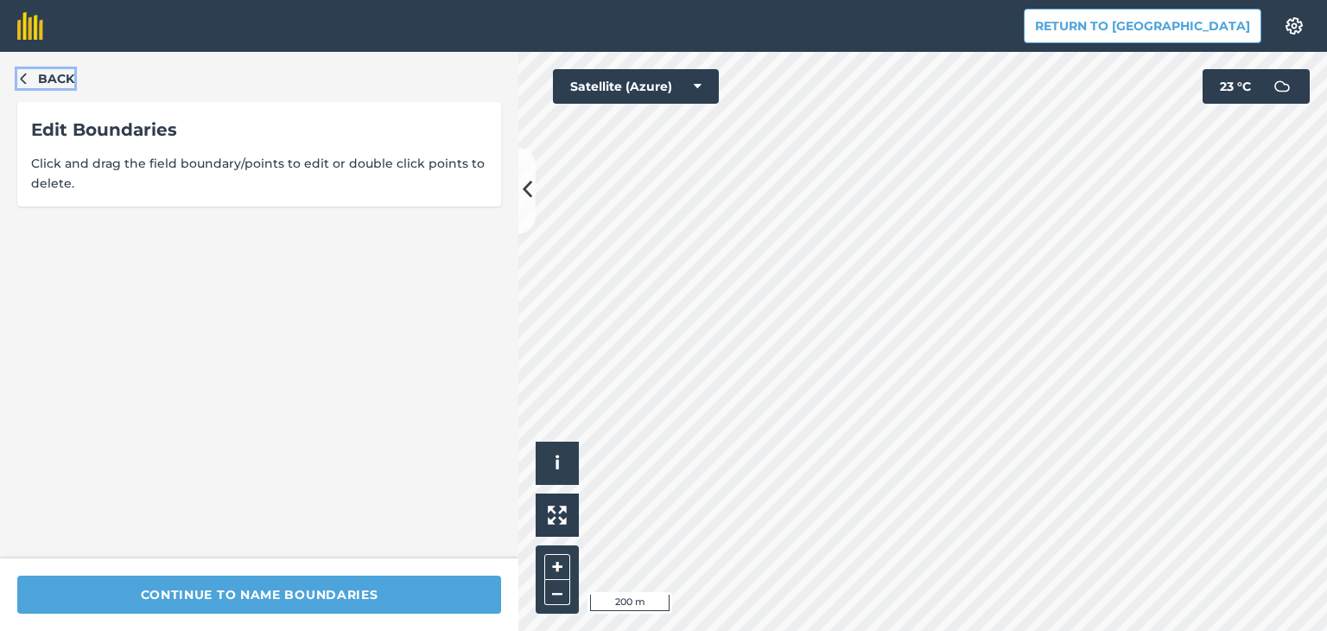
click at [26, 84] on button "Back" at bounding box center [45, 78] width 57 height 19
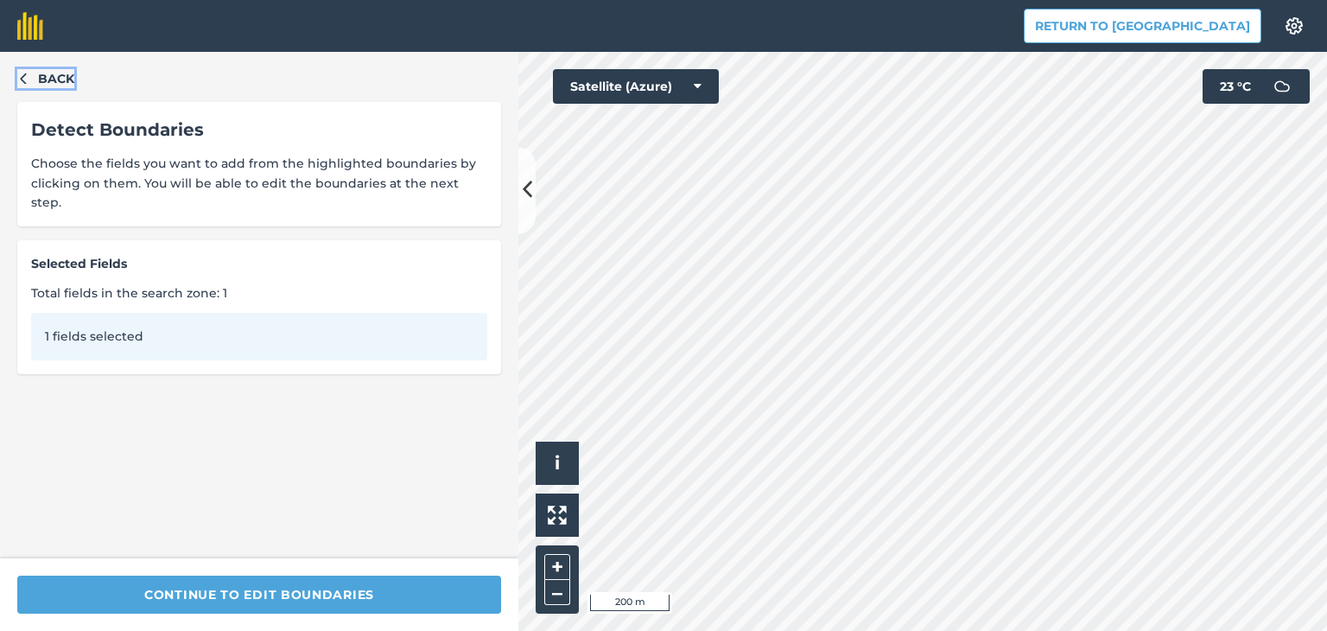
click at [26, 84] on button "Back" at bounding box center [45, 78] width 57 height 19
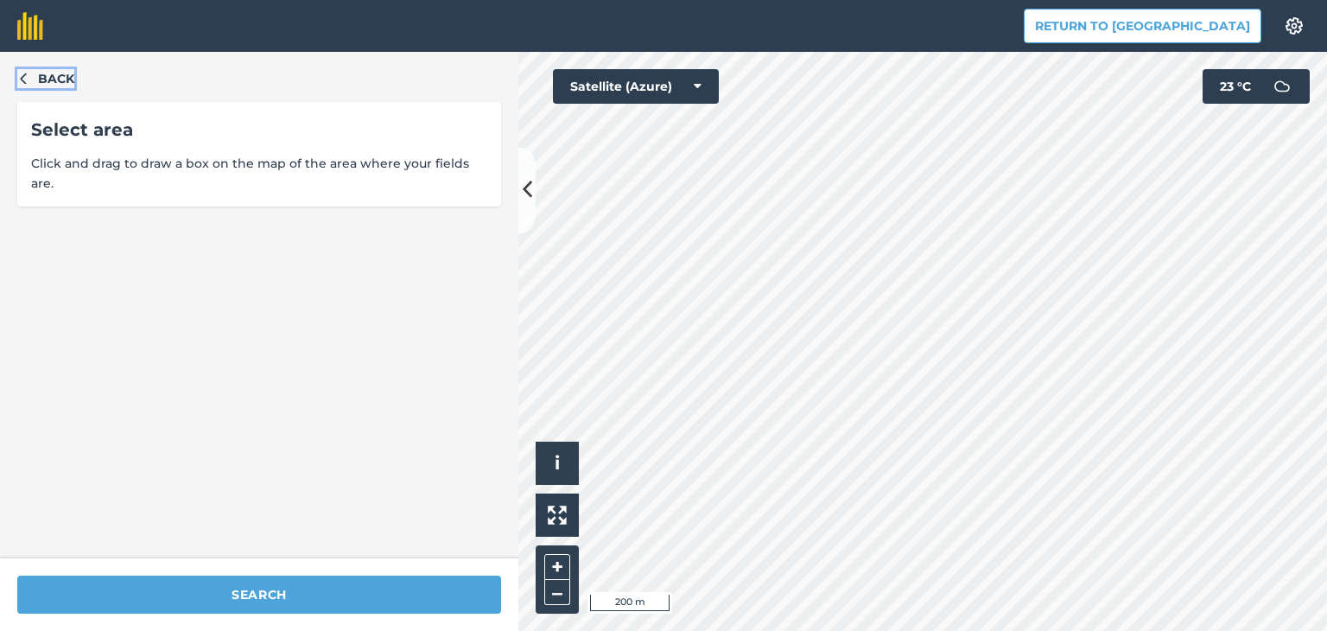
click at [26, 84] on button "Back" at bounding box center [45, 78] width 57 height 19
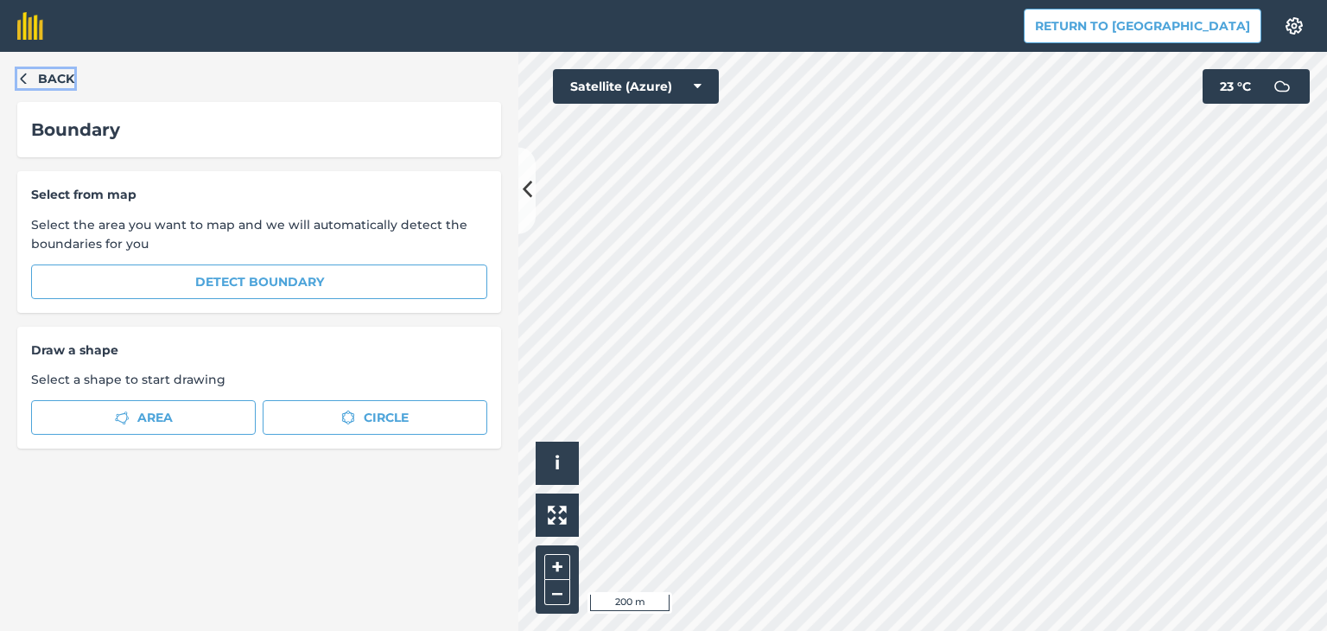
click at [26, 84] on button "Back" at bounding box center [45, 78] width 57 height 19
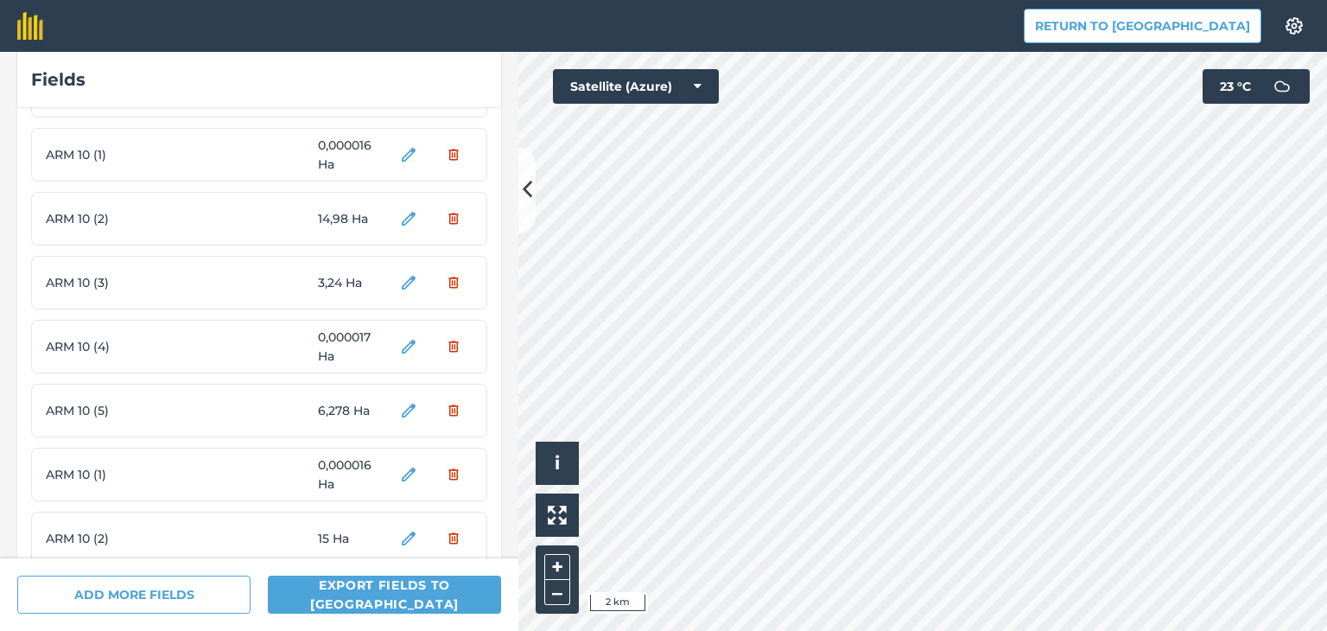
scroll to position [2044, 0]
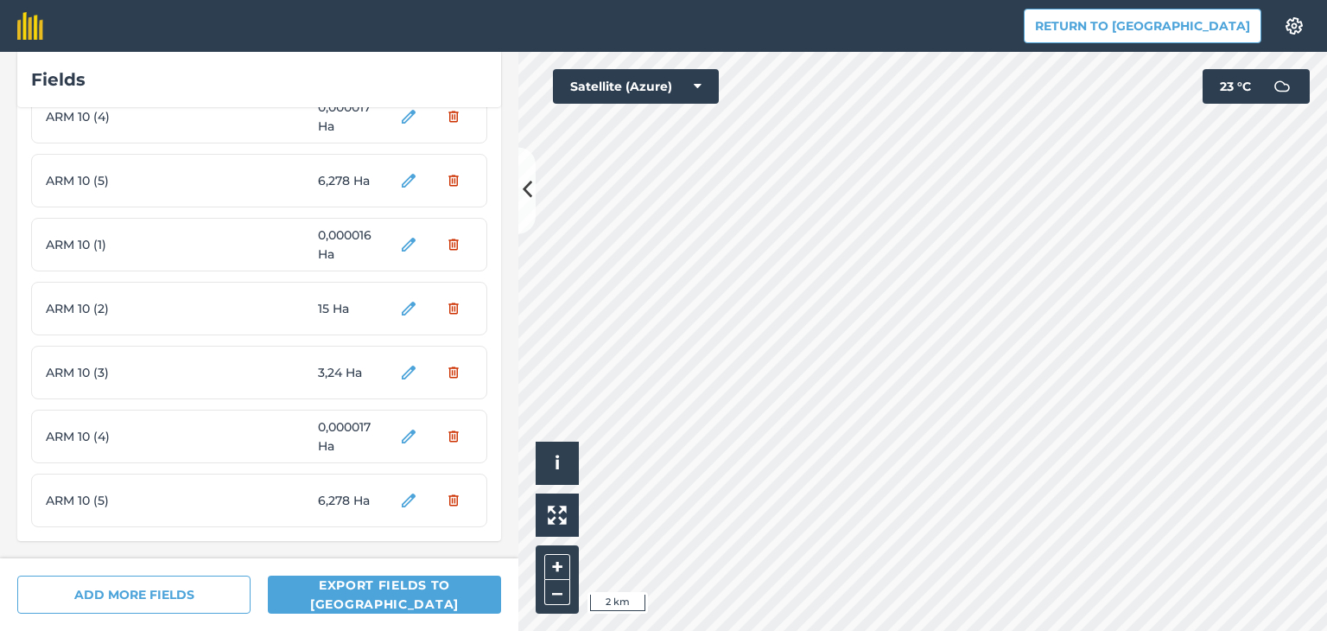
click at [67, 245] on span "ARM 10 (1)" at bounding box center [111, 244] width 130 height 19
click at [99, 253] on span "ARM 10 (1)" at bounding box center [111, 244] width 130 height 19
click at [175, 308] on div "ARM 10 (2) 15 Ha" at bounding box center [259, 309] width 456 height 54
click at [162, 434] on span "ARM 10 (4)" at bounding box center [111, 436] width 130 height 19
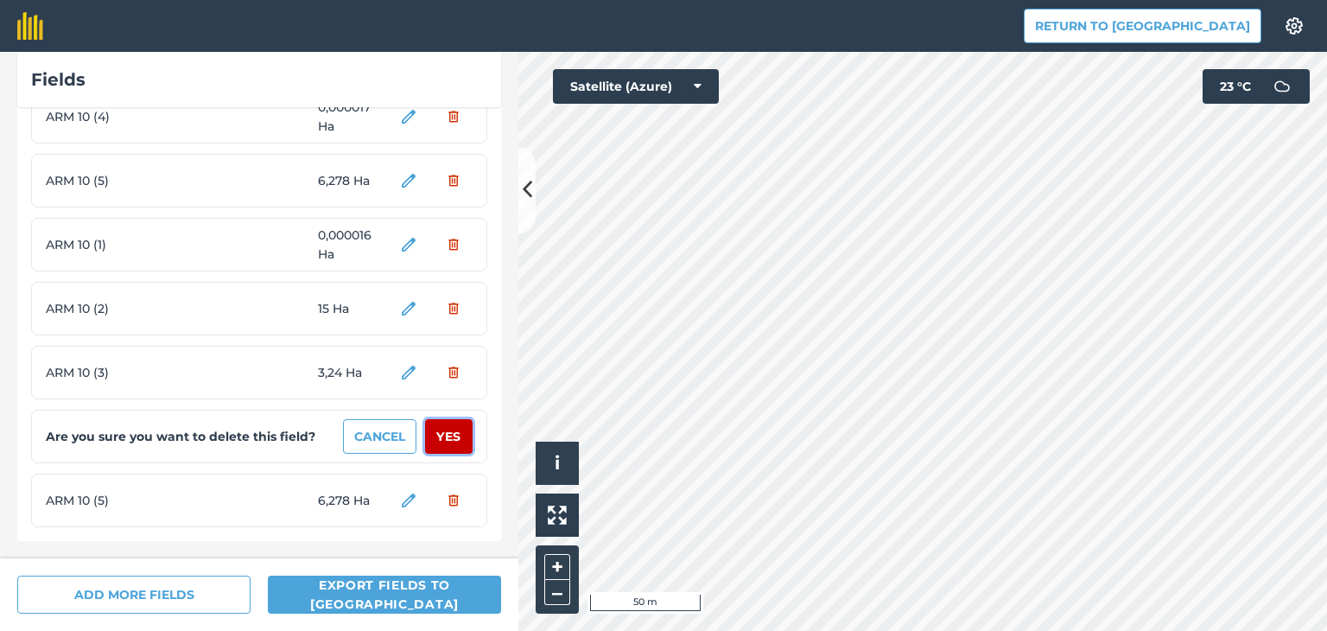
click at [428, 439] on button "Yes" at bounding box center [449, 436] width 48 height 35
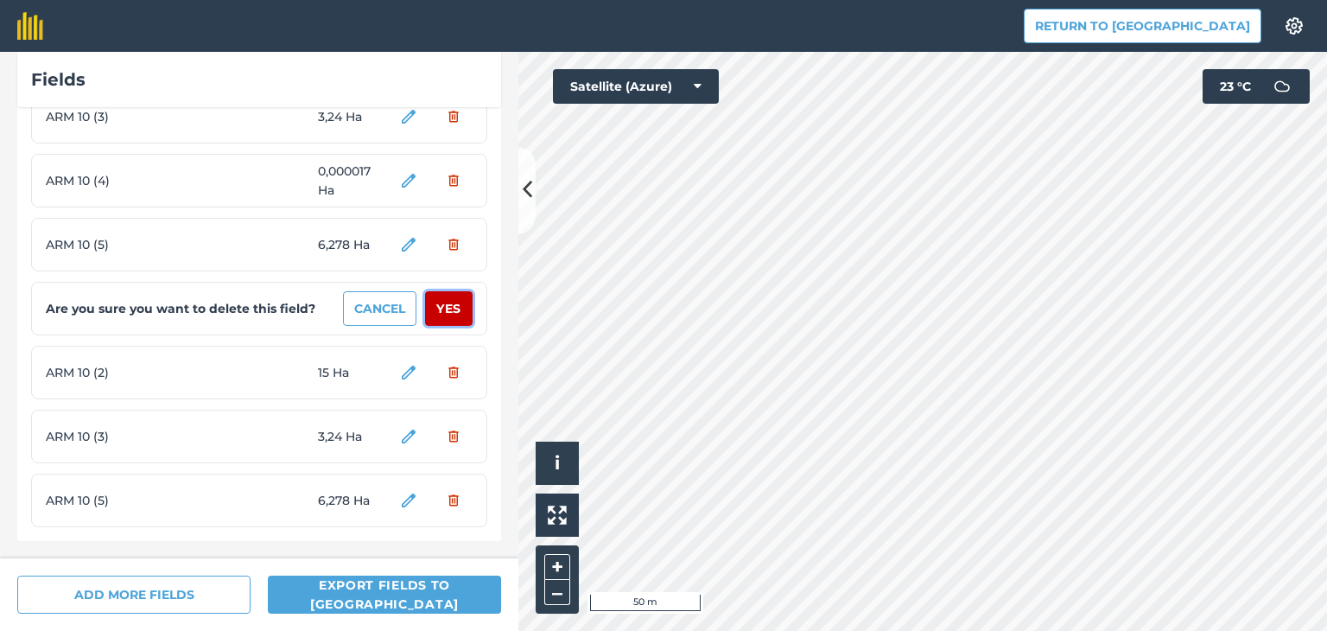
click at [446, 315] on button "Yes" at bounding box center [449, 308] width 48 height 35
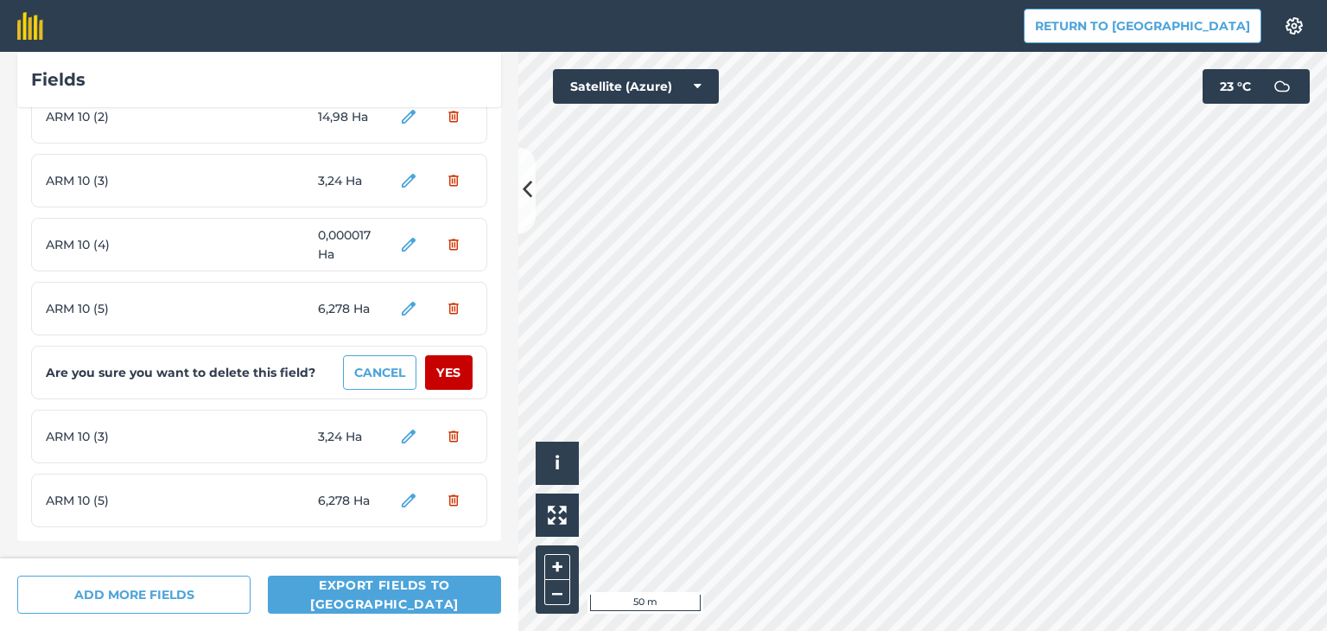
scroll to position [1916, 0]
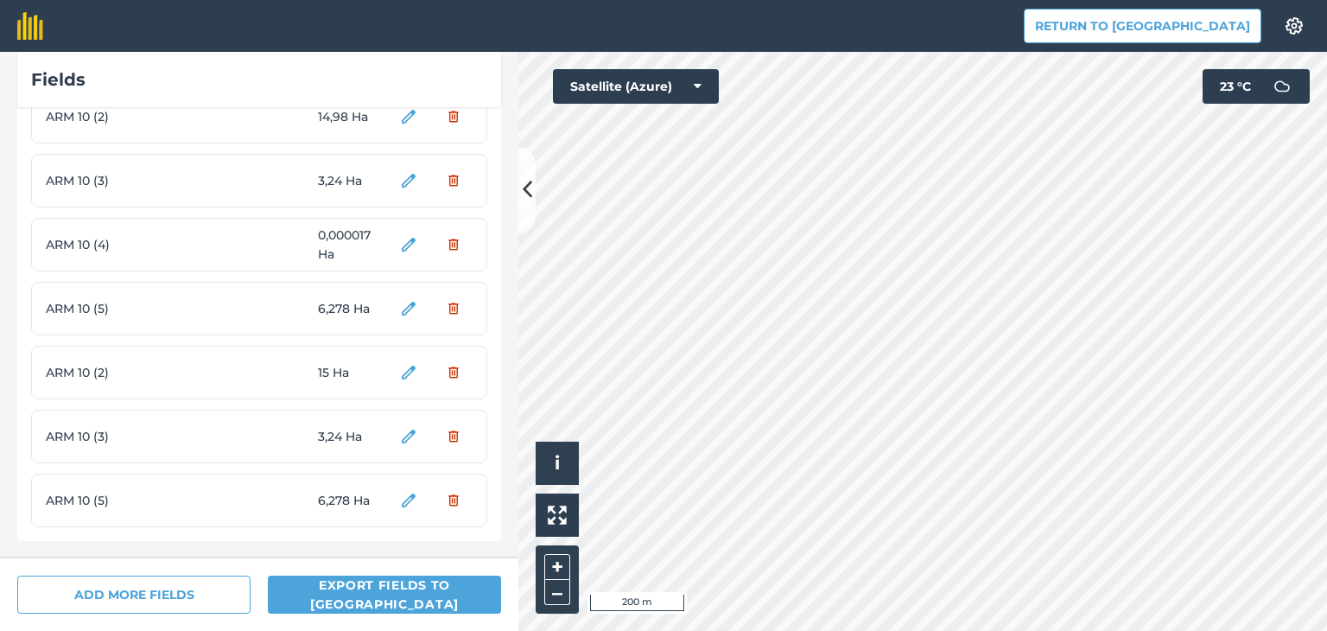
click at [75, 371] on span "ARM 10 (2)" at bounding box center [111, 372] width 130 height 19
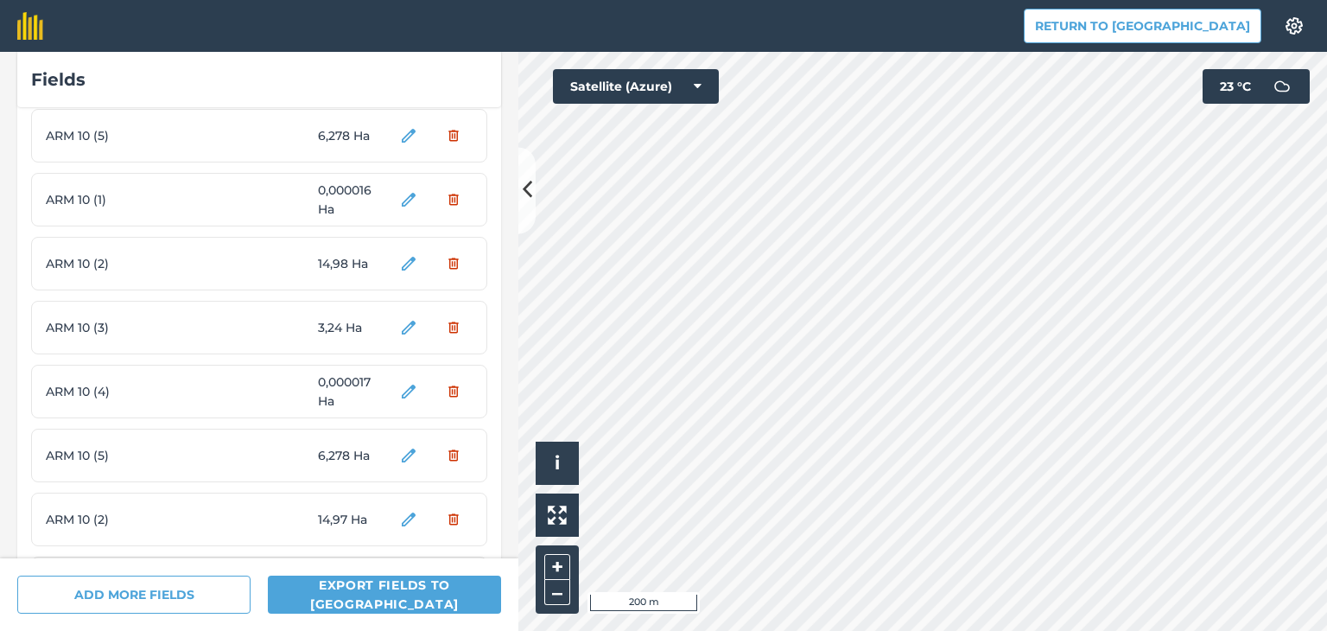
scroll to position [1916, 0]
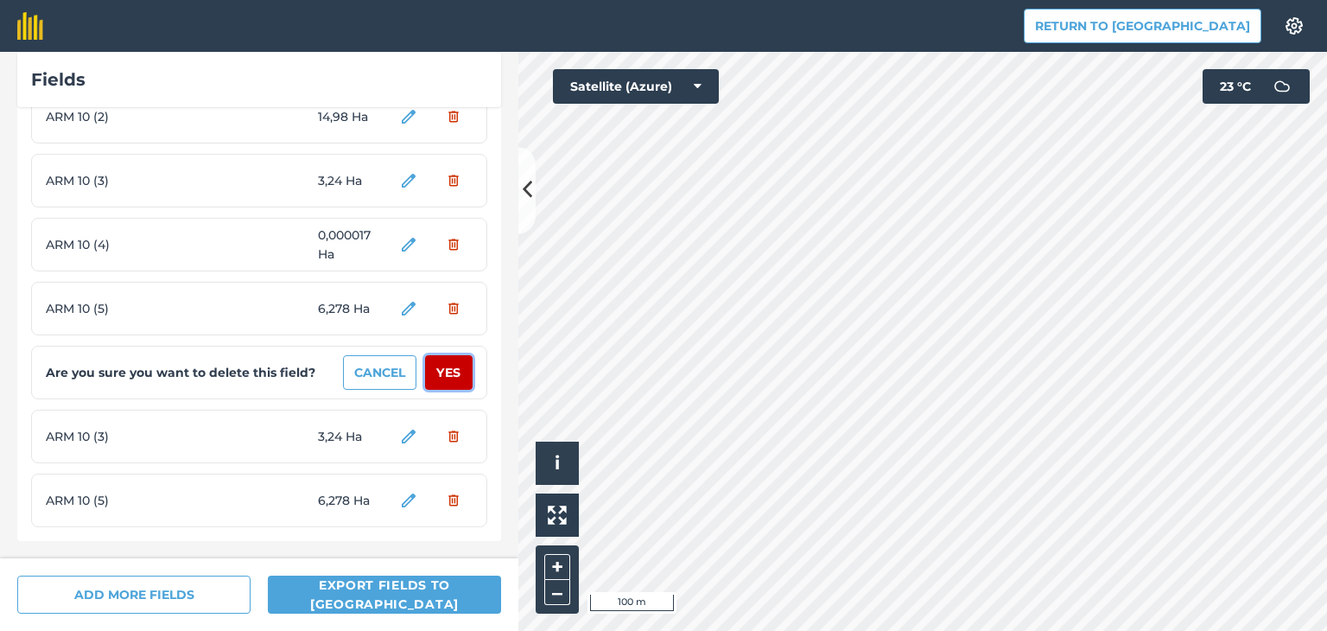
click at [440, 373] on button "Yes" at bounding box center [449, 372] width 48 height 35
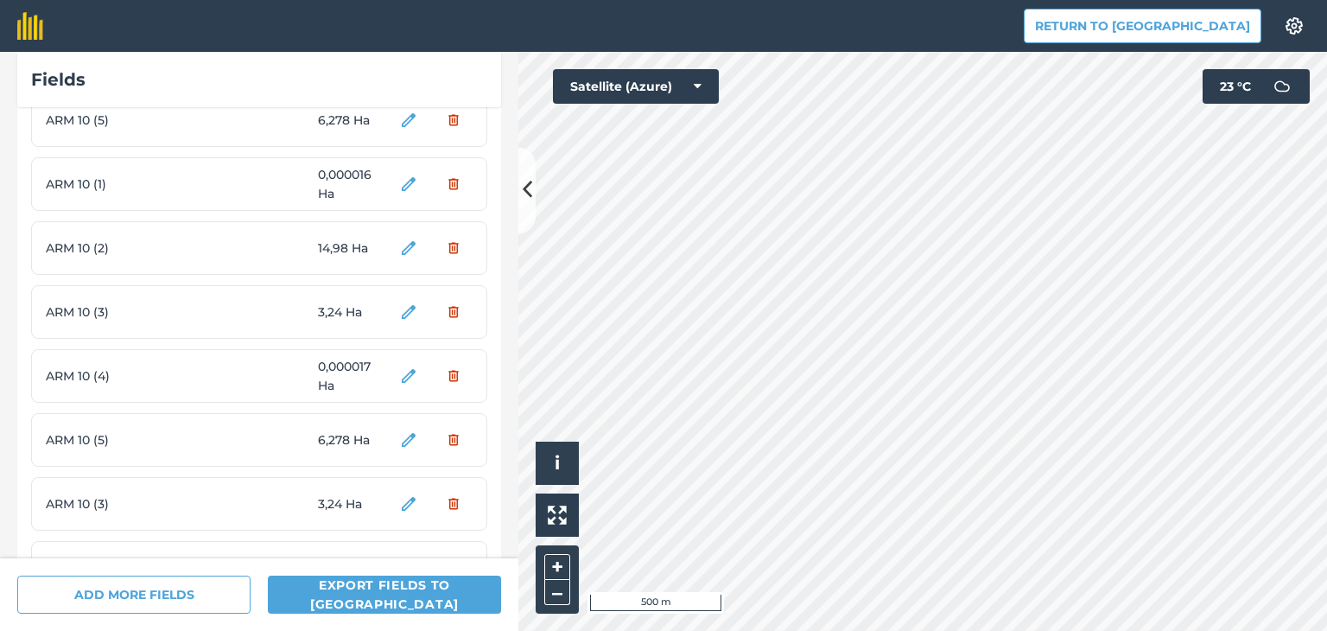
scroll to position [1766, 0]
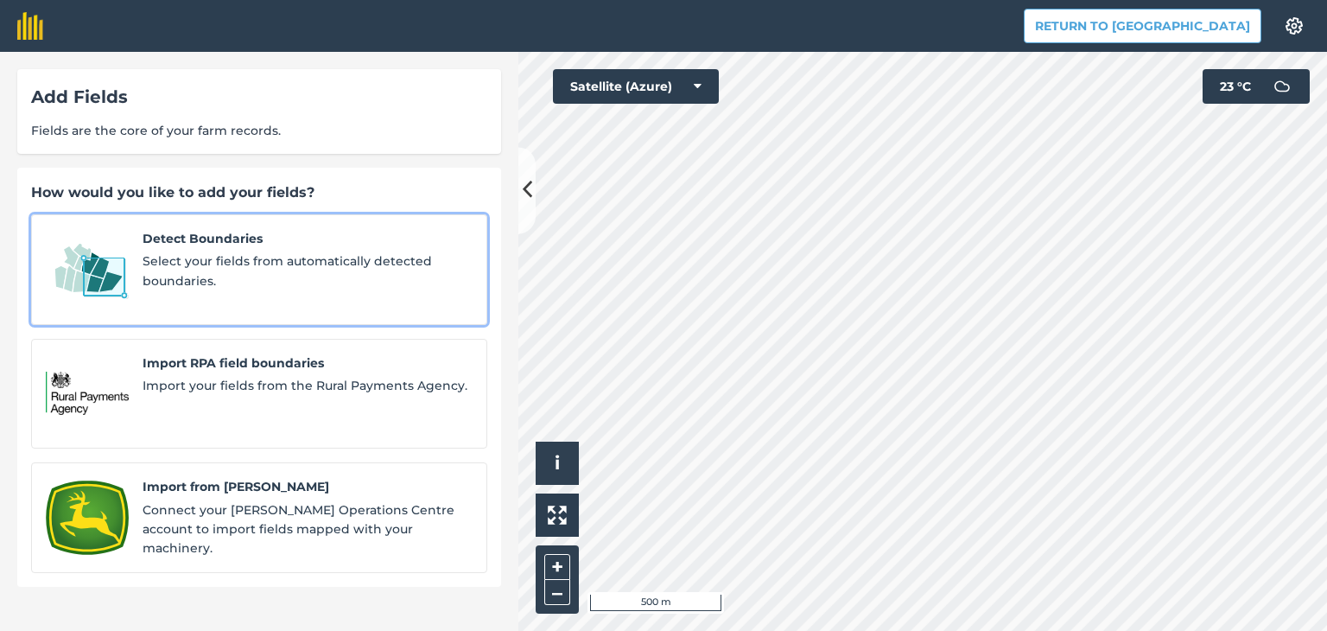
click at [279, 253] on span "Select your fields from automatically detected boundaries." at bounding box center [308, 270] width 330 height 39
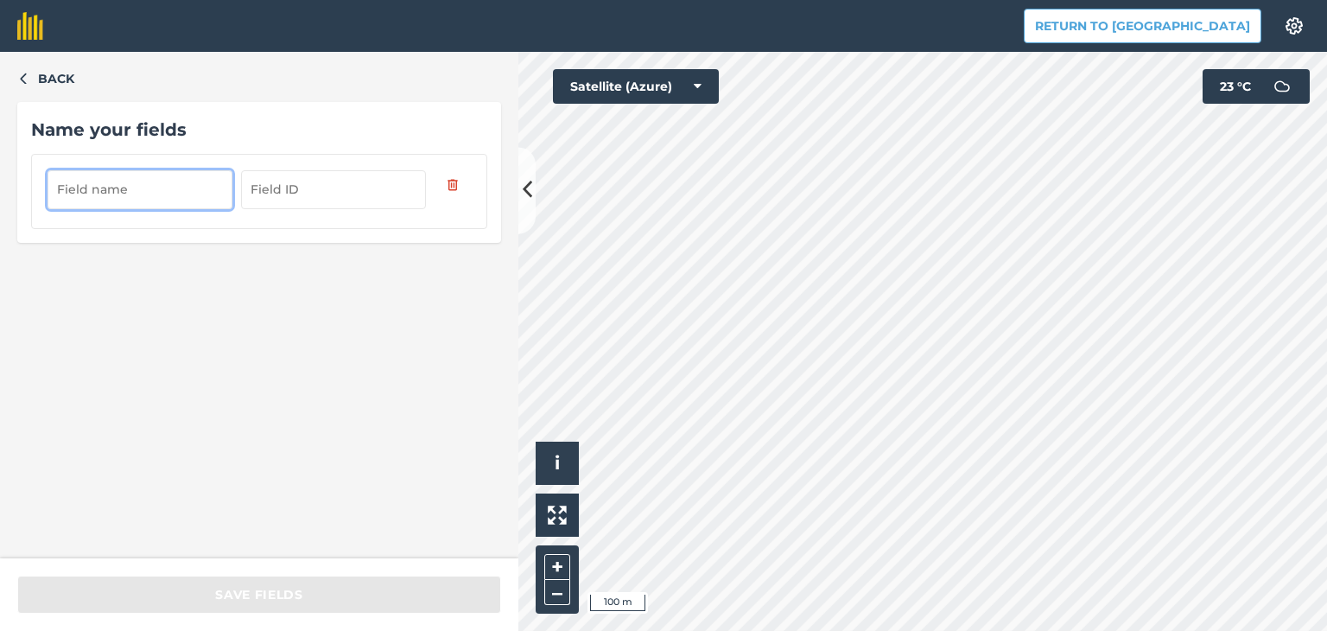
click at [174, 187] on input "text" at bounding box center [140, 189] width 185 height 38
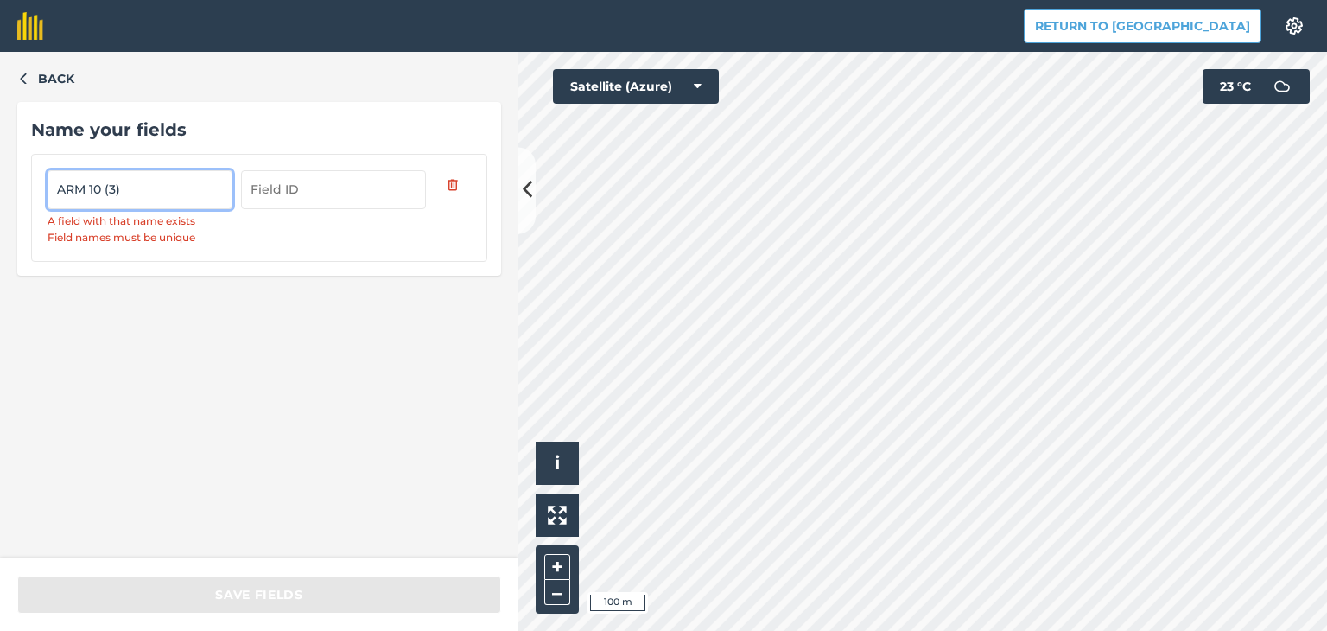
drag, startPoint x: 149, startPoint y: 188, endPoint x: 105, endPoint y: 184, distance: 44.3
click at [105, 184] on input "ARM 10 (3)" at bounding box center [140, 189] width 185 height 38
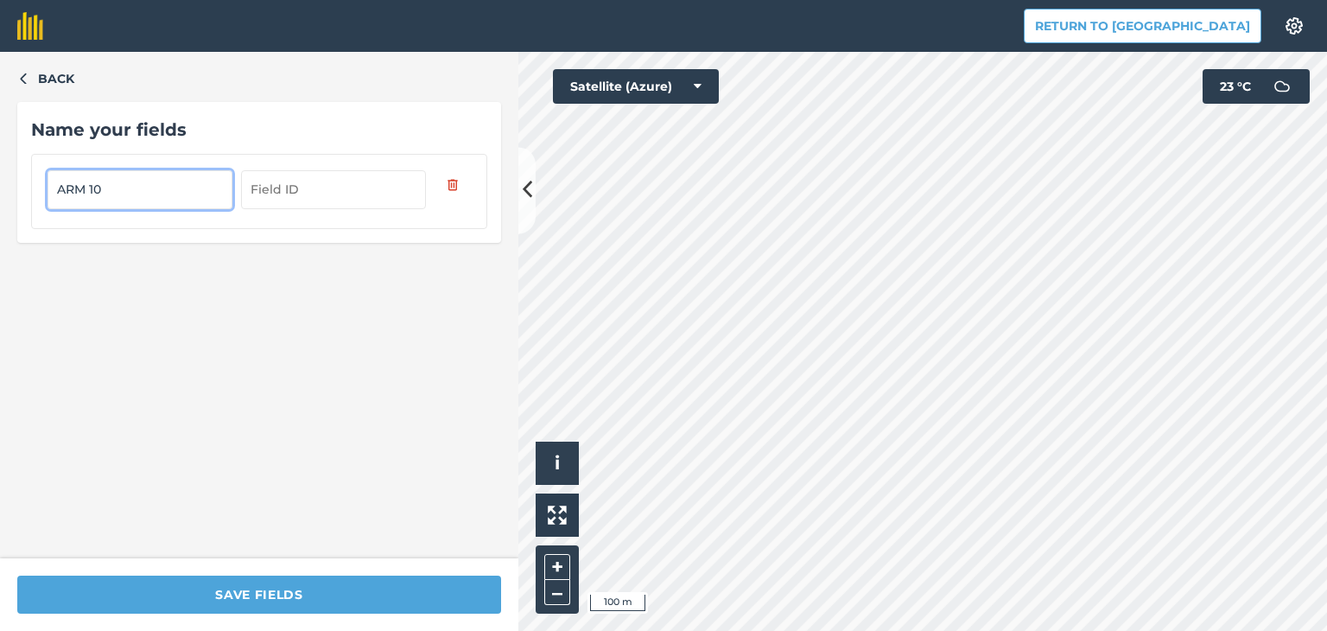
type input "ARM 10"
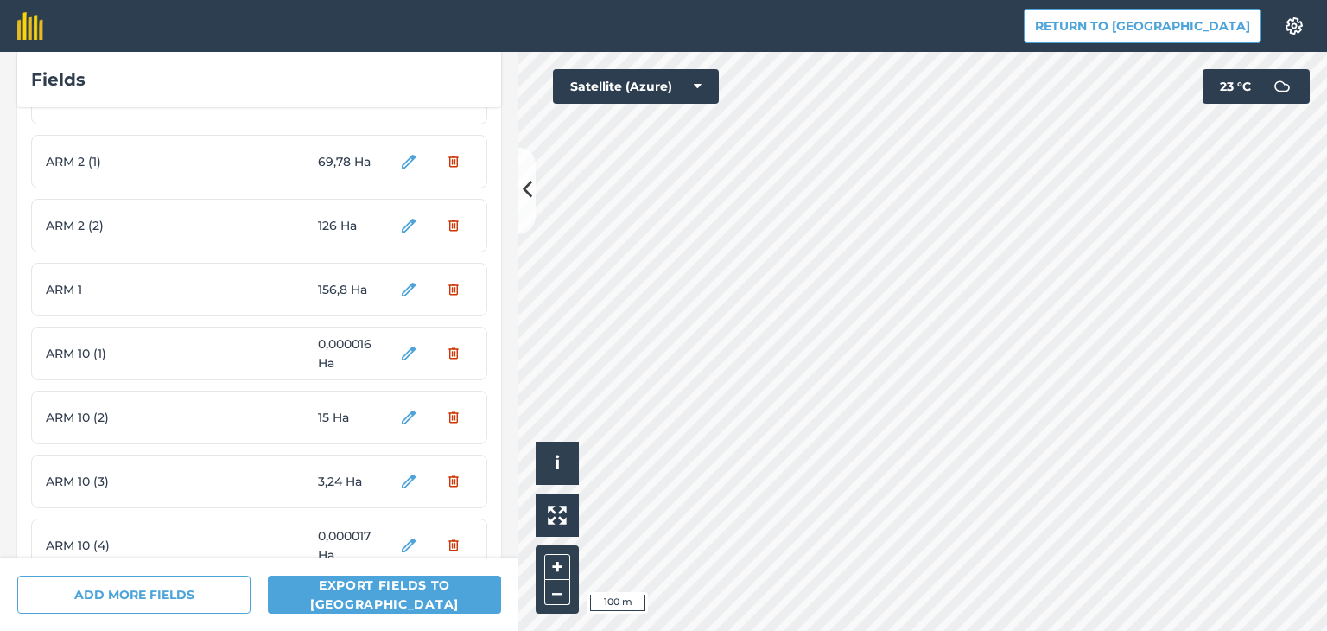
scroll to position [1916, 0]
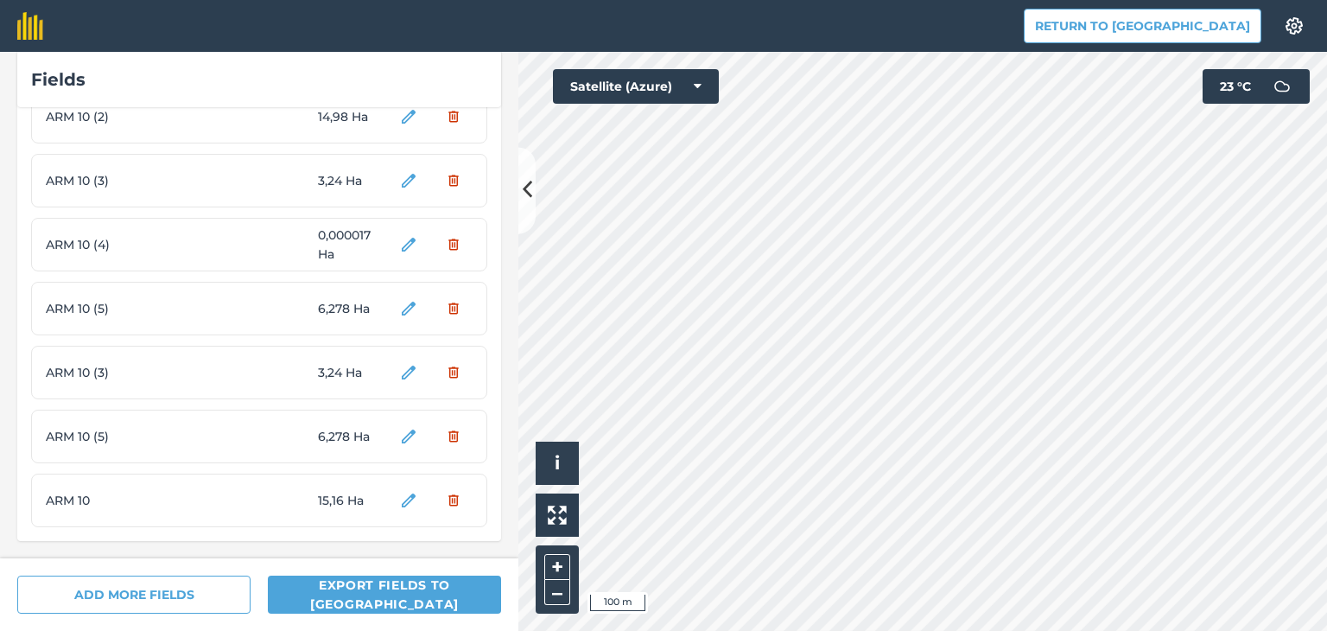
click at [164, 428] on span "ARM 10 (5)" at bounding box center [111, 436] width 130 height 19
drag, startPoint x: 190, startPoint y: 274, endPoint x: 198, endPoint y: 343, distance: 69.6
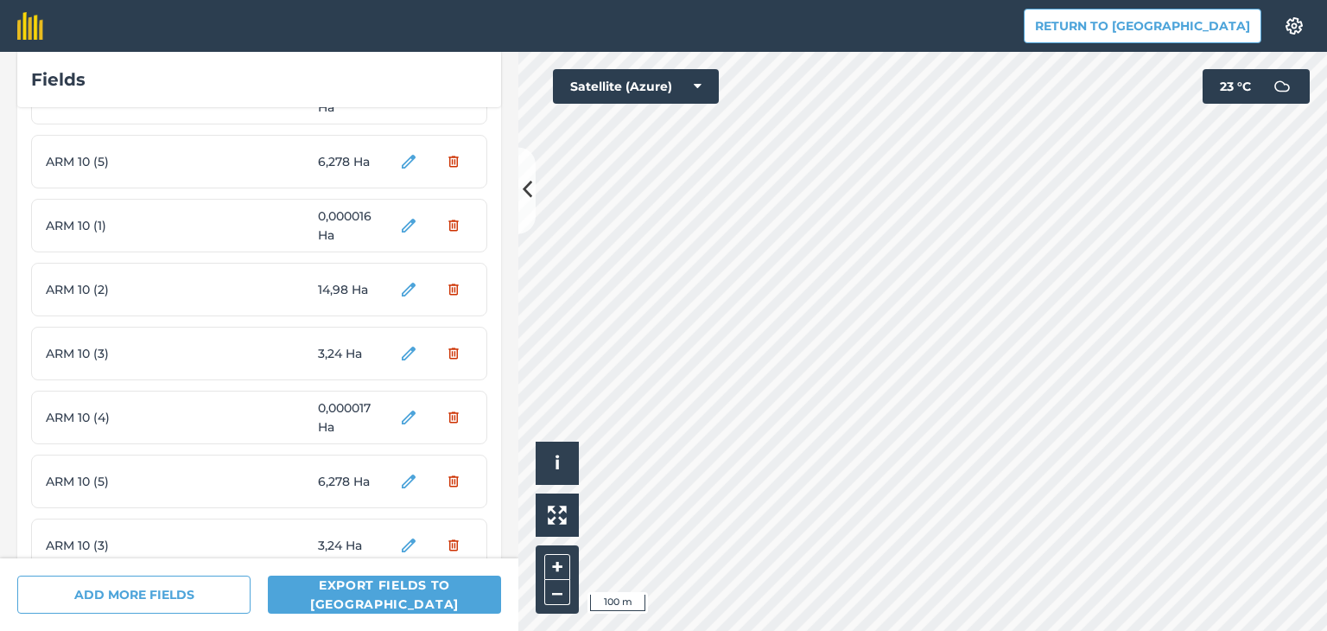
click at [163, 285] on span "ARM 10 (2)" at bounding box center [111, 289] width 130 height 19
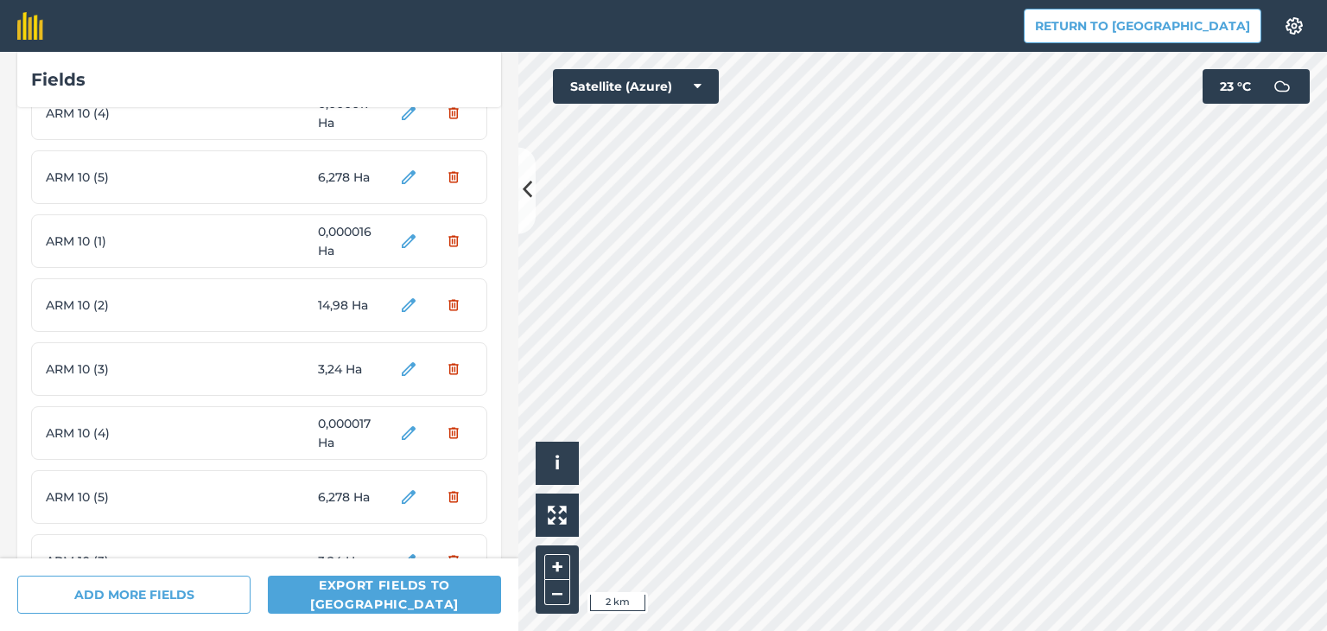
scroll to position [1916, 0]
click at [162, 497] on span "ARM 10" at bounding box center [111, 500] width 130 height 19
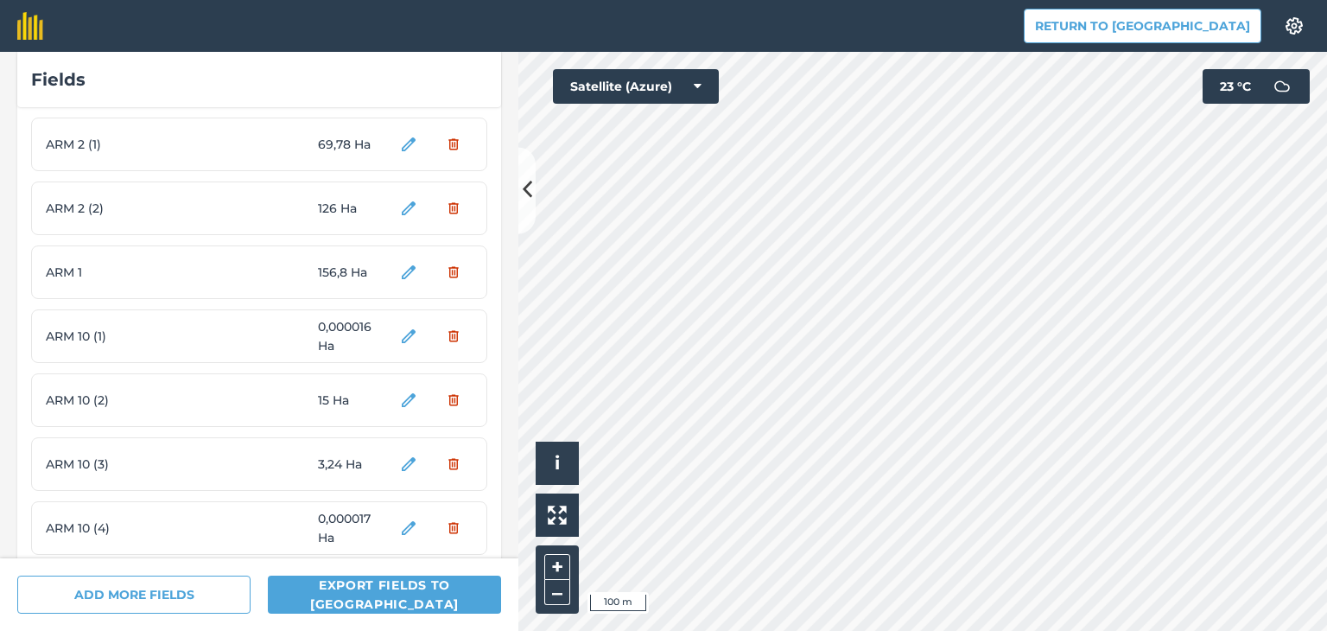
scroll to position [1312, 0]
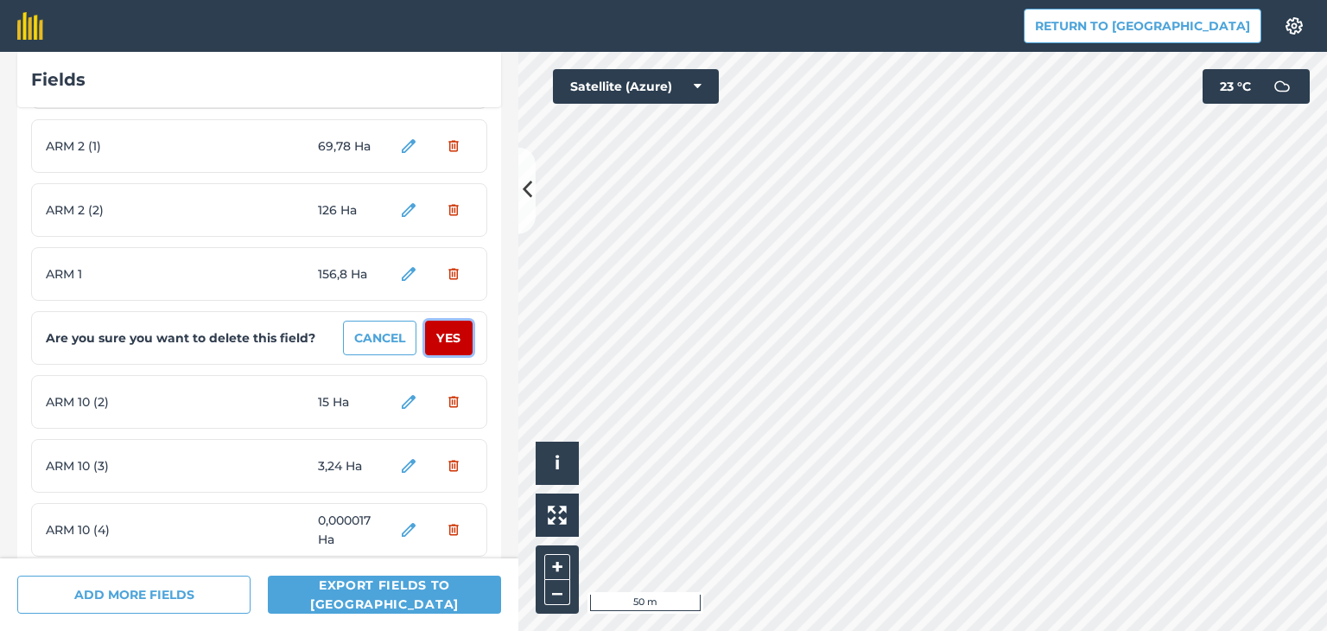
click at [437, 343] on button "Yes" at bounding box center [449, 338] width 48 height 35
click at [439, 343] on button "Yes" at bounding box center [449, 338] width 48 height 35
click at [446, 345] on button "Yes" at bounding box center [449, 338] width 48 height 35
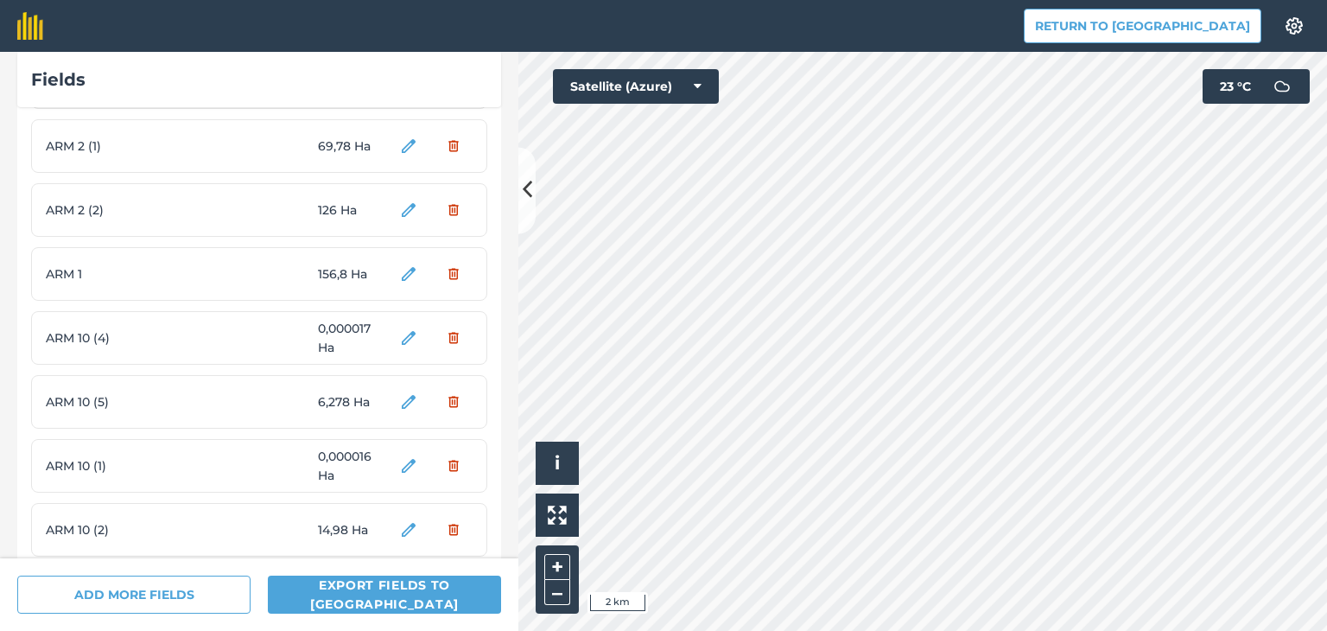
click at [446, 357] on div "ARM 10 (4) 0,000017 Ha" at bounding box center [259, 338] width 456 height 54
click at [442, 343] on button "Yes" at bounding box center [449, 338] width 48 height 35
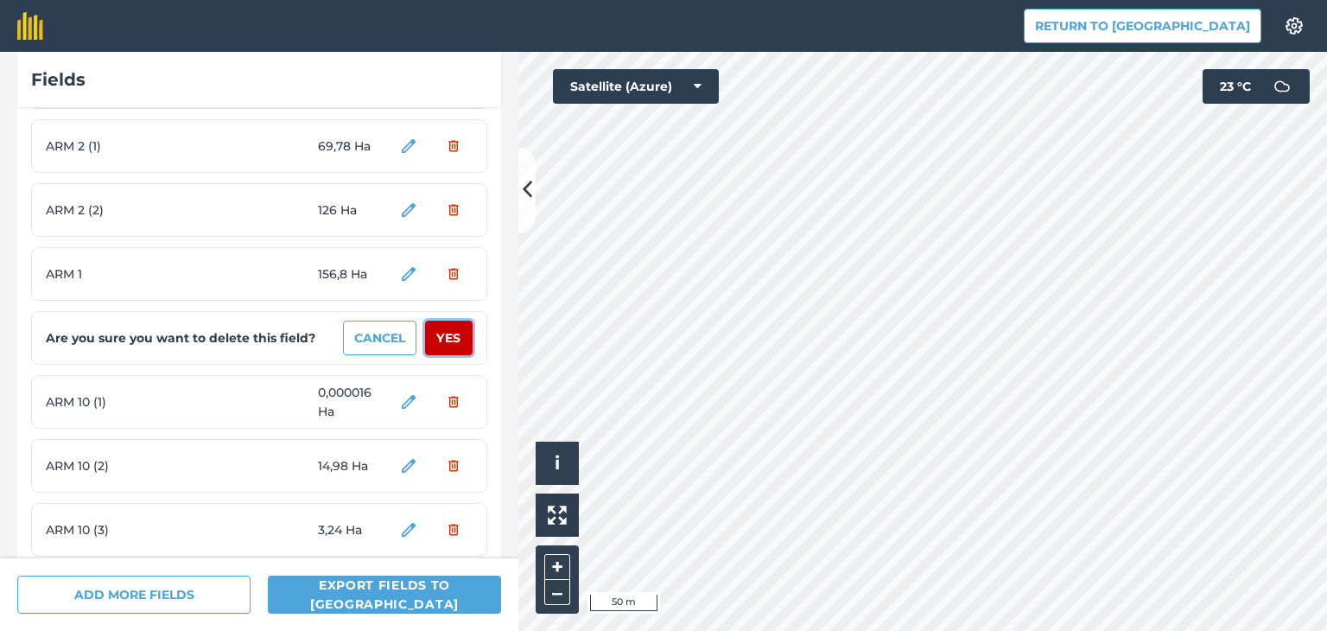
click at [438, 341] on button "Yes" at bounding box center [449, 338] width 48 height 35
click at [438, 348] on button "Yes" at bounding box center [449, 338] width 48 height 35
click at [442, 336] on button "Yes" at bounding box center [449, 338] width 48 height 35
click at [439, 346] on button "Yes" at bounding box center [449, 338] width 48 height 35
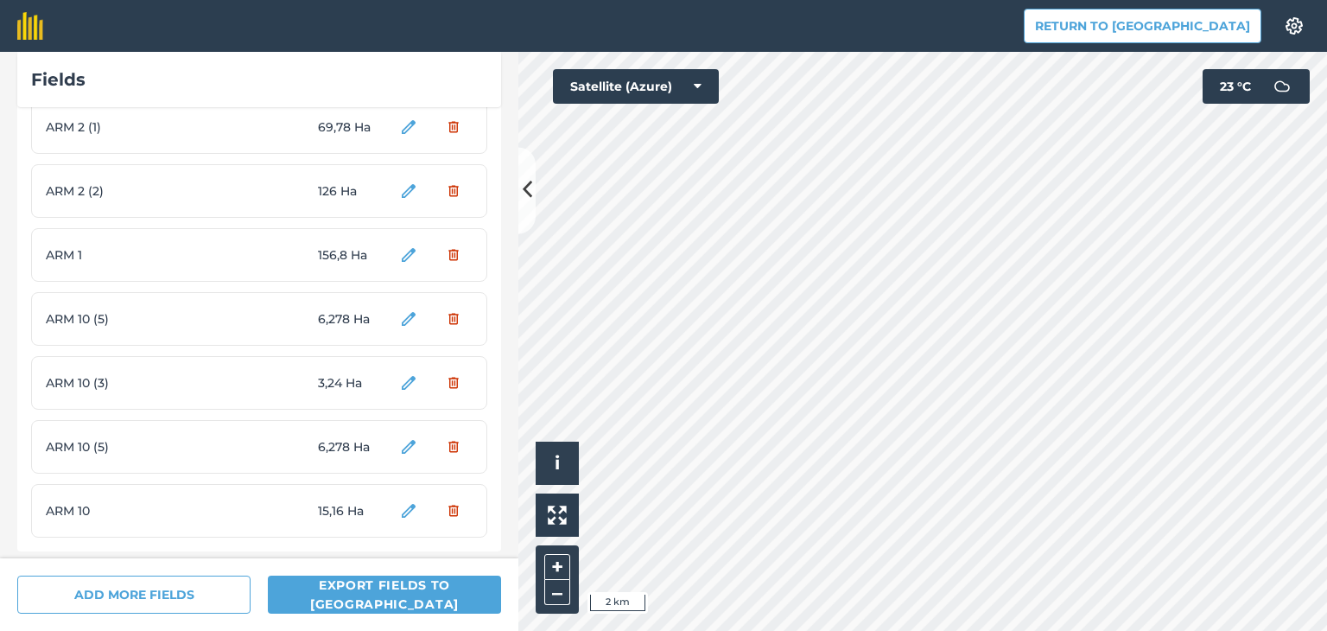
scroll to position [1341, 0]
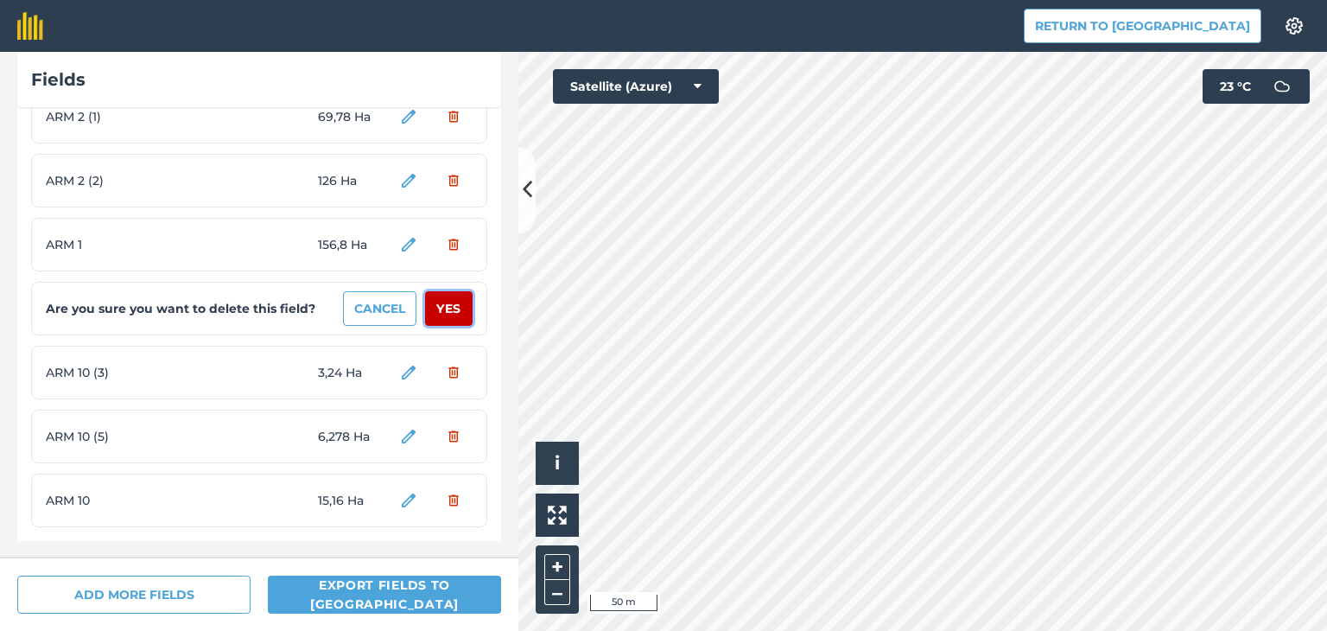
click at [440, 306] on button "Yes" at bounding box center [449, 308] width 48 height 35
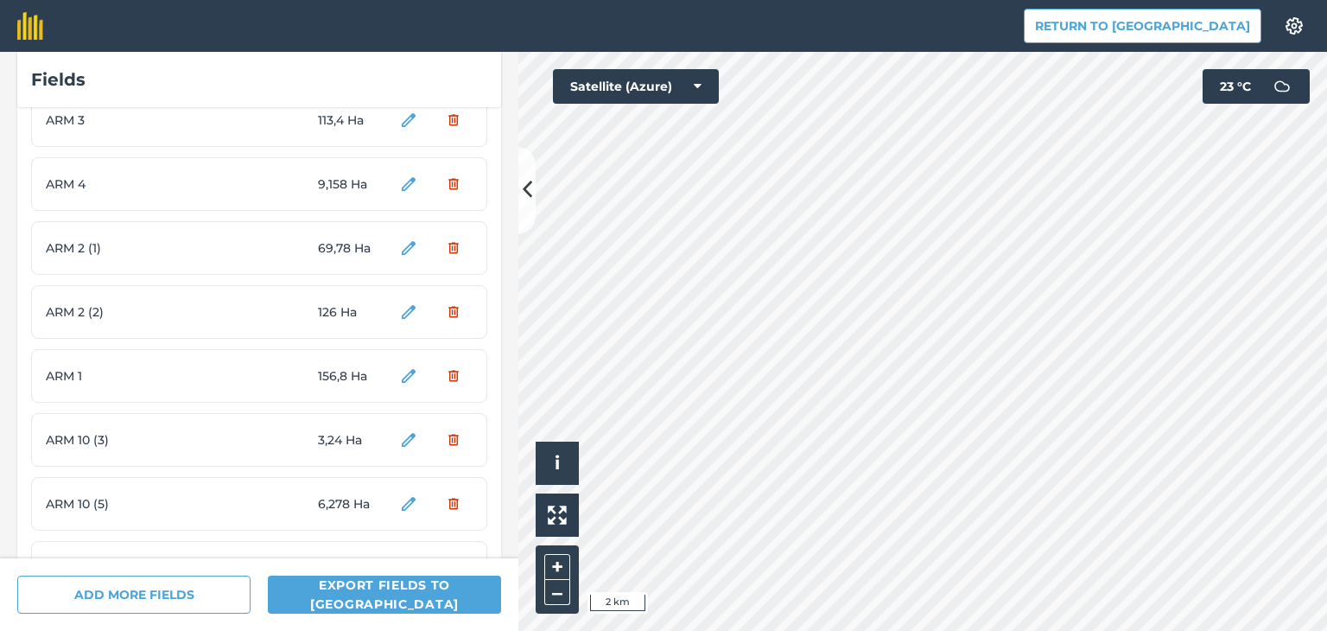
scroll to position [1277, 0]
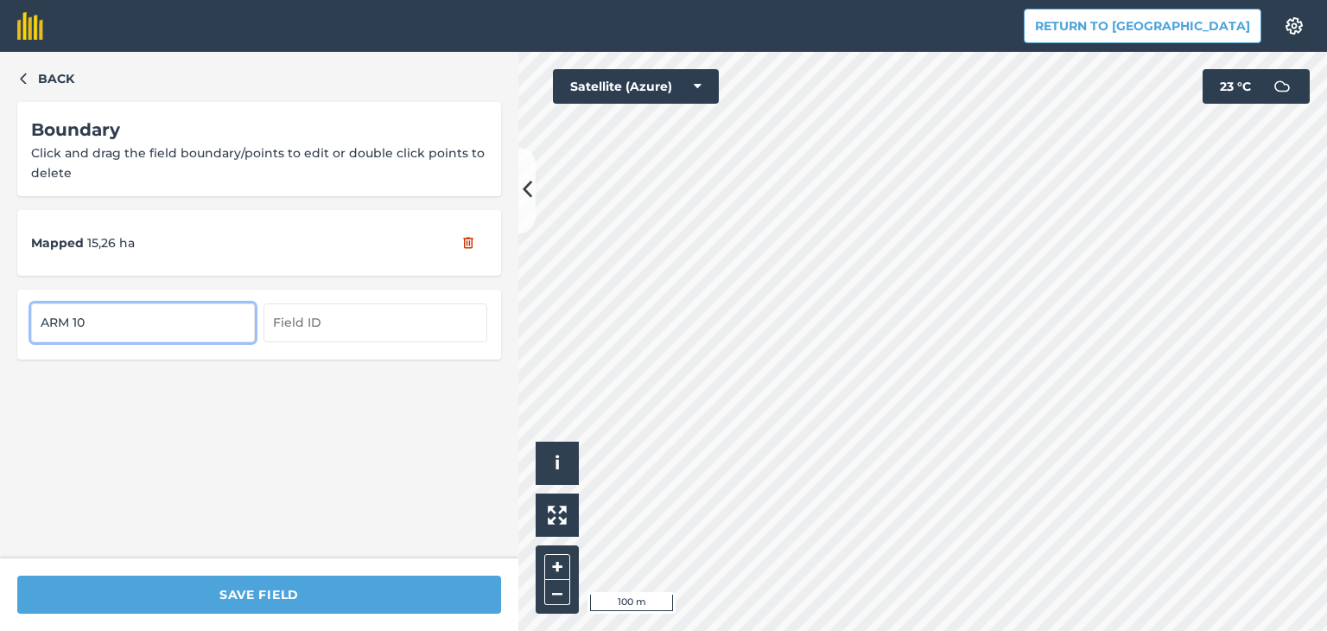
click at [125, 326] on input "ARM 10" at bounding box center [143, 322] width 224 height 38
type input "ARM 10 (2)"
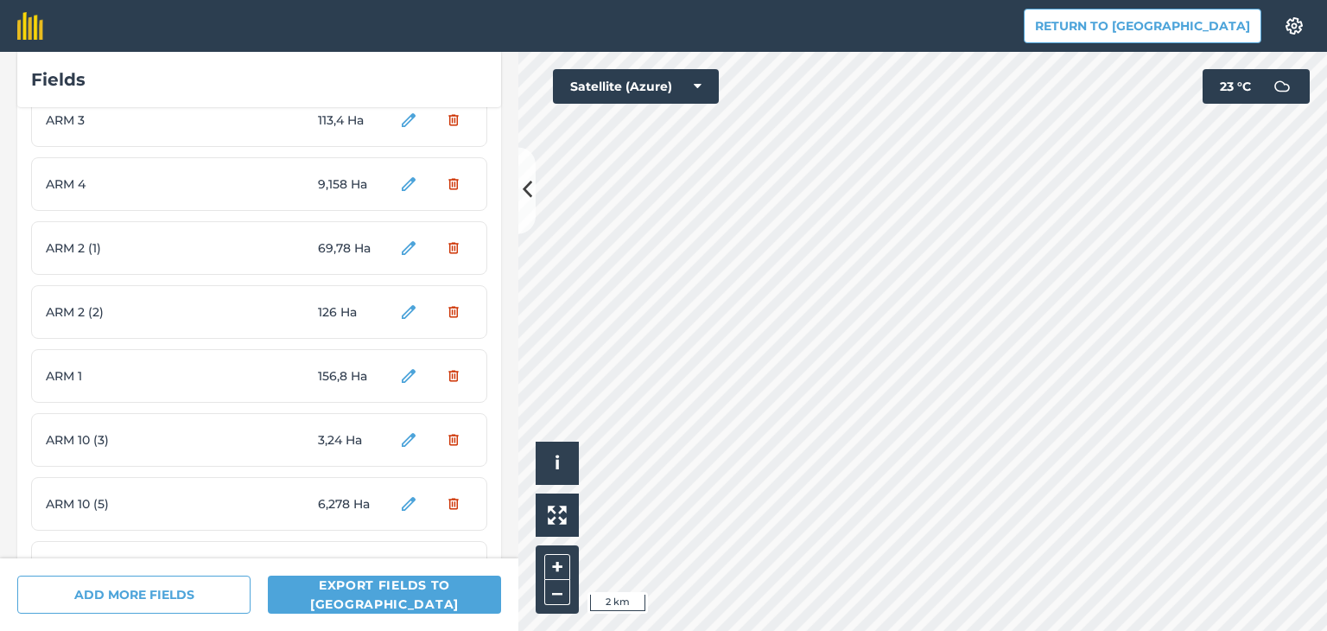
scroll to position [1277, 0]
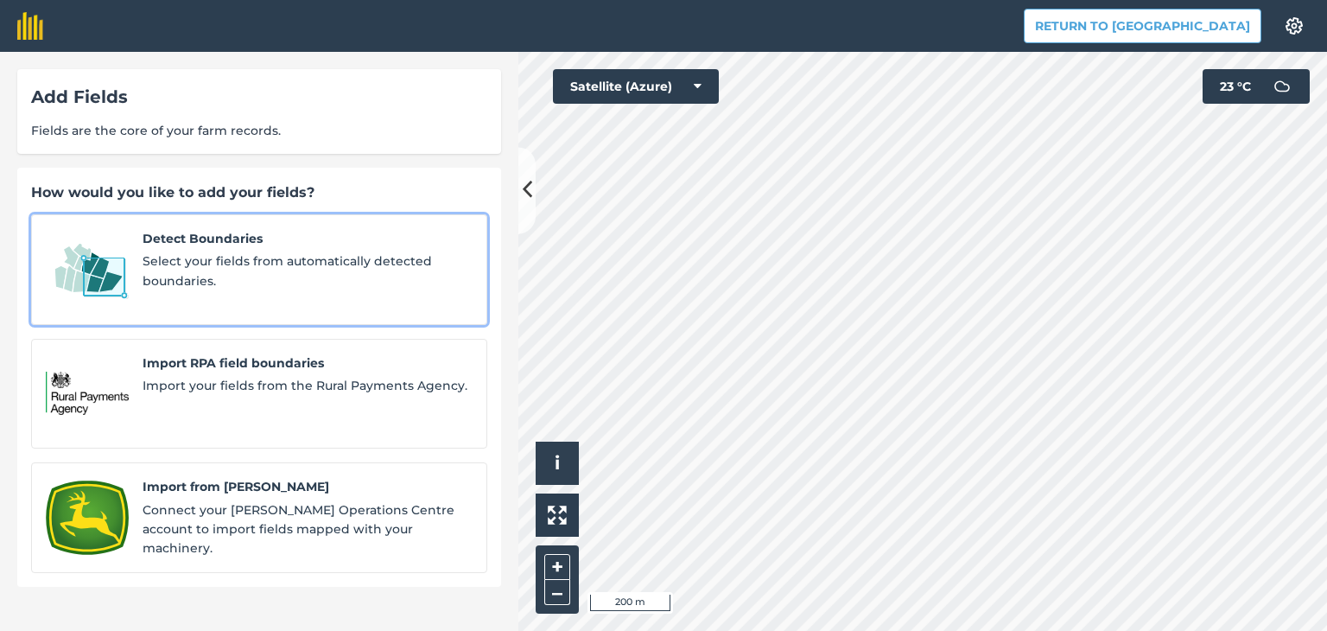
click at [370, 252] on span "Select your fields from automatically detected boundaries." at bounding box center [308, 270] width 330 height 39
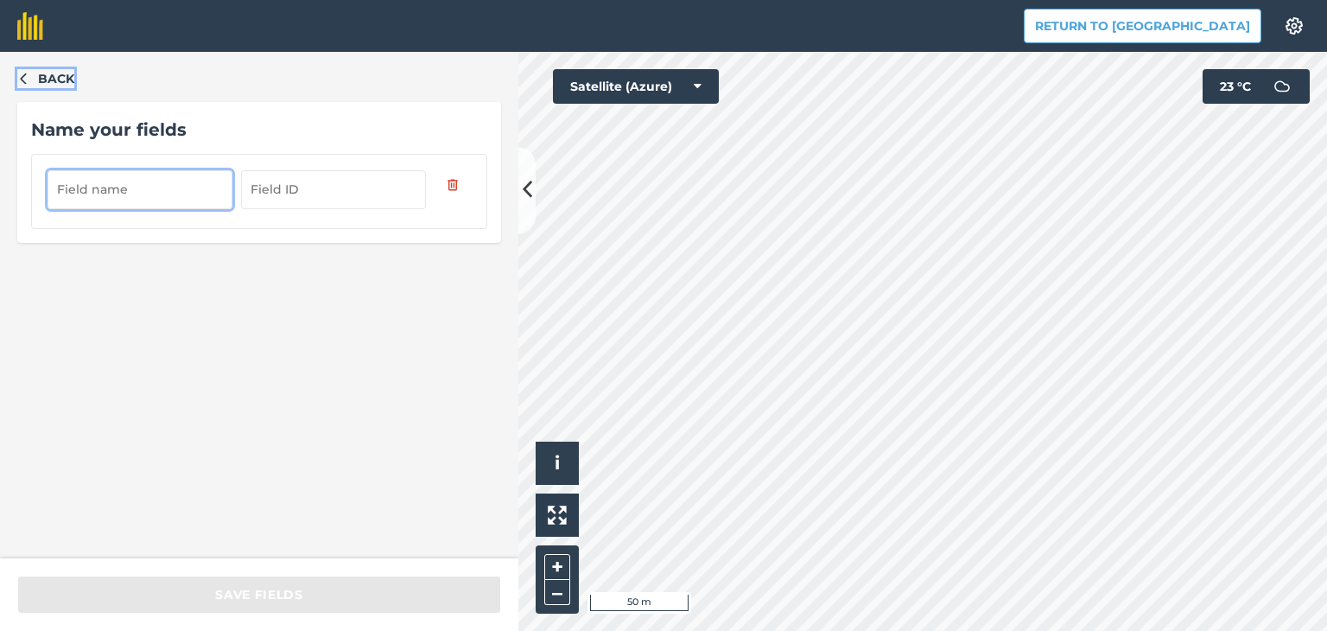
click at [35, 75] on button "Back" at bounding box center [45, 78] width 57 height 19
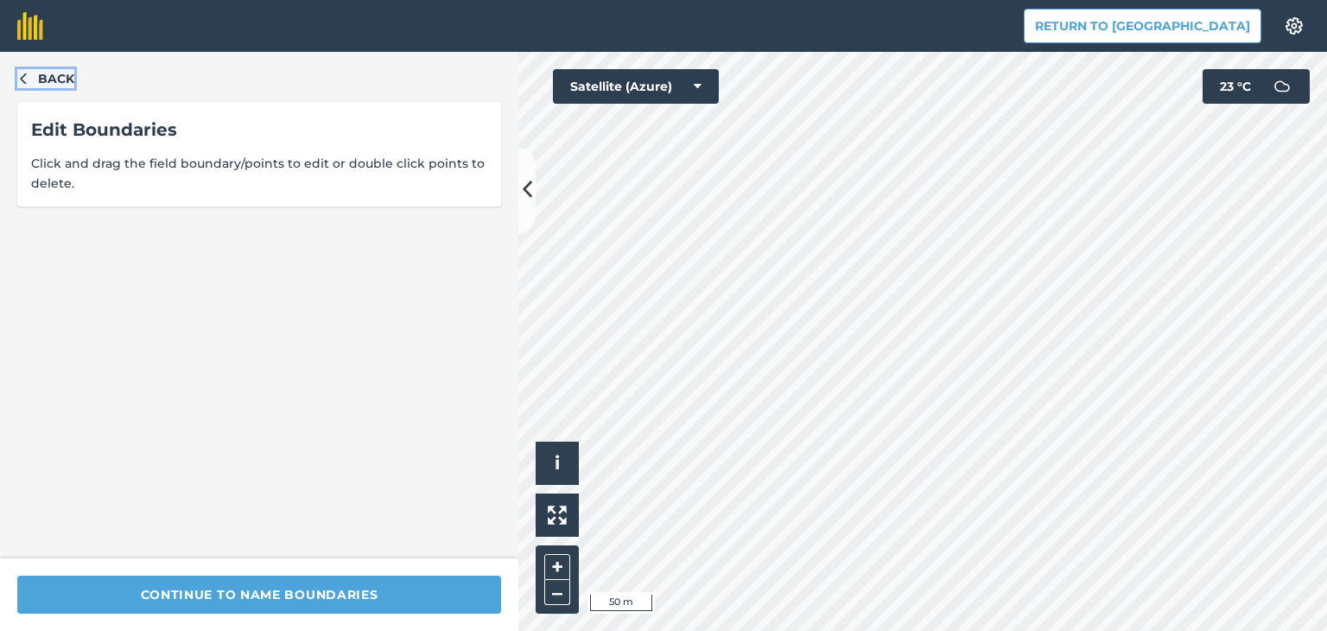
click at [24, 73] on icon "button" at bounding box center [23, 78] width 12 height 12
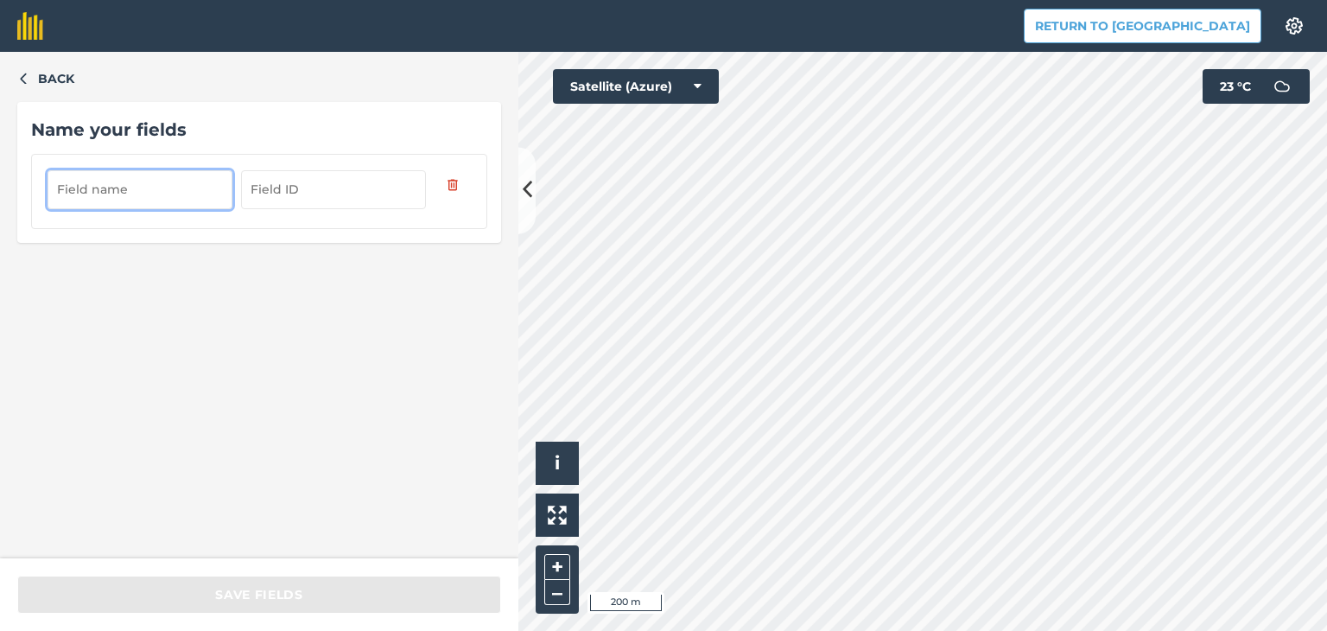
click at [154, 188] on input "text" at bounding box center [140, 189] width 185 height 38
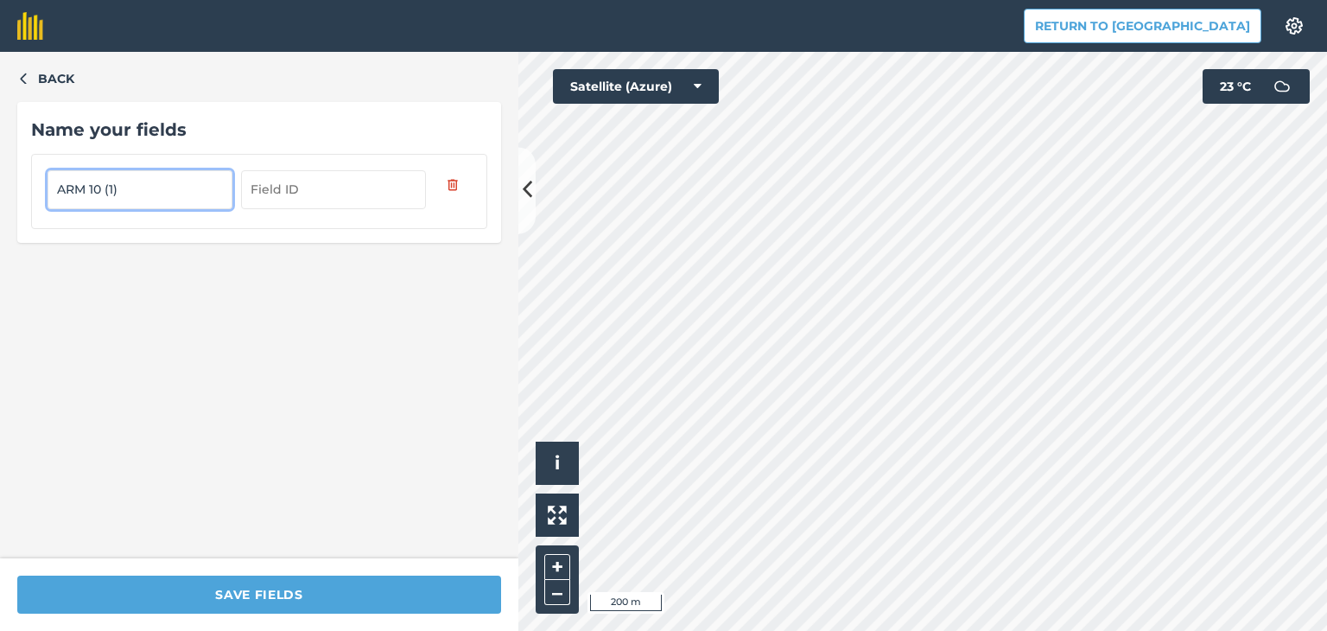
type input "ARM 10 (1)"
click at [29, 80] on icon "button" at bounding box center [23, 78] width 12 height 12
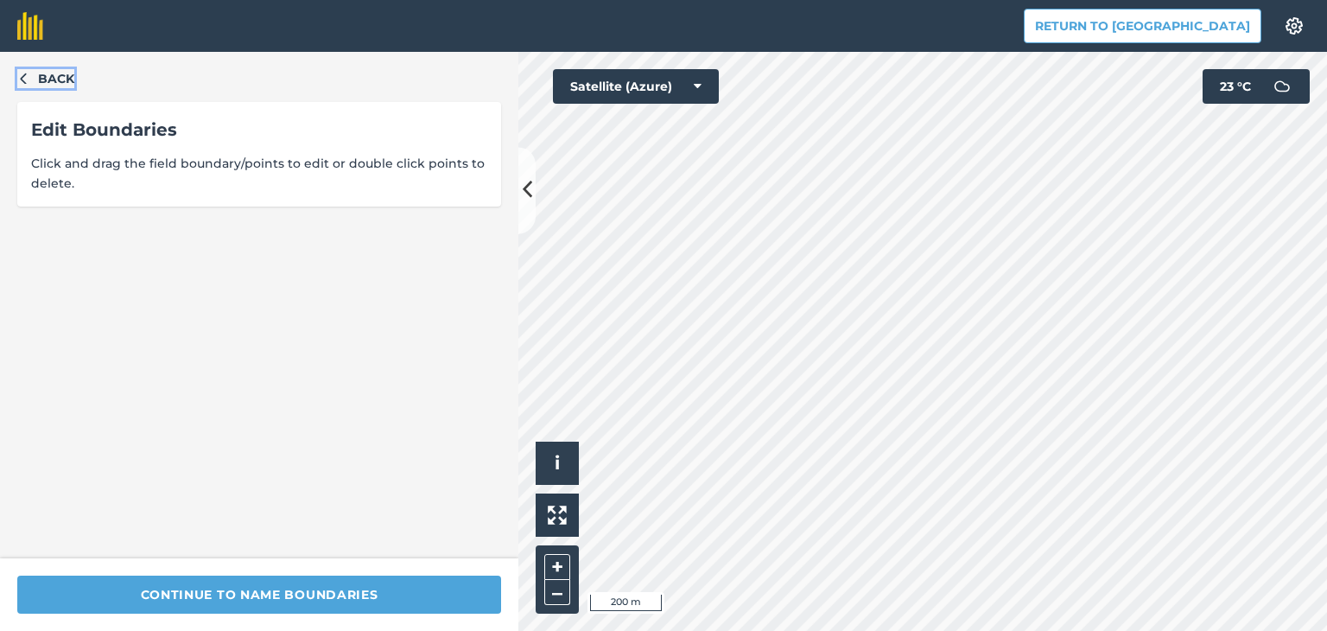
click at [27, 81] on icon "button" at bounding box center [23, 78] width 12 height 12
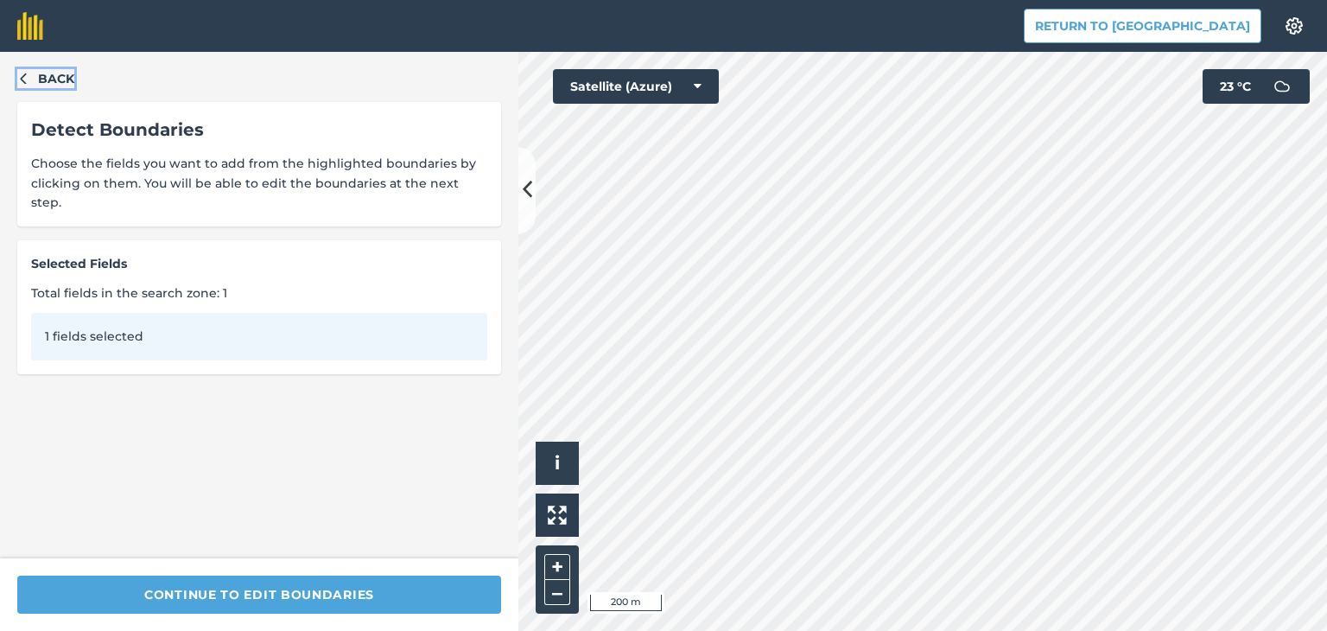
click at [27, 81] on icon "button" at bounding box center [23, 78] width 12 height 12
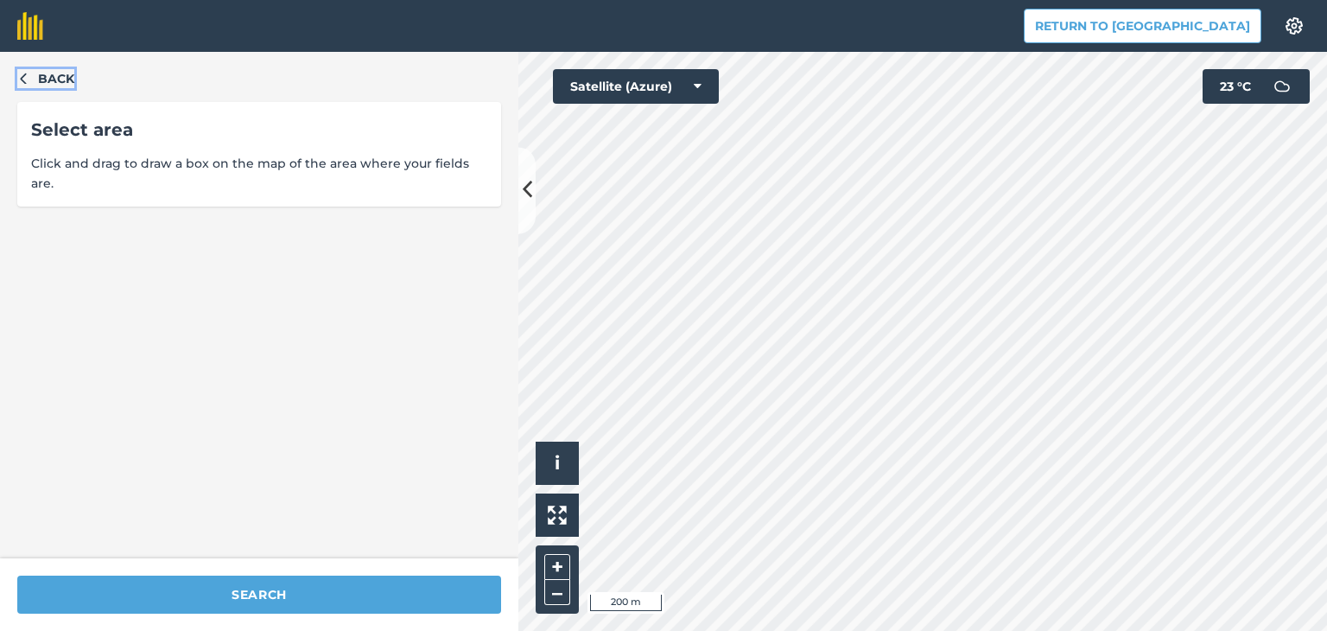
click at [27, 81] on icon "button" at bounding box center [23, 78] width 12 height 12
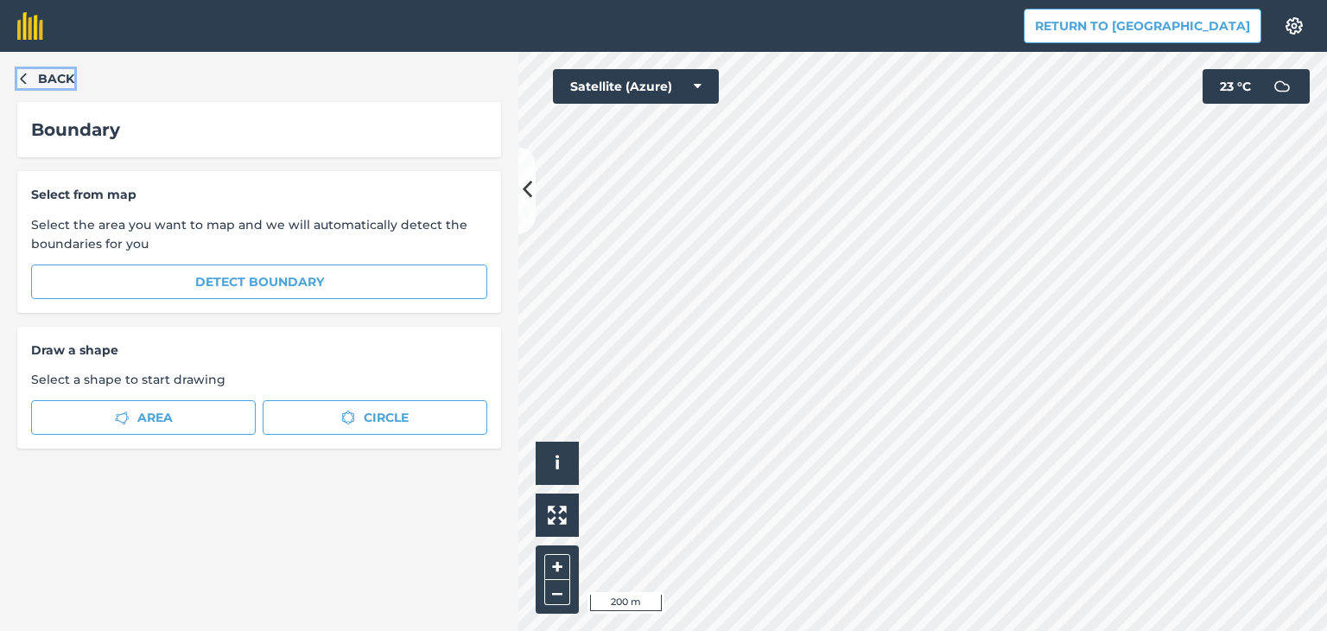
click at [27, 81] on icon "button" at bounding box center [23, 78] width 12 height 12
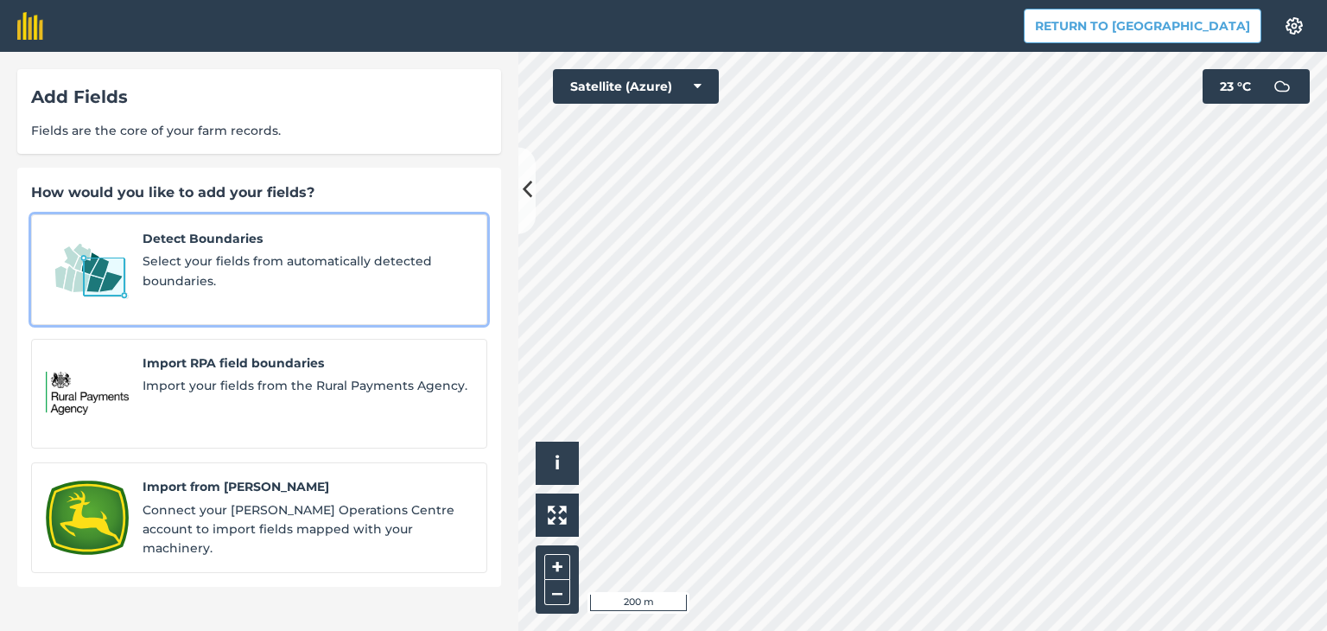
click at [351, 244] on span "Detect Boundaries" at bounding box center [308, 238] width 330 height 19
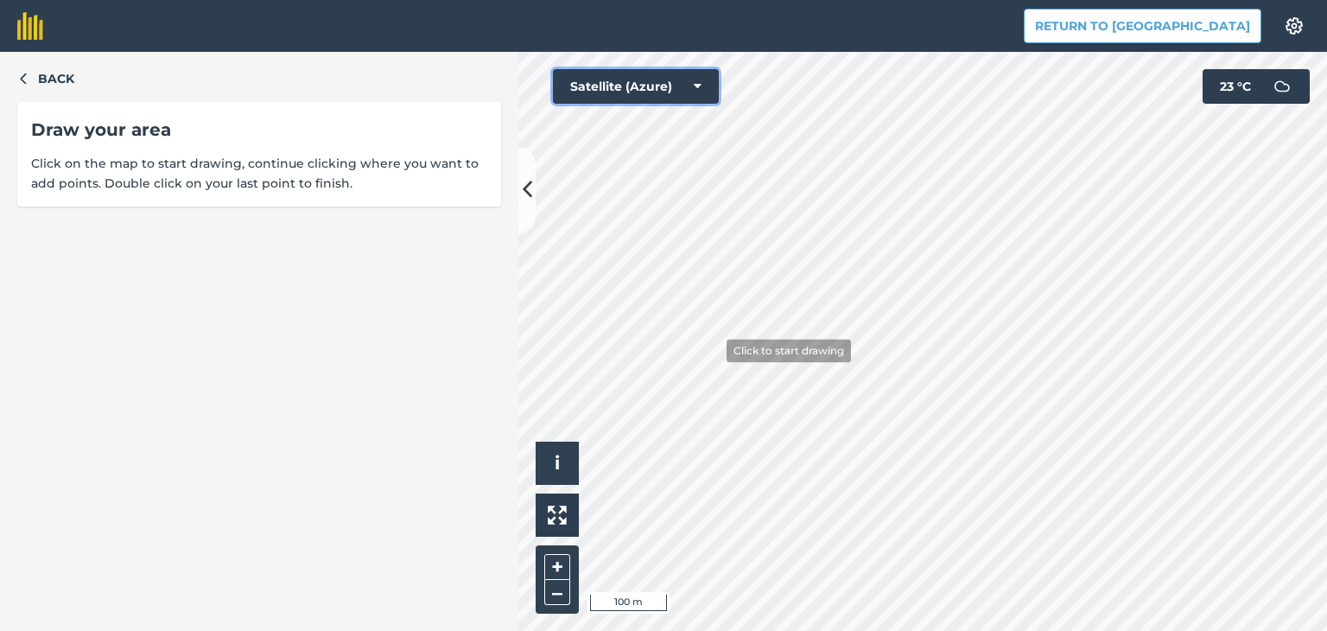
click at [712, 321] on div "Click to start drawing i © 2025 TomTom, Microsoft 100 m + – Satellite (Azure) 2…" at bounding box center [922, 341] width 809 height 579
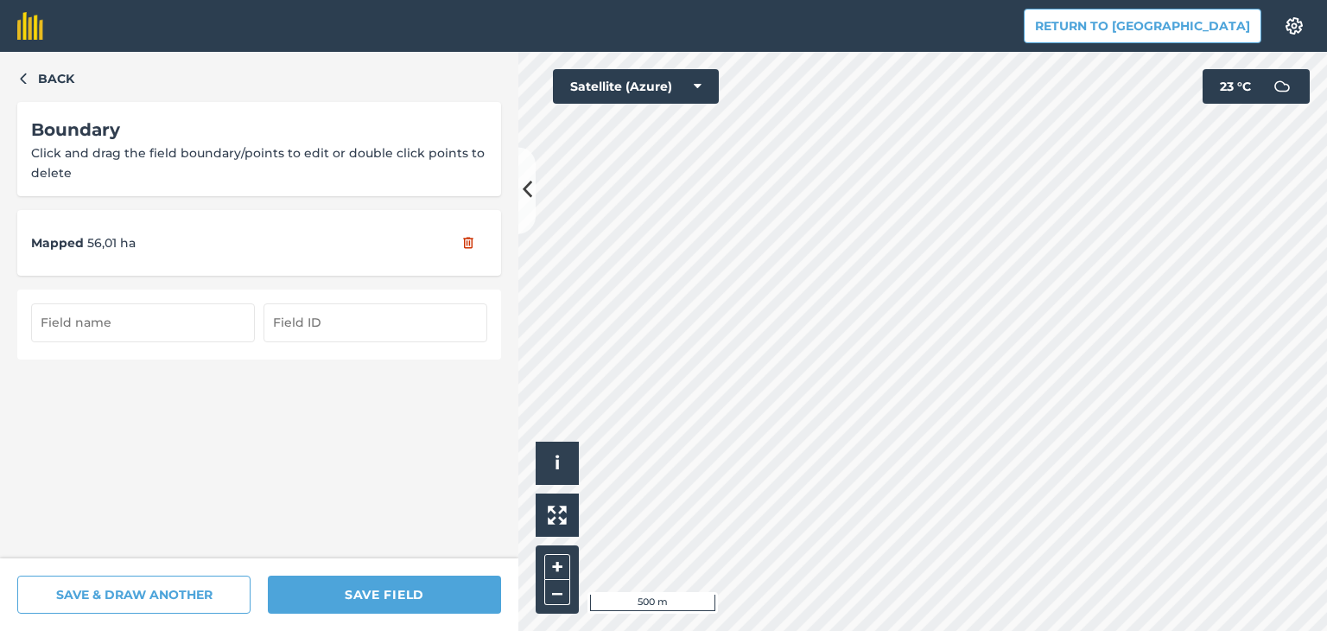
click at [162, 317] on input "text" at bounding box center [143, 322] width 224 height 38
type input "ARM 10 (1)"
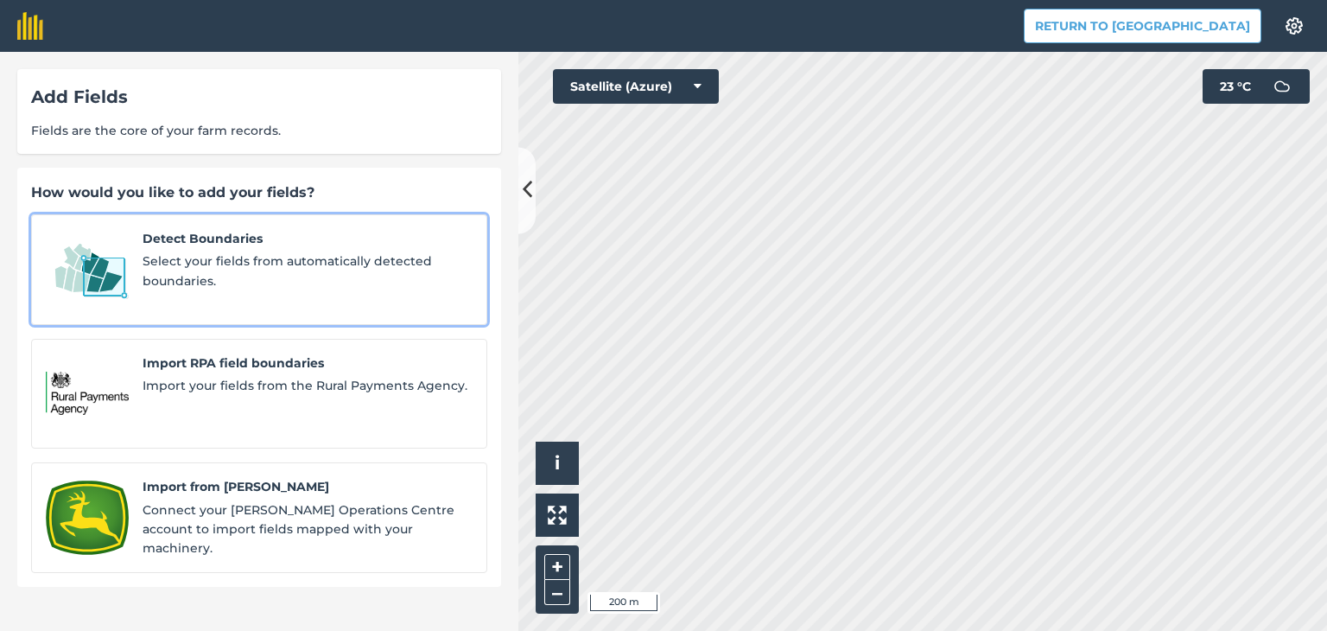
click at [264, 243] on span "Detect Boundaries" at bounding box center [308, 238] width 330 height 19
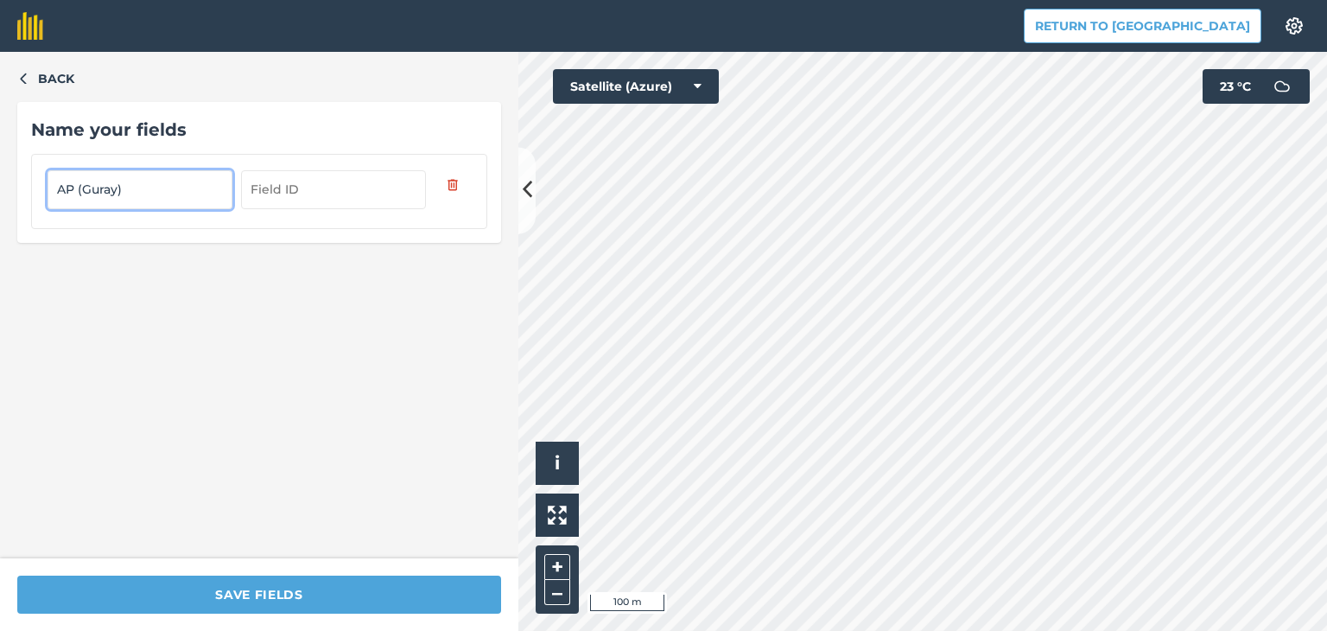
type input "AP (Guray)"
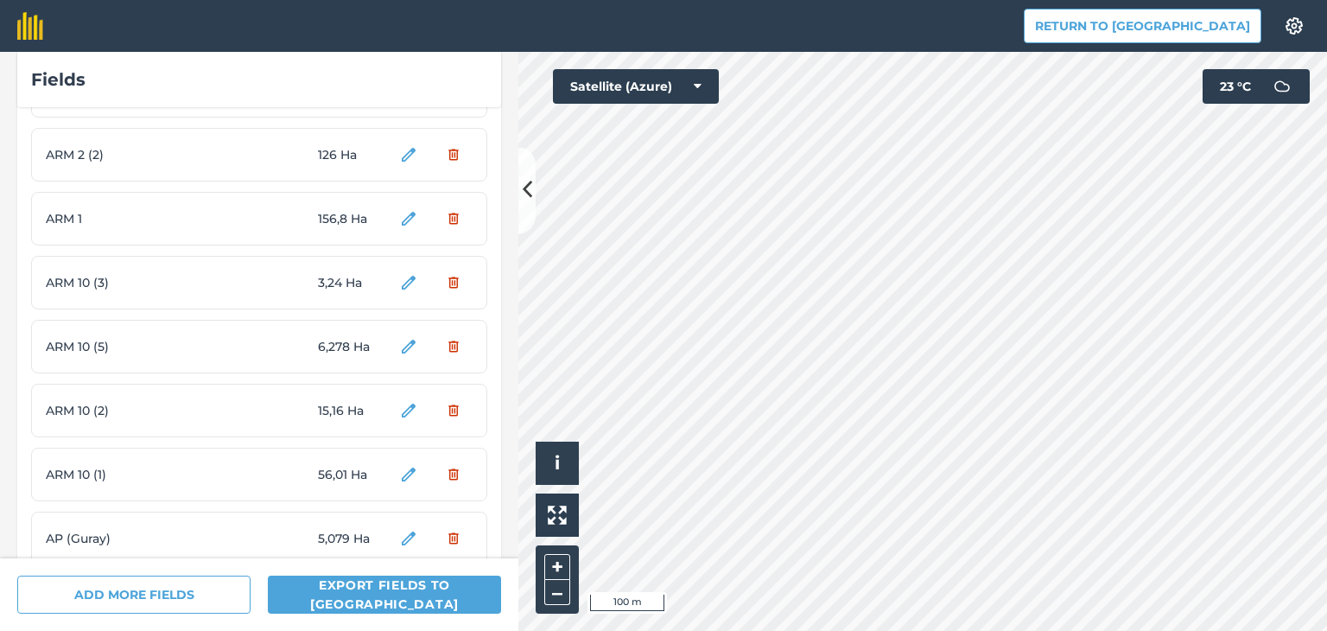
scroll to position [1405, 0]
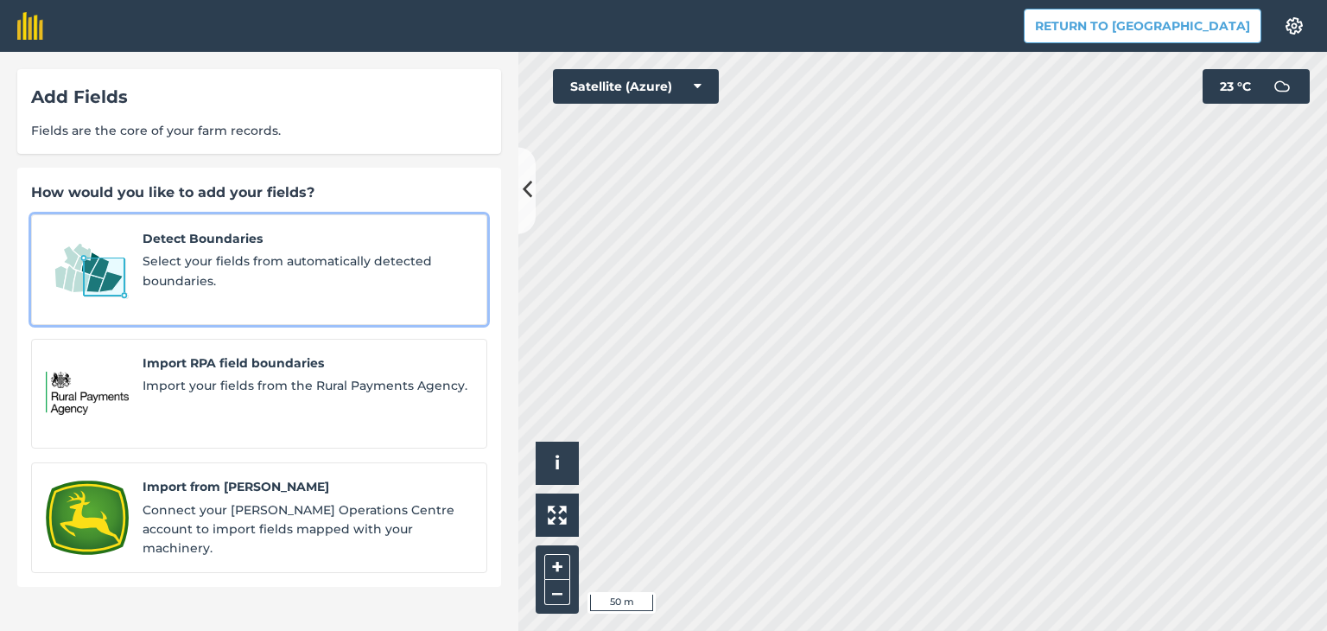
click at [357, 264] on span "Select your fields from automatically detected boundaries." at bounding box center [308, 270] width 330 height 39
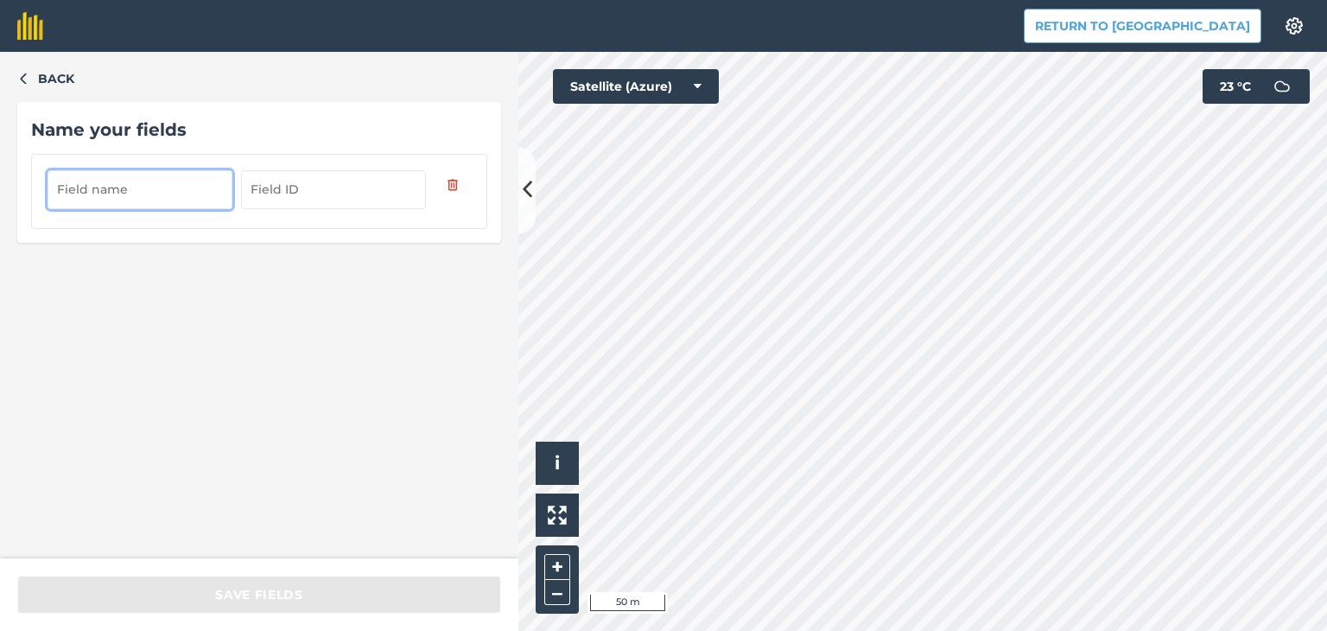
click at [127, 181] on input "text" at bounding box center [140, 189] width 185 height 38
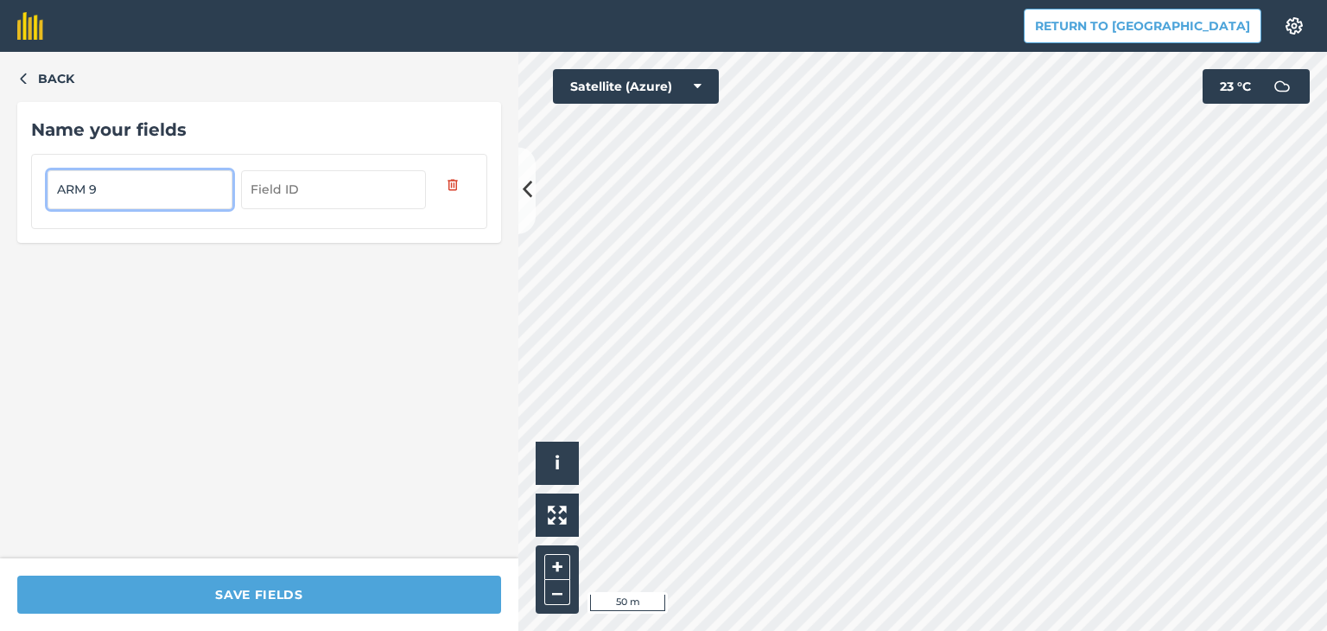
type input "ARM 9"
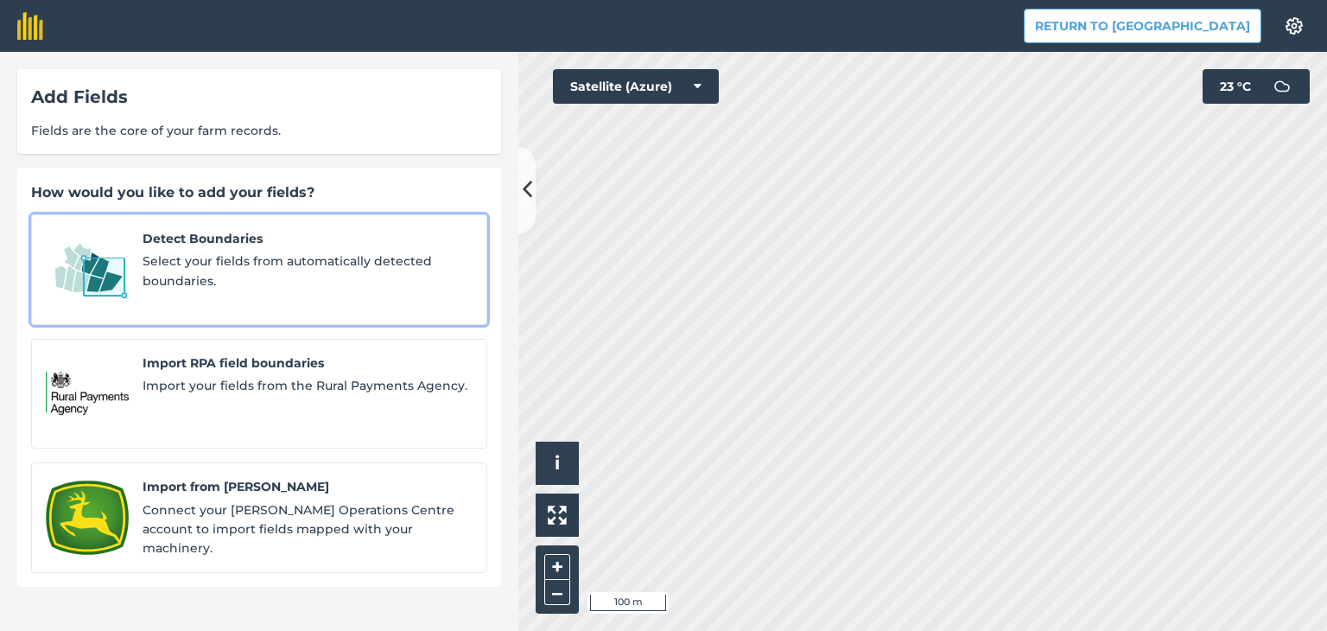
click at [264, 277] on span "Select your fields from automatically detected boundaries." at bounding box center [308, 270] width 330 height 39
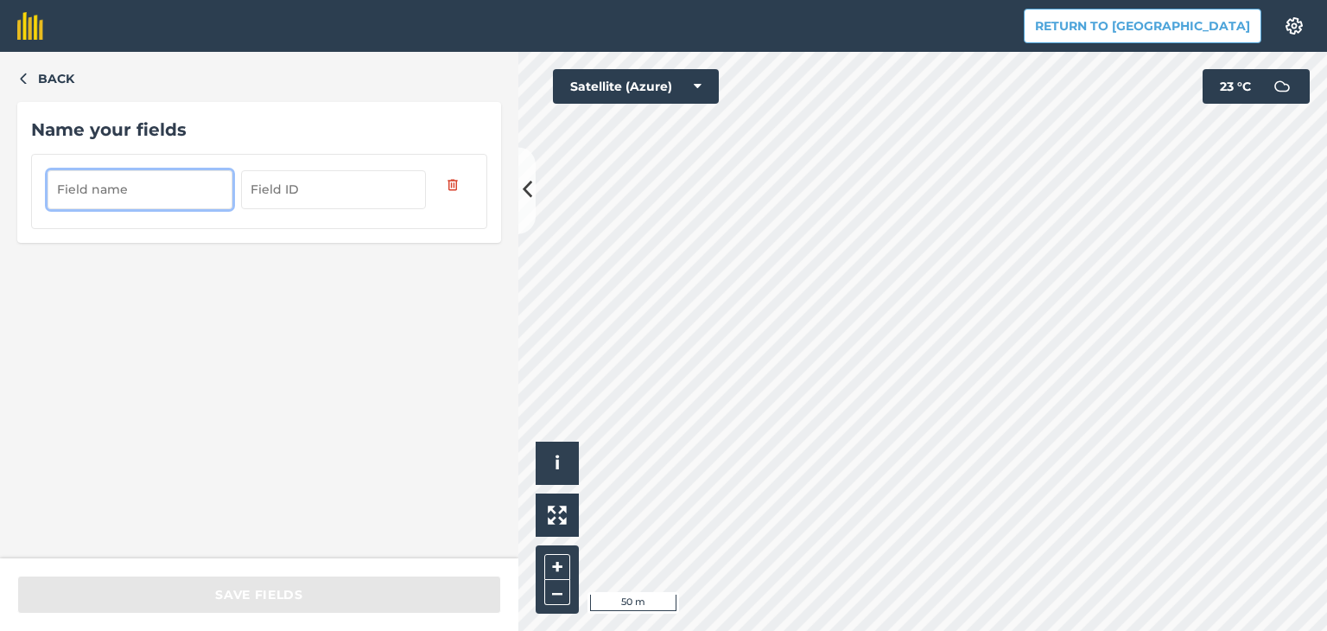
click at [165, 194] on input "text" at bounding box center [140, 189] width 185 height 38
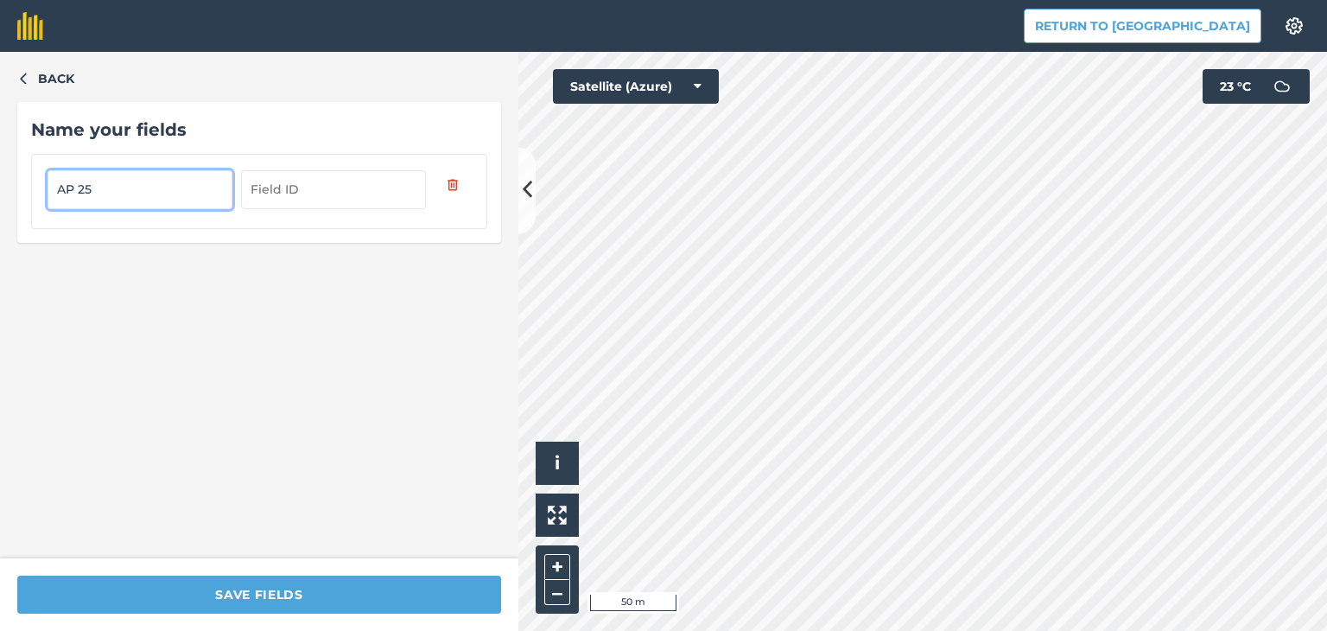
type input "AP 25"
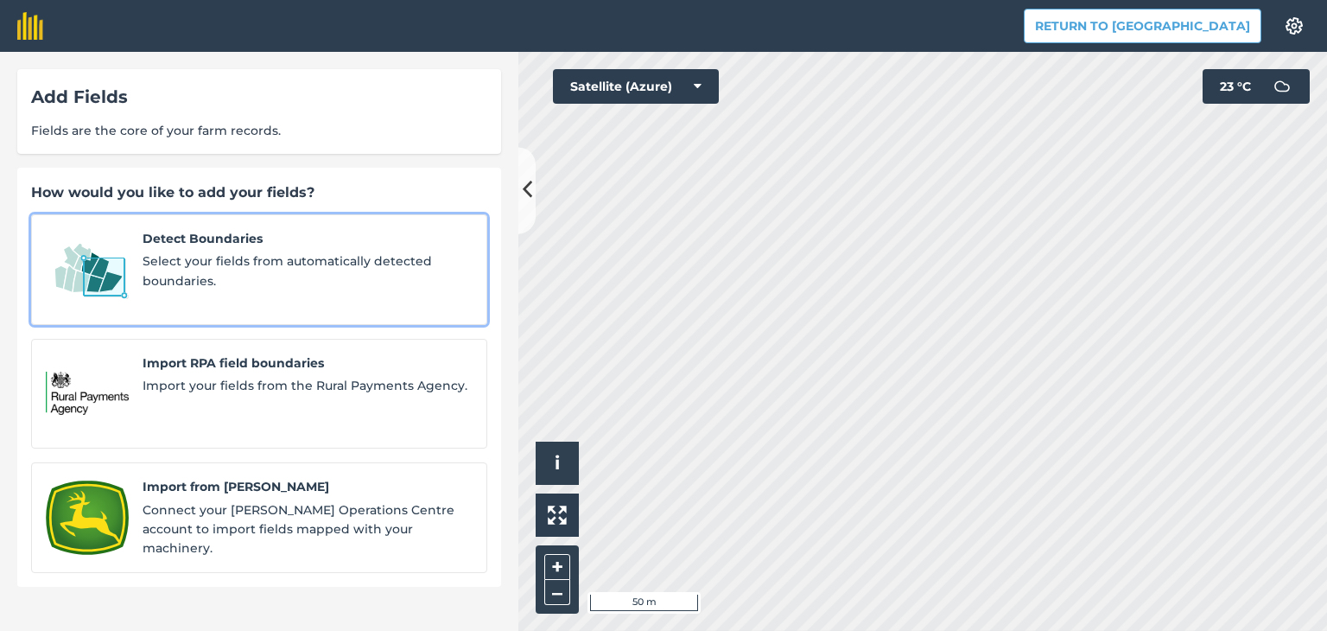
click at [328, 277] on span "Select your fields from automatically detected boundaries." at bounding box center [308, 270] width 330 height 39
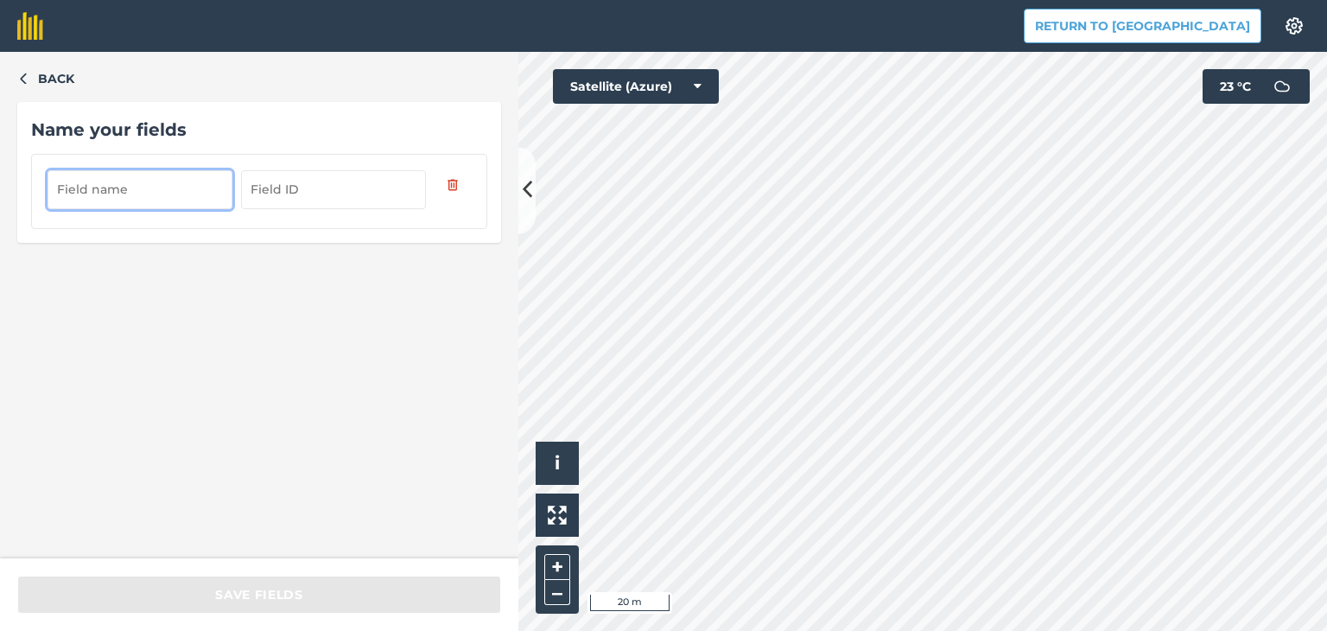
click at [181, 176] on input "text" at bounding box center [140, 189] width 185 height 38
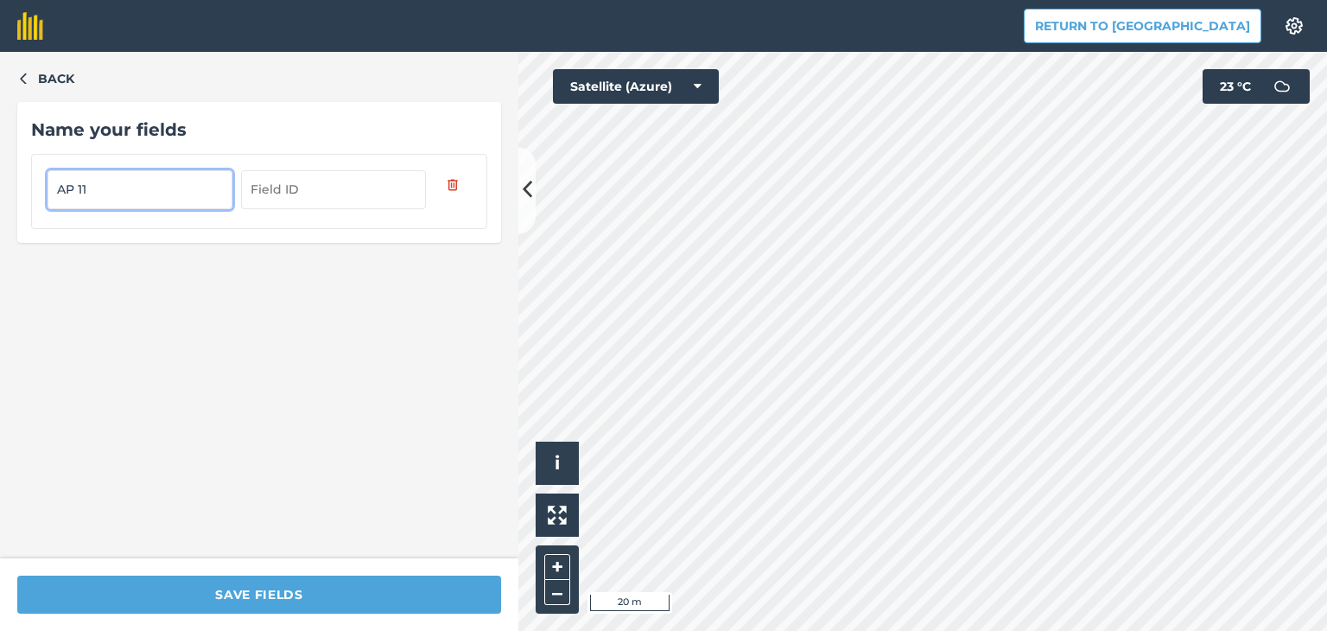
type input "AP 11"
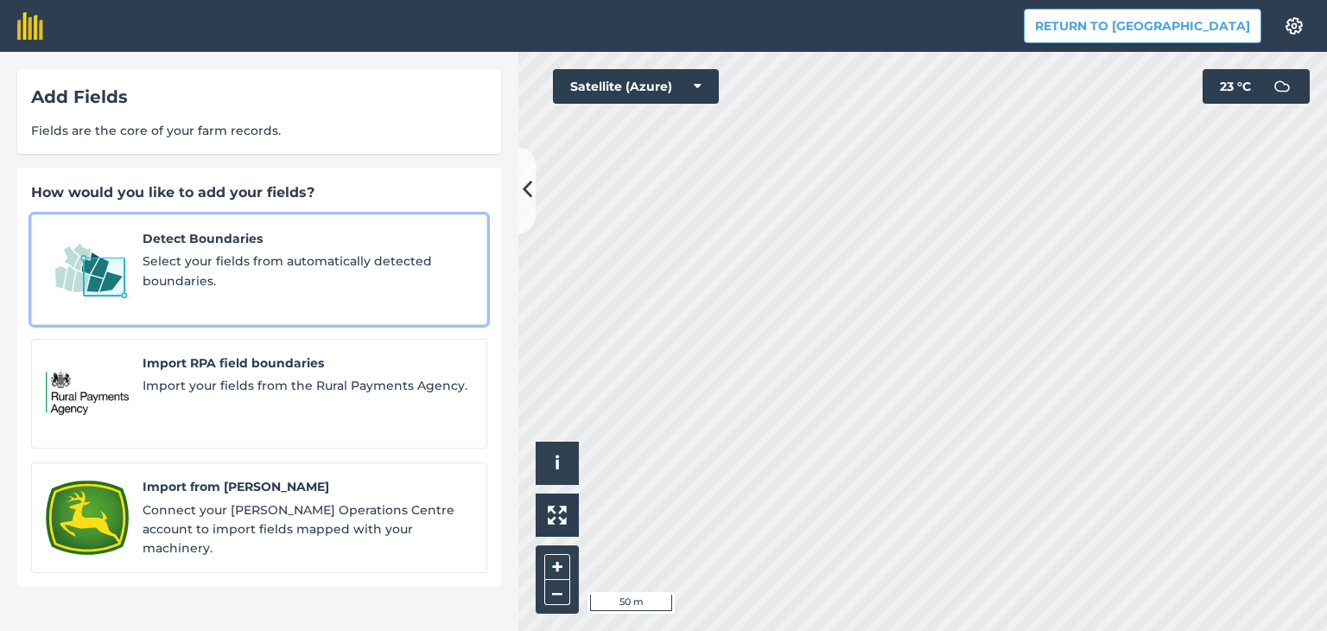
click at [320, 237] on span "Detect Boundaries" at bounding box center [308, 238] width 330 height 19
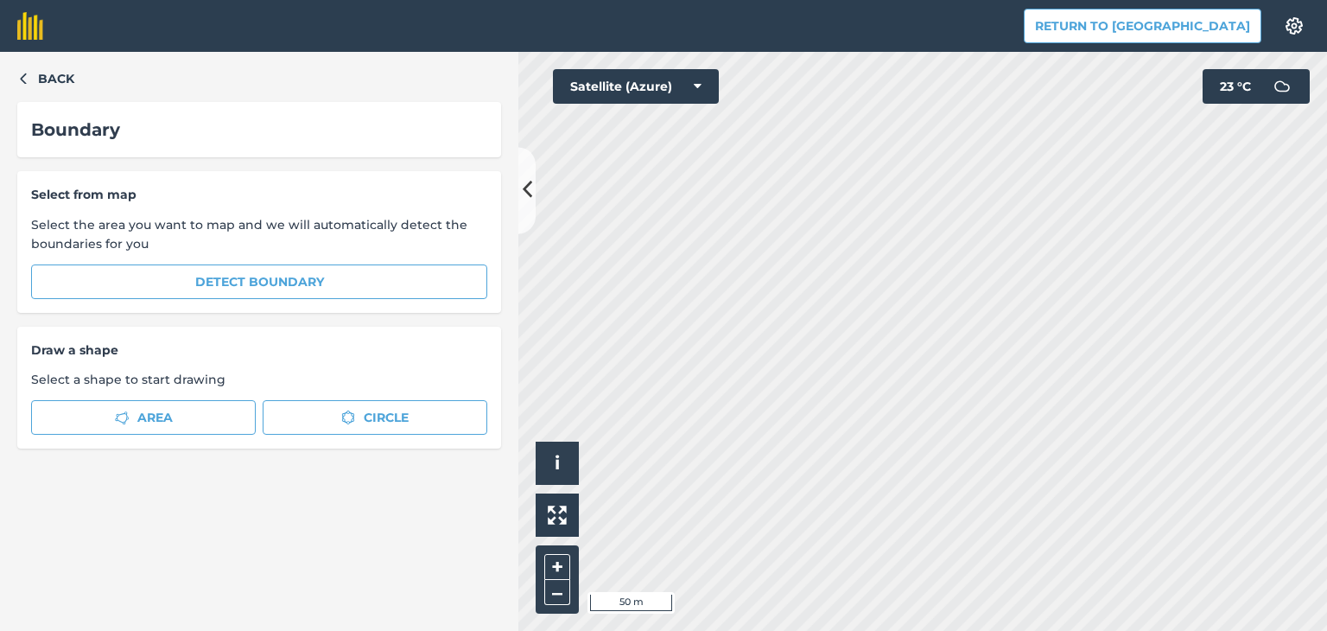
click at [353, 259] on div "Select from map Select the area you want to map and we will automatically detec…" at bounding box center [259, 242] width 484 height 142
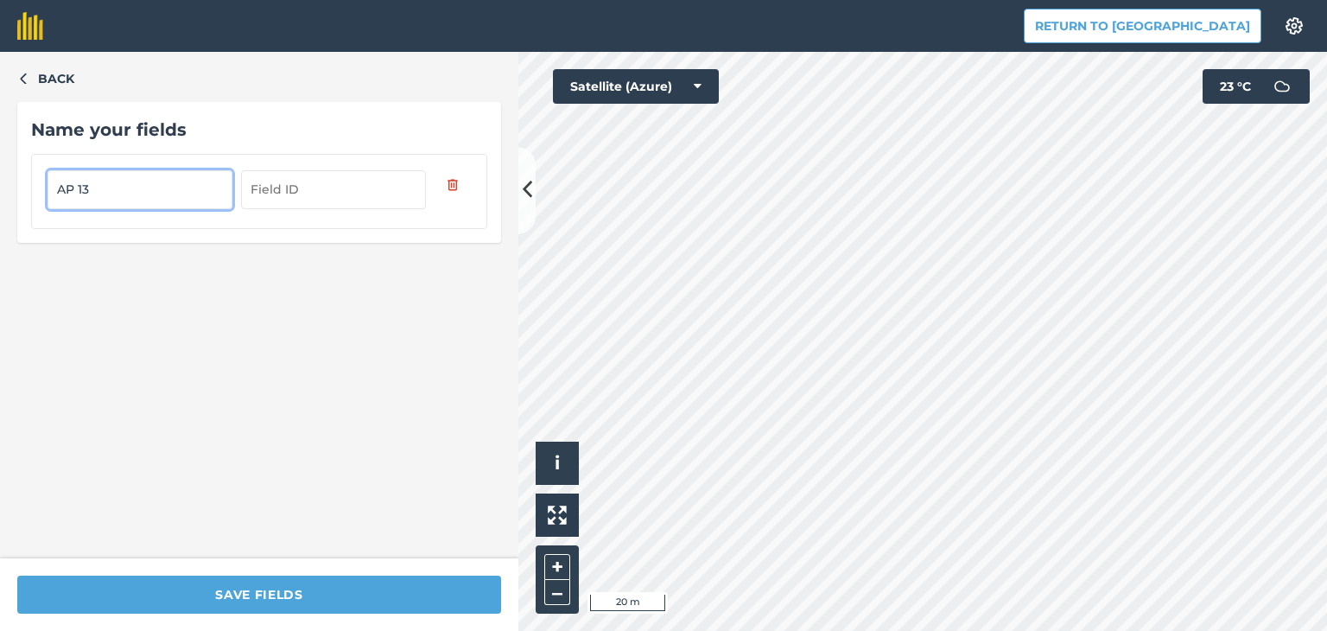
type input "AP 13"
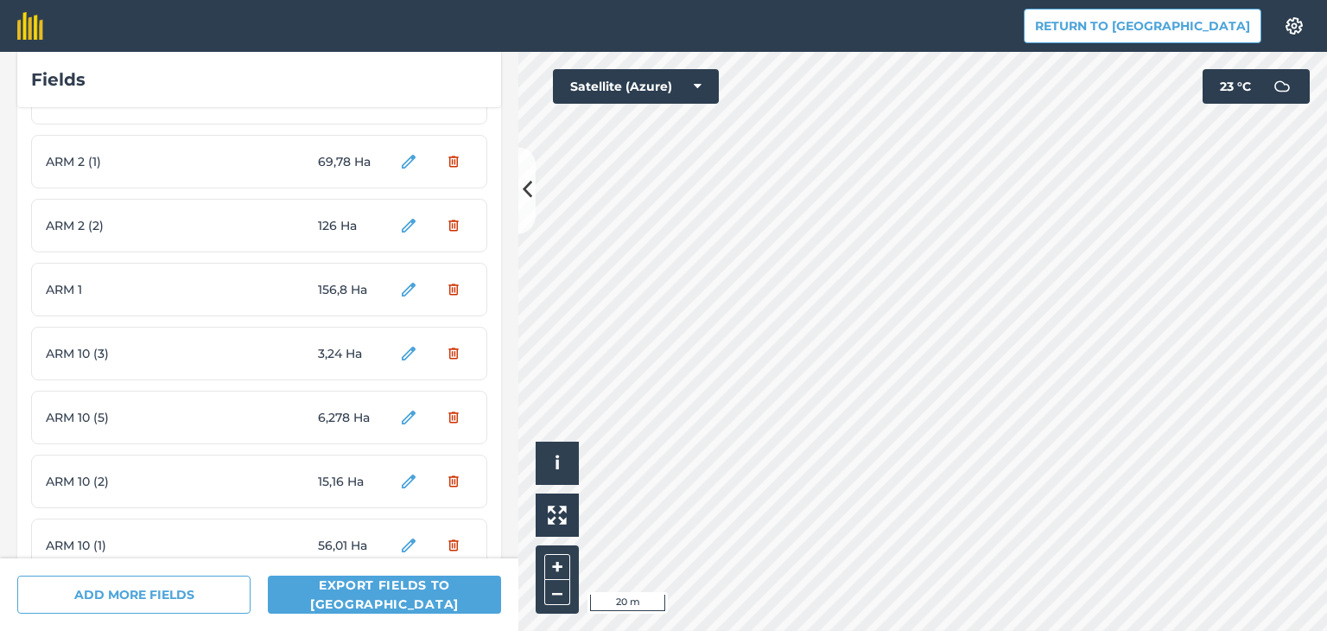
scroll to position [1661, 0]
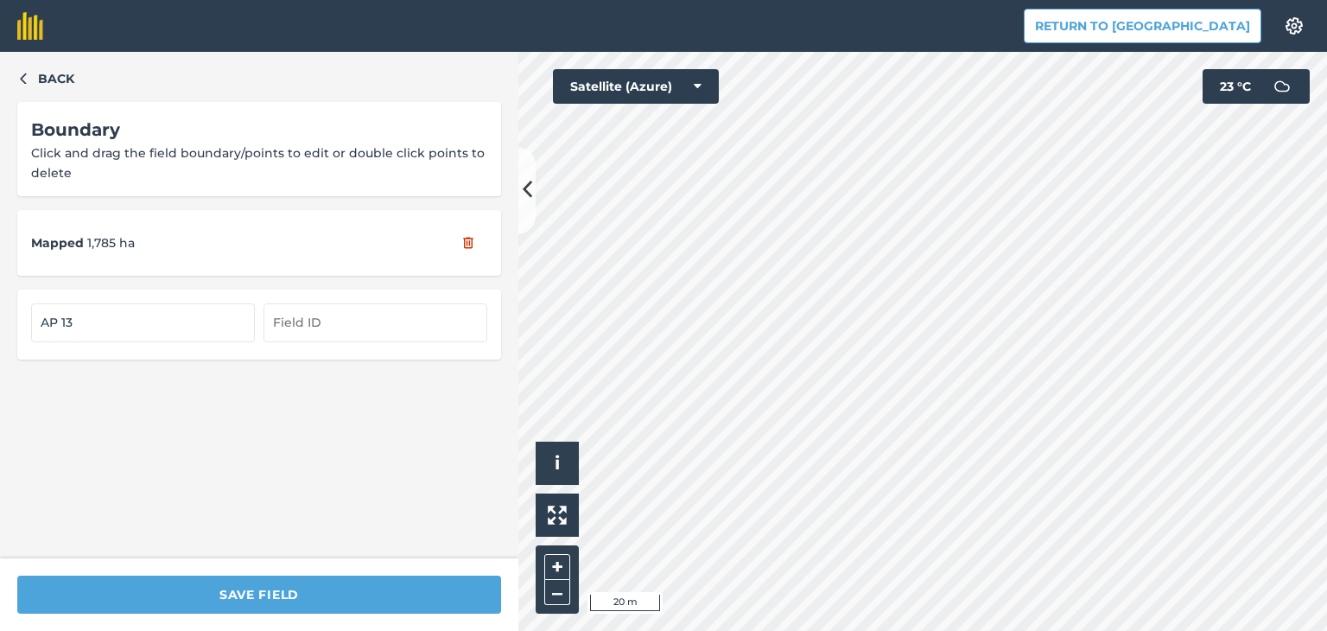
click at [1255, 95] on div "Click to start drawing i © 2025 TomTom, Microsoft 20 m + – Satellite (Azure) 23…" at bounding box center [922, 341] width 809 height 579
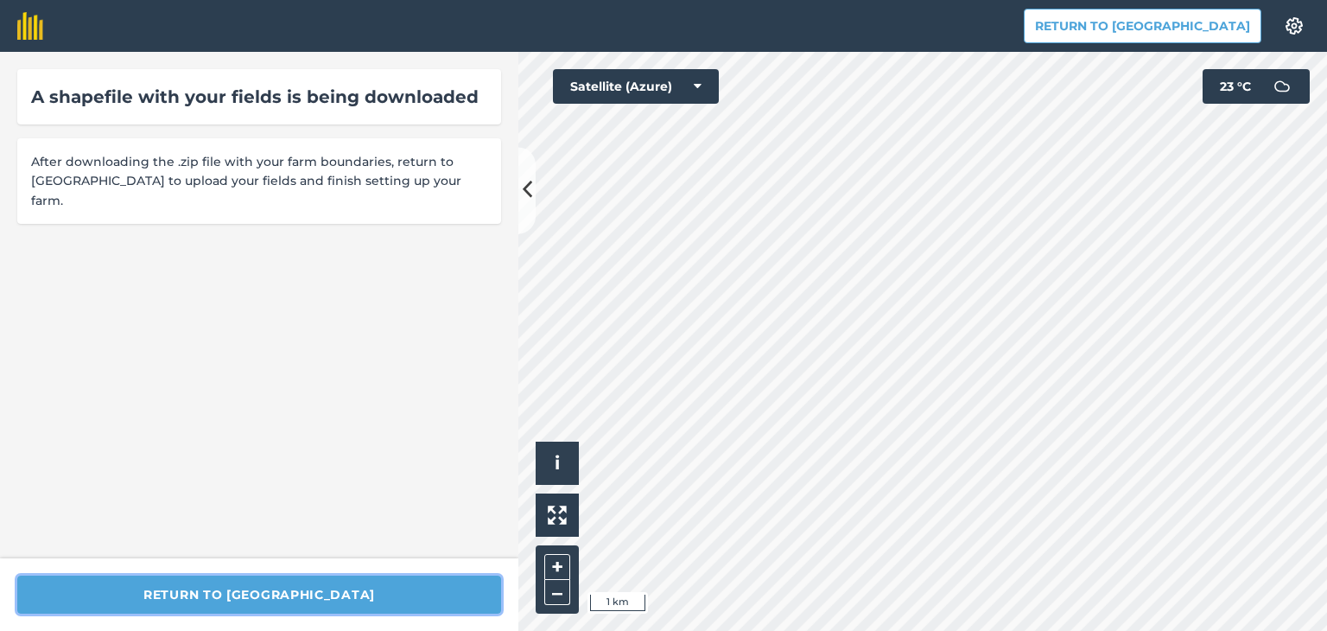
click at [299, 585] on button "Return to [GEOGRAPHIC_DATA]" at bounding box center [259, 594] width 484 height 38
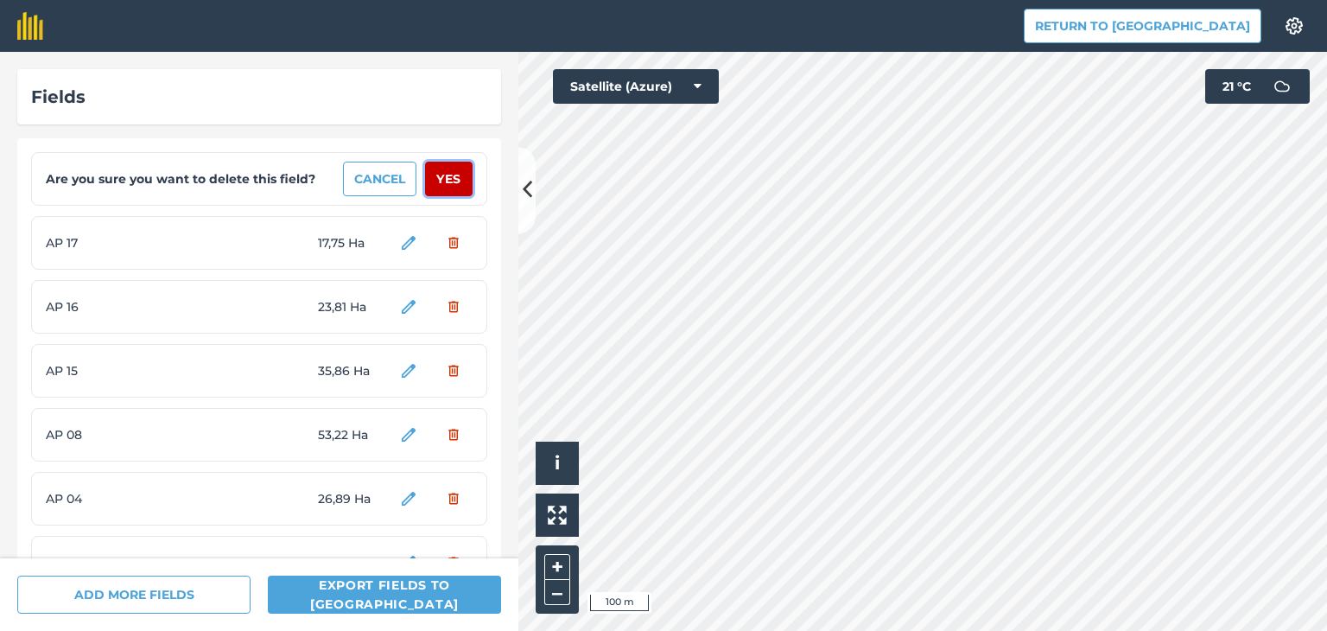
click at [446, 172] on button "Yes" at bounding box center [449, 179] width 48 height 35
click at [446, 175] on button "Yes" at bounding box center [449, 179] width 48 height 35
click at [442, 181] on button "Yes" at bounding box center [449, 179] width 48 height 35
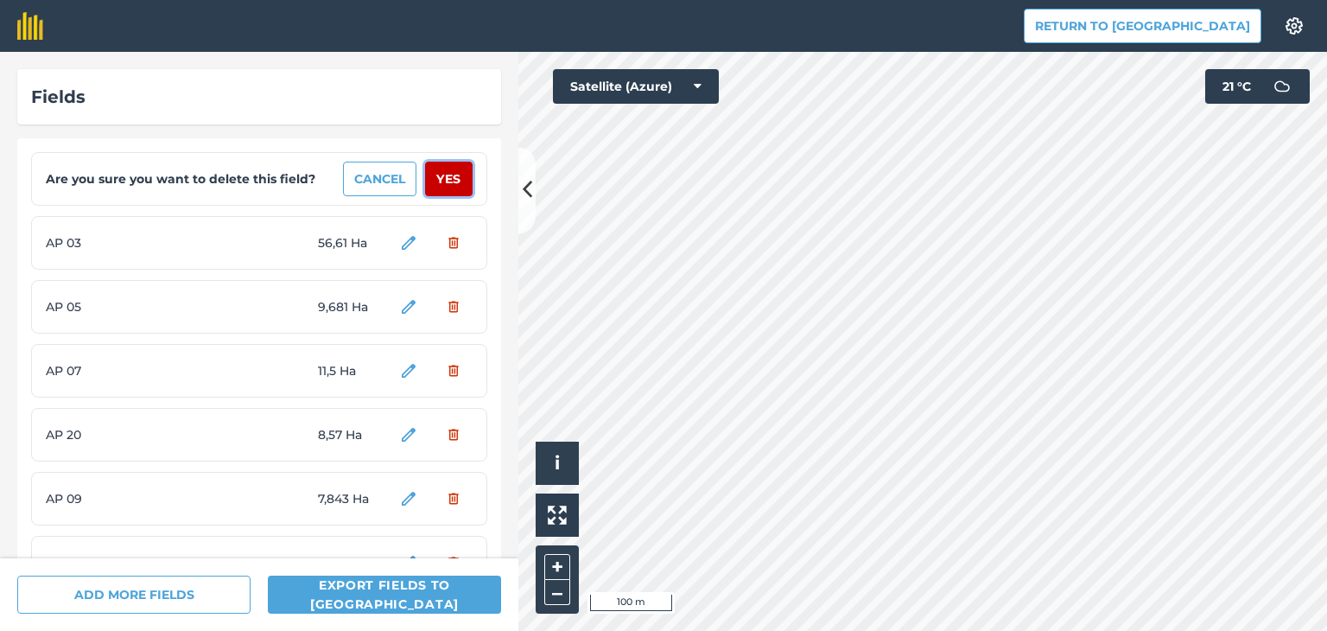
click at [442, 181] on button "Yes" at bounding box center [449, 179] width 48 height 35
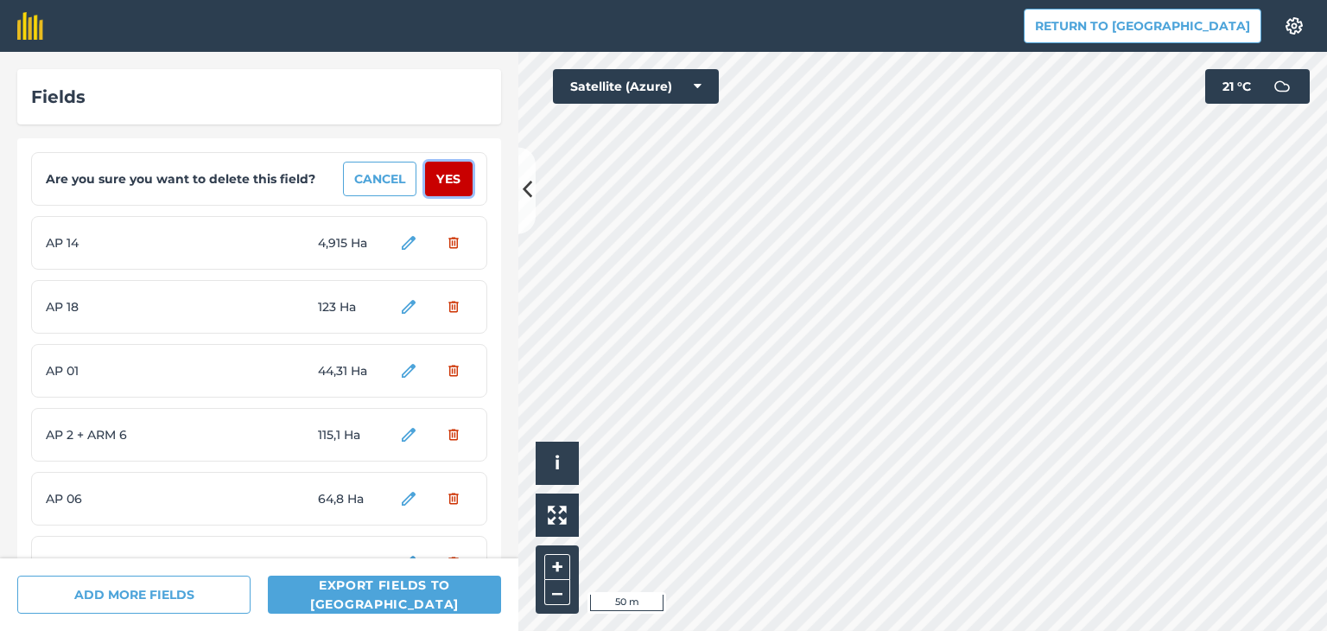
click at [442, 181] on button "Yes" at bounding box center [449, 179] width 48 height 35
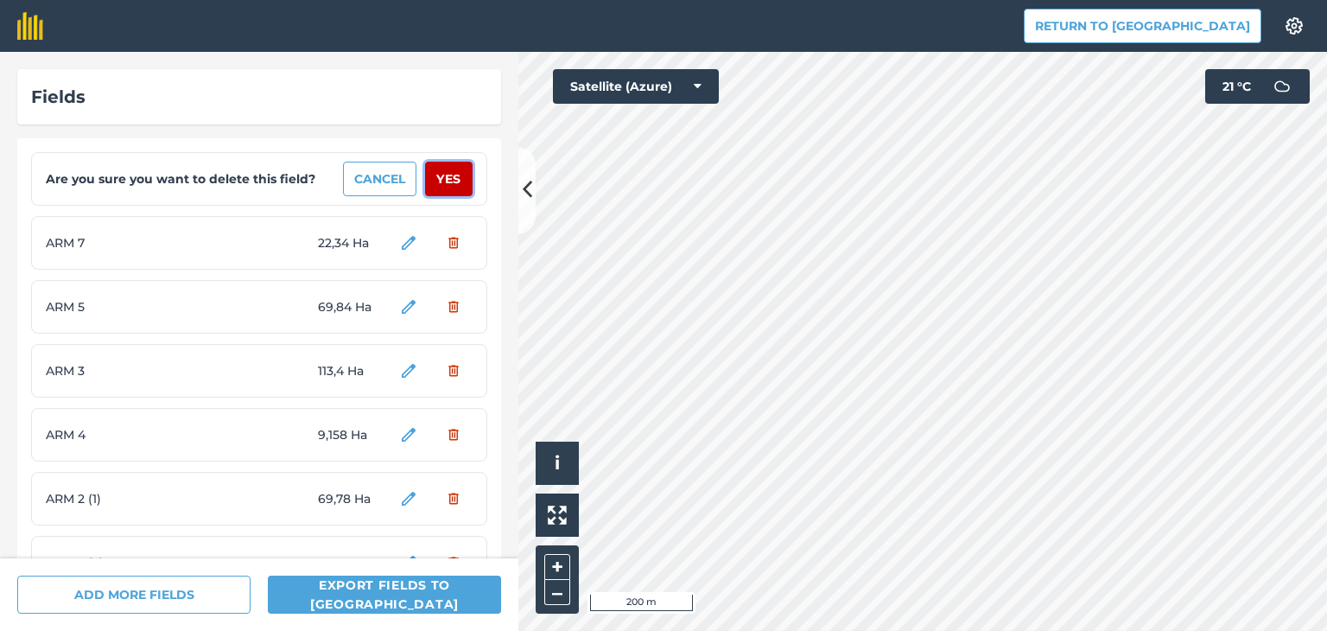
click at [442, 181] on button "Yes" at bounding box center [449, 179] width 48 height 35
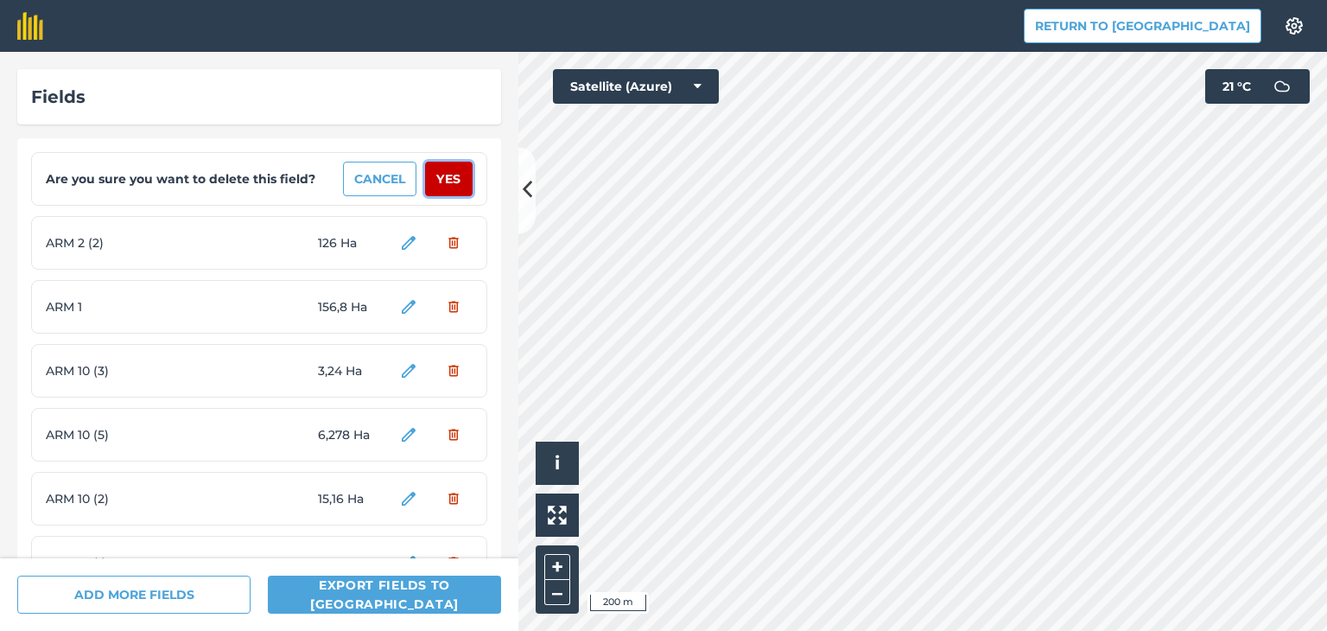
click at [442, 181] on button "Yes" at bounding box center [449, 179] width 48 height 35
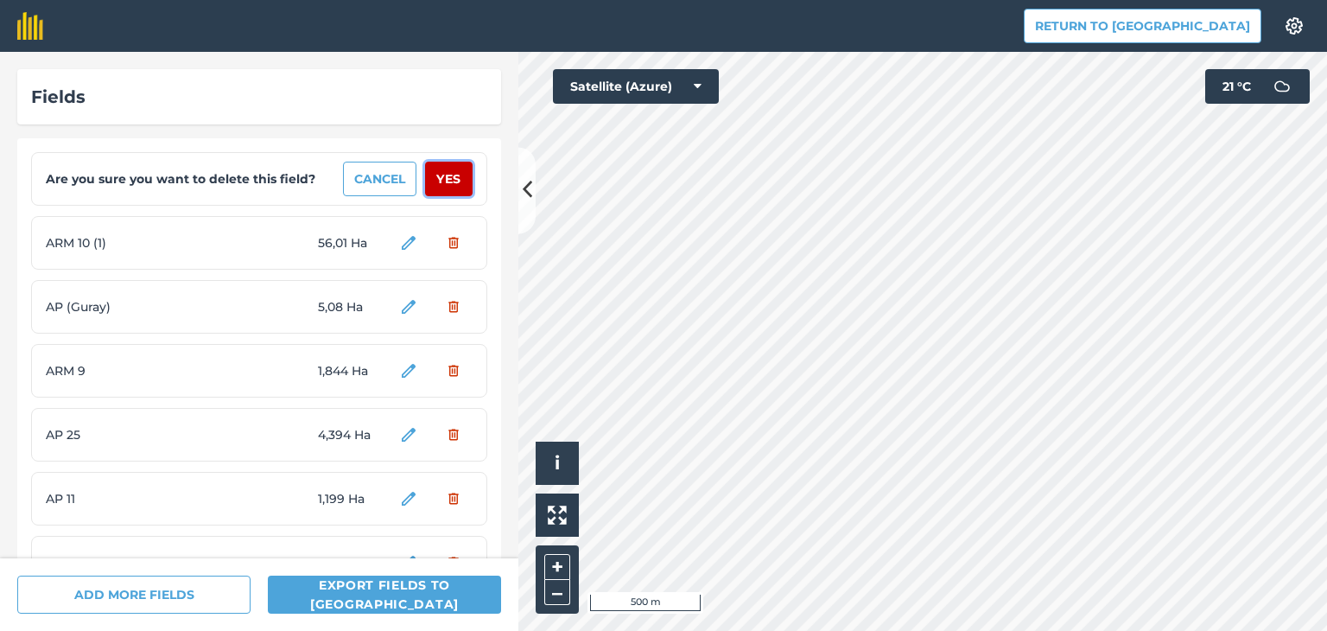
click at [442, 181] on button "Yes" at bounding box center [449, 179] width 48 height 35
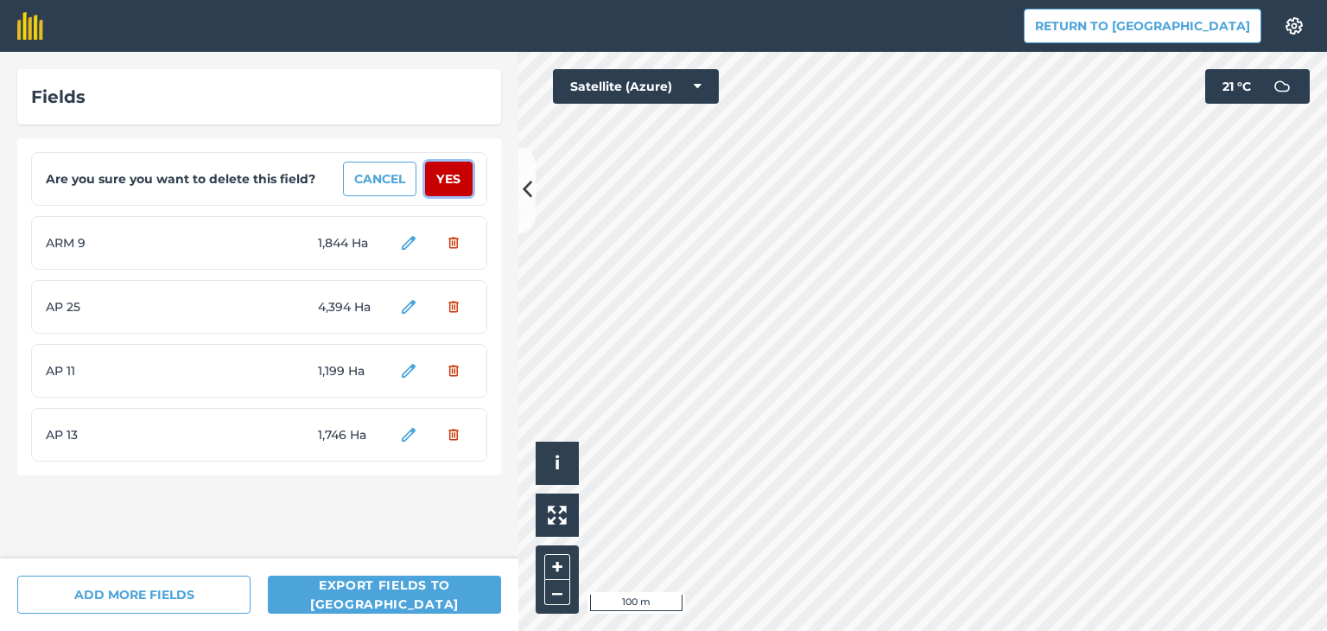
click at [442, 181] on button "Yes" at bounding box center [449, 179] width 48 height 35
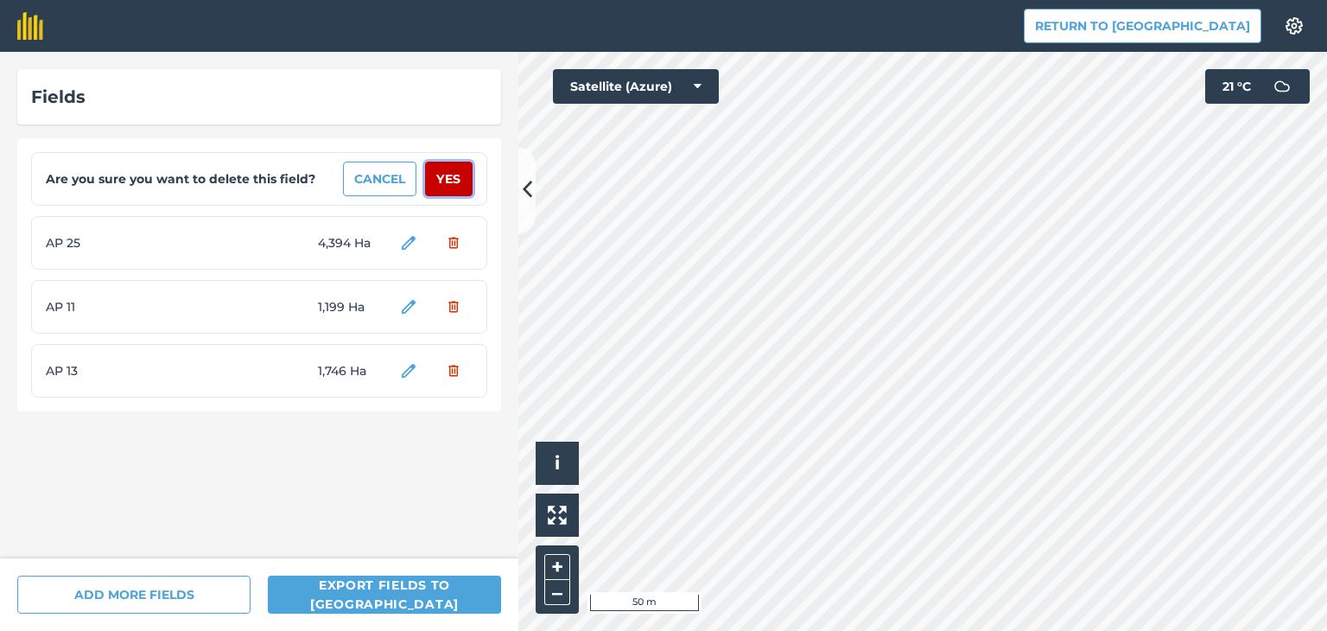
click at [442, 181] on button "Yes" at bounding box center [449, 179] width 48 height 35
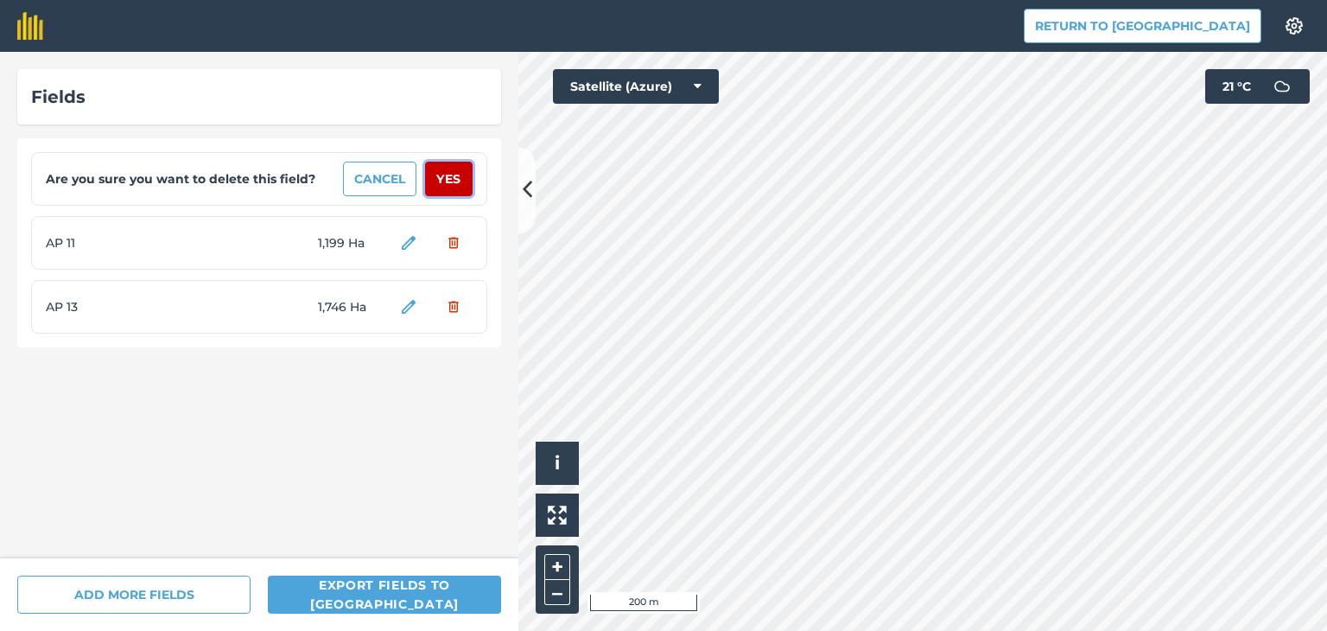
click at [442, 181] on button "Yes" at bounding box center [449, 179] width 48 height 35
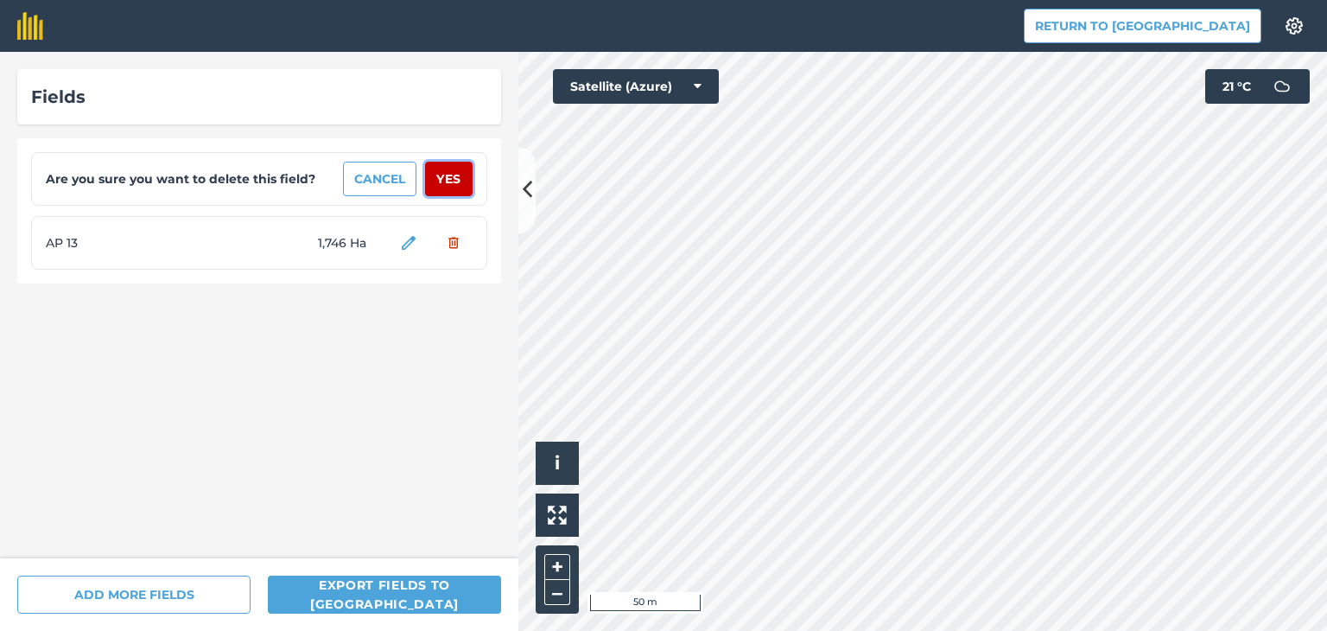
click at [444, 181] on button "Yes" at bounding box center [449, 179] width 48 height 35
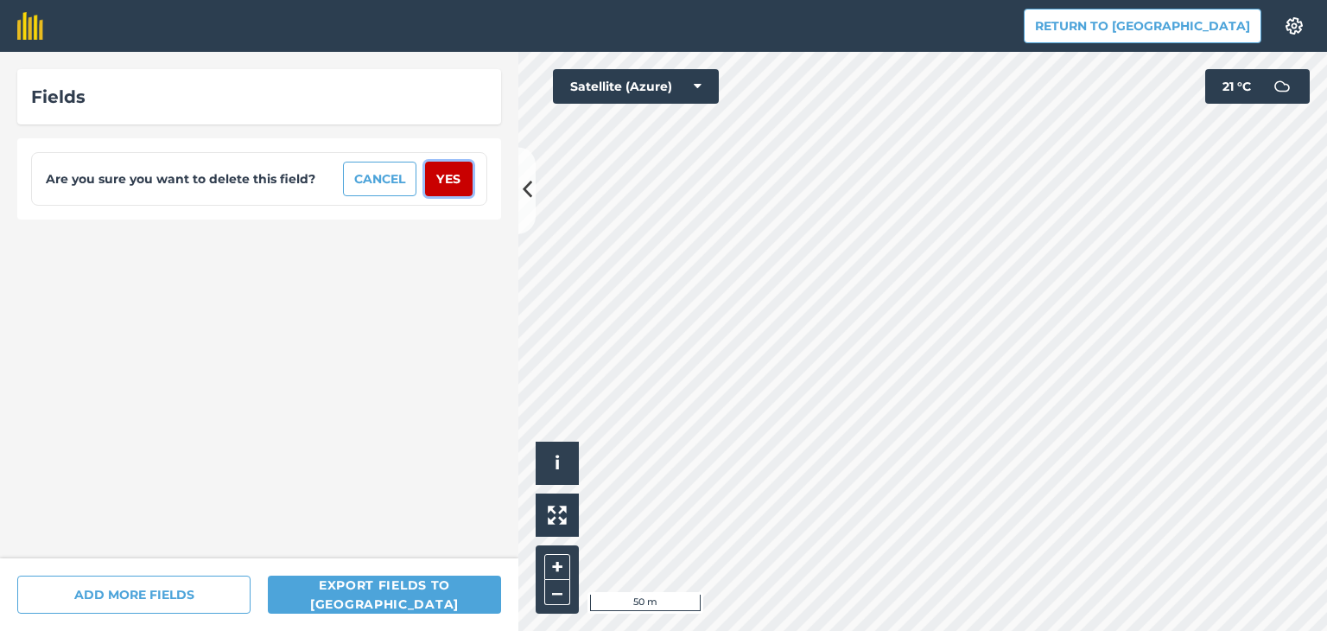
click at [446, 181] on button "Yes" at bounding box center [449, 179] width 48 height 35
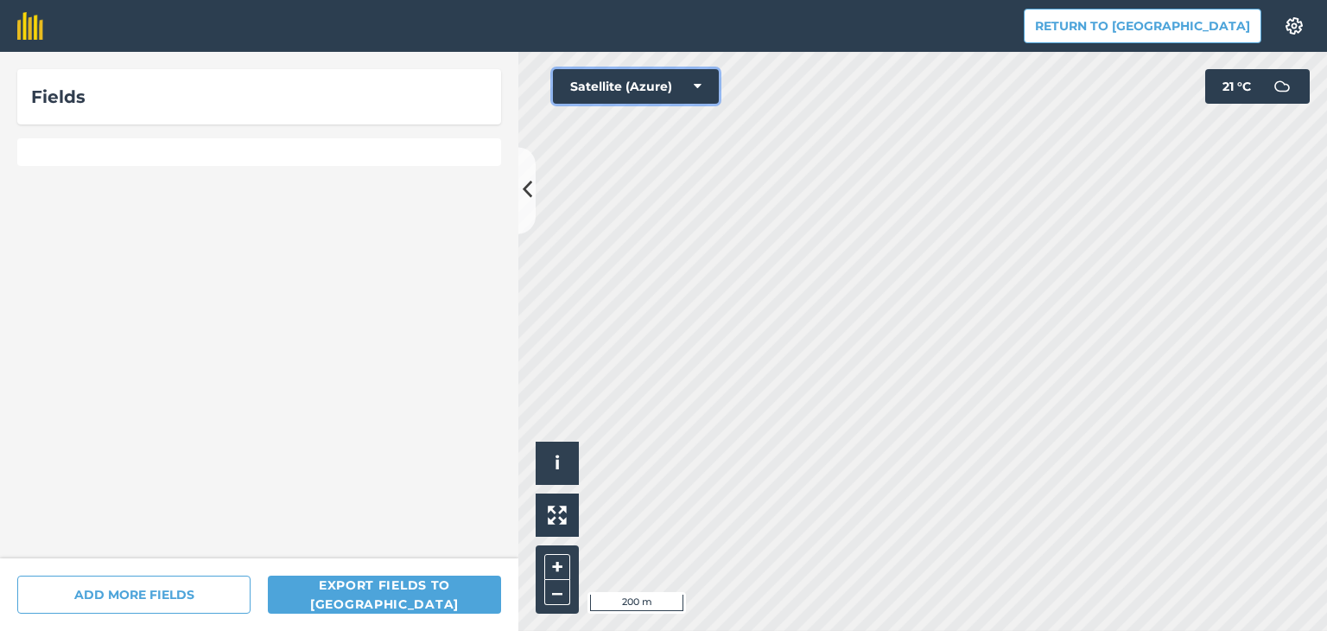
click at [703, 82] on button "Satellite (Azure)" at bounding box center [636, 86] width 166 height 35
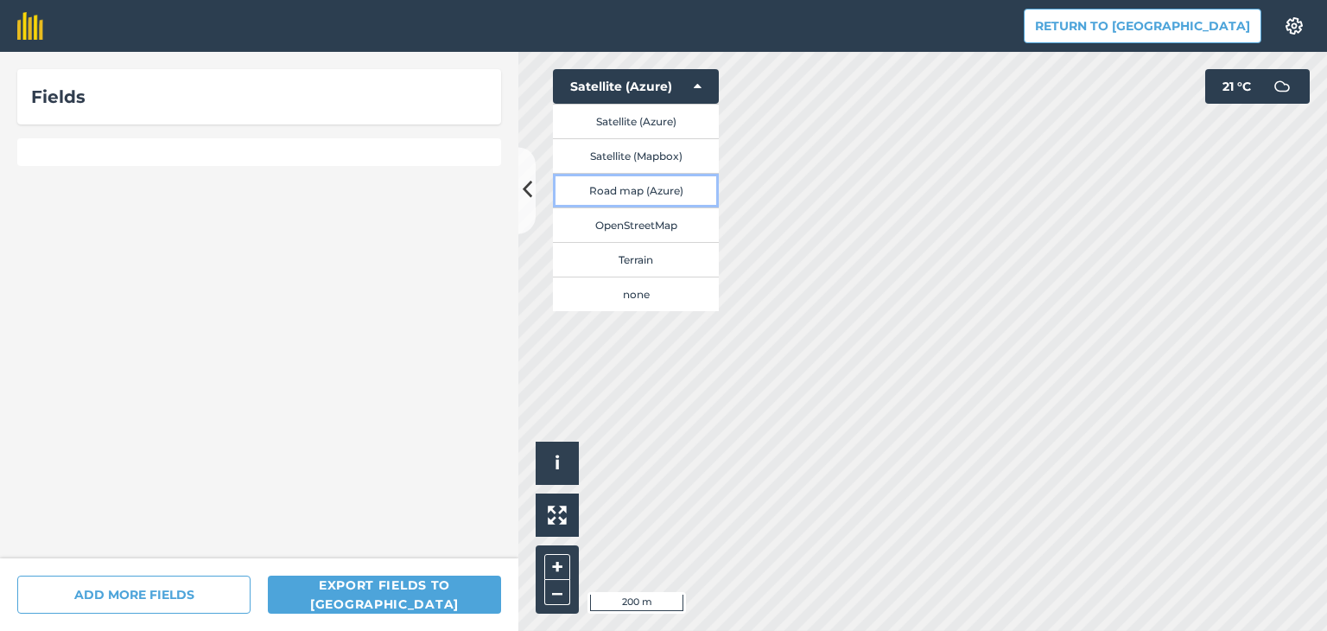
click at [666, 186] on button "Road map (Azure)" at bounding box center [636, 190] width 166 height 35
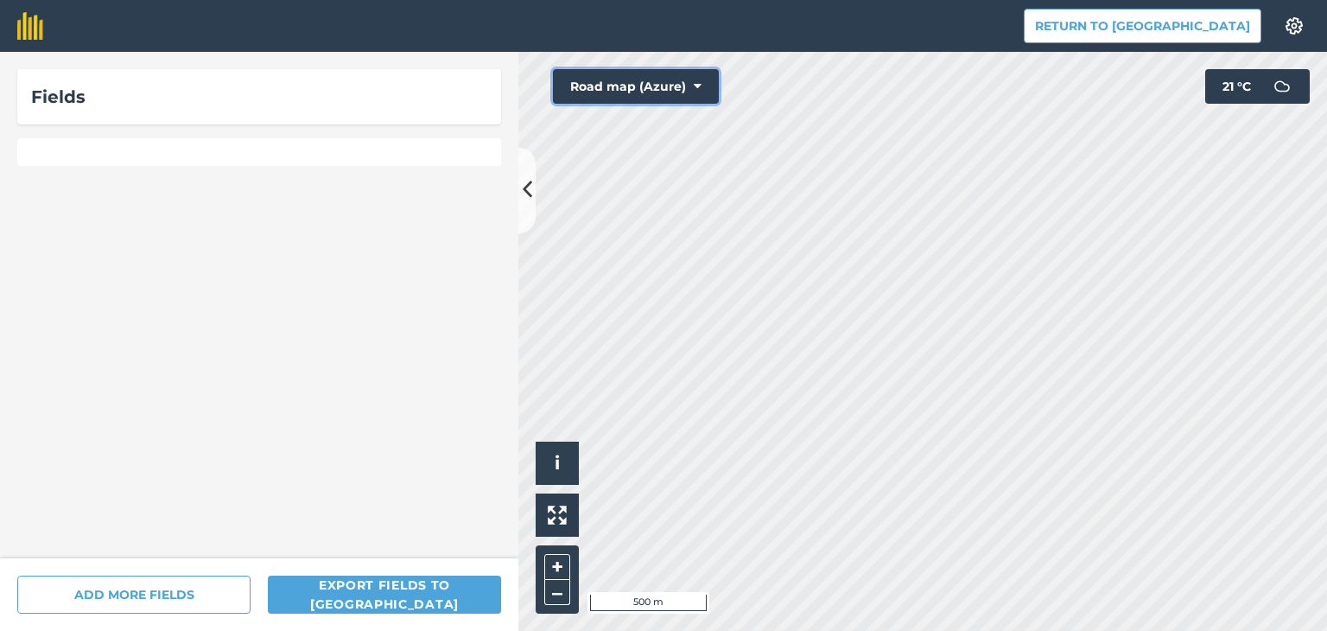
click at [701, 80] on icon at bounding box center [698, 86] width 8 height 17
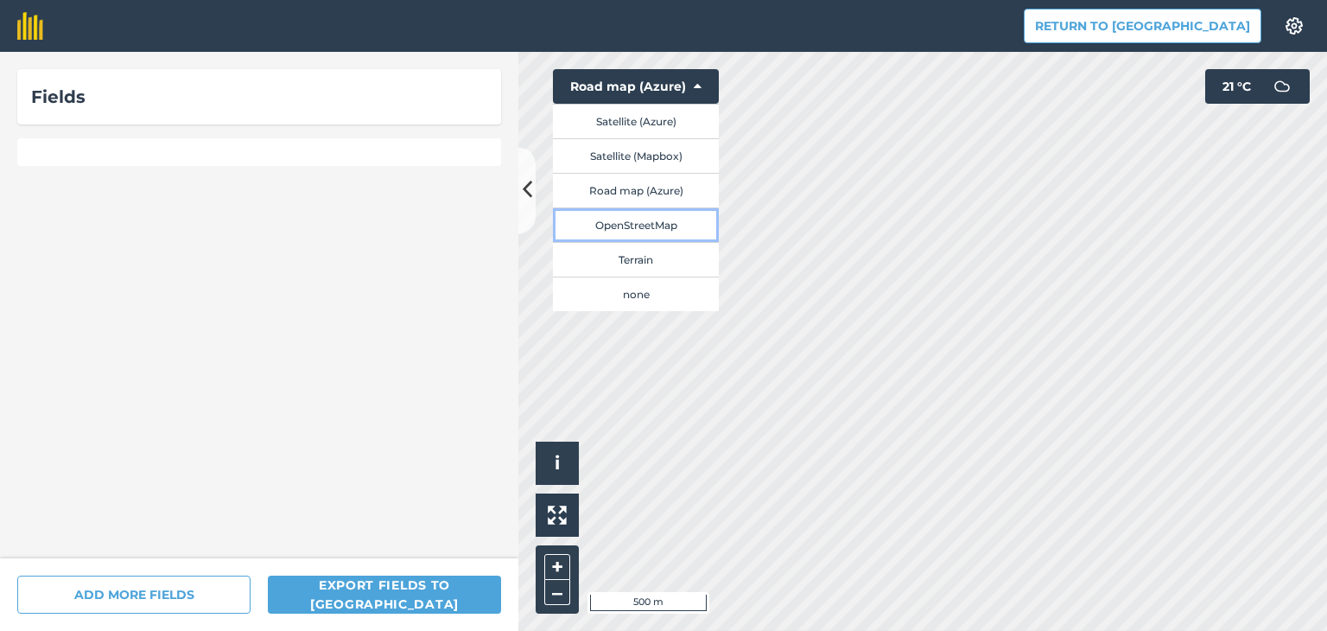
click at [642, 226] on button "OpenStreetMap" at bounding box center [636, 224] width 166 height 35
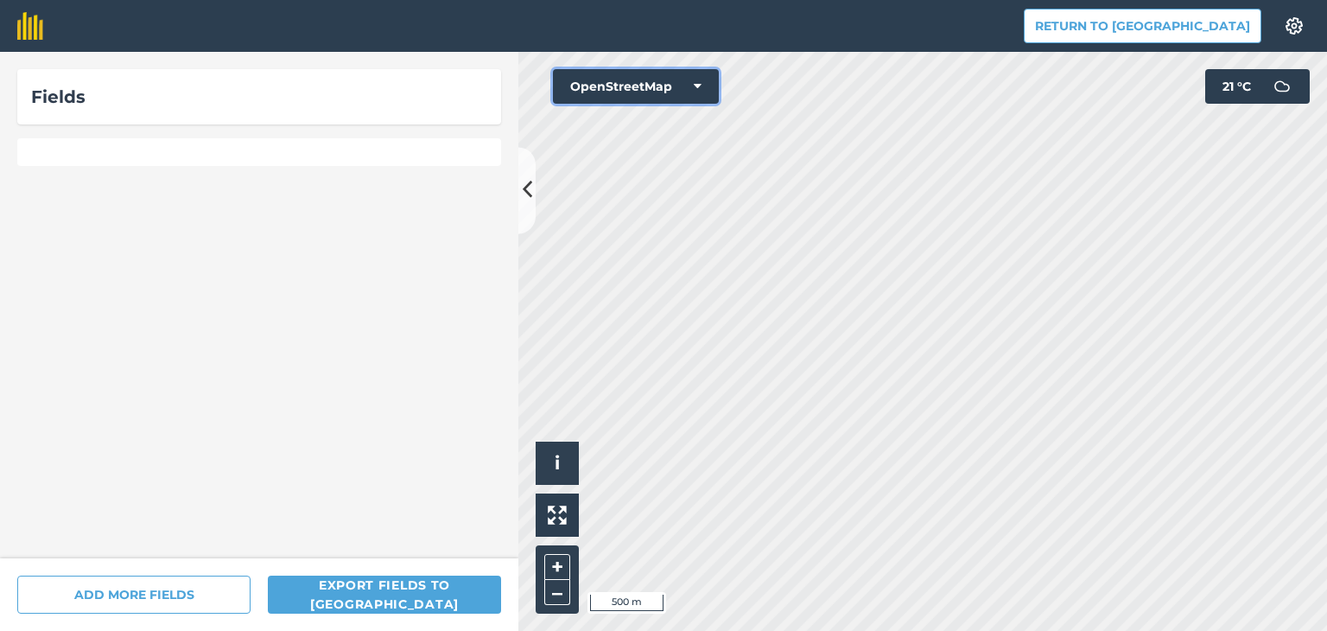
click at [706, 95] on button "OpenStreetMap" at bounding box center [636, 86] width 166 height 35
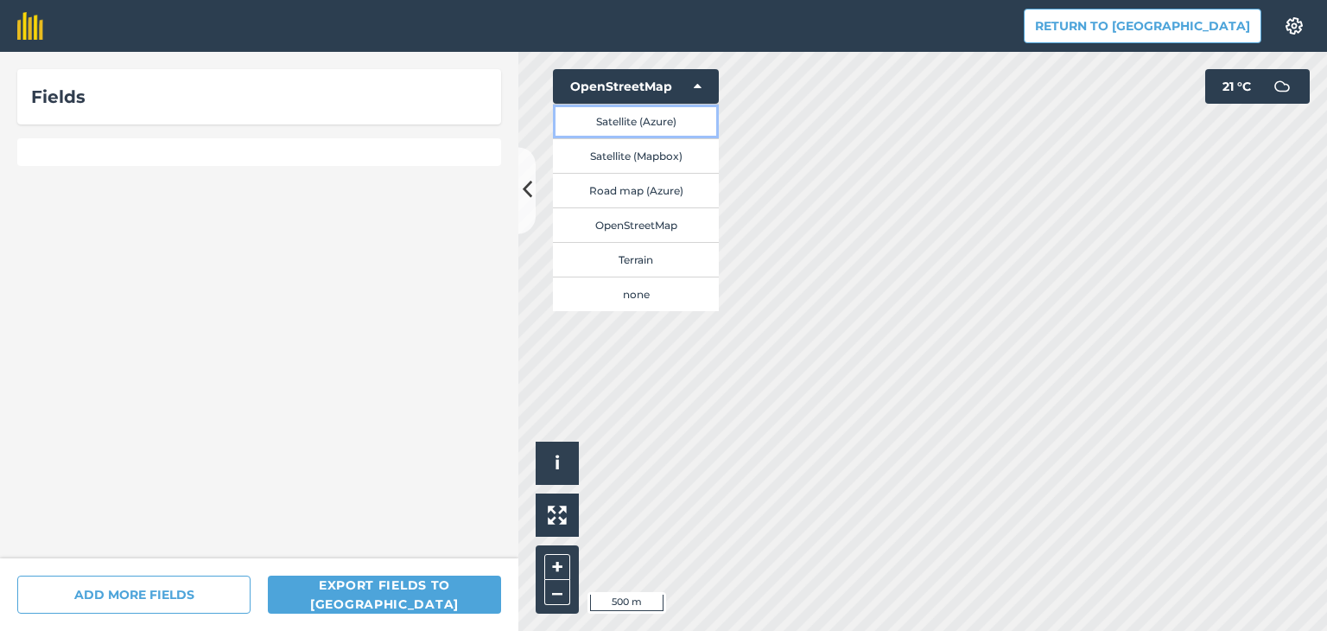
click at [664, 125] on button "Satellite (Azure)" at bounding box center [636, 121] width 166 height 35
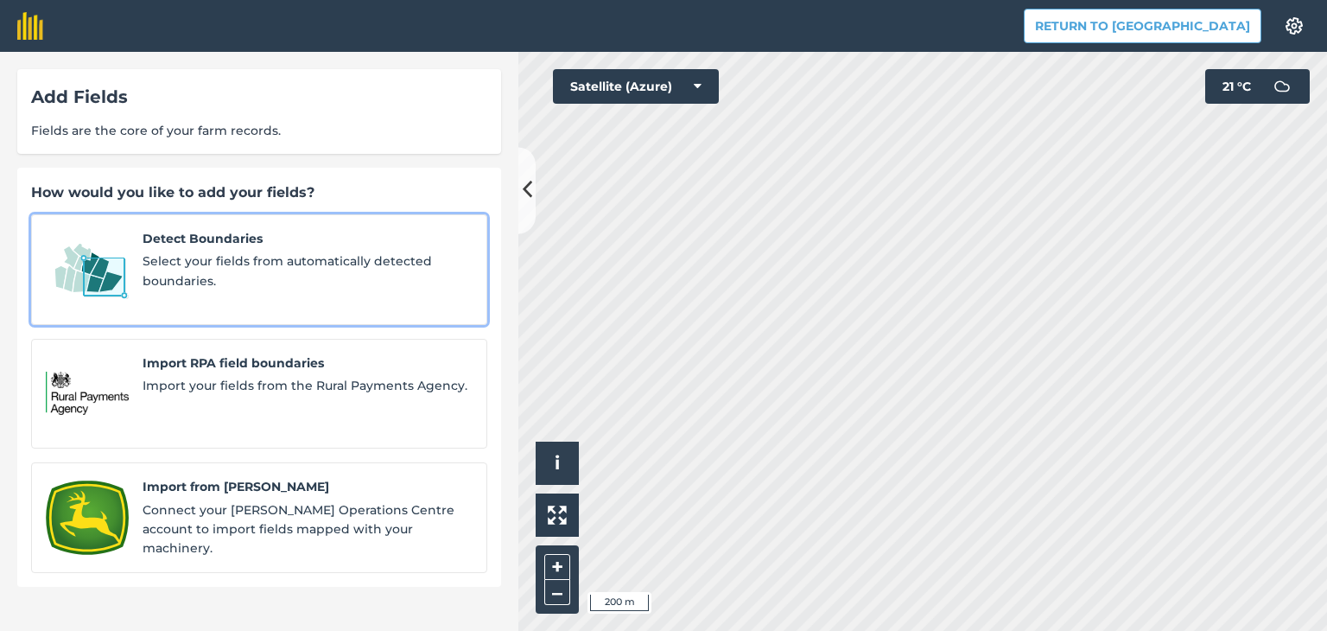
click at [318, 251] on span "Select your fields from automatically detected boundaries." at bounding box center [308, 270] width 330 height 39
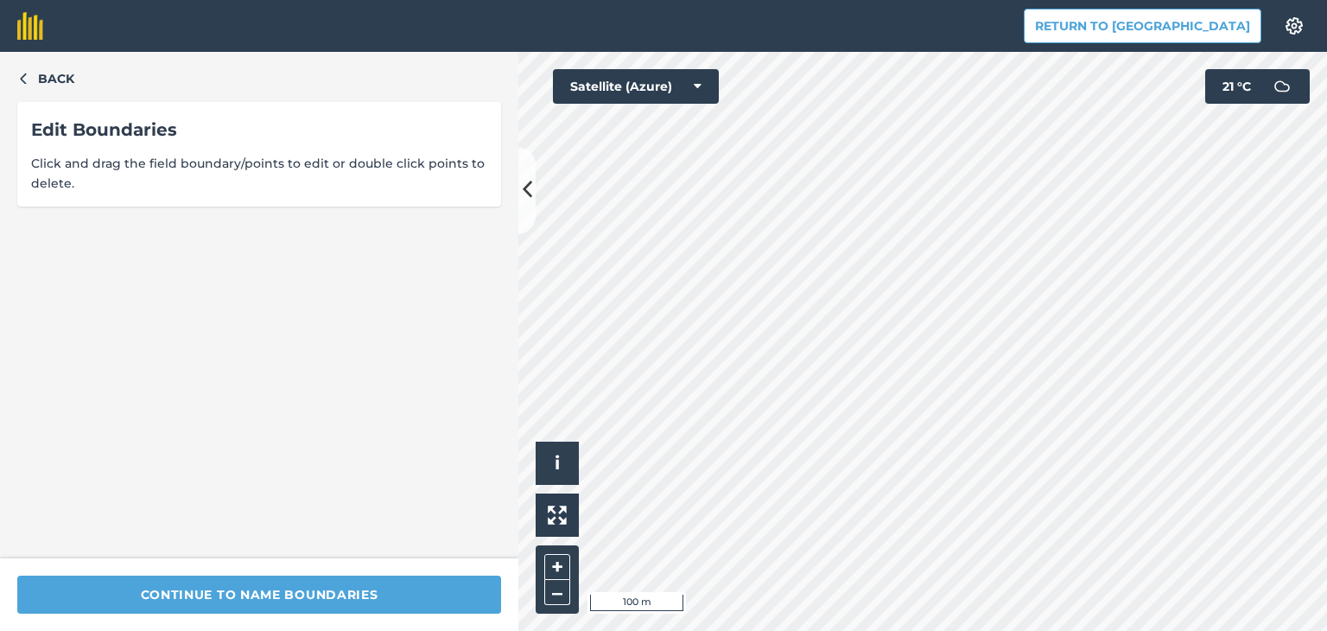
click at [473, 344] on div "Back Edit Boundaries Click and drag the field boundary/points to edit or double…" at bounding box center [663, 341] width 1327 height 579
click at [1210, 0] on html "Return to Agreena Settings Map printing is not available on our free plan Pleas…" at bounding box center [663, 315] width 1327 height 631
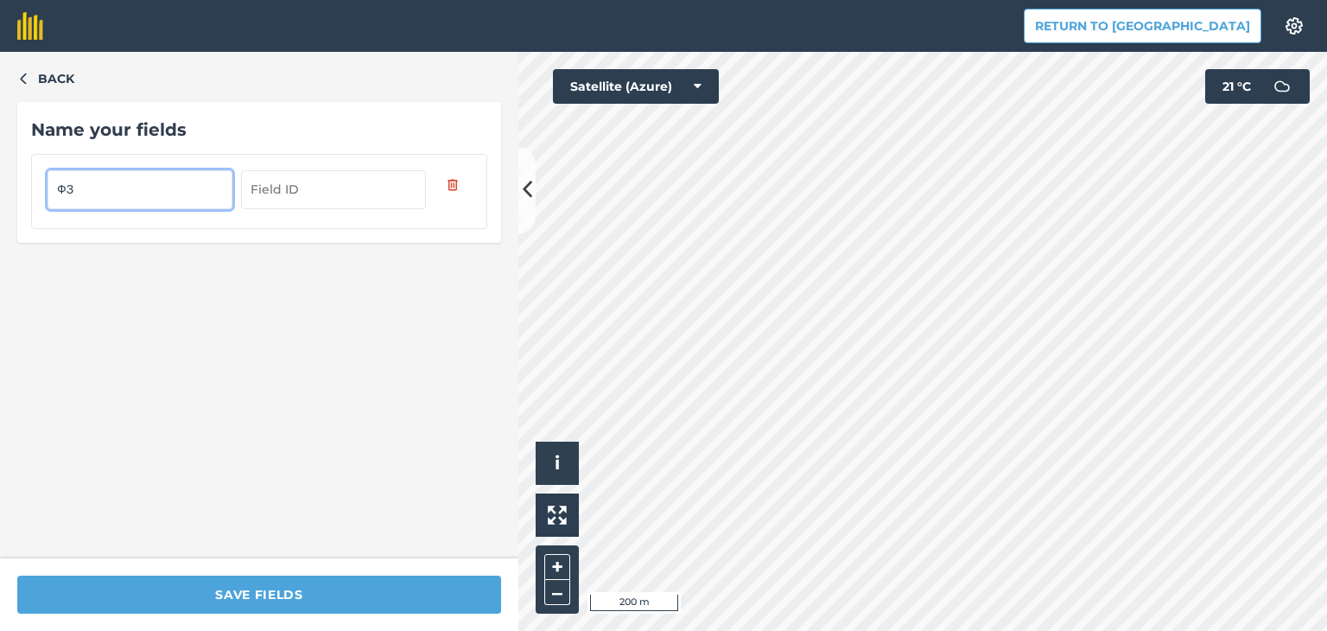
type input "Ф"
type input "AP 02"
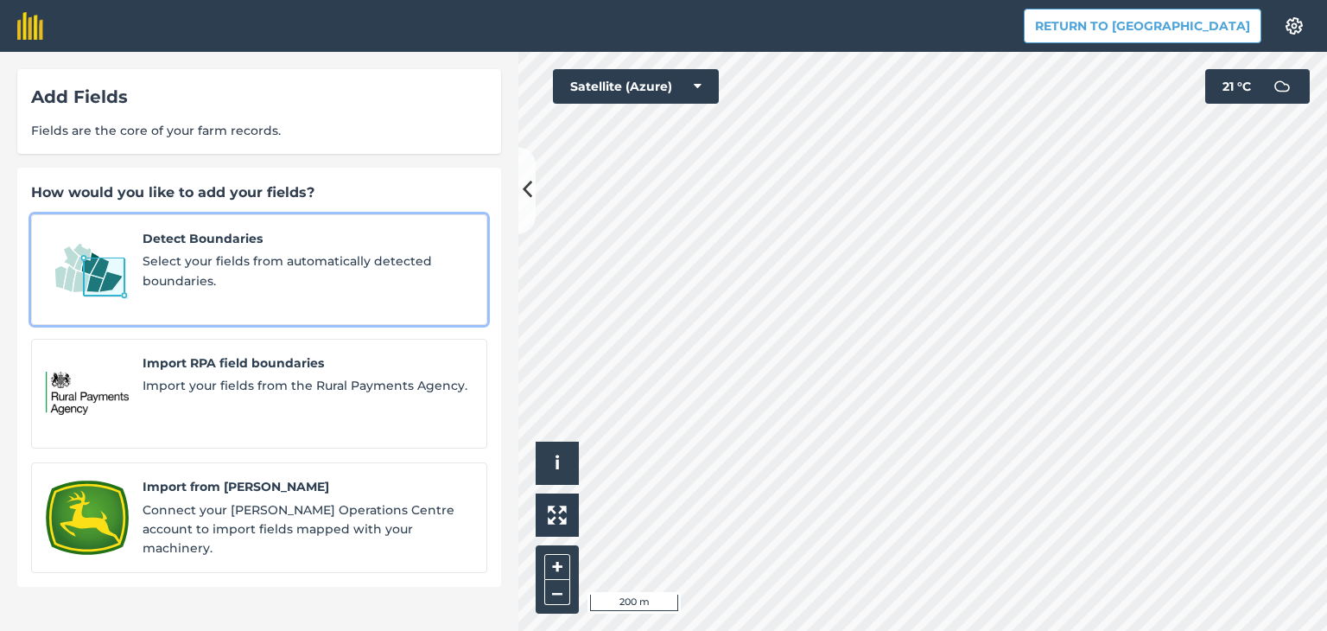
click at [316, 251] on span "Select your fields from automatically detected boundaries." at bounding box center [308, 270] width 330 height 39
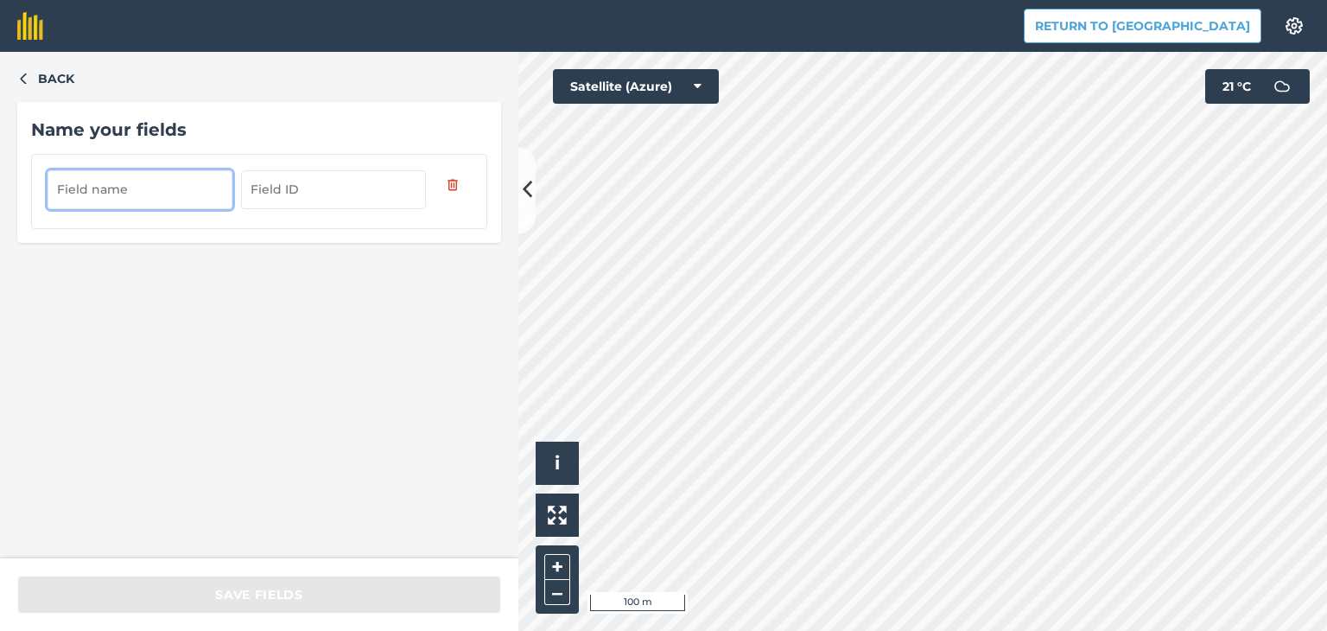
click at [201, 190] on input "text" at bounding box center [140, 189] width 185 height 38
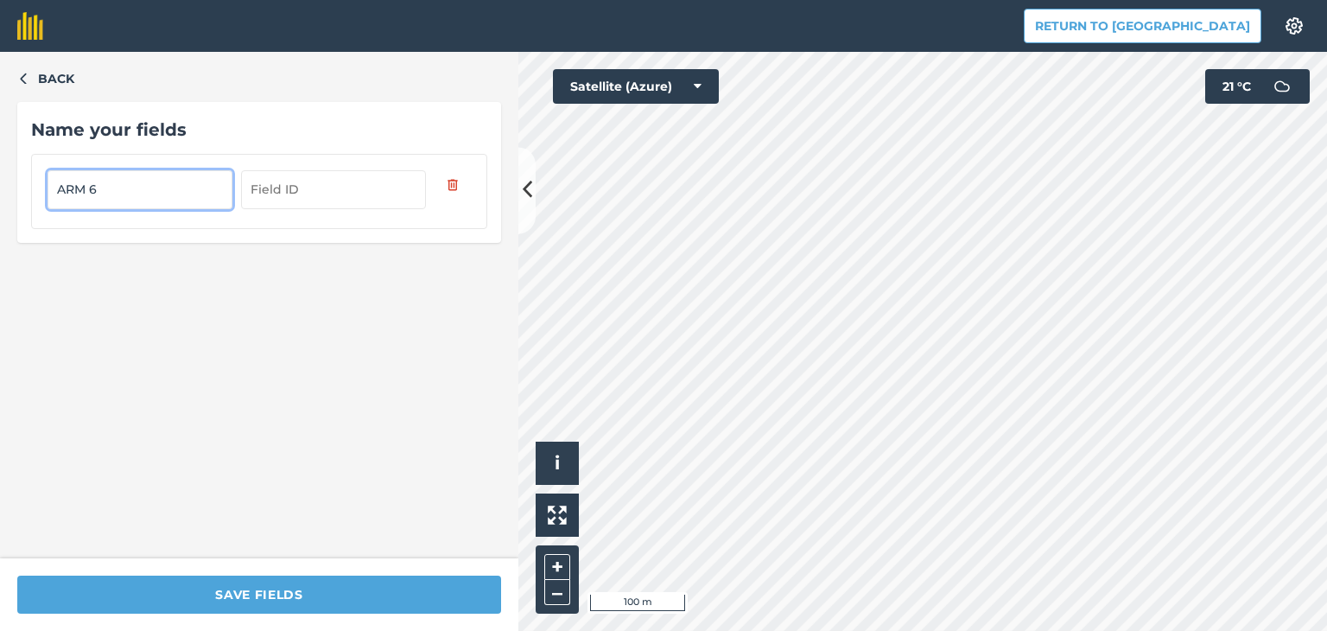
type input "ARM 6"
click at [445, 99] on div "Back Name your fields ARM 6 Save fields Click to start drawing i © 2025 TomTom,…" at bounding box center [663, 341] width 1327 height 579
click at [22, 74] on icon "button" at bounding box center [23, 78] width 12 height 12
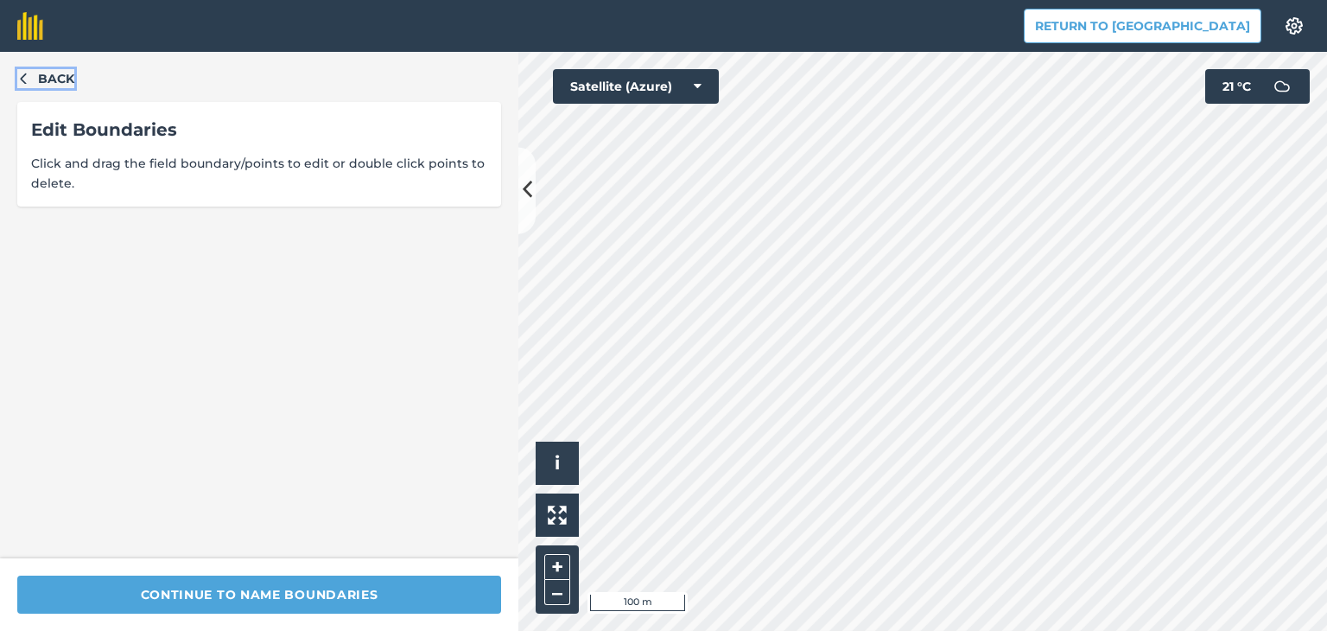
click at [22, 74] on icon "button" at bounding box center [23, 78] width 12 height 12
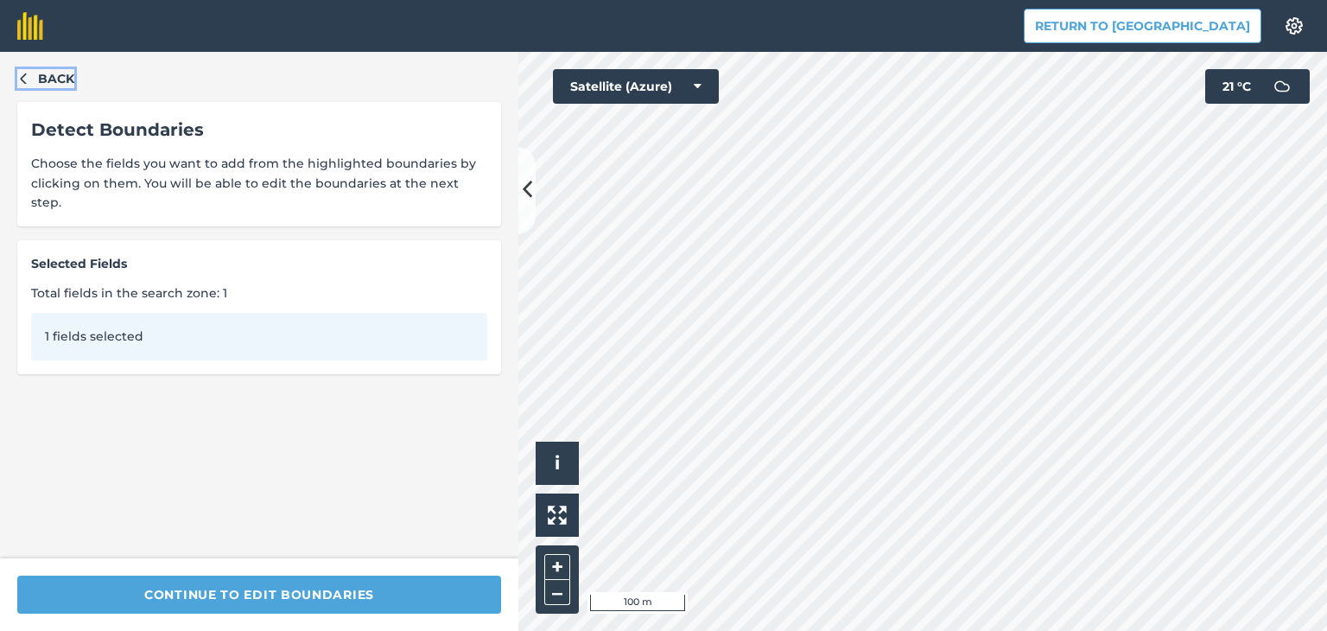
click at [22, 74] on icon "button" at bounding box center [23, 78] width 12 height 12
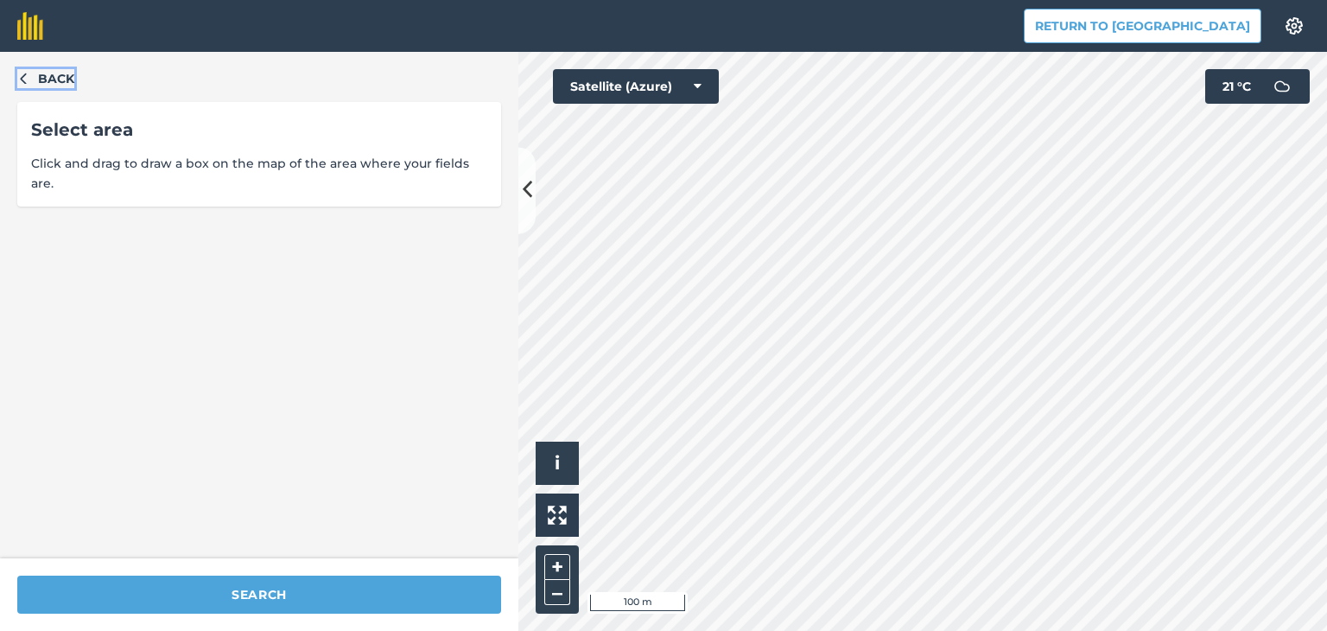
click at [22, 74] on icon "button" at bounding box center [23, 78] width 12 height 12
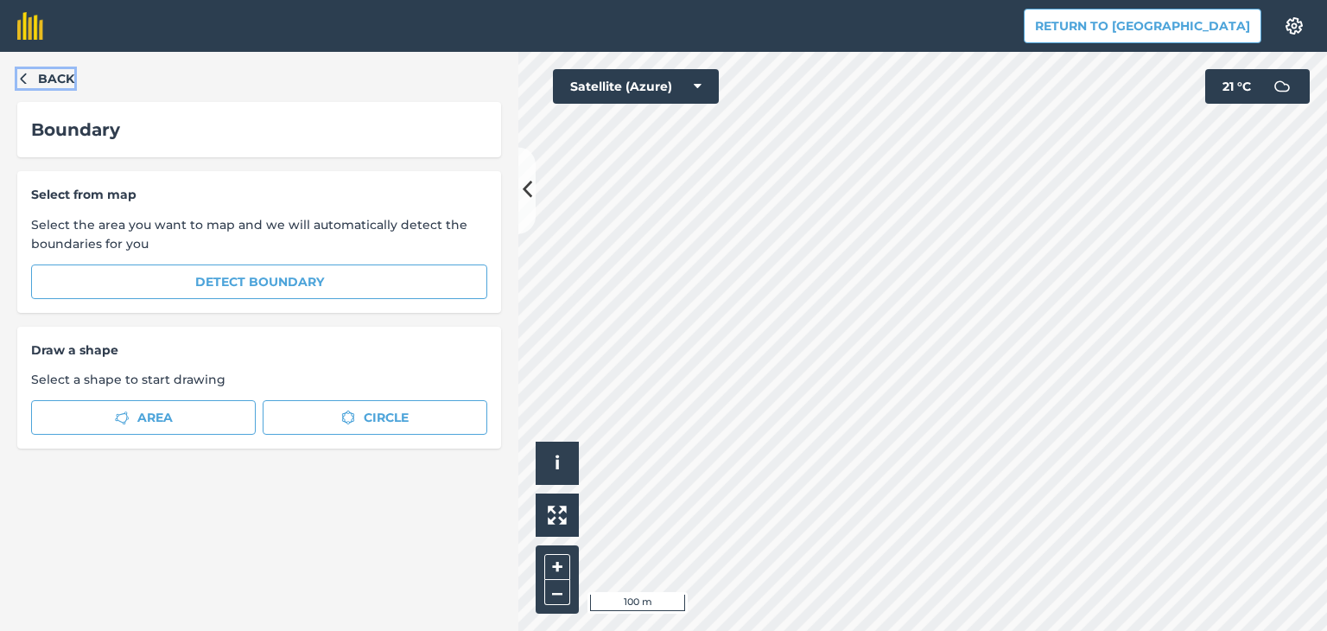
click at [22, 74] on icon "button" at bounding box center [23, 78] width 12 height 12
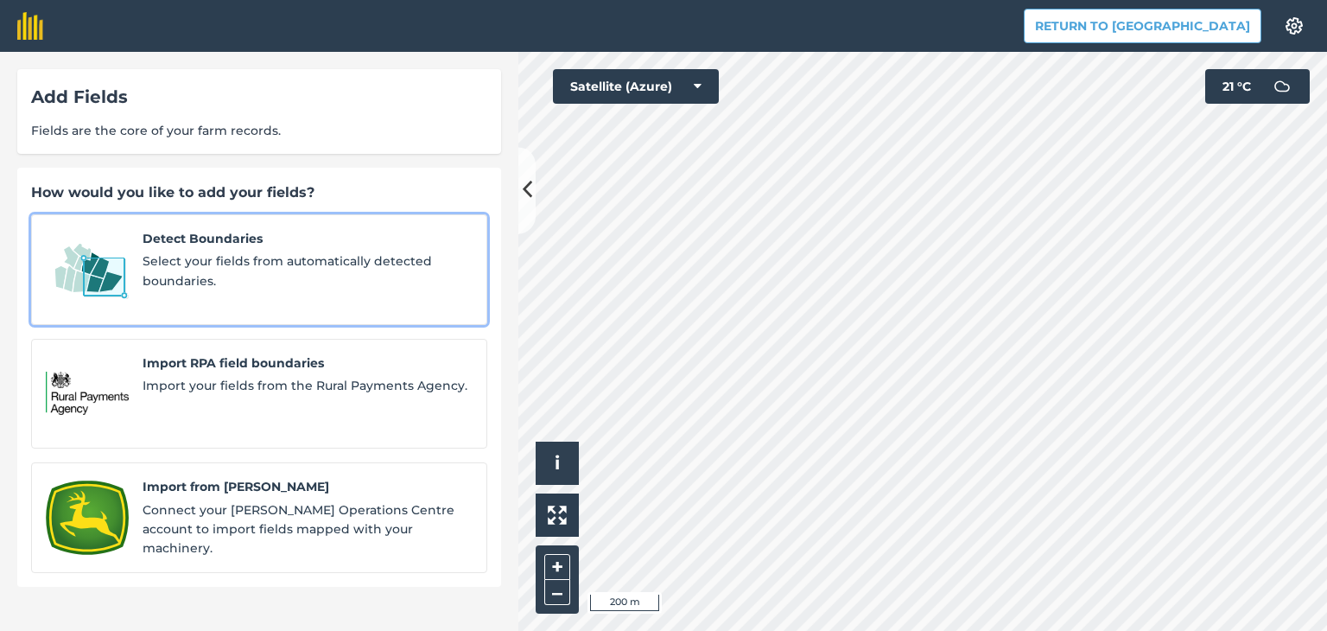
click at [283, 289] on span "Select your fields from automatically detected boundaries." at bounding box center [308, 270] width 330 height 39
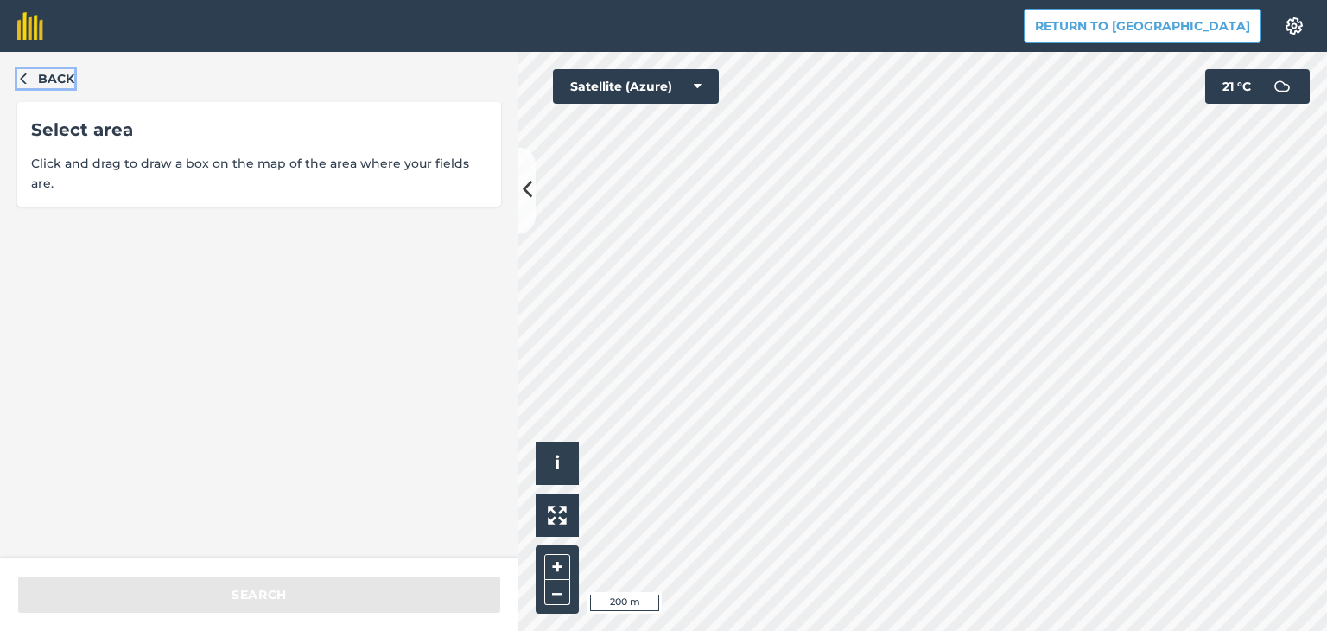
click at [28, 83] on icon "button" at bounding box center [23, 78] width 12 height 12
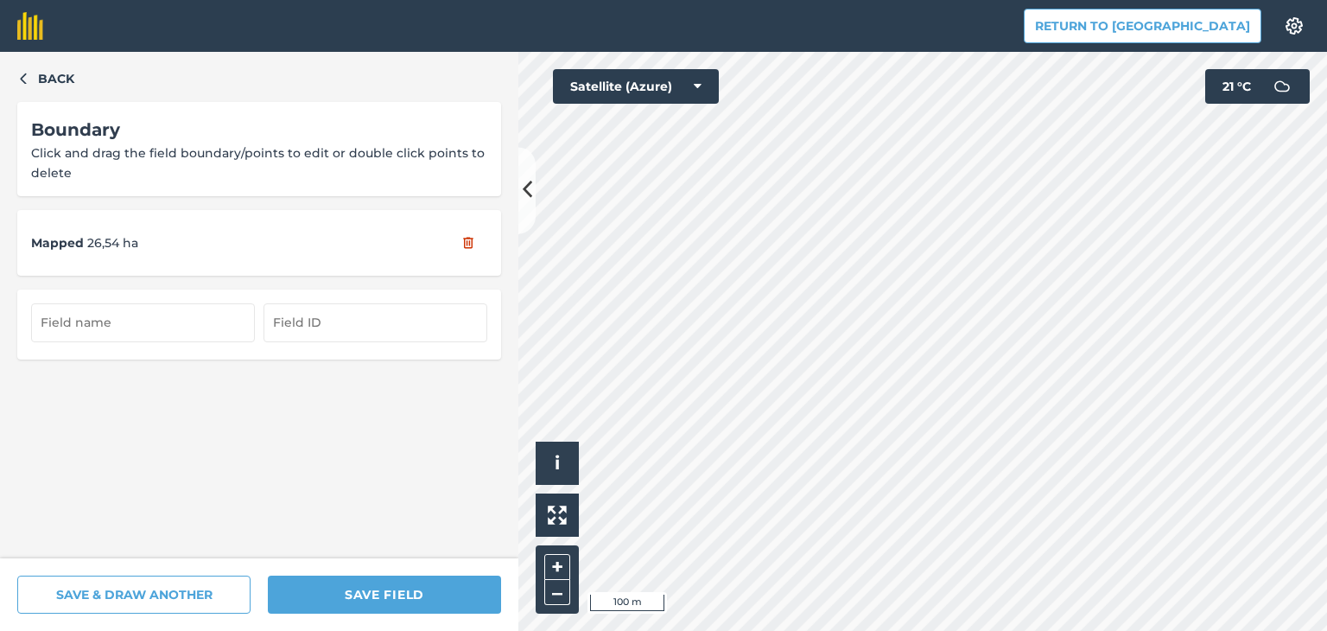
click at [967, 11] on div "Return to Agreena Settings Map printing is not available on our free plan Pleas…" at bounding box center [663, 315] width 1327 height 631
click at [148, 320] on input "text" at bounding box center [143, 322] width 224 height 38
type input "ARM 6"
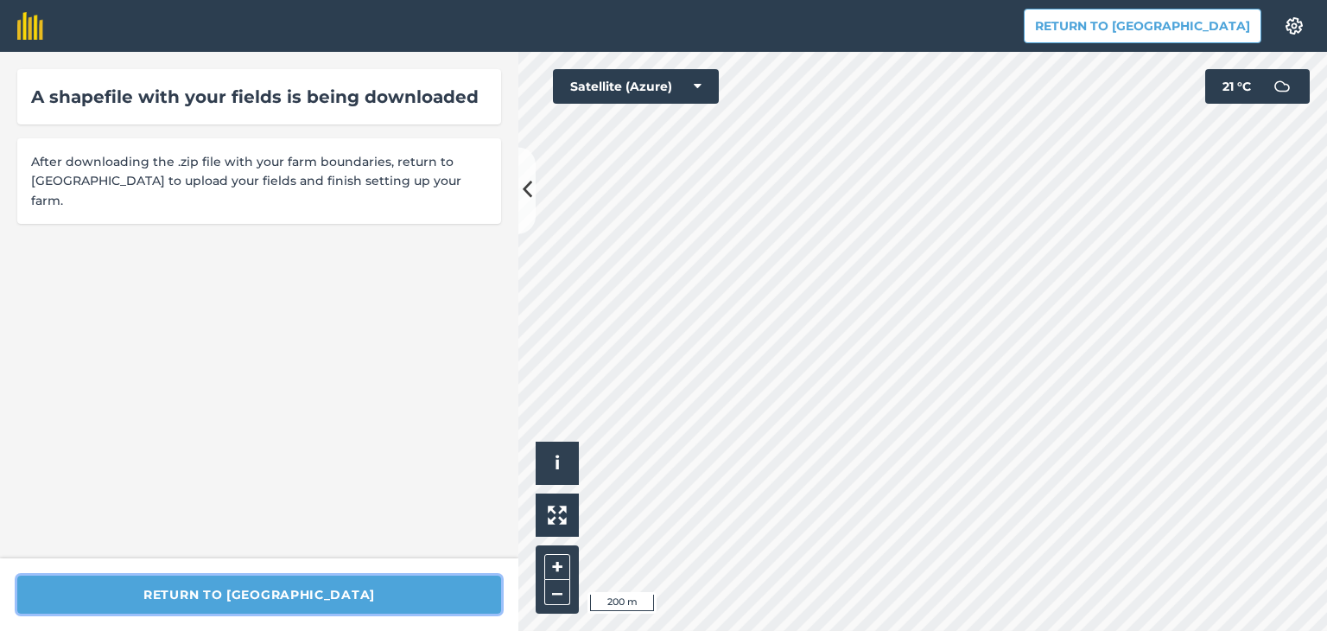
click at [274, 594] on button "Return to [GEOGRAPHIC_DATA]" at bounding box center [259, 594] width 484 height 38
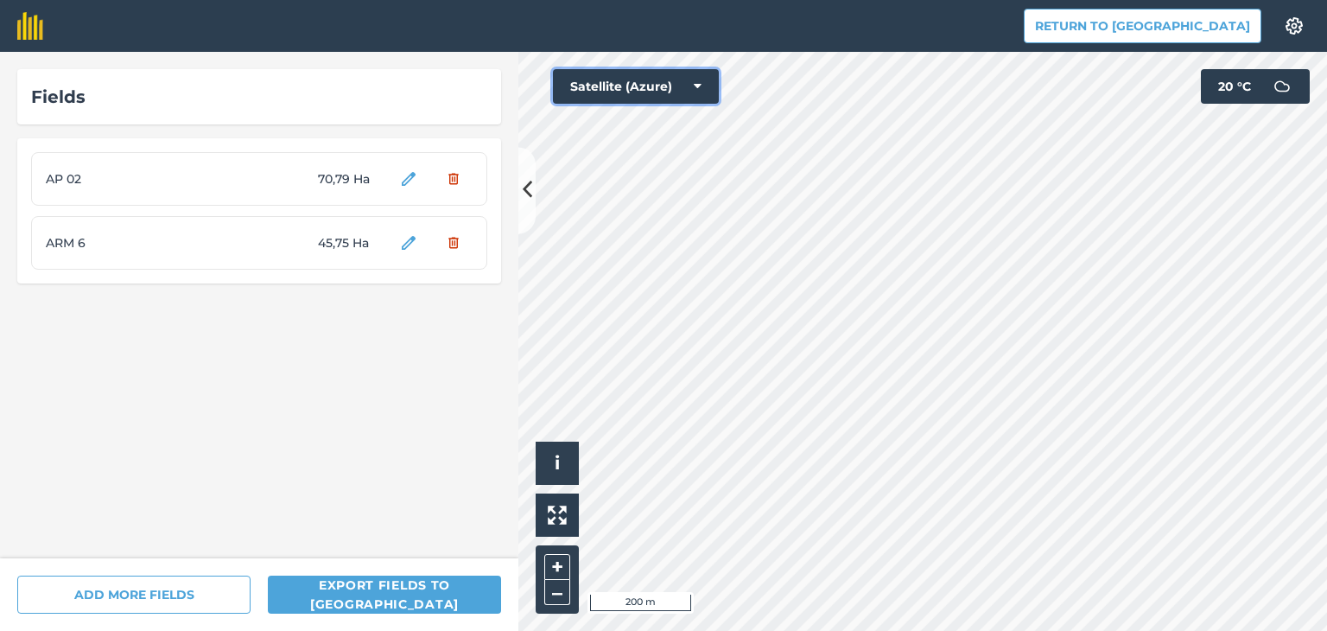
click at [691, 84] on button "Satellite (Azure)" at bounding box center [636, 86] width 166 height 35
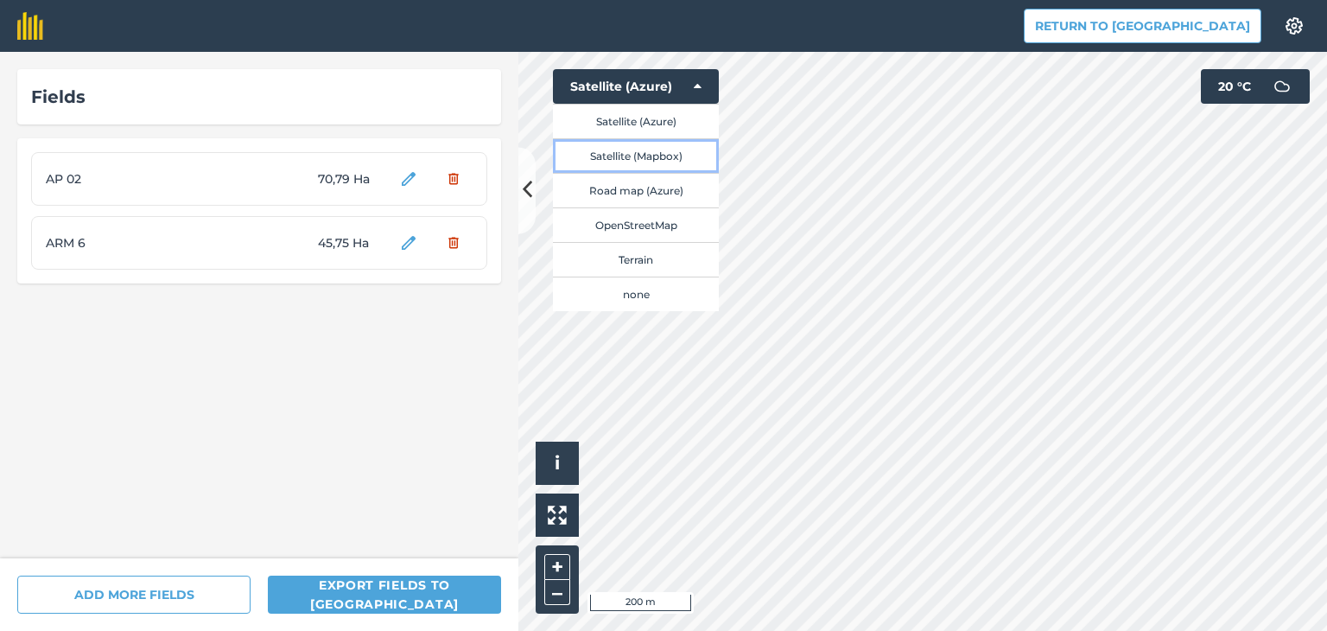
click at [664, 154] on button "Satellite (Mapbox)" at bounding box center [636, 155] width 166 height 35
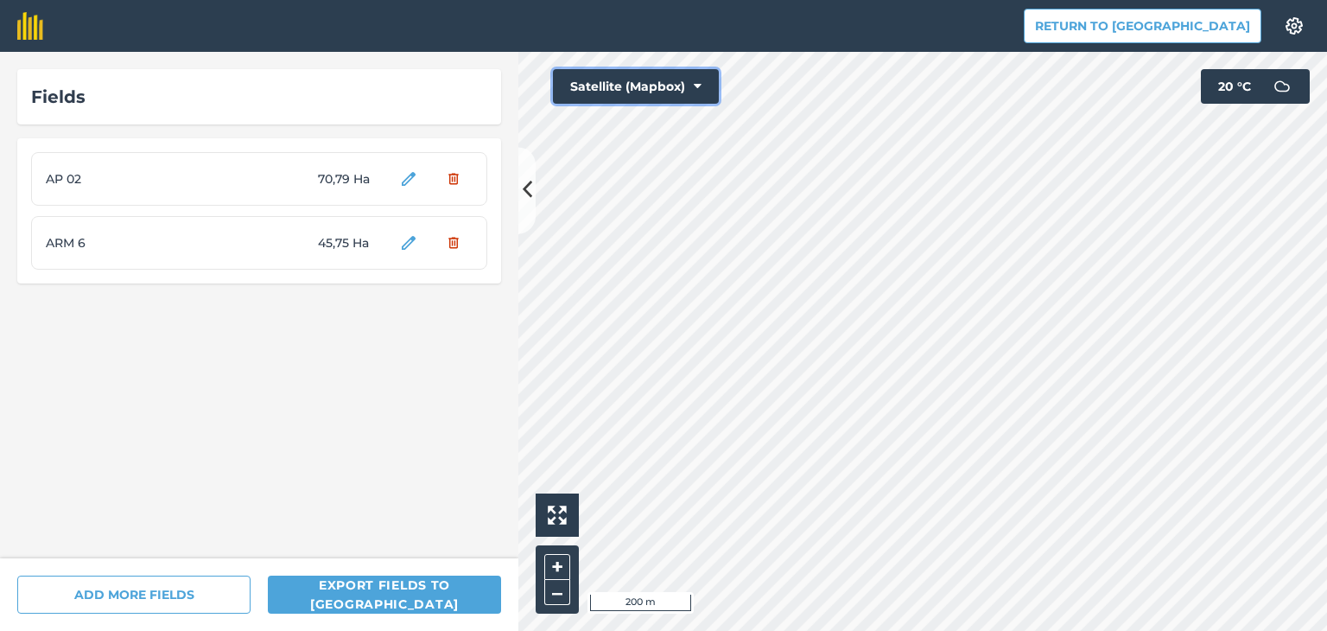
click at [705, 87] on button "Satellite (Mapbox)" at bounding box center [636, 86] width 166 height 35
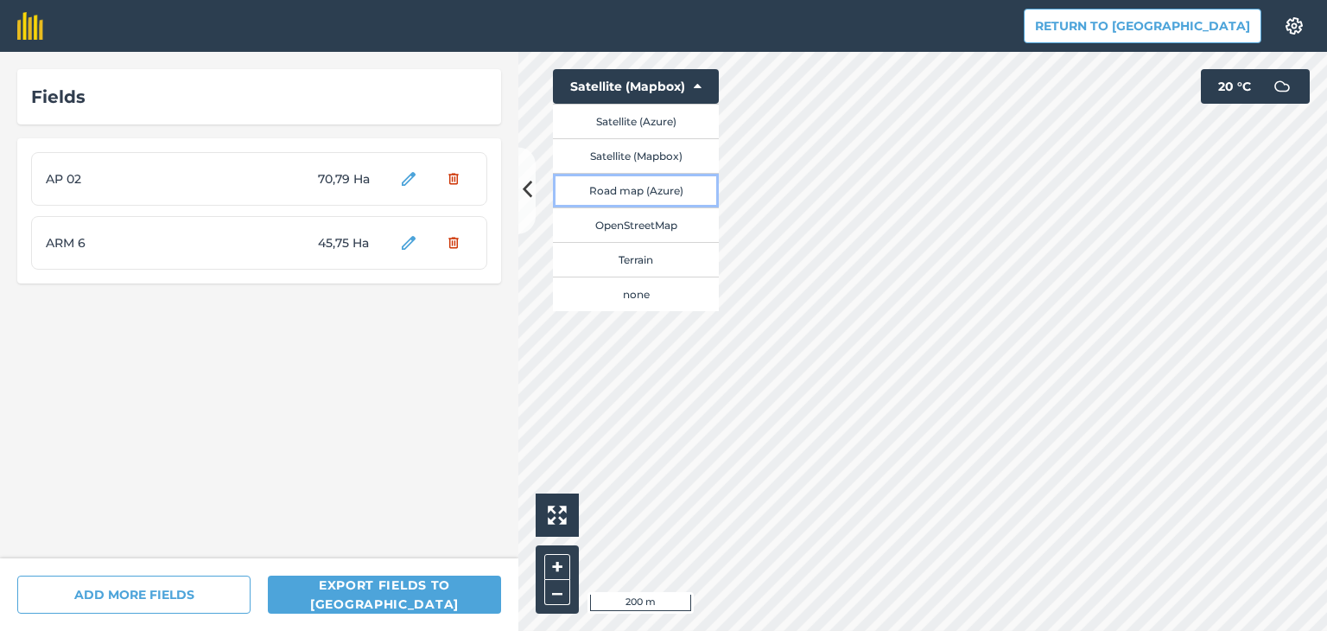
click at [672, 187] on button "Road map (Azure)" at bounding box center [636, 190] width 166 height 35
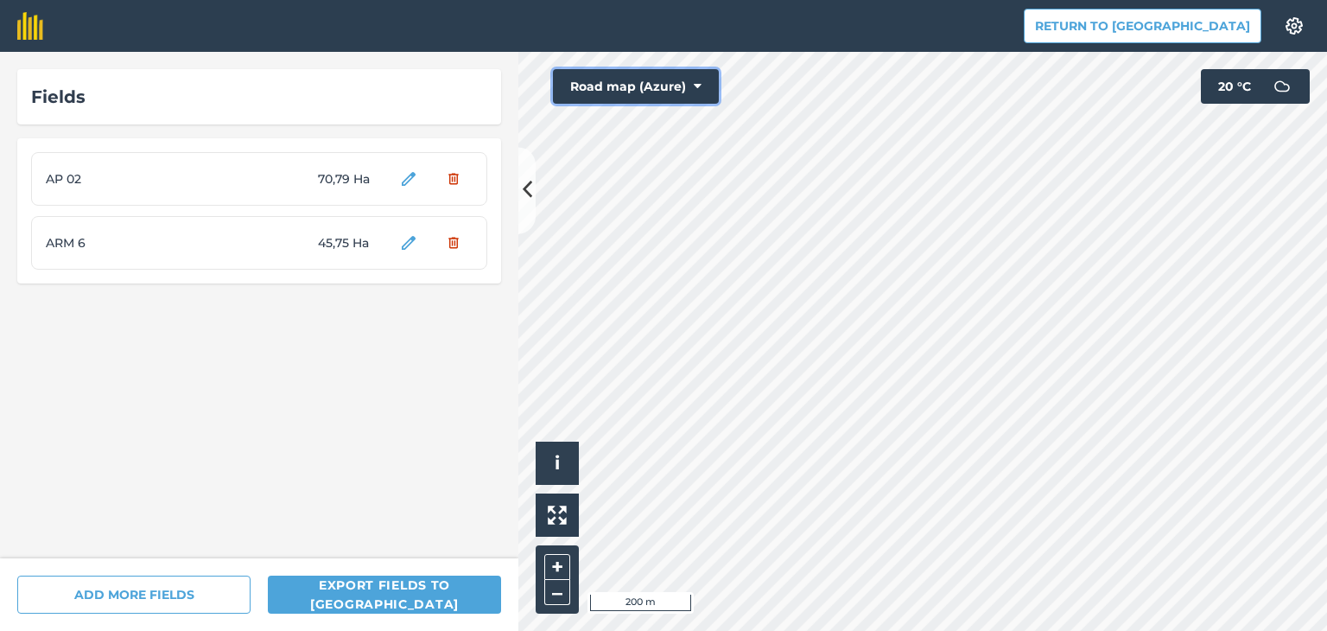
click at [705, 87] on button "Road map (Azure)" at bounding box center [636, 86] width 166 height 35
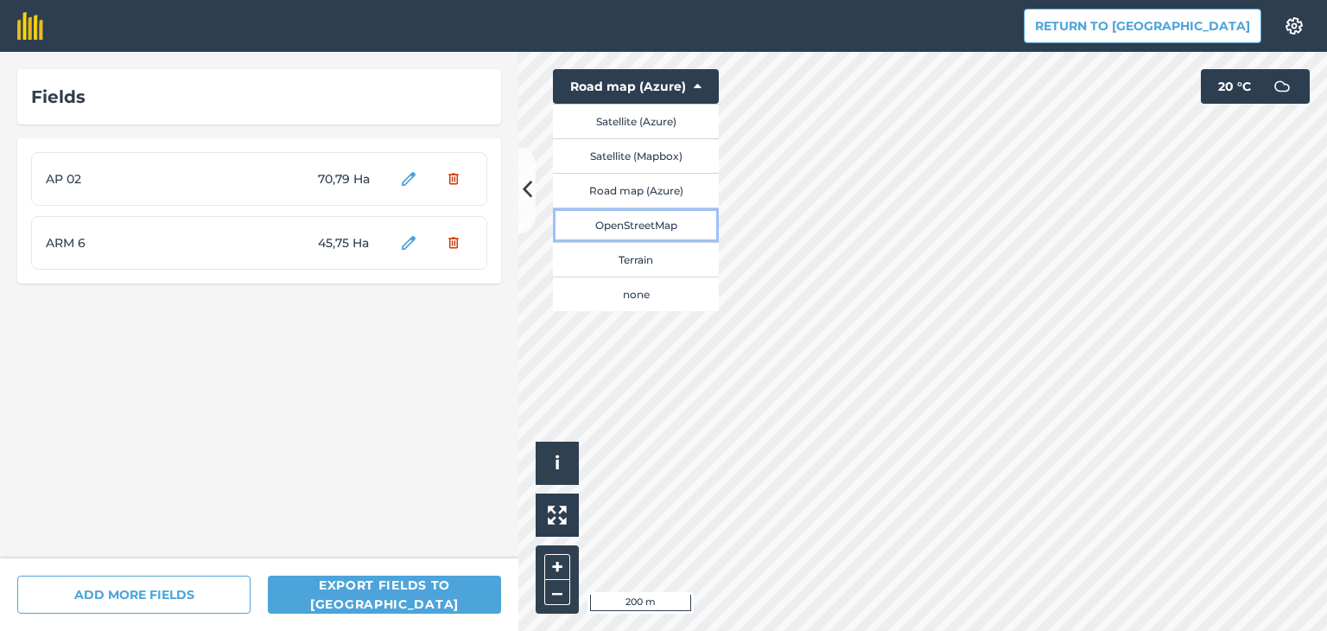
click at [664, 225] on button "OpenStreetMap" at bounding box center [636, 224] width 166 height 35
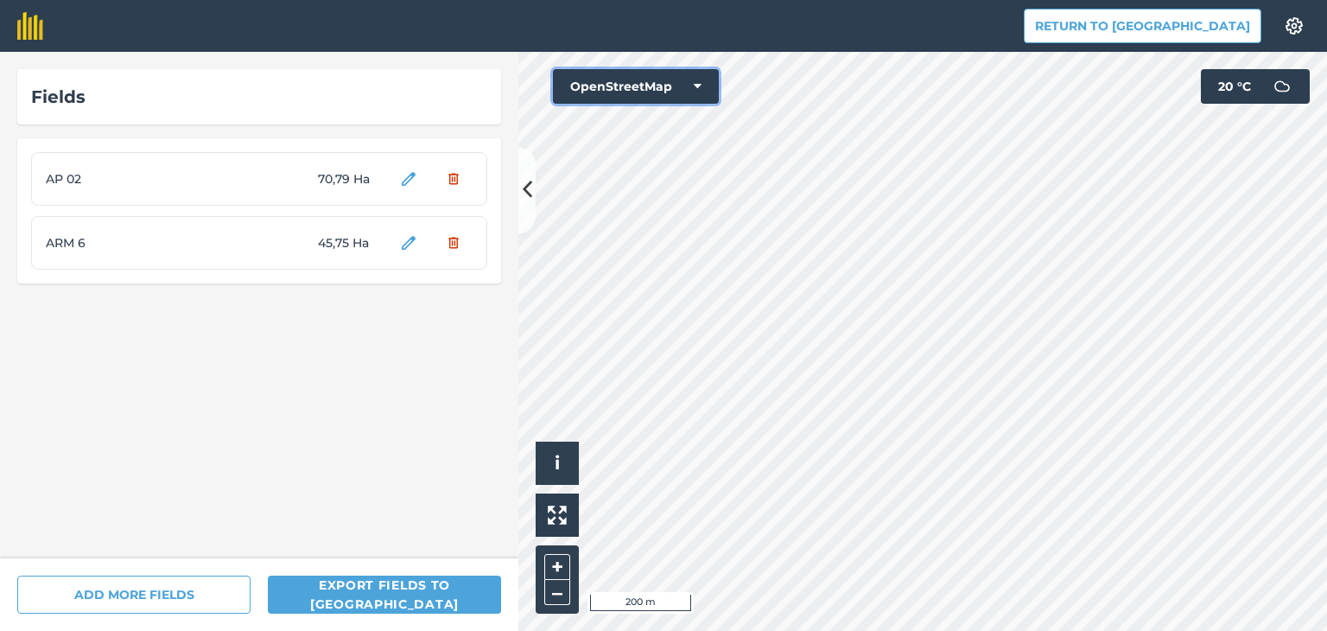
click at [700, 95] on button "OpenStreetMap" at bounding box center [636, 86] width 166 height 35
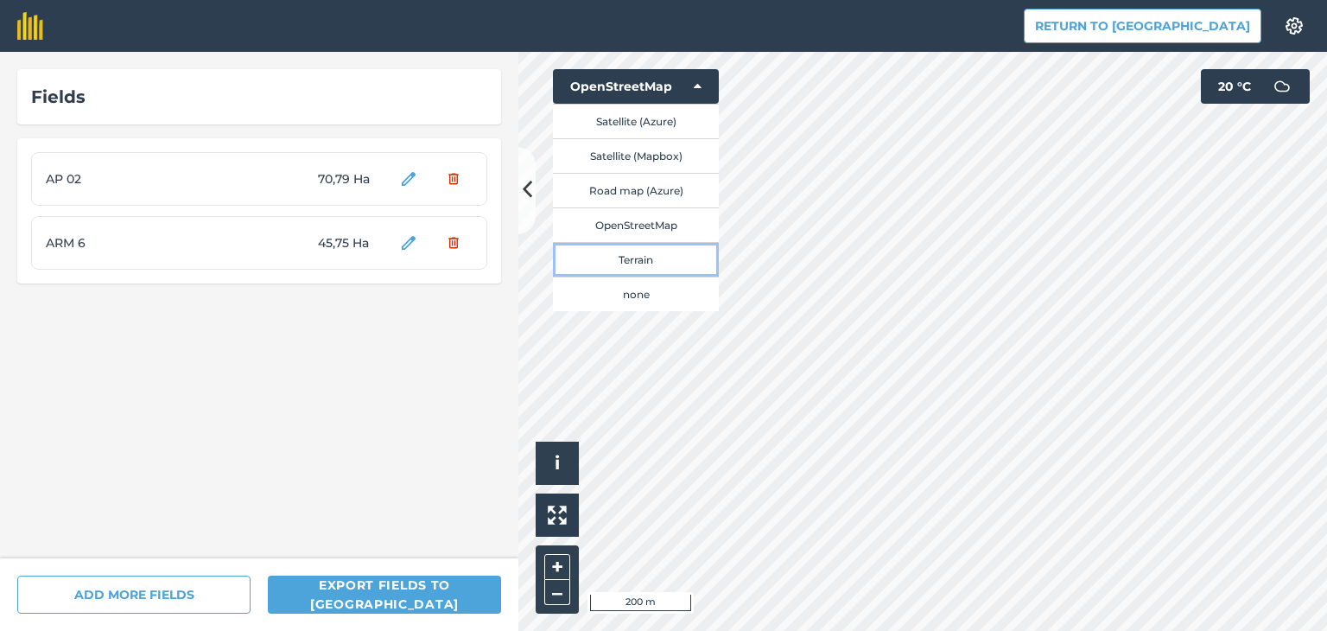
click at [650, 260] on button "Terrain" at bounding box center [636, 259] width 166 height 35
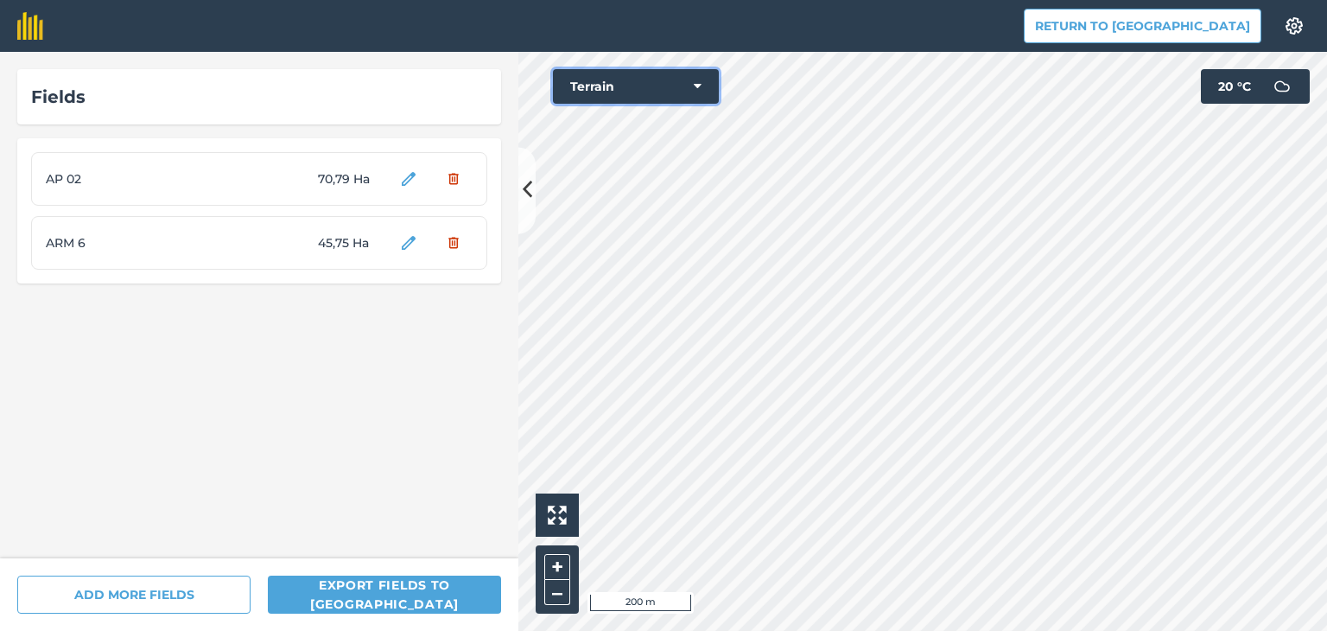
click at [702, 84] on button "Terrain" at bounding box center [636, 86] width 166 height 35
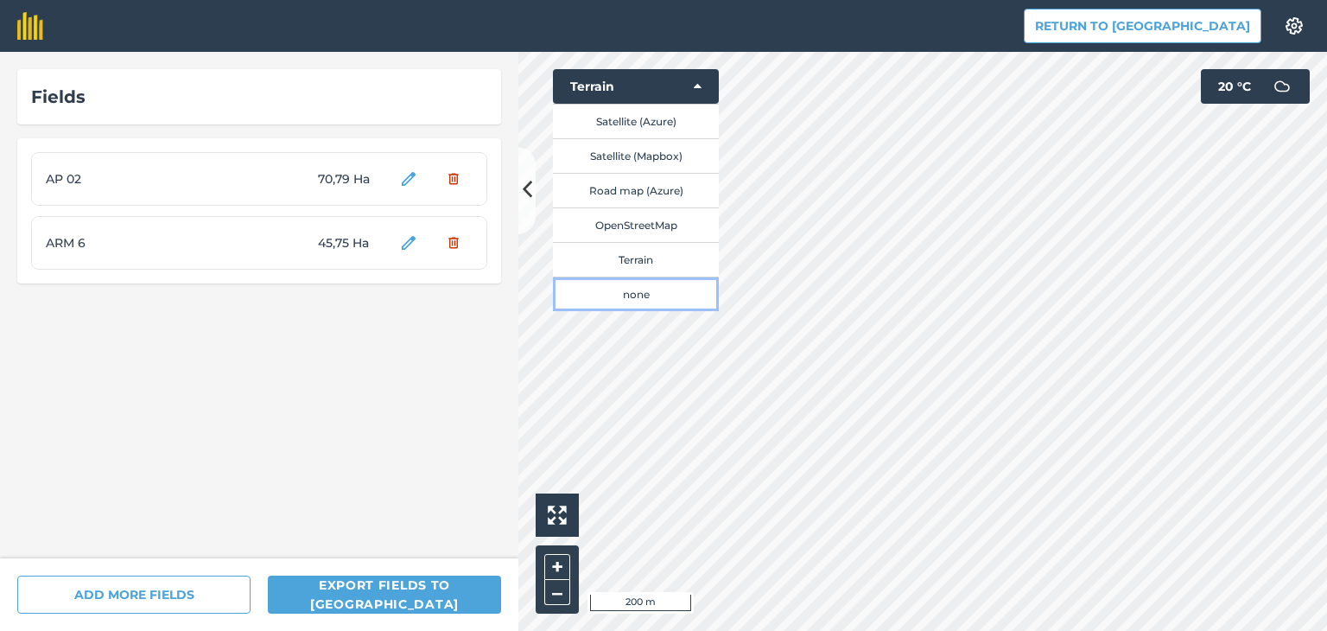
click at [649, 296] on button "none" at bounding box center [636, 293] width 166 height 35
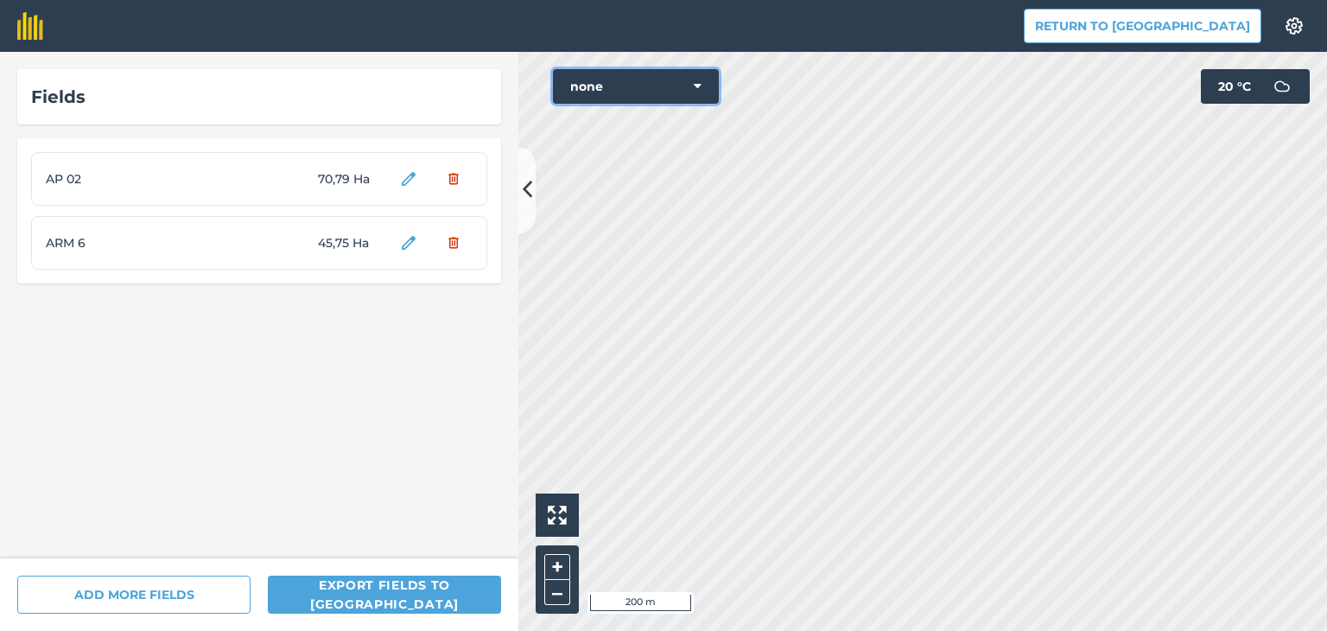
click at [696, 78] on icon at bounding box center [698, 86] width 8 height 17
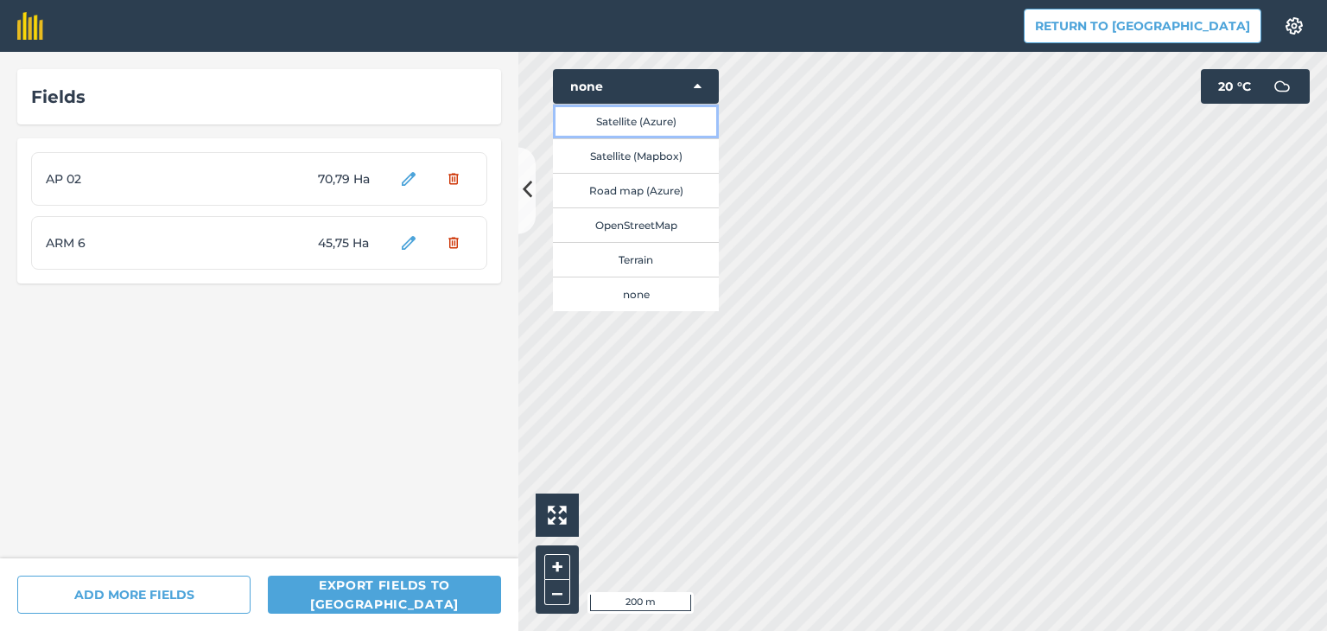
click at [664, 125] on button "Satellite (Azure)" at bounding box center [636, 121] width 166 height 35
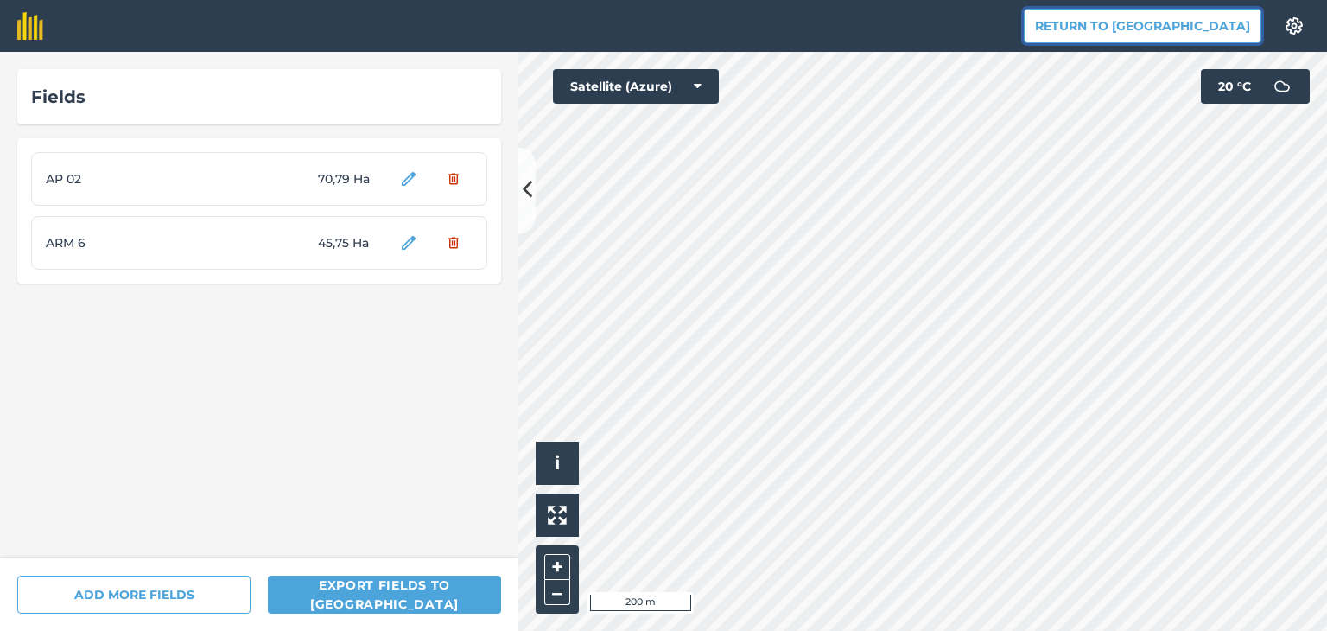
click at [1160, 30] on button "Return to [GEOGRAPHIC_DATA]" at bounding box center [1143, 26] width 238 height 35
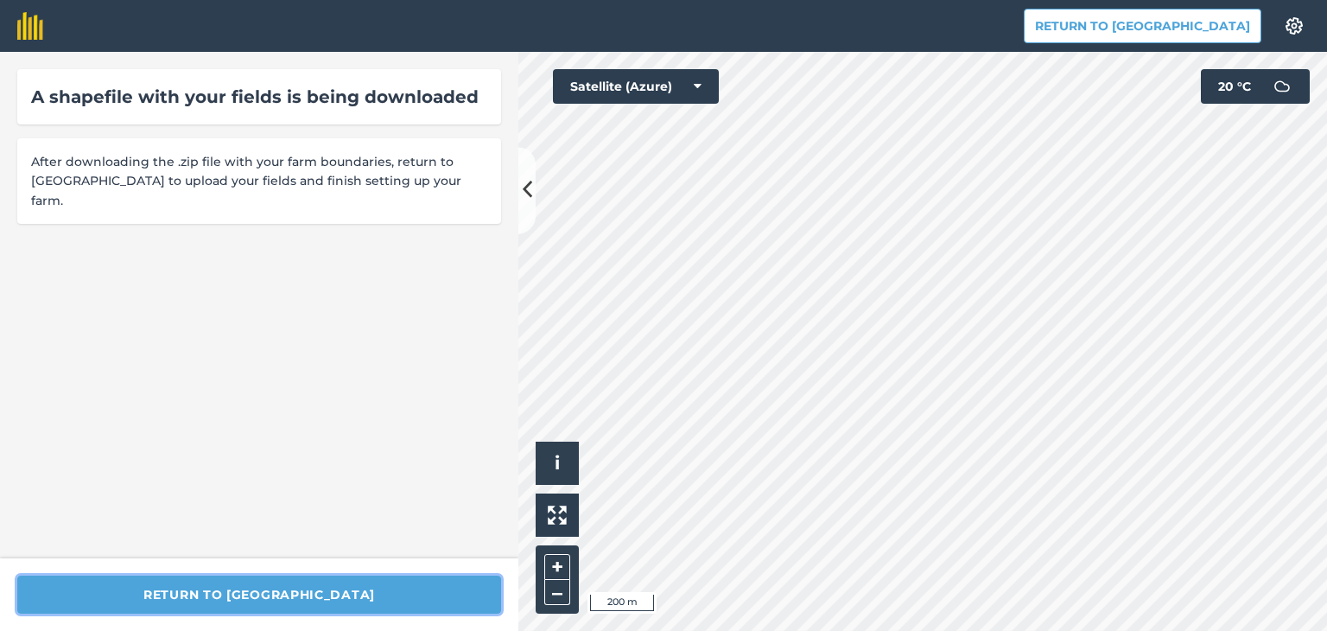
click at [267, 596] on button "Return to [GEOGRAPHIC_DATA]" at bounding box center [259, 594] width 484 height 38
click at [299, 592] on button "Return to [GEOGRAPHIC_DATA]" at bounding box center [259, 594] width 484 height 38
click at [308, 594] on button "Return to [GEOGRAPHIC_DATA]" at bounding box center [259, 594] width 484 height 38
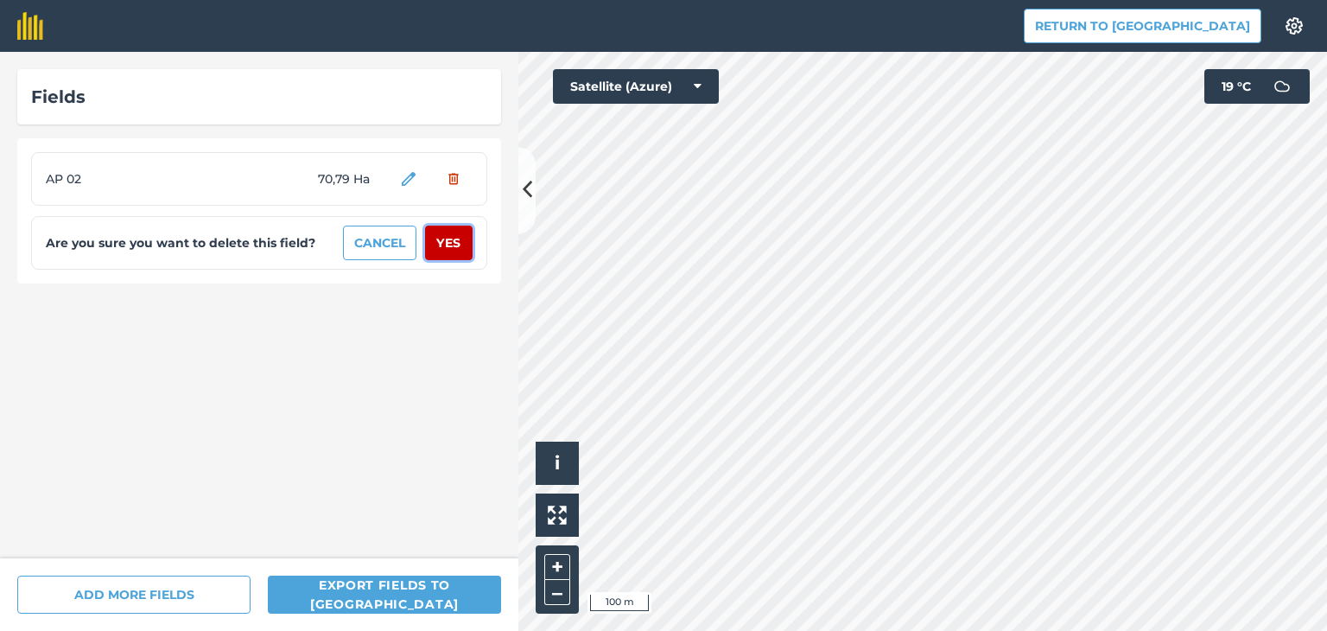
click at [456, 242] on button "Yes" at bounding box center [449, 243] width 48 height 35
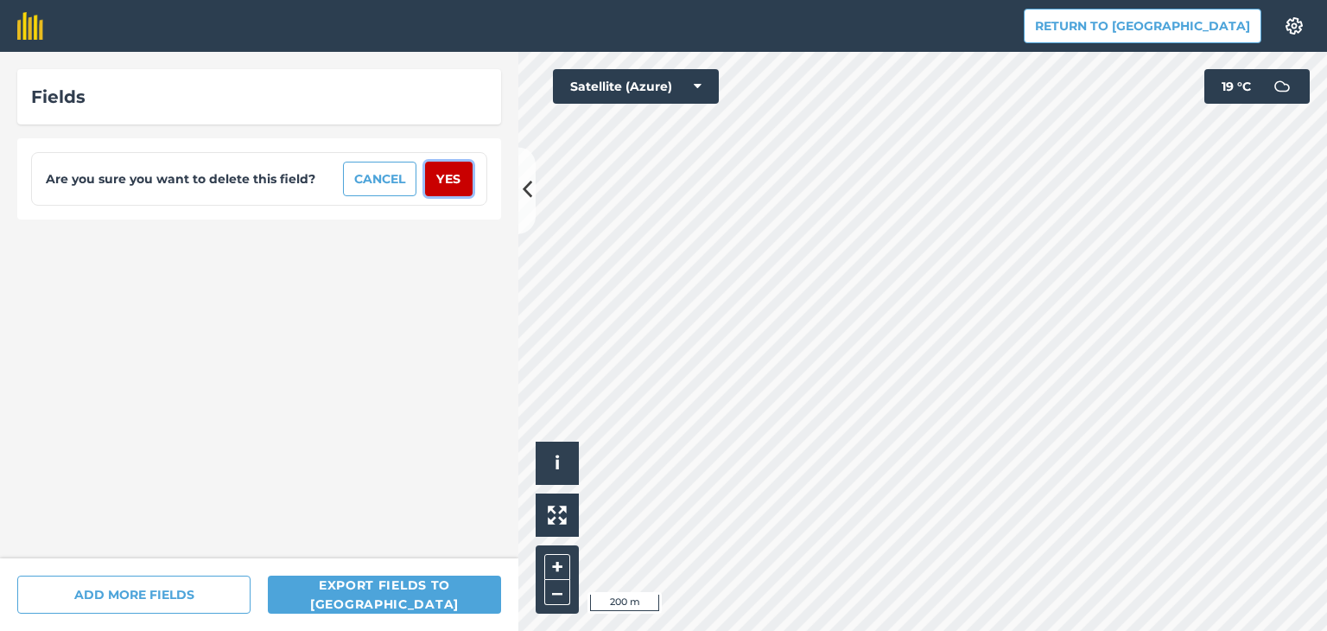
click at [454, 179] on button "Yes" at bounding box center [449, 179] width 48 height 35
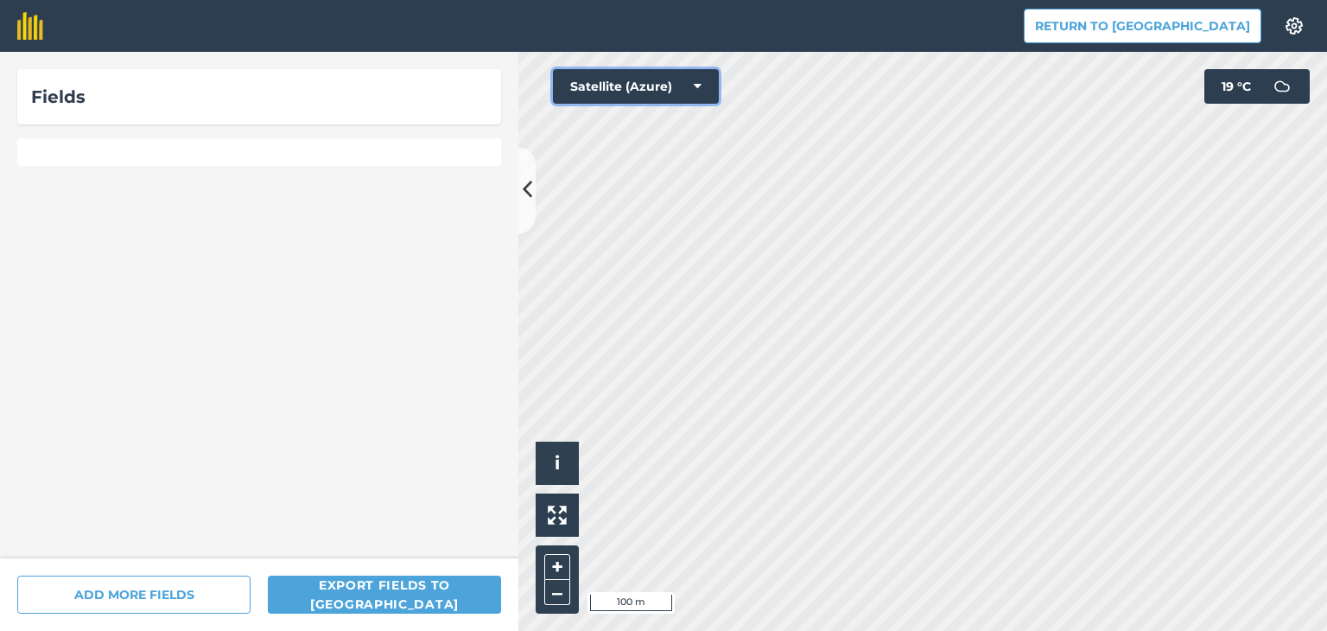
click at [698, 80] on icon at bounding box center [698, 86] width 8 height 17
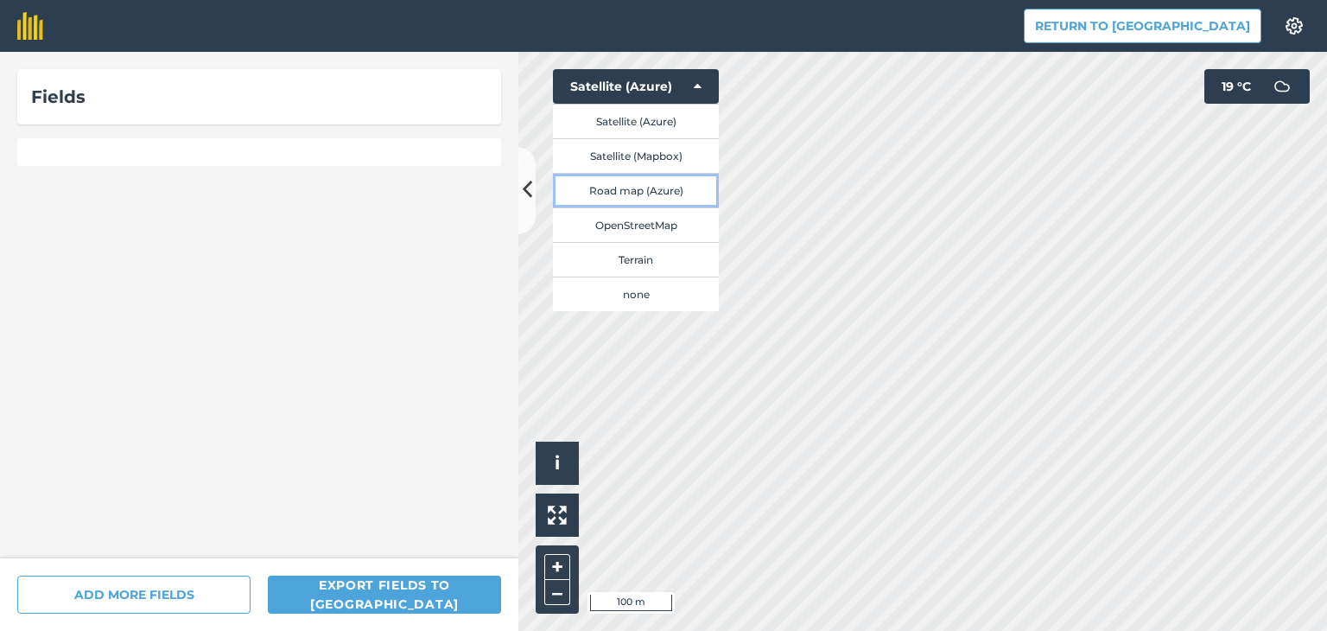
click at [655, 187] on button "Road map (Azure)" at bounding box center [636, 190] width 166 height 35
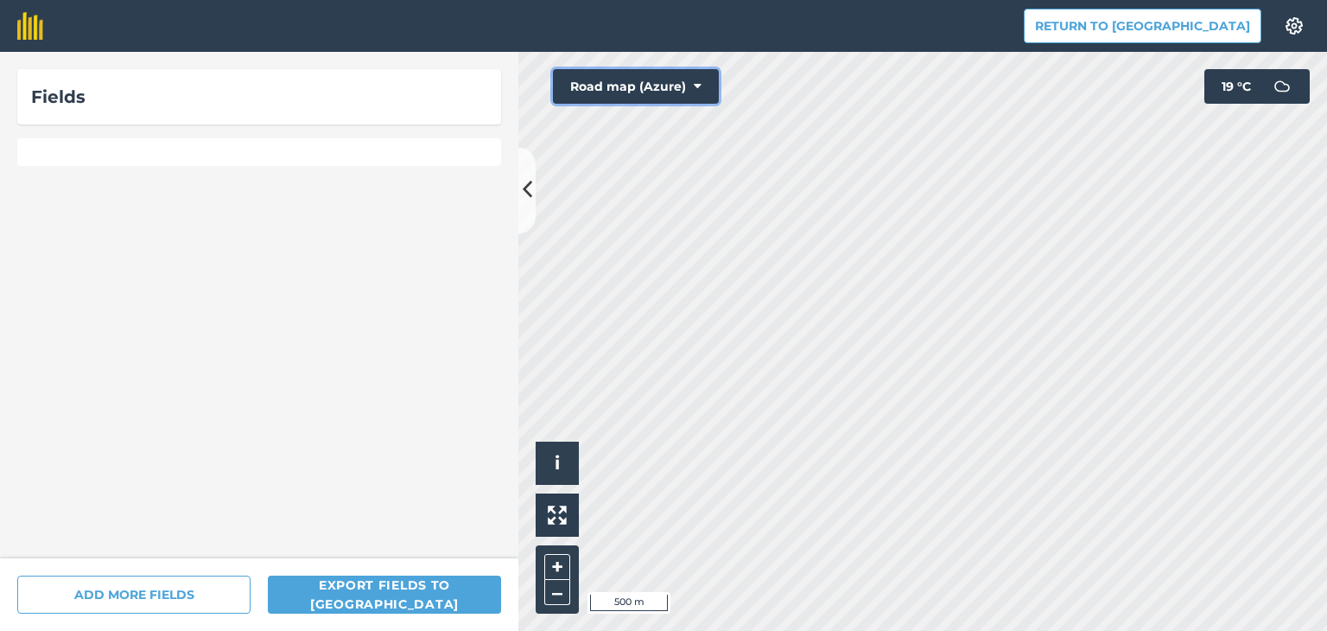
click at [699, 80] on icon at bounding box center [698, 86] width 8 height 17
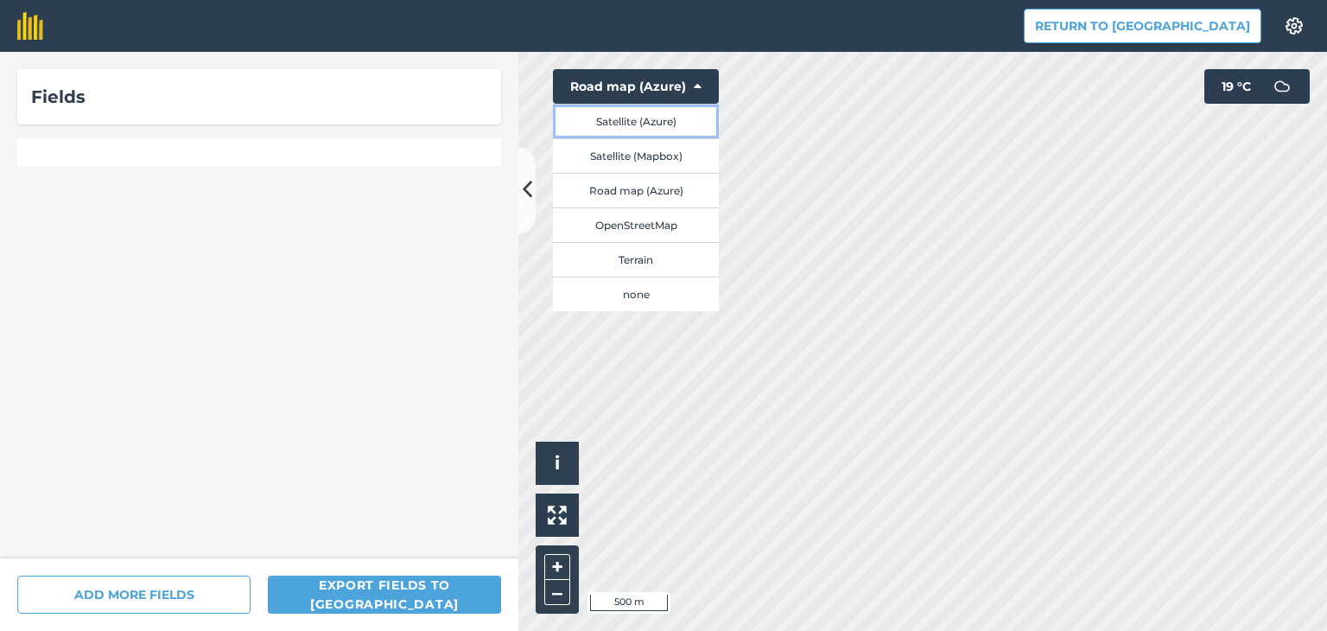
click at [664, 122] on button "Satellite (Azure)" at bounding box center [636, 121] width 166 height 35
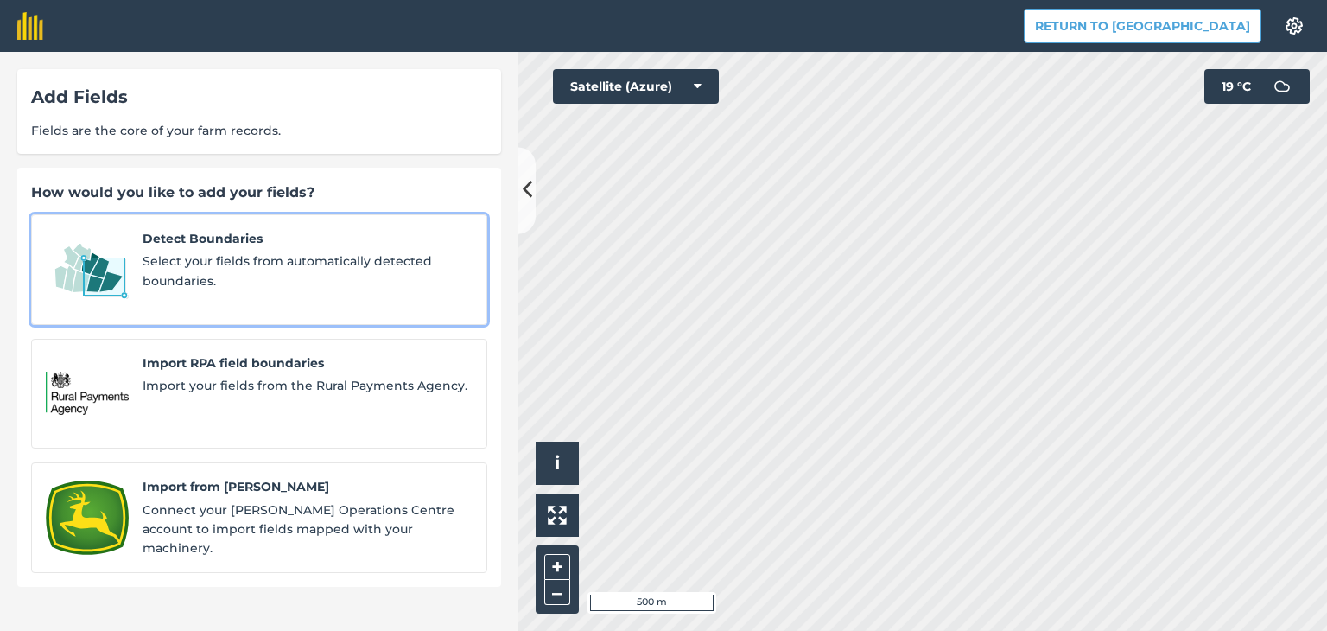
click at [242, 257] on span "Select your fields from automatically detected boundaries." at bounding box center [308, 270] width 330 height 39
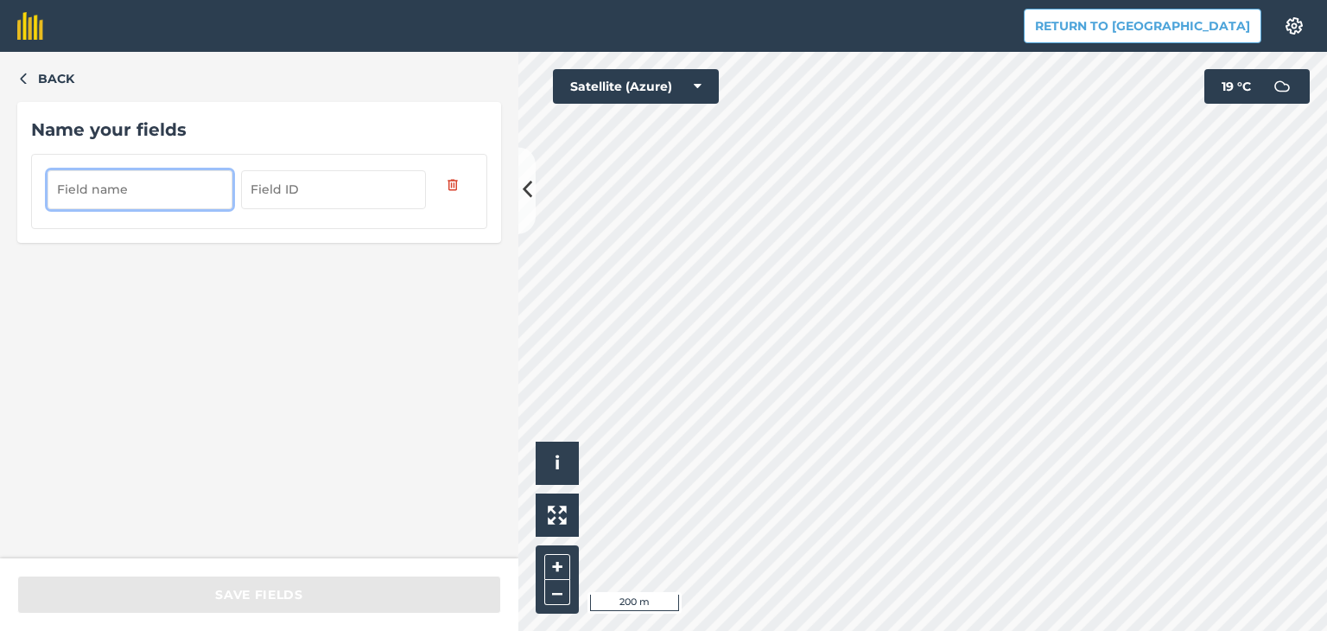
click at [149, 188] on input "text" at bounding box center [140, 189] width 185 height 38
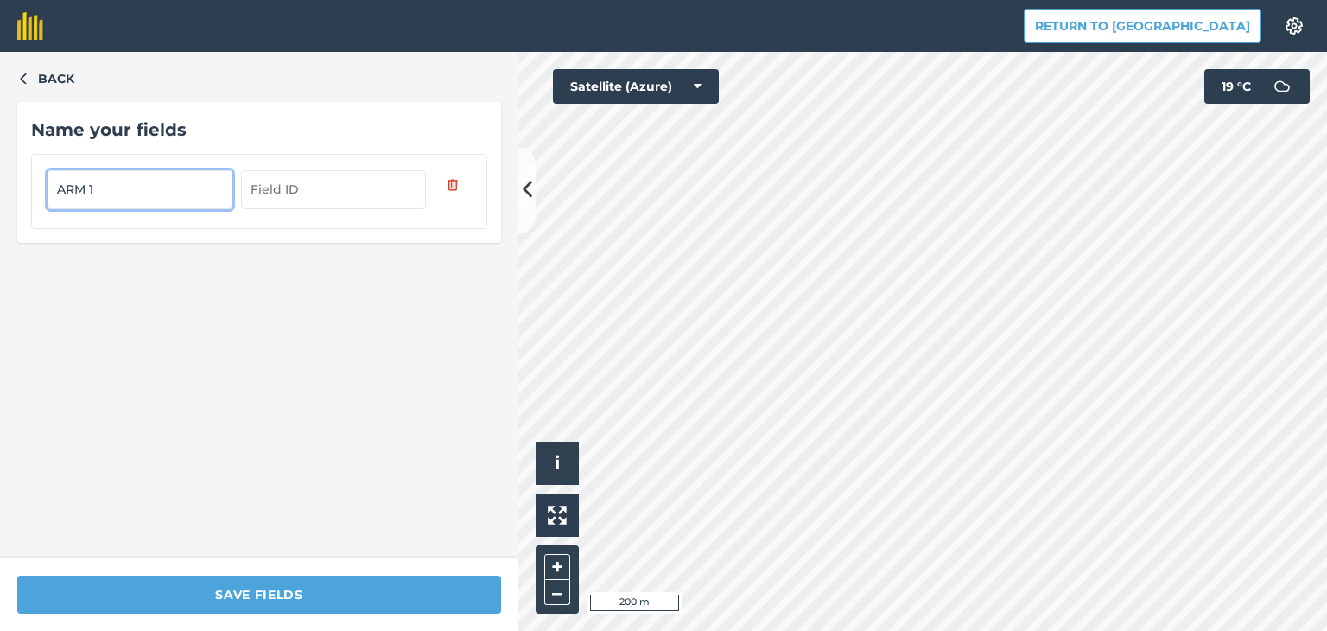
type input "ARM 1"
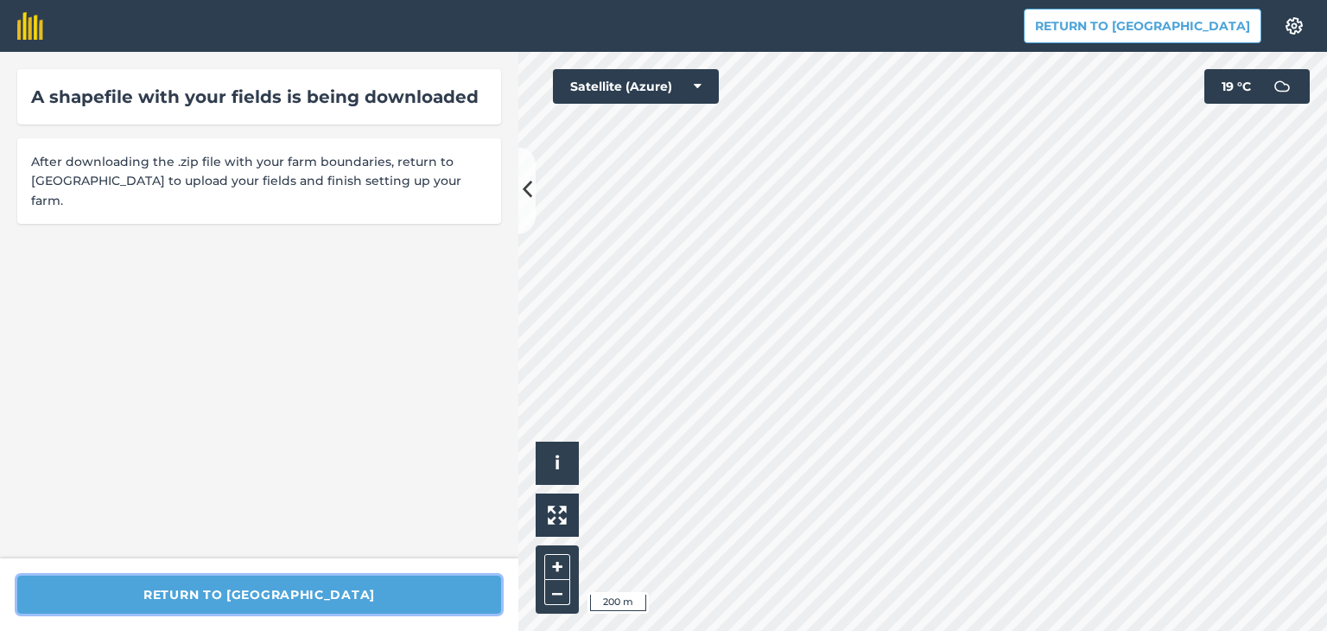
click at [289, 594] on button "Return to [GEOGRAPHIC_DATA]" at bounding box center [259, 594] width 484 height 38
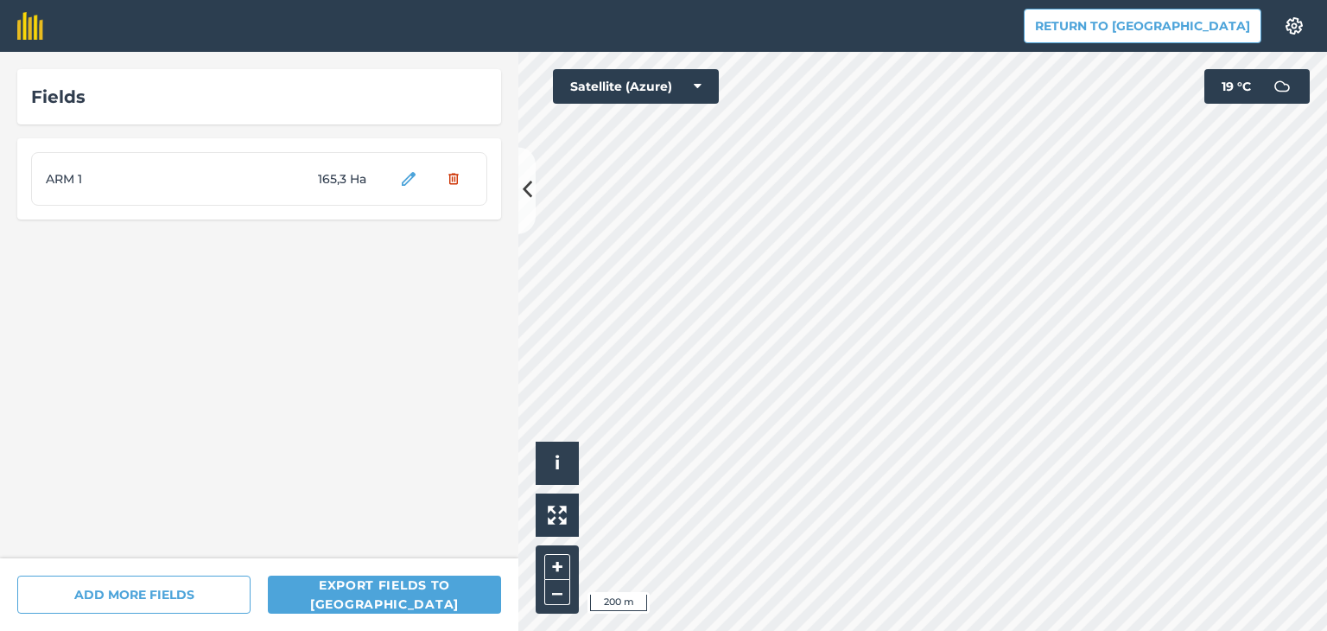
click at [182, 183] on div "ARM 1 165,3 Ha" at bounding box center [259, 179] width 456 height 54
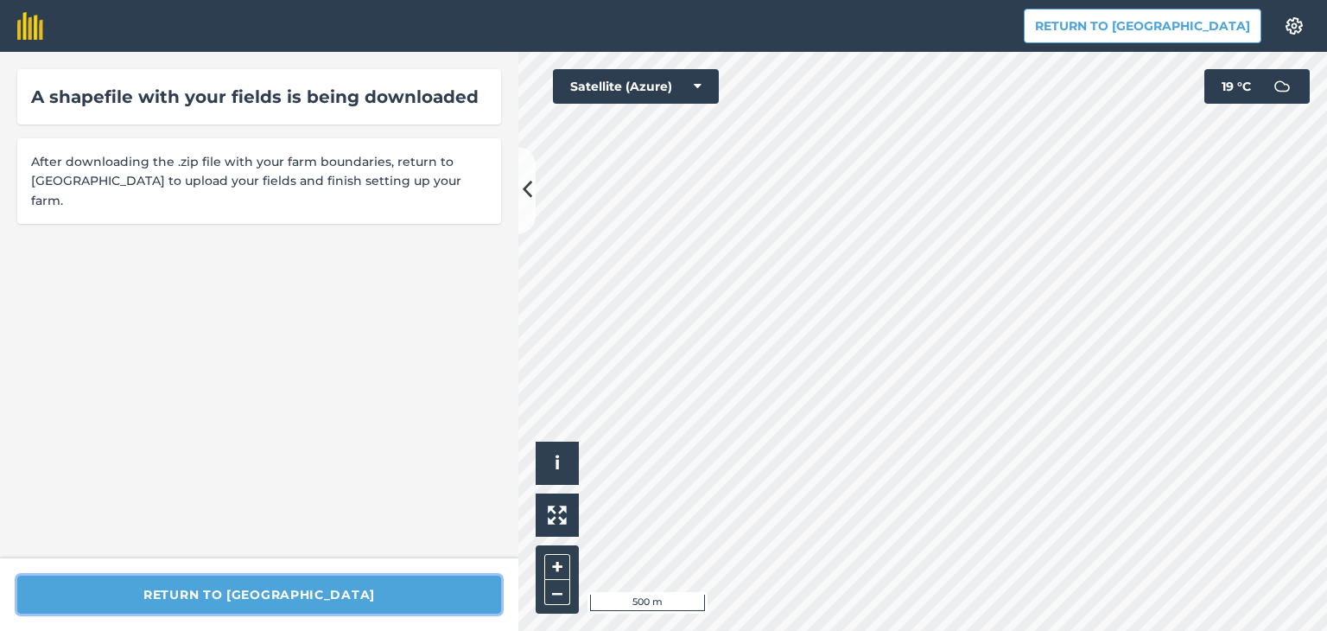
click at [276, 594] on button "Return to [GEOGRAPHIC_DATA]" at bounding box center [259, 594] width 484 height 38
click at [291, 592] on button "Return to [GEOGRAPHIC_DATA]" at bounding box center [259, 594] width 484 height 38
